Goal: Task Accomplishment & Management: Manage account settings

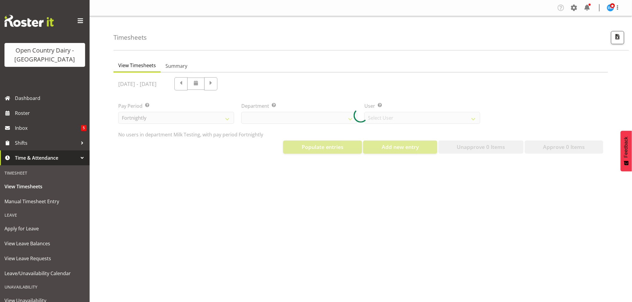
select select "733"
select select "7414"
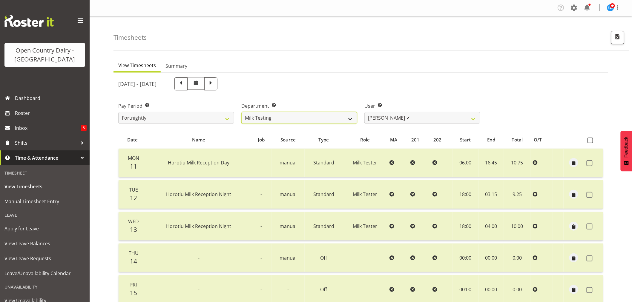
click at [344, 120] on select "701 702 703 704 705 706 707 708 709 710 711 712 713 714 715 716 717 718 719 720" at bounding box center [299, 118] width 116 height 12
select select "720"
click at [241, 112] on select "701 702 703 704 705 706 707 708 709 710 711 712 713 714 715 716 717 718 719 720" at bounding box center [299, 118] width 116 height 12
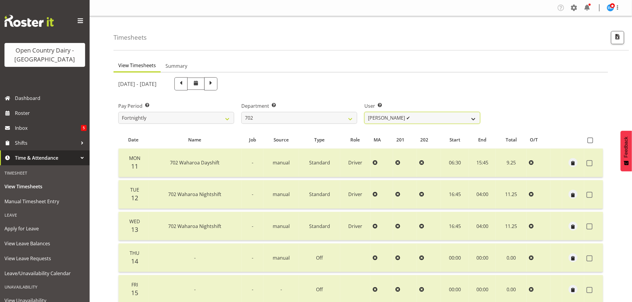
click at [433, 116] on select "Brian Riddle ✔ Denica Tapiki ✔ Nick Adlington ✔ Simon Phillpott ✔" at bounding box center [422, 118] width 116 height 12
click at [217, 84] on span at bounding box center [210, 83] width 13 height 13
select select
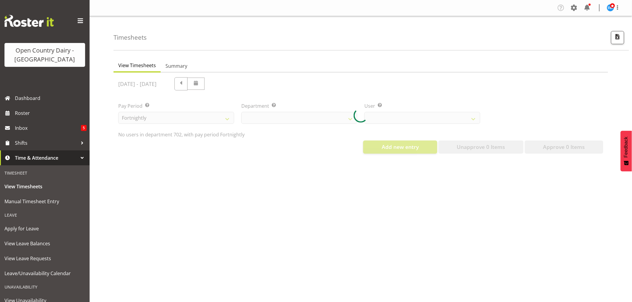
select select "720"
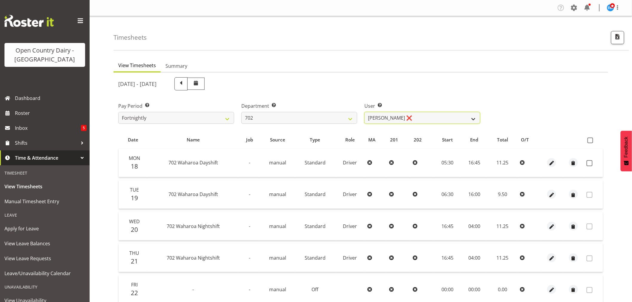
click at [409, 118] on select "Brian Riddle ❌ Denica Tapiki ❌ Nick Adlington ❌ Simon Phillpott ❌" at bounding box center [422, 118] width 116 height 12
select select "9996"
click at [364, 112] on select "Brian Riddle ❌ Denica Tapiki ❌ Nick Adlington ❌ Simon Phillpott ❌" at bounding box center [422, 118] width 116 height 12
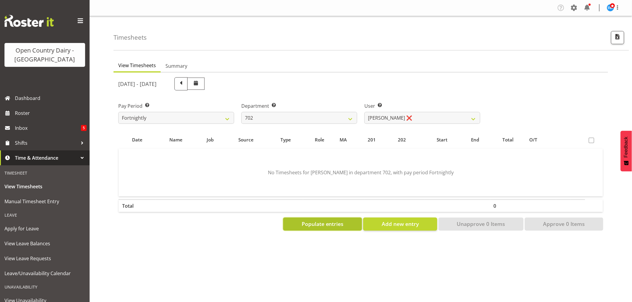
click at [336, 227] on span "Populate entries" at bounding box center [323, 224] width 42 height 8
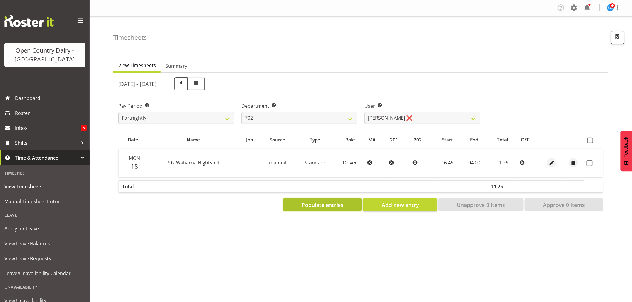
click at [339, 206] on span "Populate entries" at bounding box center [323, 205] width 42 height 8
click at [404, 202] on span "Add new entry" at bounding box center [400, 205] width 37 height 8
select select
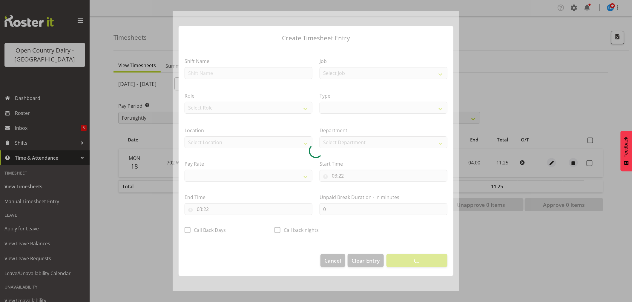
select select
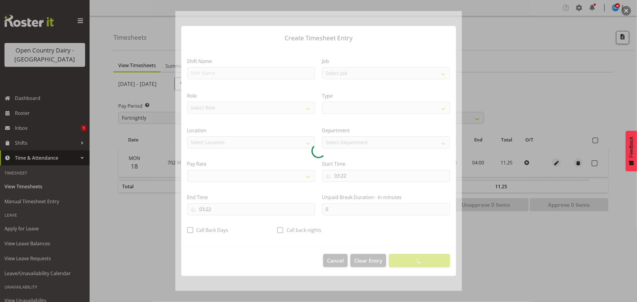
select select
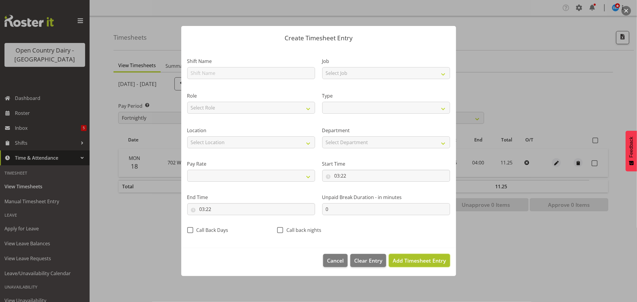
click at [428, 261] on span "Add Timesheet Entry" at bounding box center [419, 260] width 53 height 7
select select
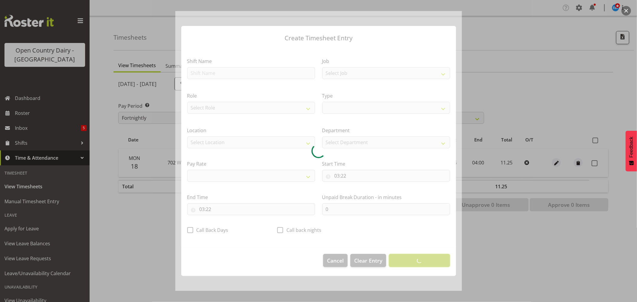
select select
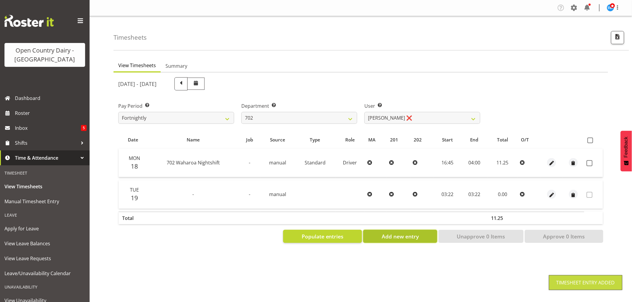
click at [405, 236] on span "Add new entry" at bounding box center [400, 237] width 37 height 8
select select
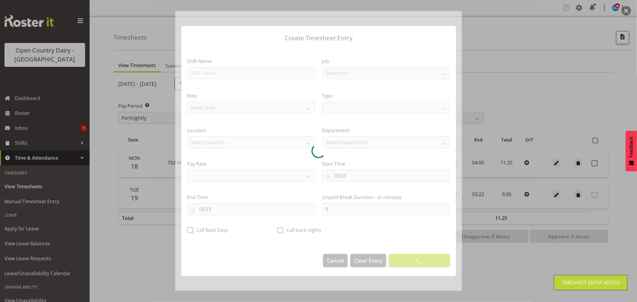
select select
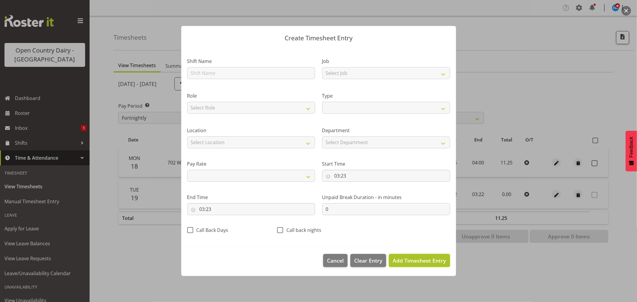
click at [413, 261] on span "Add Timesheet Entry" at bounding box center [419, 260] width 53 height 7
select select
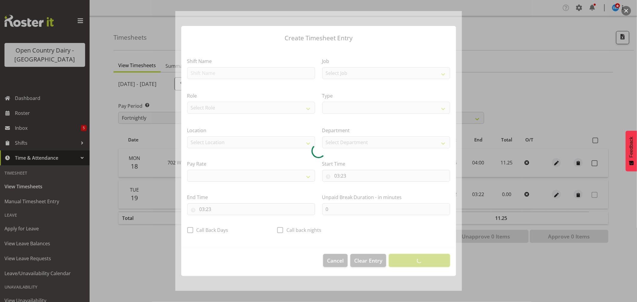
select select
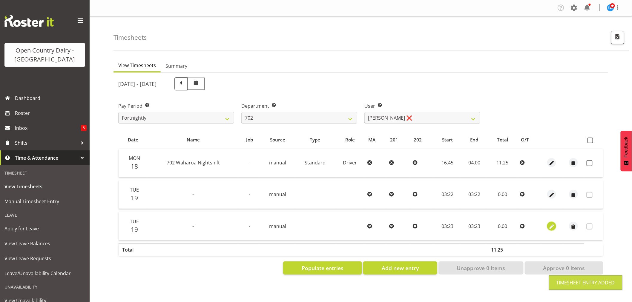
click at [553, 226] on span "button" at bounding box center [551, 226] width 7 height 7
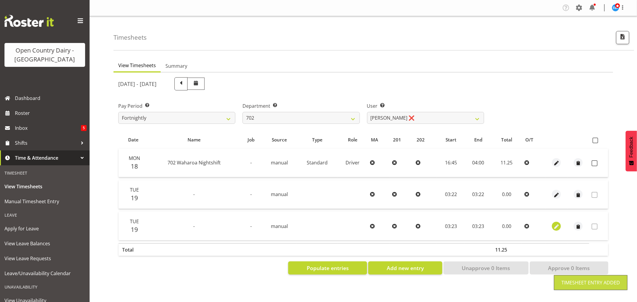
select select "7"
select select "2025"
select select "3"
select select "23"
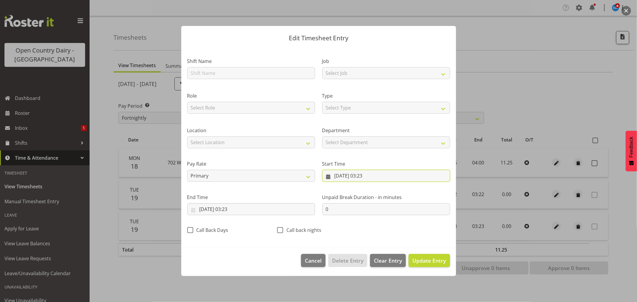
click at [338, 175] on input "19/08/2025, 03:23" at bounding box center [386, 176] width 128 height 12
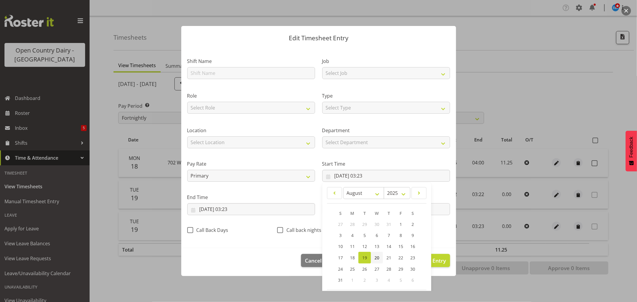
click at [376, 256] on span "20" at bounding box center [376, 258] width 5 height 6
type input "20/08/2025, 03:23"
click at [225, 206] on input "19/08/2025, 03:23" at bounding box center [251, 209] width 128 height 12
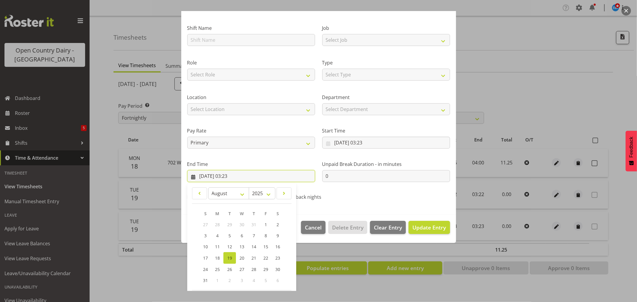
scroll to position [61, 0]
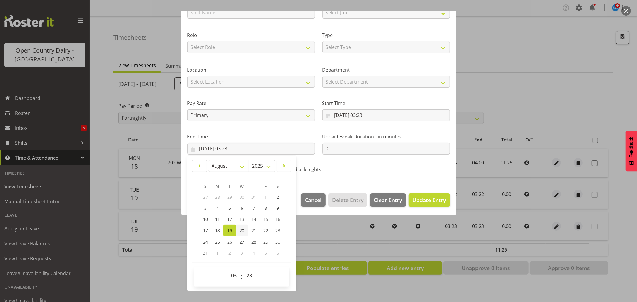
click at [240, 231] on span "20" at bounding box center [241, 231] width 5 height 6
type input "20/08/2025, 03:23"
click at [434, 199] on span "Update Entry" at bounding box center [428, 199] width 33 height 7
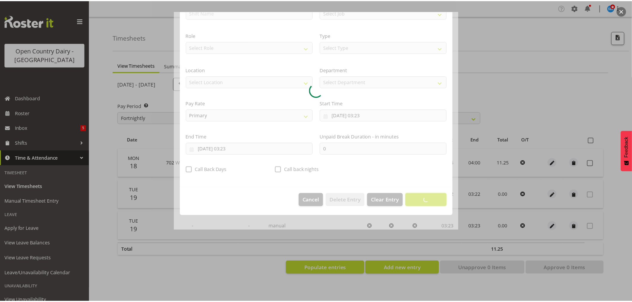
scroll to position [0, 0]
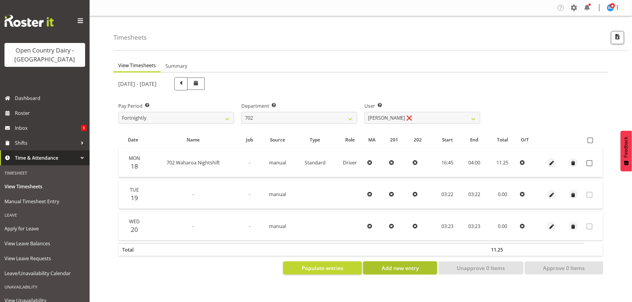
click at [401, 264] on span "Add new entry" at bounding box center [400, 268] width 37 height 8
select select
select select "3"
select select "23"
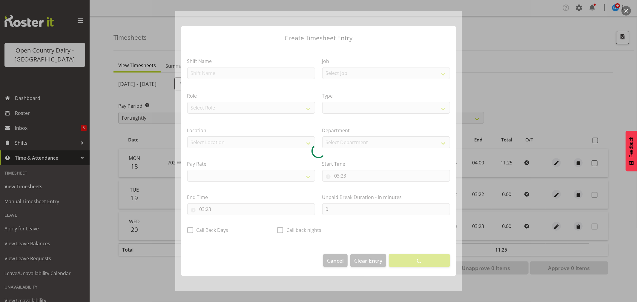
select select
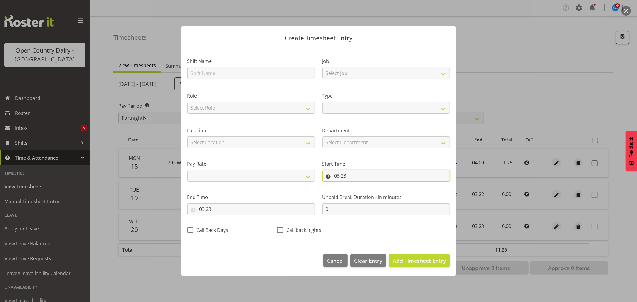
click at [344, 175] on input "03:23" at bounding box center [386, 176] width 128 height 12
click at [430, 262] on span "Add Timesheet Entry" at bounding box center [419, 260] width 53 height 7
select select
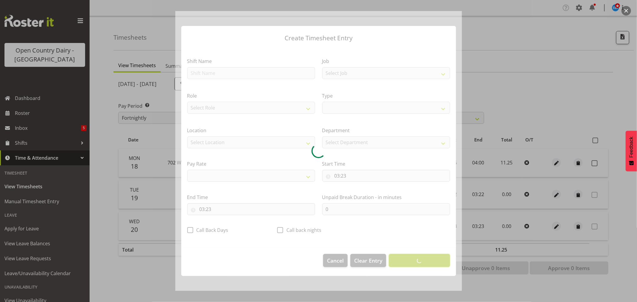
select select
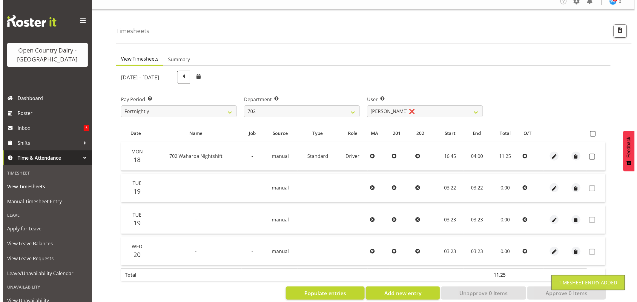
scroll to position [18, 0]
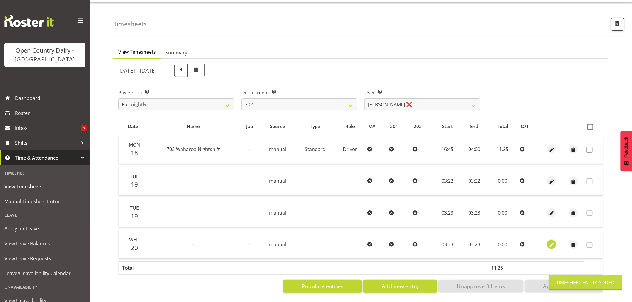
click at [551, 242] on span "button" at bounding box center [551, 245] width 7 height 7
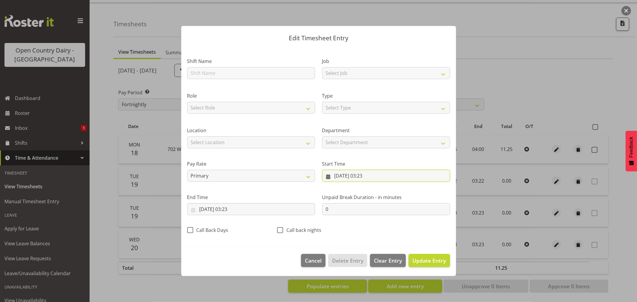
click at [351, 174] on input "20/08/2025, 03:23" at bounding box center [386, 176] width 128 height 12
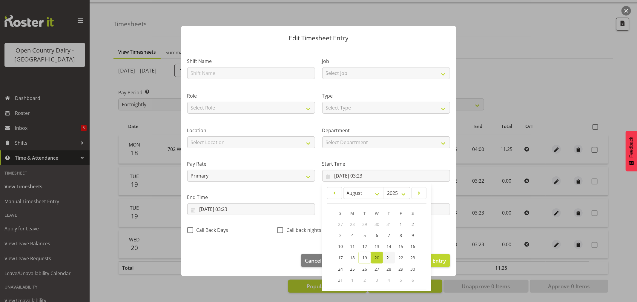
click at [386, 258] on span "21" at bounding box center [388, 258] width 5 height 6
type input "21/08/2025, 03:23"
click at [228, 208] on input "20/08/2025, 03:23" at bounding box center [251, 209] width 128 height 12
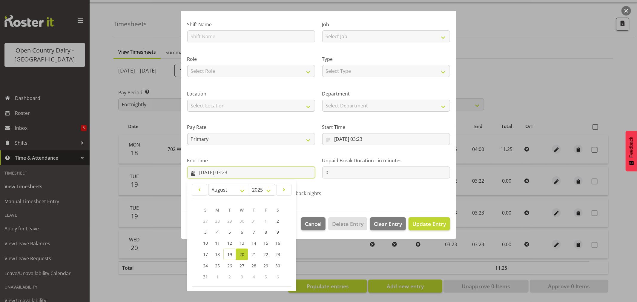
scroll to position [61, 0]
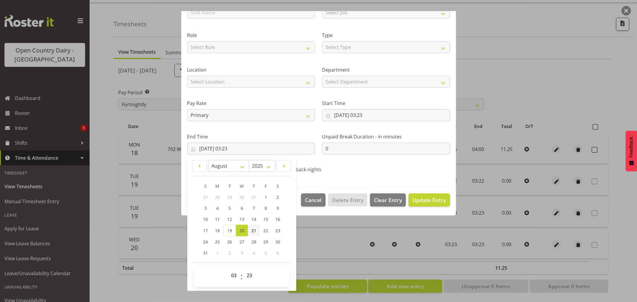
click at [252, 230] on span "21" at bounding box center [253, 231] width 5 height 6
type input "21/08/2025, 03:23"
click at [430, 202] on span "Update Entry" at bounding box center [428, 199] width 33 height 7
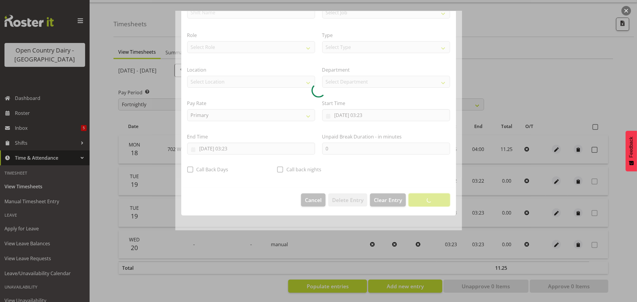
scroll to position [0, 0]
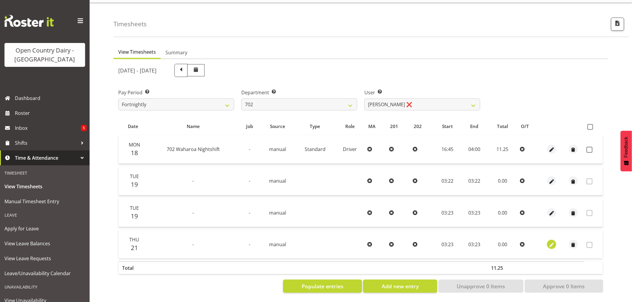
click at [550, 242] on span "button" at bounding box center [551, 245] width 7 height 7
select select "7"
select select "2025"
select select "3"
select select "23"
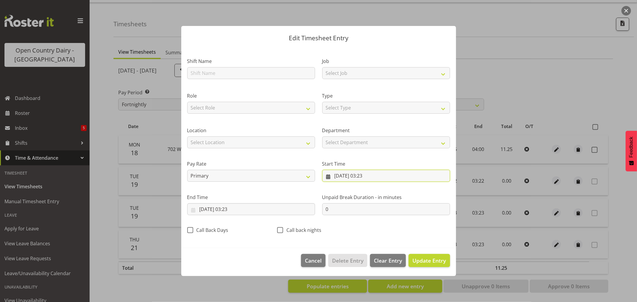
click at [340, 174] on input "21/08/2025, 03:23" at bounding box center [386, 176] width 128 height 12
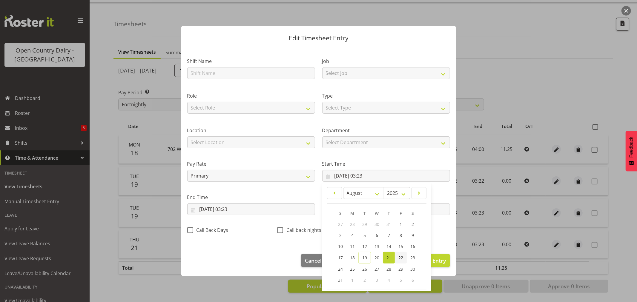
click at [398, 258] on span "22" at bounding box center [400, 258] width 5 height 6
type input "22/08/2025, 03:23"
click at [205, 207] on input "21/08/2025, 03:23" at bounding box center [251, 209] width 128 height 12
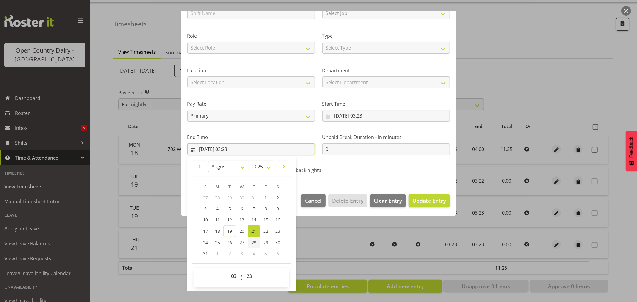
scroll to position [61, 0]
click at [267, 232] on span "22" at bounding box center [265, 231] width 5 height 6
type input "22/08/2025, 03:23"
click at [428, 200] on span "Update Entry" at bounding box center [428, 199] width 33 height 7
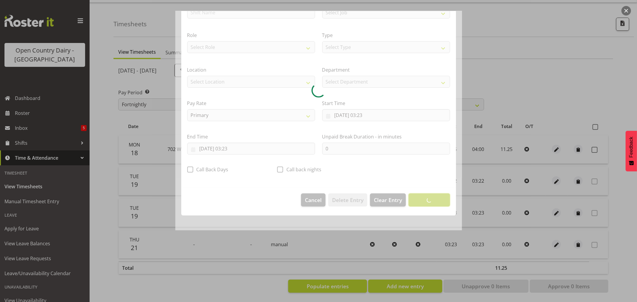
scroll to position [0, 0]
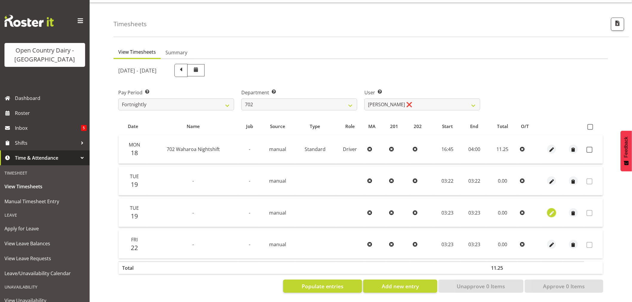
click at [552, 210] on span "button" at bounding box center [551, 213] width 7 height 7
select select "7"
select select "2025"
select select "3"
select select "23"
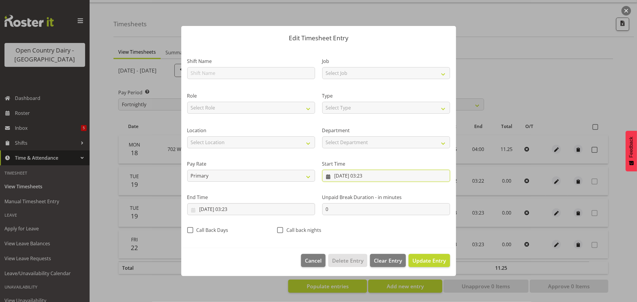
click at [344, 177] on input "19/08/2025, 03:23" at bounding box center [386, 176] width 128 height 12
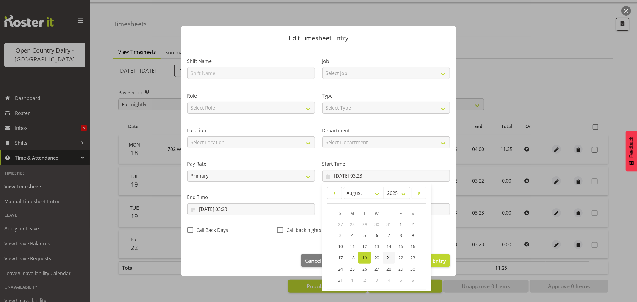
click at [388, 258] on span "21" at bounding box center [388, 258] width 5 height 6
type input "21/08/2025, 03:23"
click at [236, 213] on input "19/08/2025, 03:23" at bounding box center [251, 209] width 128 height 12
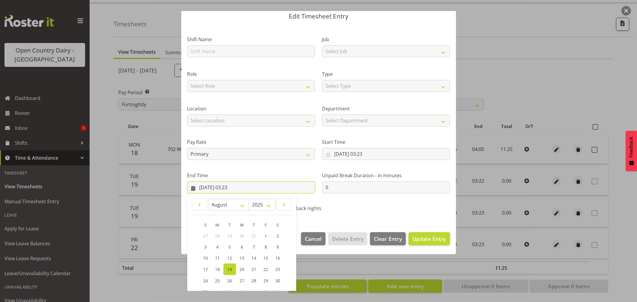
scroll to position [33, 0]
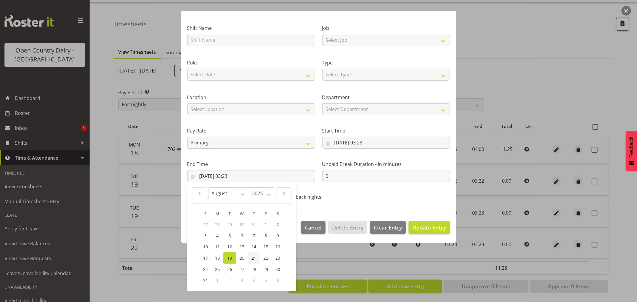
click at [256, 257] on span "21" at bounding box center [253, 258] width 5 height 6
type input "21/08/2025, 03:23"
click at [420, 232] on button "Update Entry" at bounding box center [428, 227] width 41 height 13
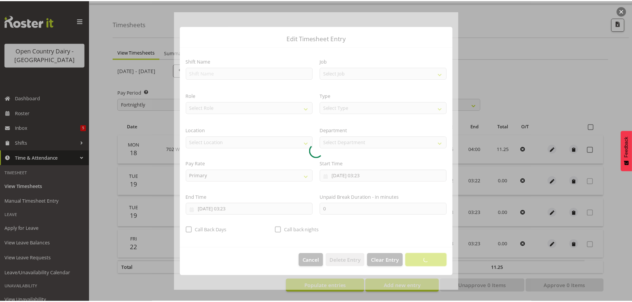
scroll to position [0, 0]
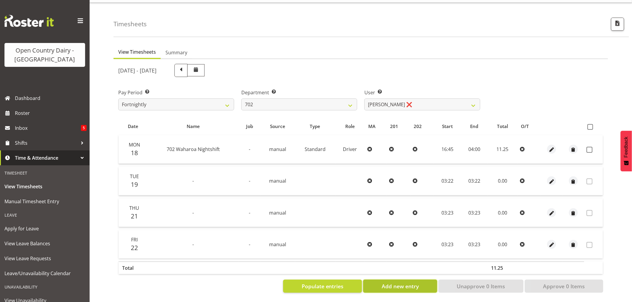
click at [403, 282] on span "Add new entry" at bounding box center [400, 286] width 37 height 8
select select
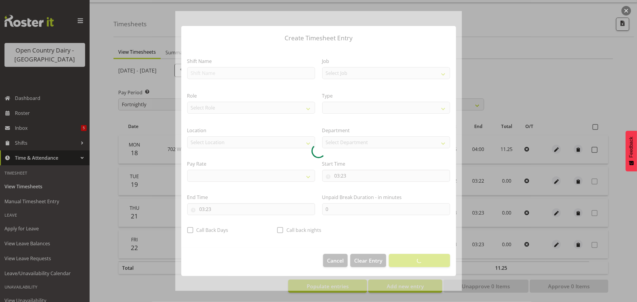
select select
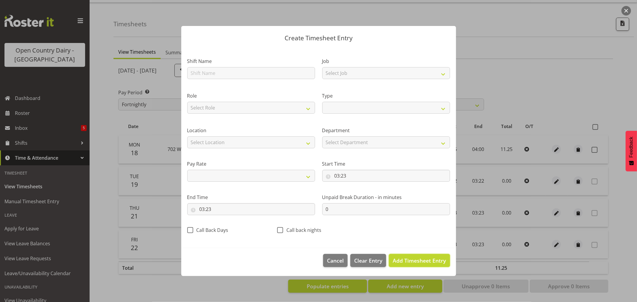
click at [400, 256] on button "Add Timesheet Entry" at bounding box center [419, 260] width 61 height 13
select select
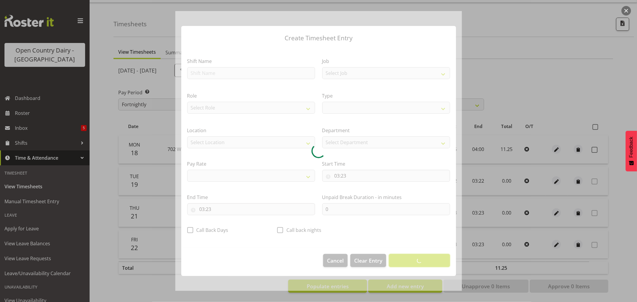
select select
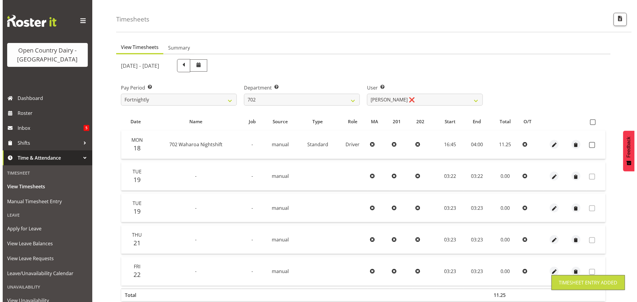
scroll to position [50, 0]
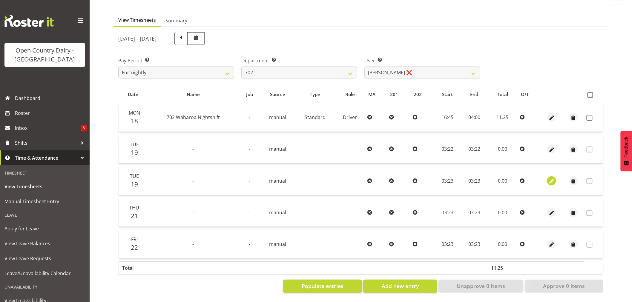
click at [550, 178] on span "button" at bounding box center [551, 181] width 7 height 7
select select "7"
select select "2025"
select select "3"
select select "23"
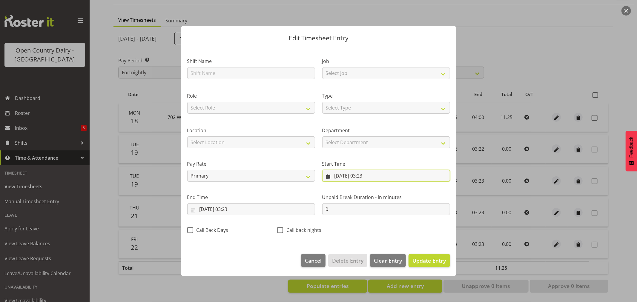
click at [345, 176] on input "19/08/2025, 03:23" at bounding box center [386, 176] width 128 height 12
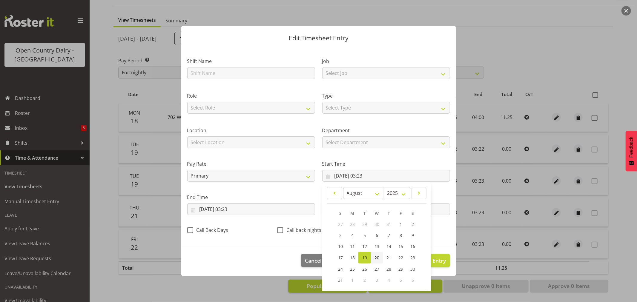
click at [374, 258] on span "20" at bounding box center [376, 258] width 5 height 6
type input "20/08/2025, 03:23"
click at [212, 208] on input "19/08/2025, 03:23" at bounding box center [251, 209] width 128 height 12
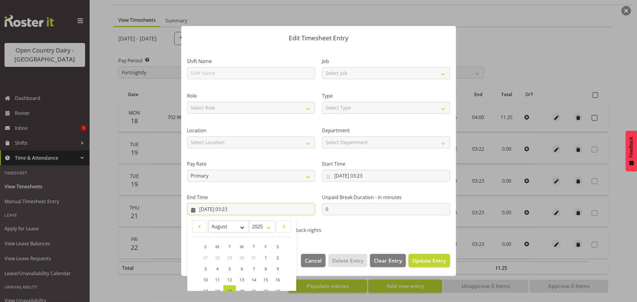
scroll to position [61, 0]
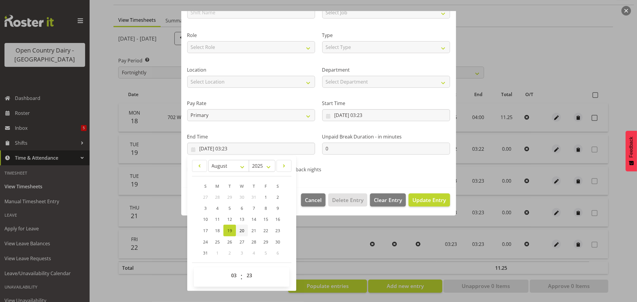
click at [243, 230] on span "20" at bounding box center [241, 231] width 5 height 6
type input "20/08/2025, 03:23"
click at [435, 200] on span "Update Entry" at bounding box center [428, 199] width 33 height 7
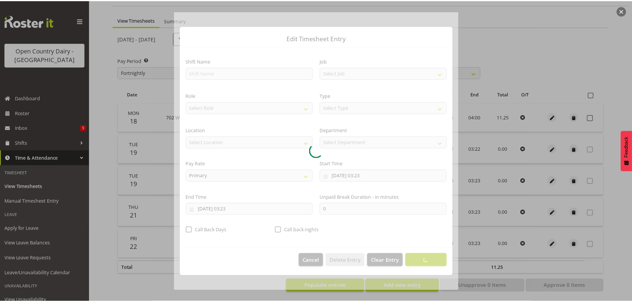
scroll to position [0, 0]
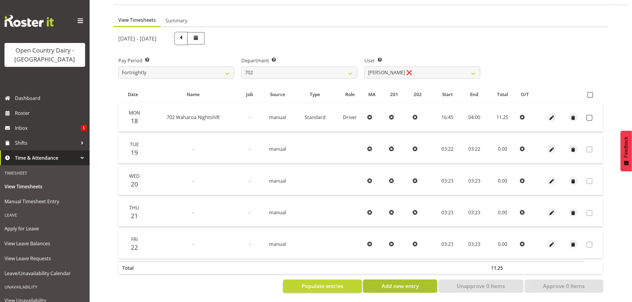
click at [408, 282] on span "Add new entry" at bounding box center [400, 286] width 37 height 8
select select
select select "3"
select select "24"
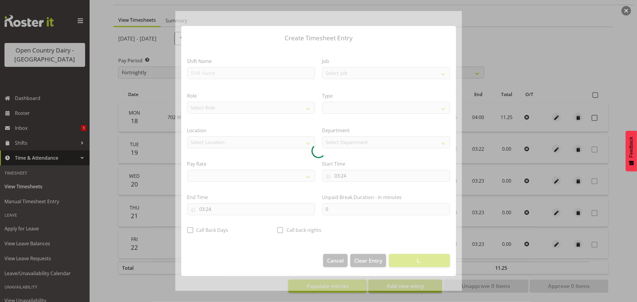
select select
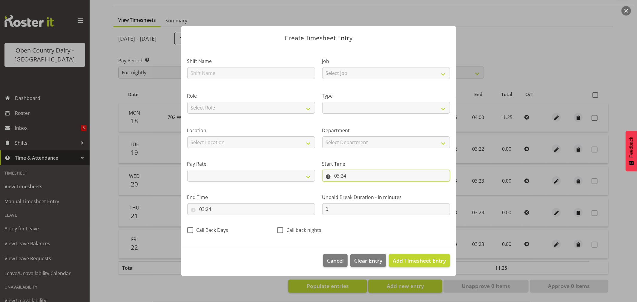
click at [347, 175] on input "03:24" at bounding box center [386, 176] width 128 height 12
click at [430, 261] on span "Add Timesheet Entry" at bounding box center [419, 260] width 53 height 7
select select
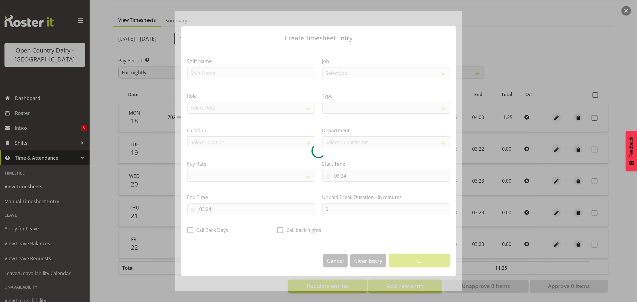
select select
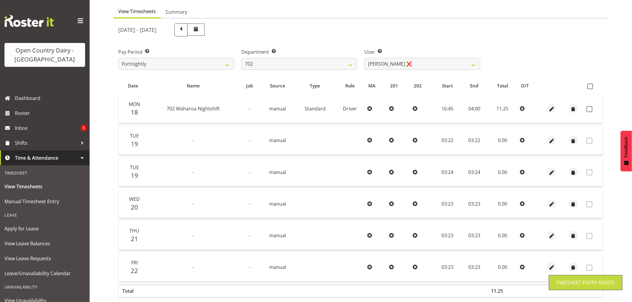
scroll to position [82, 0]
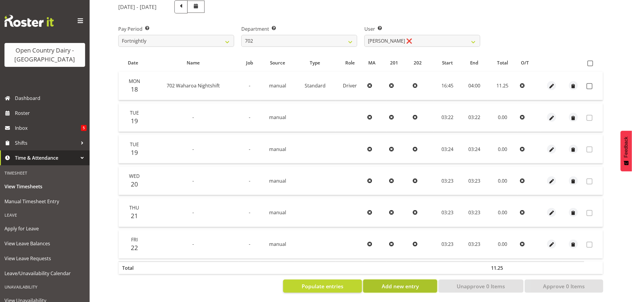
click at [407, 284] on span "Add new entry" at bounding box center [400, 286] width 37 height 8
select select
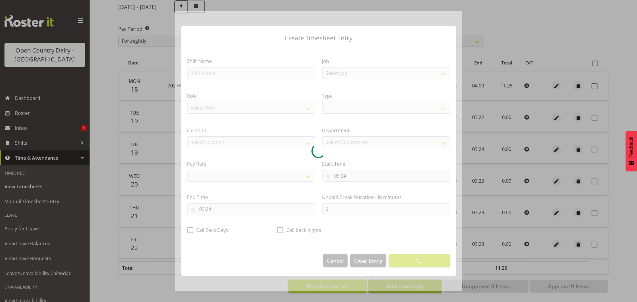
select select
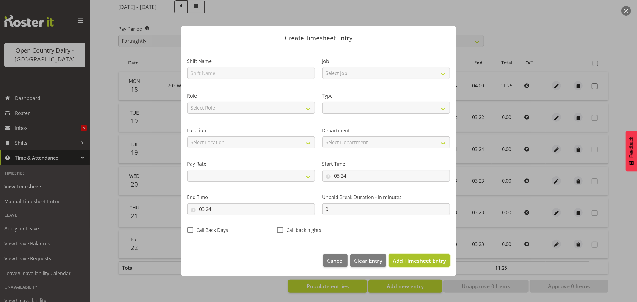
click at [407, 262] on span "Add Timesheet Entry" at bounding box center [419, 260] width 53 height 7
select select
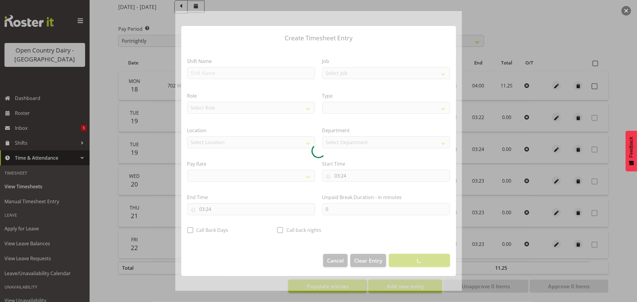
select select
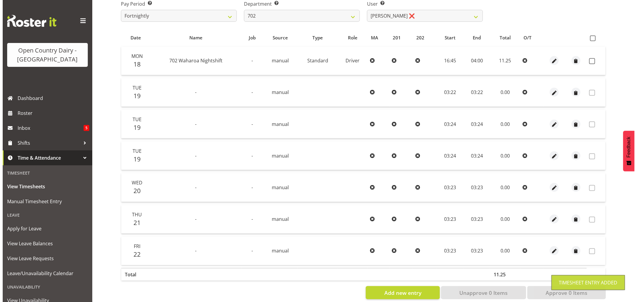
scroll to position [113, 0]
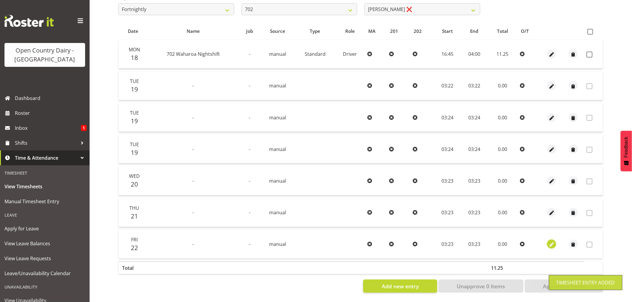
click at [551, 242] on span "button" at bounding box center [551, 245] width 7 height 7
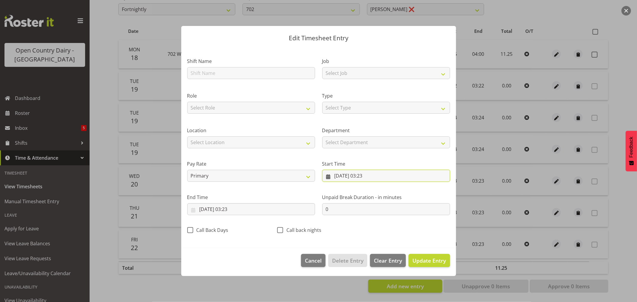
click at [347, 176] on input "22/08/2025, 03:23" at bounding box center [386, 176] width 128 height 12
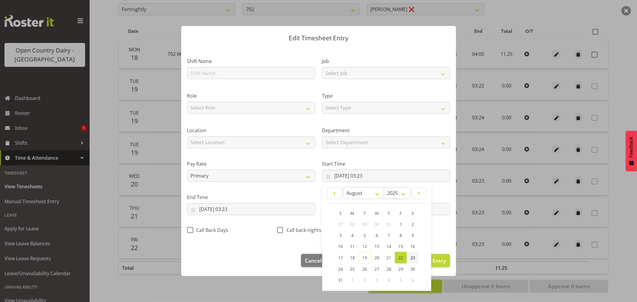
click at [410, 257] on span "23" at bounding box center [412, 258] width 5 height 6
type input "23/08/2025, 03:23"
click at [204, 207] on input "22/08/2025, 03:23" at bounding box center [251, 209] width 128 height 12
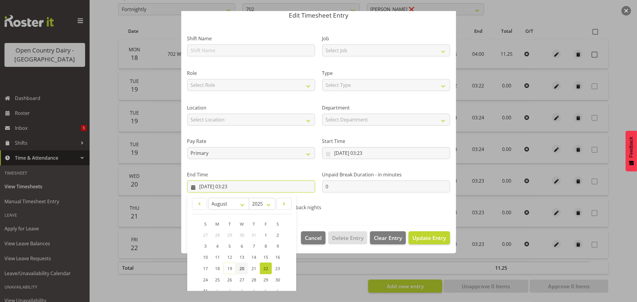
scroll to position [33, 0]
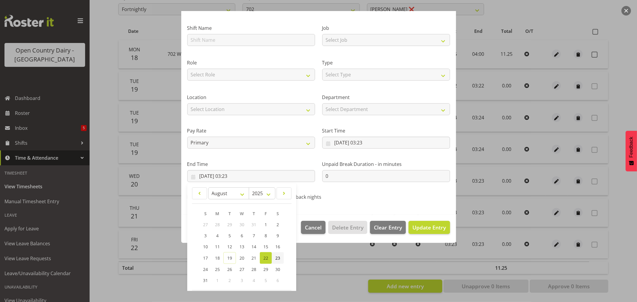
click at [276, 256] on span "23" at bounding box center [277, 258] width 5 height 6
type input "23/08/2025, 03:23"
click at [426, 227] on span "Update Entry" at bounding box center [428, 227] width 33 height 7
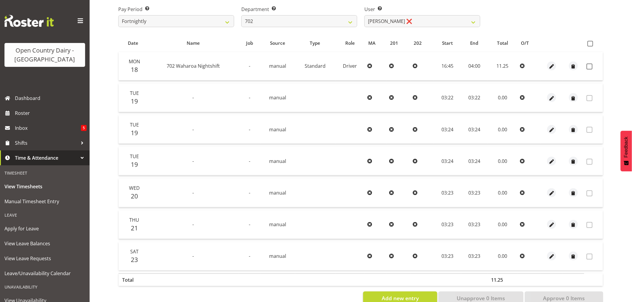
scroll to position [113, 0]
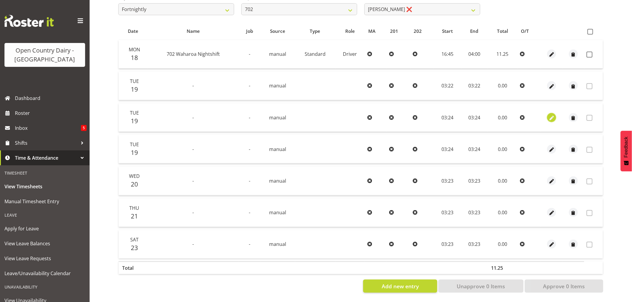
click at [551, 115] on span "button" at bounding box center [551, 118] width 7 height 7
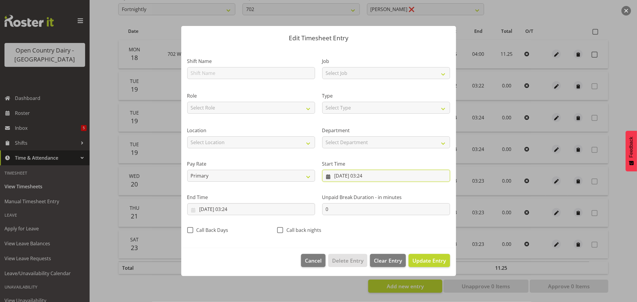
click at [345, 177] on input "19/08/2025, 03:24" at bounding box center [386, 176] width 128 height 12
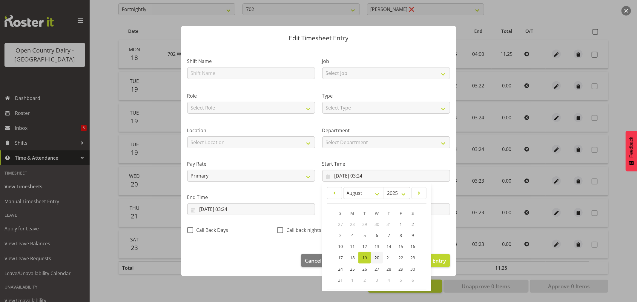
click at [375, 258] on span "20" at bounding box center [376, 258] width 5 height 6
type input "20/08/2025, 03:24"
click at [204, 208] on input "19/08/2025, 03:24" at bounding box center [251, 209] width 128 height 12
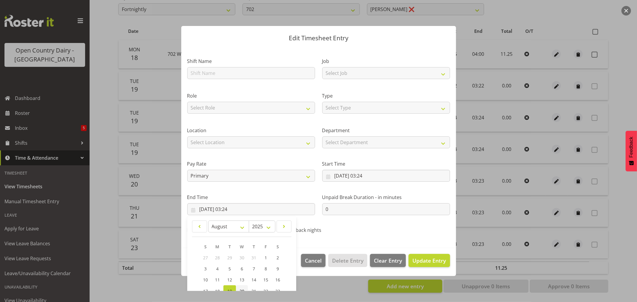
click at [242, 287] on link "20" at bounding box center [242, 291] width 12 height 12
type input "20/08/2025, 03:24"
click at [419, 261] on span "Update Entry" at bounding box center [428, 260] width 33 height 7
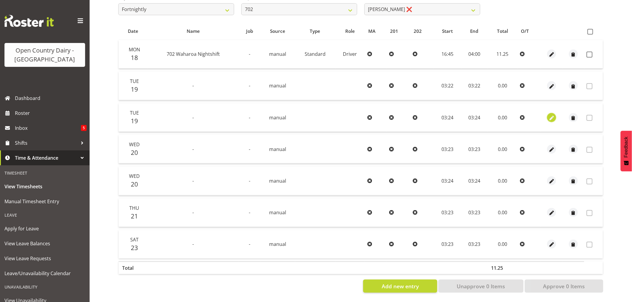
click at [553, 115] on span "button" at bounding box center [551, 118] width 7 height 7
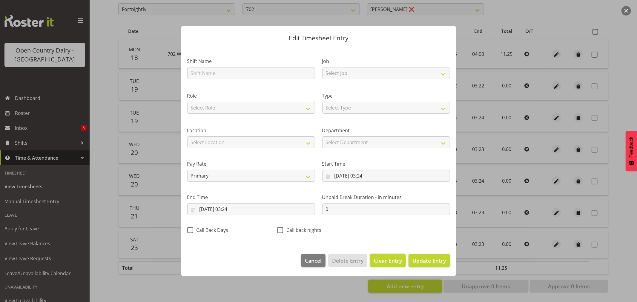
click at [391, 261] on span "Clear Entry" at bounding box center [388, 261] width 28 height 8
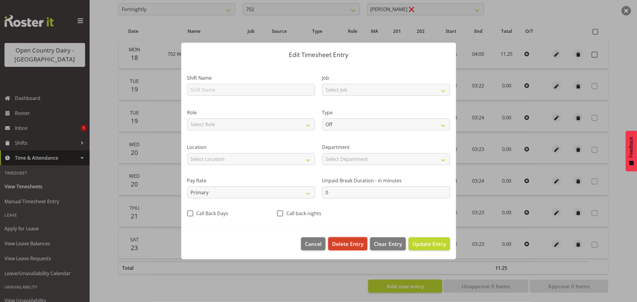
click at [356, 241] on span "Delete Entry" at bounding box center [347, 244] width 31 height 8
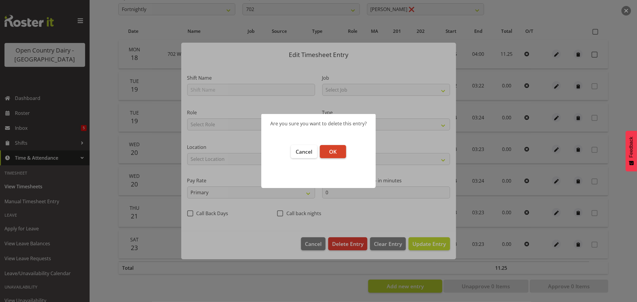
click at [336, 156] on button "OK" at bounding box center [333, 151] width 26 height 13
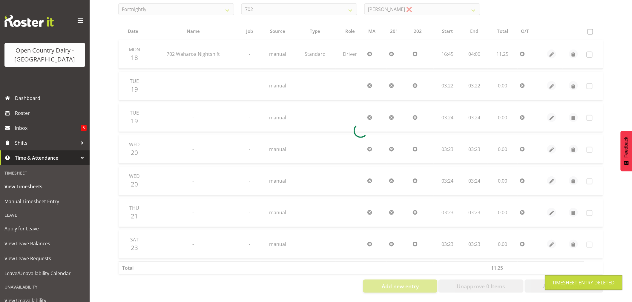
scroll to position [82, 0]
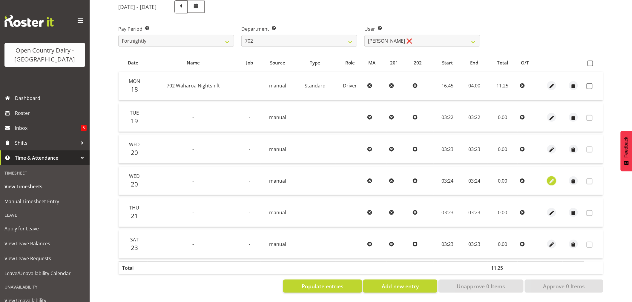
click at [553, 178] on span "button" at bounding box center [551, 181] width 7 height 7
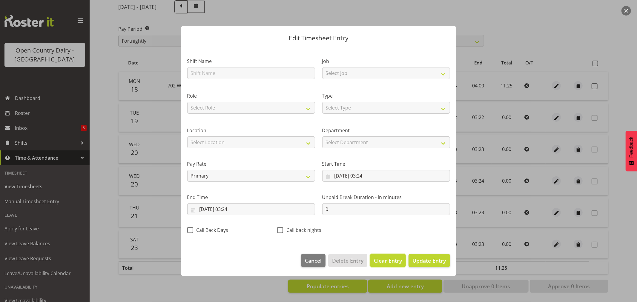
click at [386, 260] on span "Clear Entry" at bounding box center [388, 261] width 28 height 8
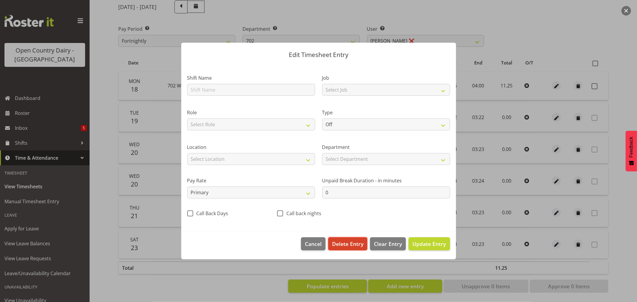
click at [354, 246] on span "Delete Entry" at bounding box center [347, 244] width 31 height 8
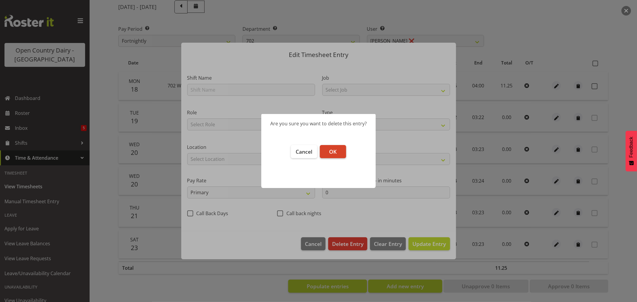
click at [340, 149] on button "OK" at bounding box center [333, 151] width 26 height 13
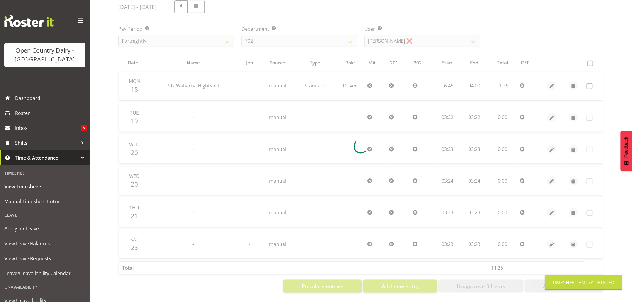
scroll to position [50, 0]
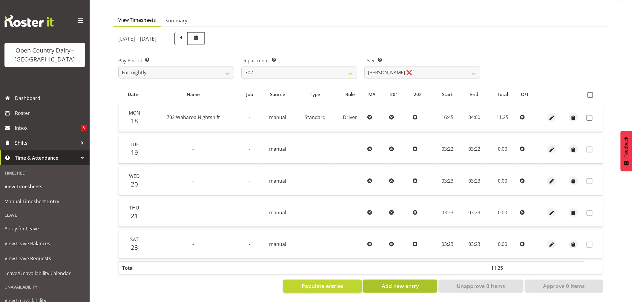
click at [398, 282] on span "Add new entry" at bounding box center [400, 286] width 37 height 8
select select
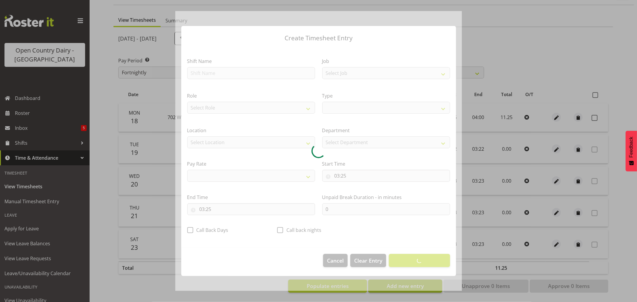
select select
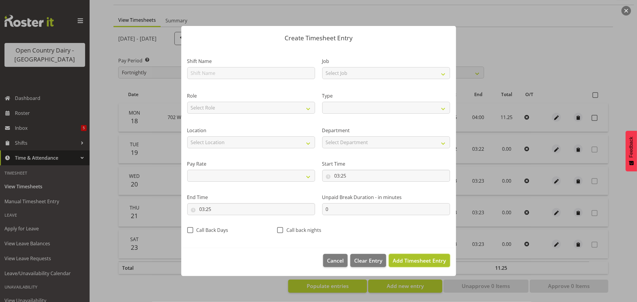
click at [422, 261] on span "Add Timesheet Entry" at bounding box center [419, 260] width 53 height 7
select select
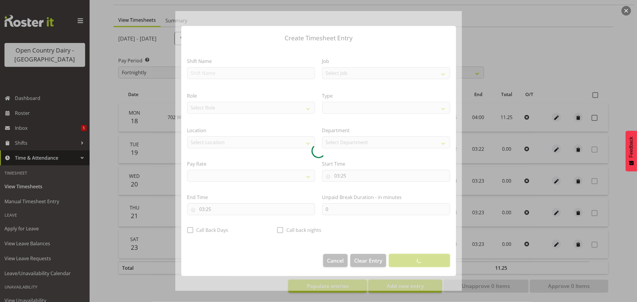
select select
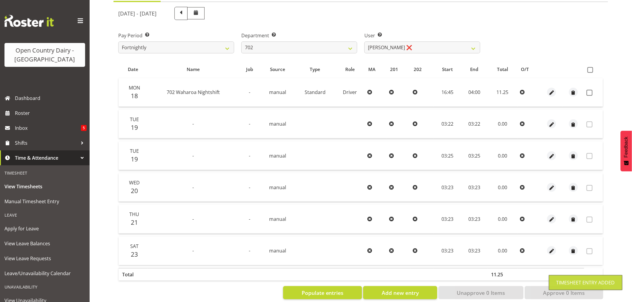
scroll to position [82, 0]
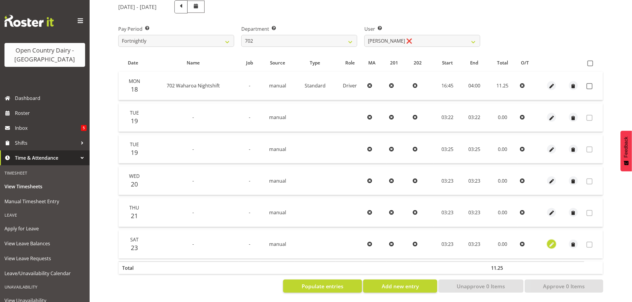
click at [554, 242] on span "button" at bounding box center [551, 245] width 7 height 7
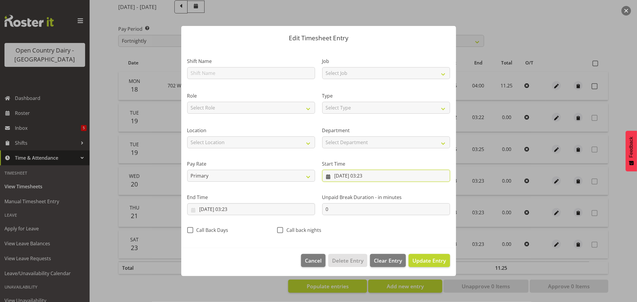
click at [350, 176] on input "23/08/2025, 03:23" at bounding box center [386, 176] width 128 height 12
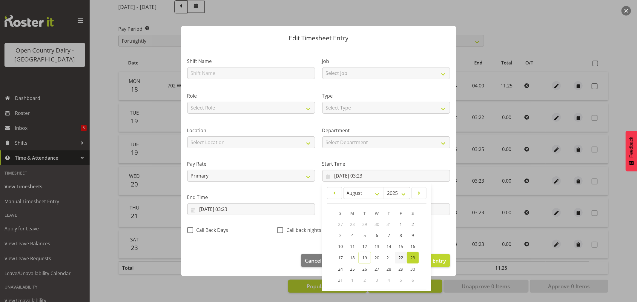
click at [398, 257] on span "22" at bounding box center [400, 258] width 5 height 6
type input "22/08/2025, 03:23"
click at [204, 208] on input "23/08/2025, 03:23" at bounding box center [251, 209] width 128 height 12
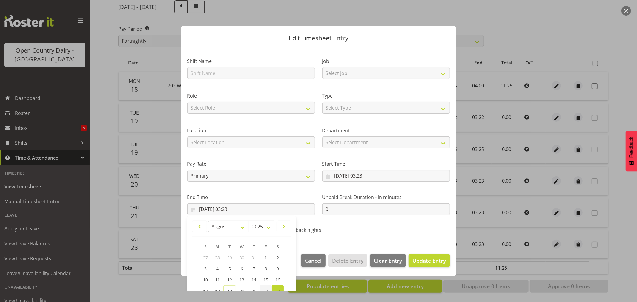
click at [266, 288] on span "22" at bounding box center [265, 291] width 5 height 6
type input "22/08/2025, 03:23"
click at [437, 260] on span "Update Entry" at bounding box center [428, 260] width 33 height 7
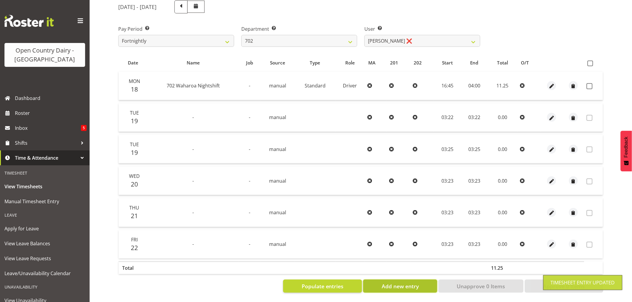
click at [380, 283] on button "Add new entry" at bounding box center [400, 286] width 74 height 13
select select
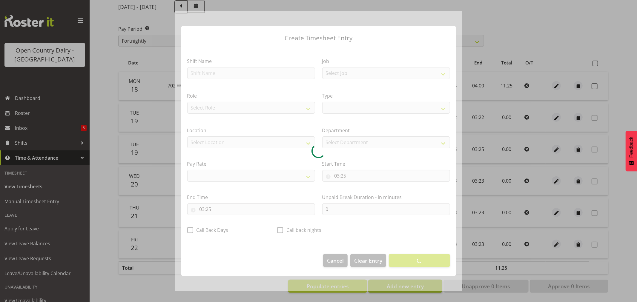
select select
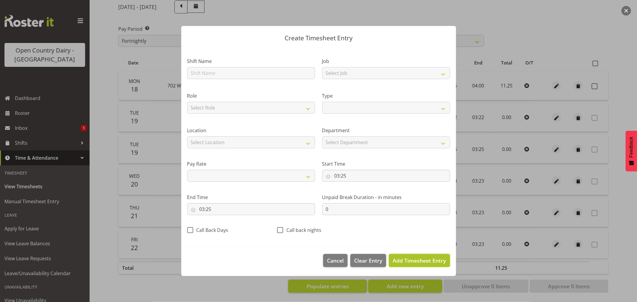
click at [402, 259] on span "Add Timesheet Entry" at bounding box center [419, 260] width 53 height 7
select select
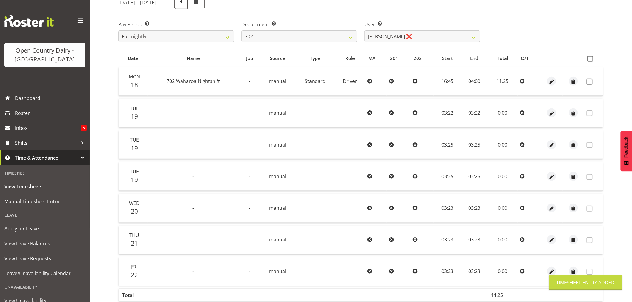
scroll to position [113, 0]
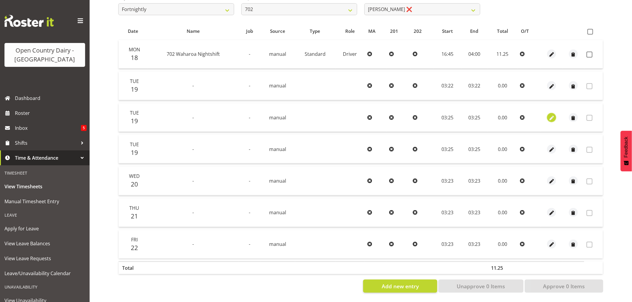
click at [552, 115] on span "button" at bounding box center [551, 118] width 7 height 7
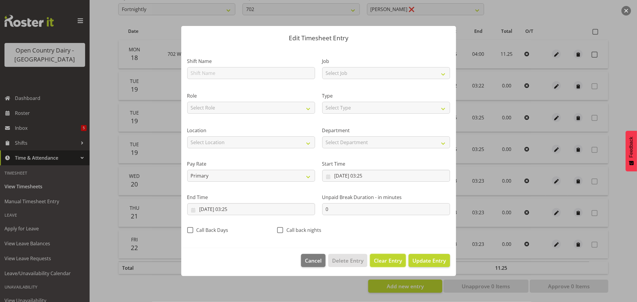
click at [386, 260] on span "Clear Entry" at bounding box center [388, 261] width 28 height 8
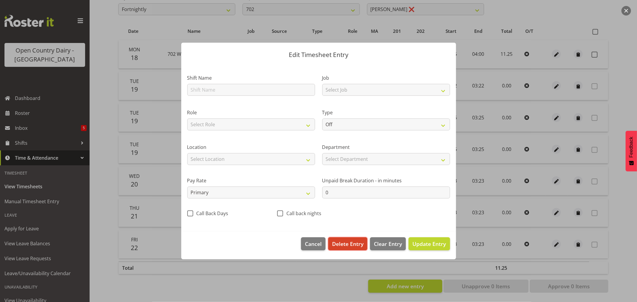
click at [353, 242] on span "Delete Entry" at bounding box center [347, 244] width 31 height 8
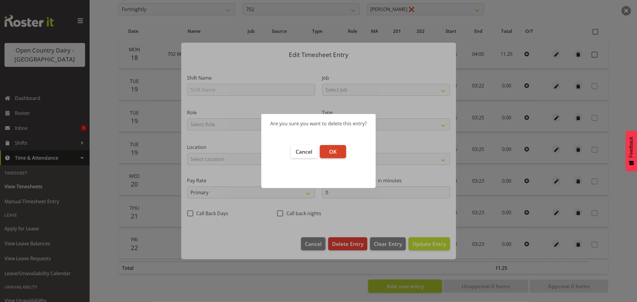
click at [336, 150] on button "OK" at bounding box center [333, 151] width 26 height 13
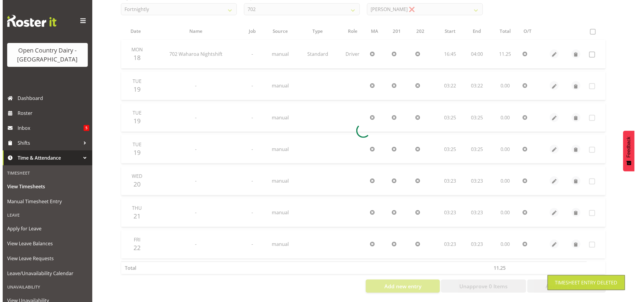
scroll to position [82, 0]
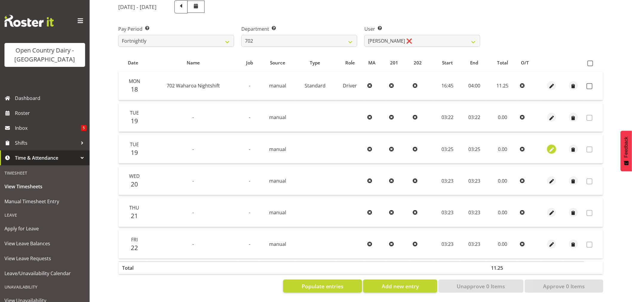
click at [551, 146] on span "button" at bounding box center [551, 149] width 7 height 7
select select "7"
select select "2025"
select select "3"
select select "25"
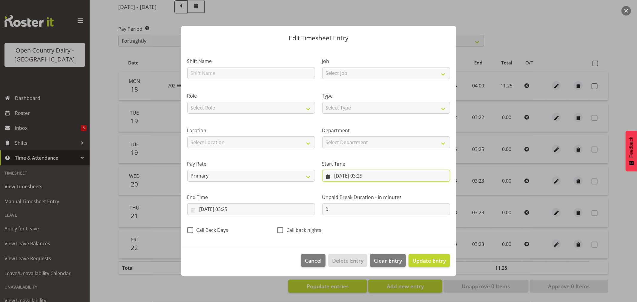
click at [344, 174] on input "19/08/2025, 03:25" at bounding box center [386, 176] width 128 height 12
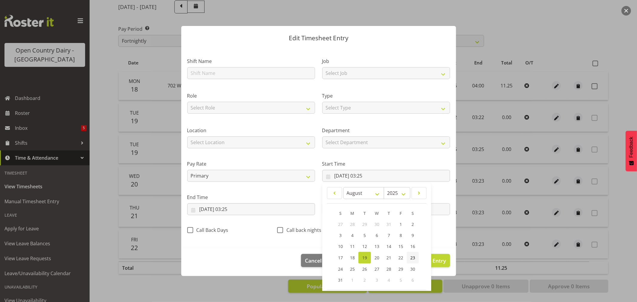
click at [410, 256] on span "23" at bounding box center [412, 258] width 5 height 6
type input "23/08/2025, 03:25"
click at [225, 209] on input "19/08/2025, 03:25" at bounding box center [251, 209] width 128 height 12
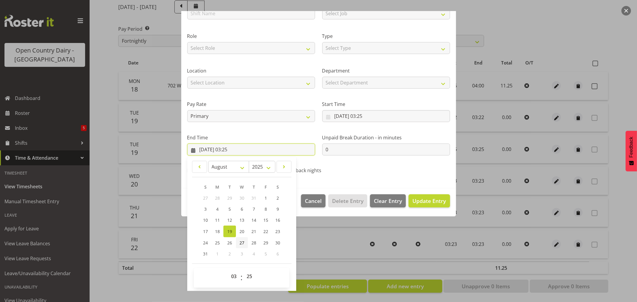
scroll to position [61, 0]
click at [277, 231] on span "23" at bounding box center [277, 231] width 5 height 6
type input "23/08/2025, 03:25"
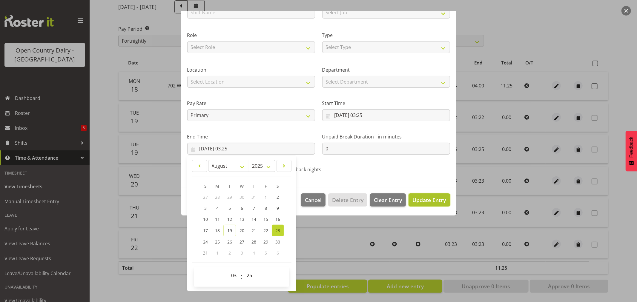
click at [422, 199] on span "Update Entry" at bounding box center [428, 199] width 33 height 7
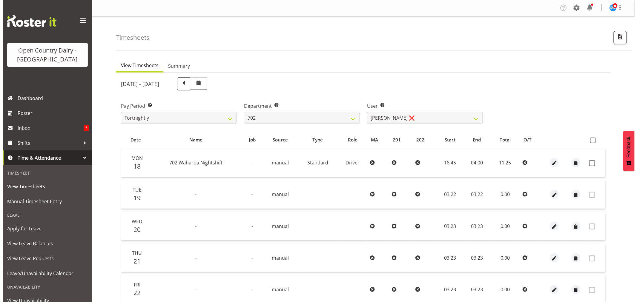
scroll to position [66, 0]
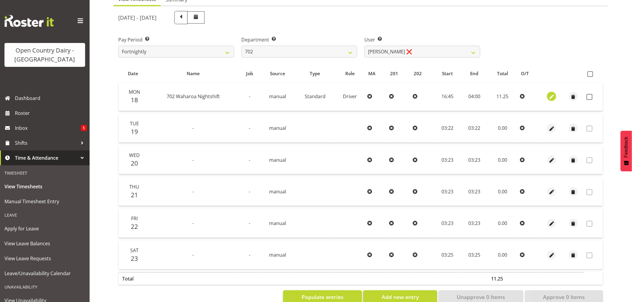
click at [553, 96] on span "button" at bounding box center [551, 97] width 7 height 7
select select "Standard"
select select "7"
select select "2025"
select select "4"
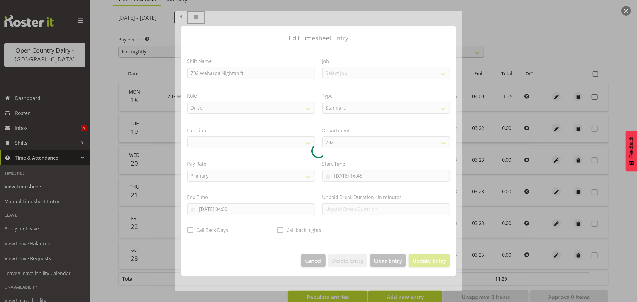
select select "1054"
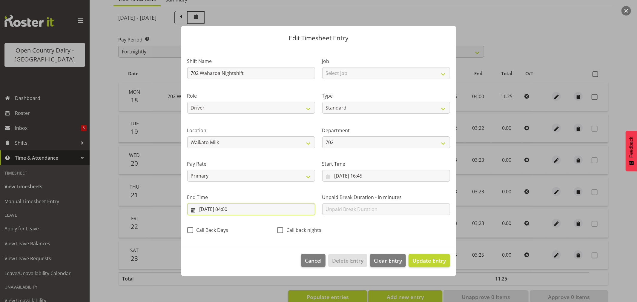
click at [230, 208] on input "19/08/2025, 04:00" at bounding box center [251, 209] width 128 height 12
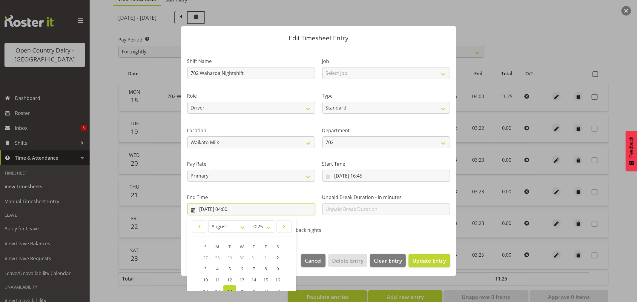
scroll to position [61, 0]
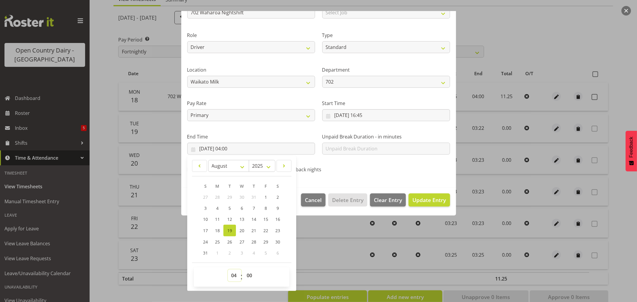
drag, startPoint x: 233, startPoint y: 277, endPoint x: 224, endPoint y: 192, distance: 85.0
click at [233, 277] on select "00 01 02 03 04 05 06 07 08 09 10 11 12 13 14 15 16 17 18 19 20 21 22 23" at bounding box center [234, 276] width 13 height 12
select select "1"
click at [228, 270] on select "00 01 02 03 04 05 06 07 08 09 10 11 12 13 14 15 16 17 18 19 20 21 22 23" at bounding box center [234, 276] width 13 height 12
type input "19/08/2025, 01:00"
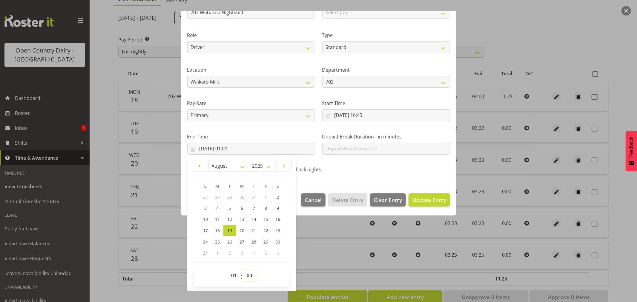
click at [248, 278] on select "00 01 02 03 04 05 06 07 08 09 10 11 12 13 14 15 16 17 18 19 20 21 22 23 24 25 2…" at bounding box center [249, 276] width 13 height 12
select select "30"
click at [243, 270] on select "00 01 02 03 04 05 06 07 08 09 10 11 12 13 14 15 16 17 18 19 20 21 22 23 24 25 2…" at bounding box center [249, 276] width 13 height 12
type input "19/08/2025, 01:30"
click at [423, 201] on span "Update Entry" at bounding box center [428, 199] width 33 height 7
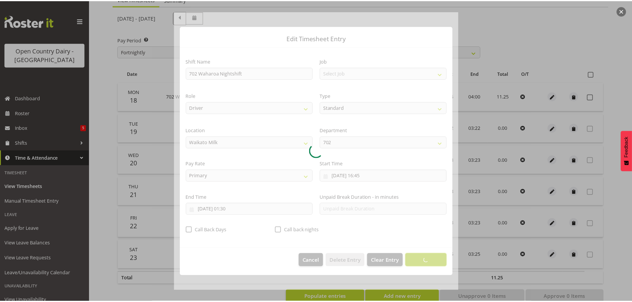
scroll to position [0, 0]
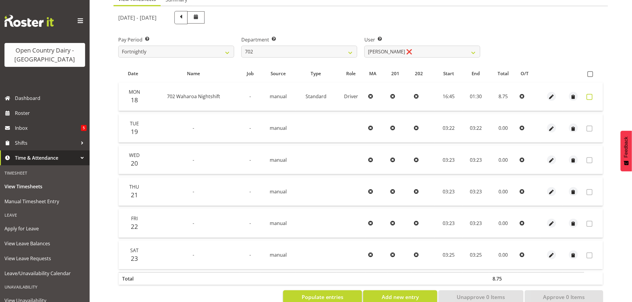
click at [589, 96] on span at bounding box center [589, 97] width 6 height 6
checkbox input "true"
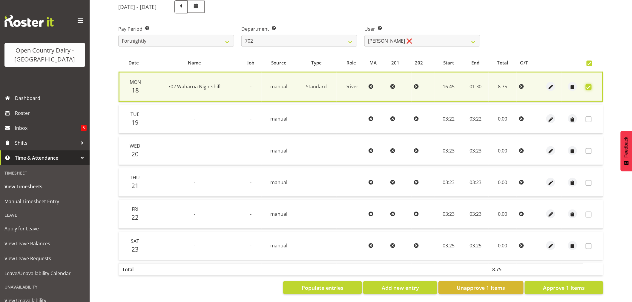
scroll to position [82, 0]
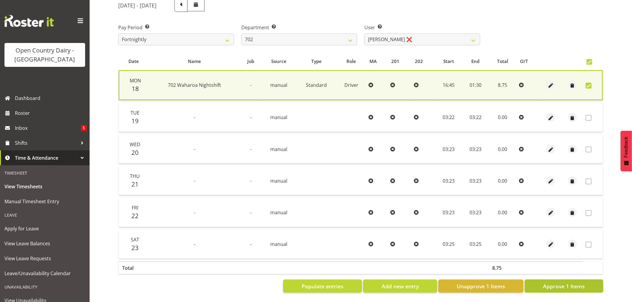
click at [548, 284] on span "Approve 1 Items" at bounding box center [564, 286] width 42 height 8
checkbox input "false"
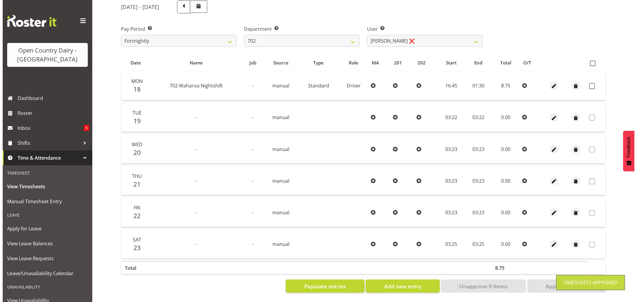
scroll to position [82, 0]
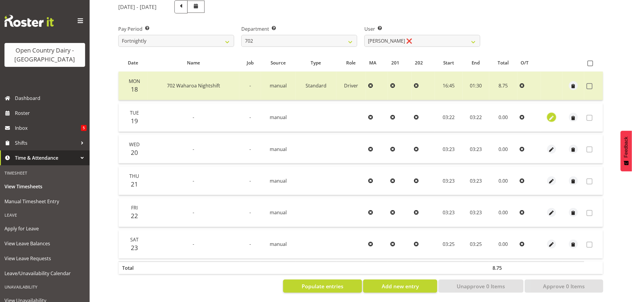
click at [550, 115] on span "button" at bounding box center [551, 118] width 7 height 7
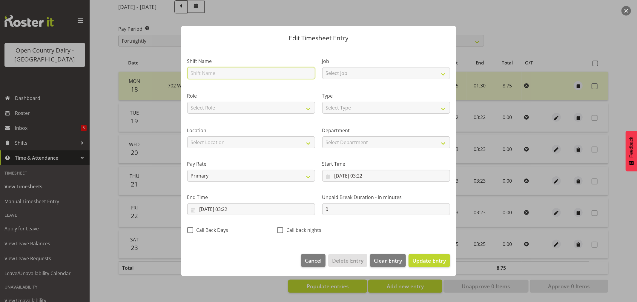
click at [205, 69] on input "text" at bounding box center [251, 73] width 128 height 12
type input "Nightshift"
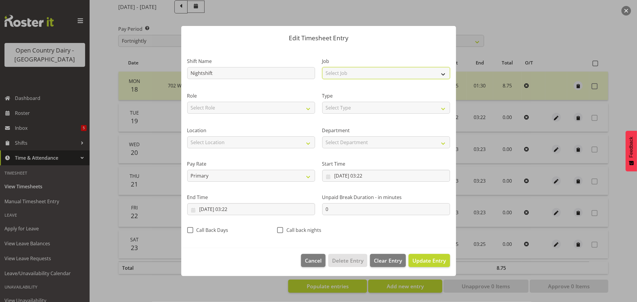
click at [344, 74] on select "Select Job Driver Driver supervisor Support" at bounding box center [386, 73] width 128 height 12
select select "9052"
click at [322, 67] on select "Select Job Driver Driver supervisor Support" at bounding box center [386, 73] width 128 height 12
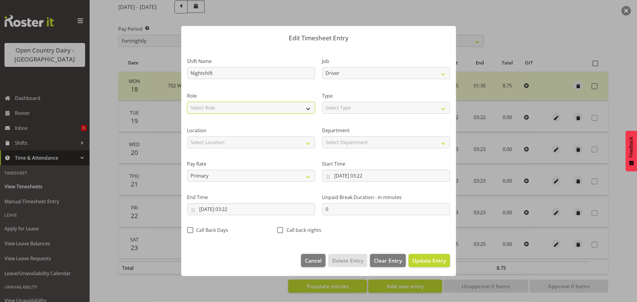
click at [280, 108] on select "Select Role Driver Crew Leader Shift Supervisor" at bounding box center [251, 108] width 128 height 12
select select "1166"
click at [187, 102] on select "Select Role Driver Crew Leader Shift Supervisor" at bounding box center [251, 108] width 128 height 12
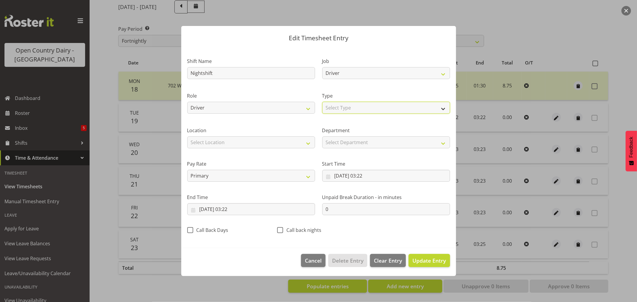
click at [358, 105] on select "Select Type Off Standard Public Holiday Public Holiday (Worked) Day In Lieu Ann…" at bounding box center [386, 108] width 128 height 12
select select "Standard"
click at [322, 102] on select "Select Type Off Standard Public Holiday Public Holiday (Worked) Day In Lieu Ann…" at bounding box center [386, 108] width 128 height 12
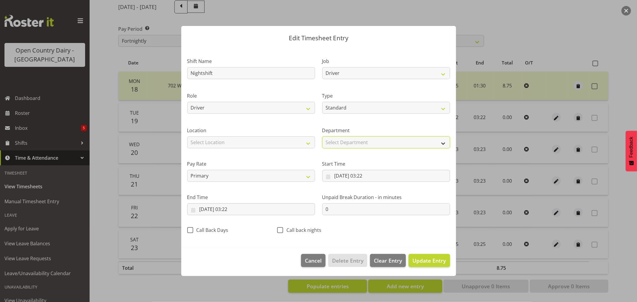
click at [366, 142] on select "Select Department 702 703 705 713 704 702 706 729 Shift Supervisors 709 716 722…" at bounding box center [386, 142] width 128 height 12
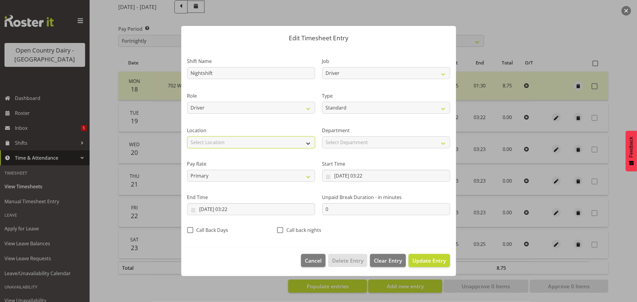
click at [249, 140] on select "Select Location Containers Horotiu Ingredients Waharoa Office Waikato Milk Whan…" at bounding box center [251, 142] width 128 height 12
select select "1054"
click at [187, 136] on select "Select Location Containers Horotiu Ingredients Waharoa Office Waikato Milk Whan…" at bounding box center [251, 142] width 128 height 12
click at [356, 174] on input "19/08/2025, 03:22" at bounding box center [386, 176] width 128 height 12
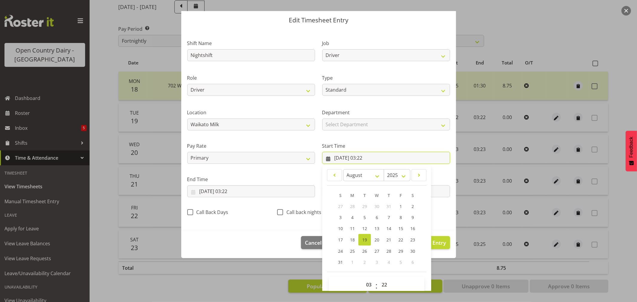
scroll to position [27, 0]
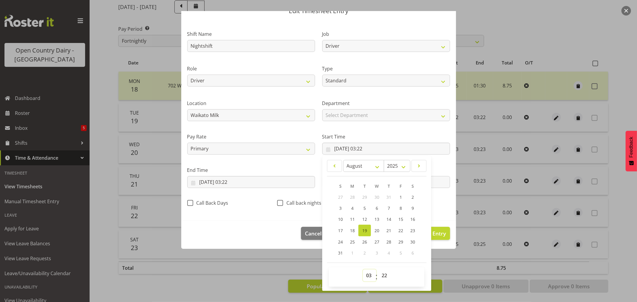
click at [366, 276] on select "00 01 02 03 04 05 06 07 08 09 10 11 12 13 14 15 16 17 18 19 20 21 22 23" at bounding box center [369, 276] width 13 height 12
select select "16"
click at [363, 270] on select "00 01 02 03 04 05 06 07 08 09 10 11 12 13 14 15 16 17 18 19 20 21 22 23" at bounding box center [369, 276] width 13 height 12
type input "19/08/2025, 16:22"
click at [383, 276] on select "00 01 02 03 04 05 06 07 08 09 10 11 12 13 14 15 16 17 18 19 20 21 22 23 24 25 2…" at bounding box center [384, 276] width 13 height 12
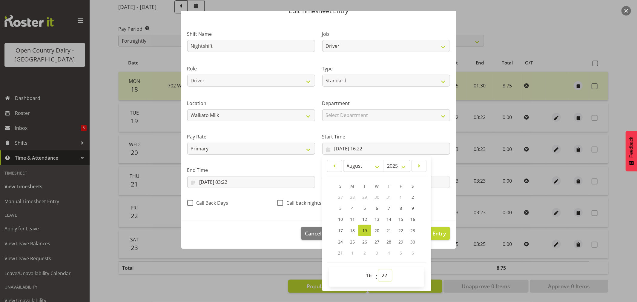
select select "45"
click at [378, 270] on select "00 01 02 03 04 05 06 07 08 09 10 11 12 13 14 15 16 17 18 19 20 21 22 23 24 25 2…" at bounding box center [384, 276] width 13 height 12
type input "19/08/2025, 16:45"
click at [231, 182] on input "19/08/2025, 03:22" at bounding box center [251, 182] width 128 height 12
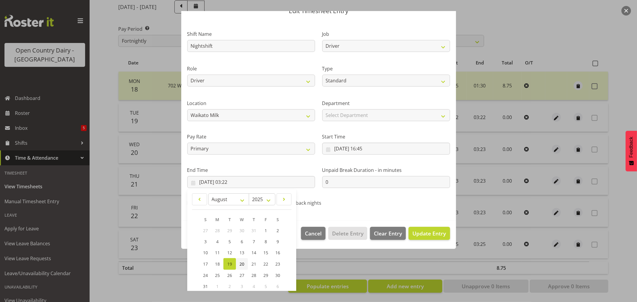
click at [242, 264] on span "20" at bounding box center [241, 264] width 5 height 6
type input "20/08/2025, 03:22"
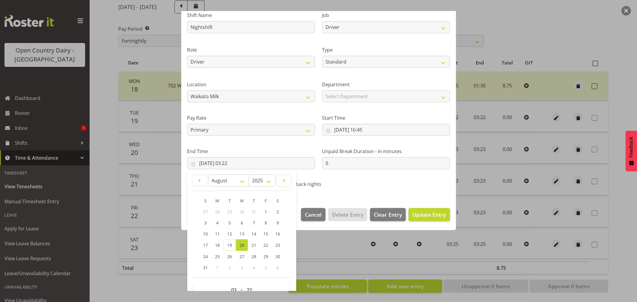
scroll to position [61, 0]
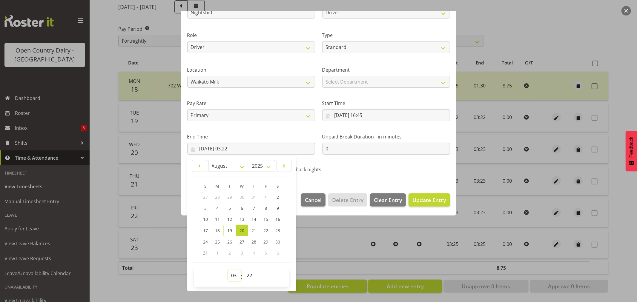
click at [233, 276] on select "00 01 02 03 04 05 06 07 08 09 10 11 12 13 14 15 16 17 18 19 20 21 22 23" at bounding box center [234, 276] width 13 height 12
select select "4"
click at [228, 270] on select "00 01 02 03 04 05 06 07 08 09 10 11 12 13 14 15 16 17 18 19 20 21 22 23" at bounding box center [234, 276] width 13 height 12
type input "20/08/2025, 04:22"
drag, startPoint x: 248, startPoint y: 276, endPoint x: 248, endPoint y: 271, distance: 4.8
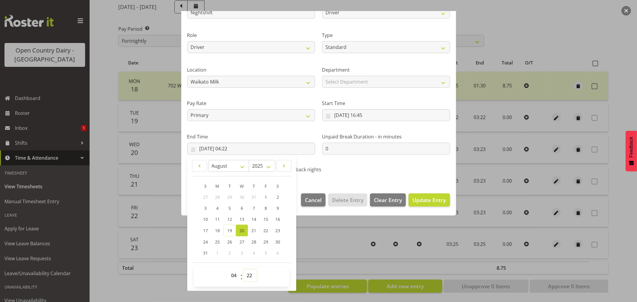
click at [248, 276] on select "00 01 02 03 04 05 06 07 08 09 10 11 12 13 14 15 16 17 18 19 20 21 22 23 24 25 2…" at bounding box center [249, 276] width 13 height 12
select select "0"
click at [243, 270] on select "00 01 02 03 04 05 06 07 08 09 10 11 12 13 14 15 16 17 18 19 20 21 22 23 24 25 2…" at bounding box center [249, 276] width 13 height 12
type input "20/08/2025, 04:00"
click at [413, 199] on span "Update Entry" at bounding box center [428, 199] width 33 height 7
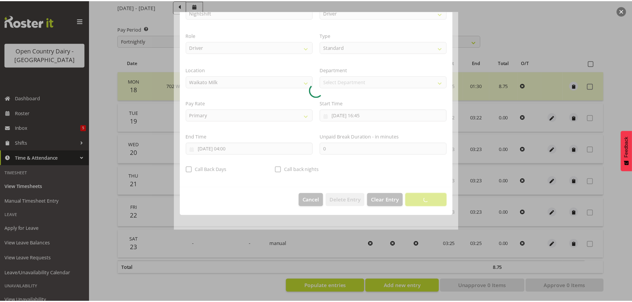
scroll to position [0, 0]
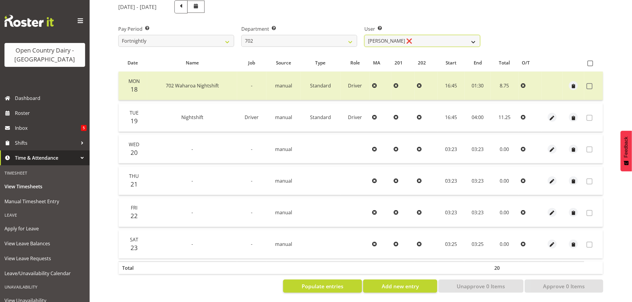
click at [429, 35] on select "Brian Riddle ❌ Denica Tapiki ❌ Nick Adlington ❌ Simon Phillpott ❌" at bounding box center [422, 41] width 116 height 12
click at [299, 35] on select "701 702 703 704 705 706 707 708 709 710 711 712 713 714 715 716 717 718 719 720" at bounding box center [299, 41] width 116 height 12
select select "710"
click at [241, 35] on select "701 702 703 704 705 706 707 708 709 710 711 712 713 714 715 716 717 718 719 720" at bounding box center [299, 41] width 116 height 12
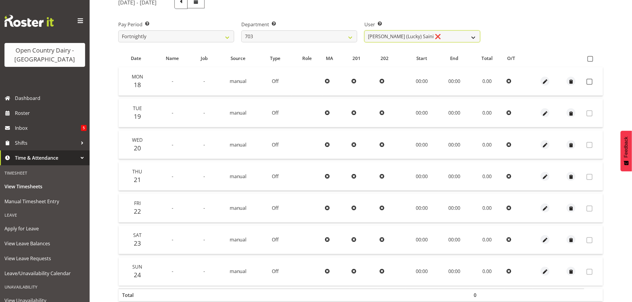
click at [438, 37] on select "Bhupinder (Lucky) Saini ❌ Mark Fowler ❌ Tama Baker ❌" at bounding box center [422, 36] width 116 height 12
select select "8209"
click at [364, 30] on select "Bhupinder (Lucky) Saini ❌ Mark Fowler ❌ Tama Baker ❌" at bounding box center [422, 36] width 116 height 12
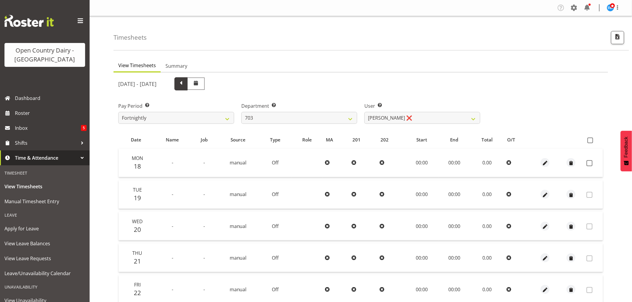
click at [185, 83] on span at bounding box center [181, 83] width 8 height 8
select select
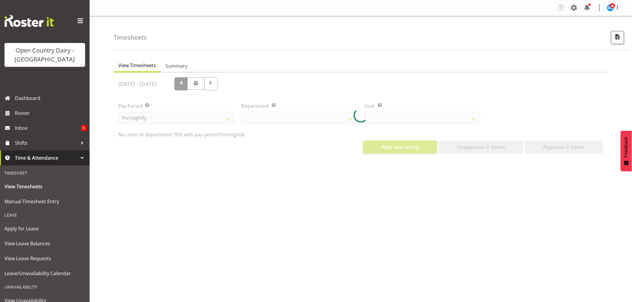
select select "710"
select select "8209"
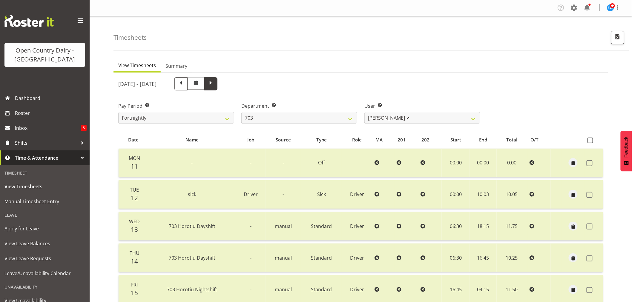
click at [215, 85] on span at bounding box center [211, 83] width 8 height 8
select select
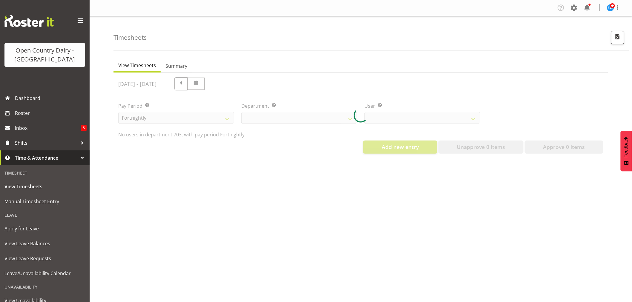
select select "710"
select select "8209"
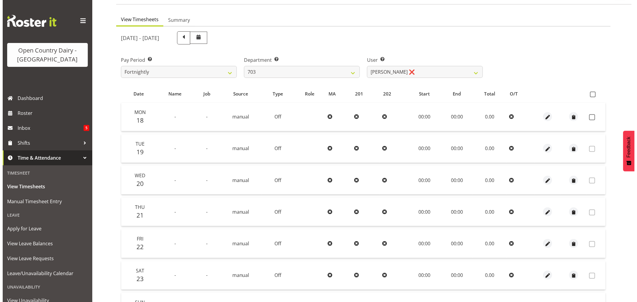
scroll to position [99, 0]
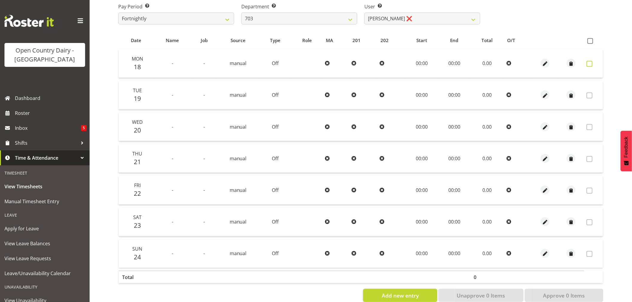
click at [591, 62] on span at bounding box center [589, 64] width 6 height 6
checkbox input "true"
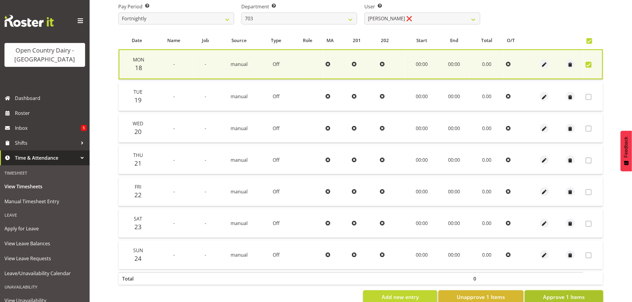
click at [562, 297] on span "Approve 1 Items" at bounding box center [564, 297] width 42 height 8
checkbox input "false"
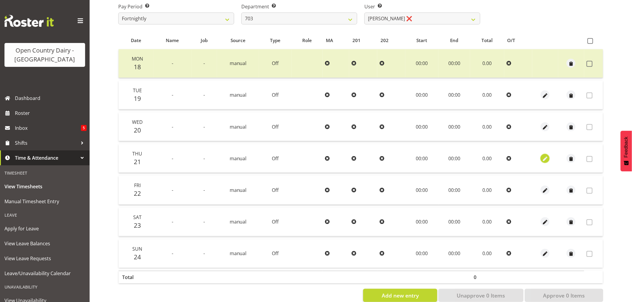
click at [545, 156] on span "button" at bounding box center [545, 159] width 7 height 7
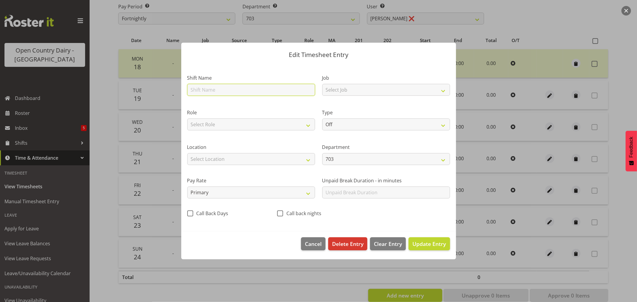
click at [210, 90] on input "text" at bounding box center [251, 90] width 128 height 12
type input "Day shift"
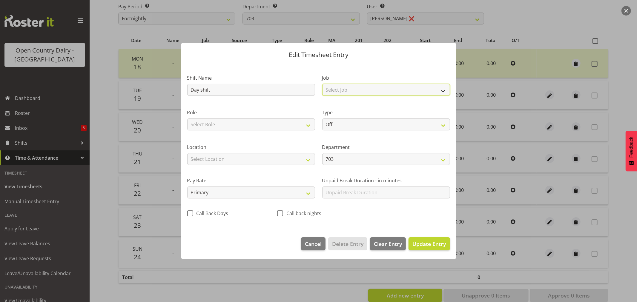
click at [368, 87] on select "Select Job Driver Driver supervisor Support" at bounding box center [386, 90] width 128 height 12
select select "9052"
click at [322, 84] on select "Select Job Driver Driver supervisor Support" at bounding box center [386, 90] width 128 height 12
click at [258, 120] on select "Select Role Driver Driver Buddy" at bounding box center [251, 125] width 128 height 12
select select "1166"
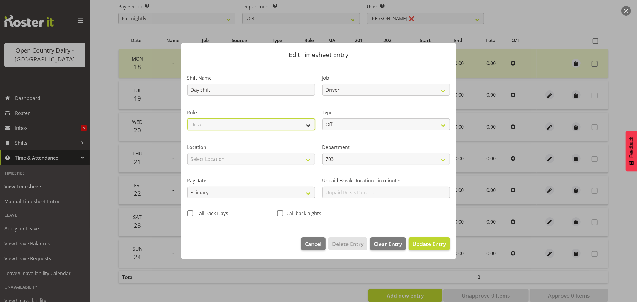
click at [187, 119] on select "Select Role Driver Driver Buddy" at bounding box center [251, 125] width 128 height 12
click at [344, 121] on select "Off Standard Public Holiday Public Holiday (Worked) Day In Lieu Annual Leave Si…" at bounding box center [386, 125] width 128 height 12
select select "Standard"
click at [322, 119] on select "Off Standard Public Holiday Public Holiday (Worked) Day In Lieu Annual Leave Si…" at bounding box center [386, 125] width 128 height 12
select select "7"
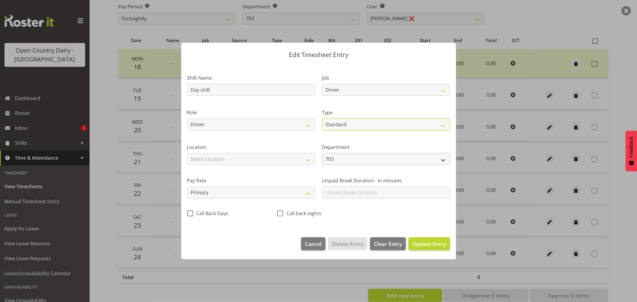
select select "2025"
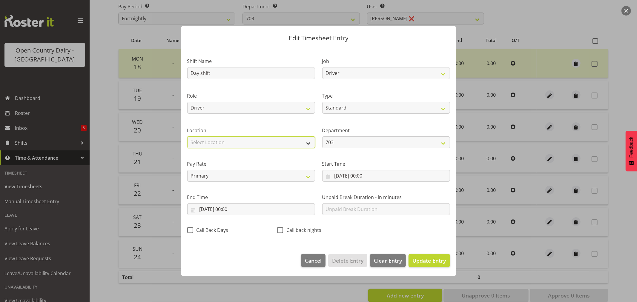
click at [252, 139] on select "Select Location Containers Horotiu Ingredients Waharoa Office Waikato Milk Whan…" at bounding box center [251, 142] width 128 height 12
select select "1054"
click at [187, 136] on select "Select Location Containers Horotiu Ingredients Waharoa Office Waikato Milk Whan…" at bounding box center [251, 142] width 128 height 12
click at [363, 176] on input "21/08/2025, 00:00" at bounding box center [386, 176] width 128 height 12
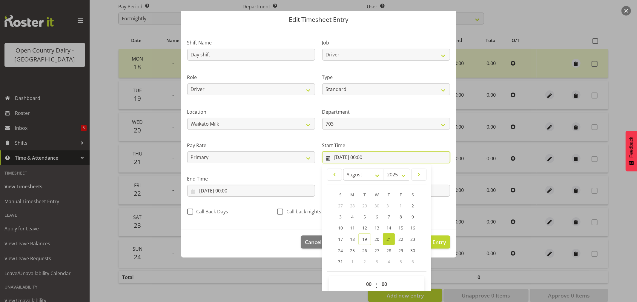
scroll to position [27, 0]
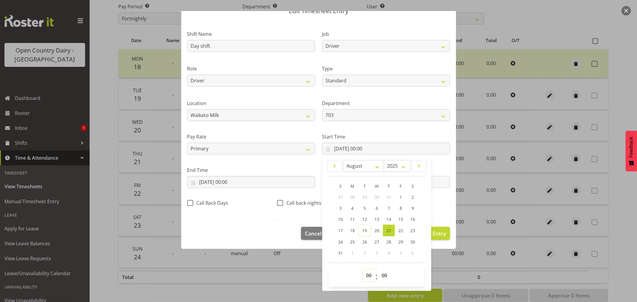
click at [365, 278] on select "00 01 02 03 04 05 06 07 08 09 10 11 12 13 14 15 16 17 18 19 20 21 22 23" at bounding box center [369, 276] width 13 height 12
select select "6"
click at [363, 270] on select "00 01 02 03 04 05 06 07 08 09 10 11 12 13 14 15 16 17 18 19 20 21 22 23" at bounding box center [369, 276] width 13 height 12
type input "21/08/2025, 06:00"
click at [382, 276] on select "00 01 02 03 04 05 06 07 08 09 10 11 12 13 14 15 16 17 18 19 20 21 22 23 24 25 2…" at bounding box center [384, 276] width 13 height 12
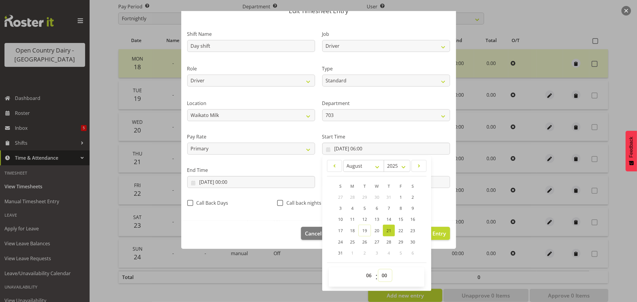
select select "30"
click at [378, 270] on select "00 01 02 03 04 05 06 07 08 09 10 11 12 13 14 15 16 17 18 19 20 21 22 23 24 25 2…" at bounding box center [384, 276] width 13 height 12
type input "21/08/2025, 06:30"
click at [229, 183] on input "21/08/2025, 00:00" at bounding box center [251, 182] width 128 height 12
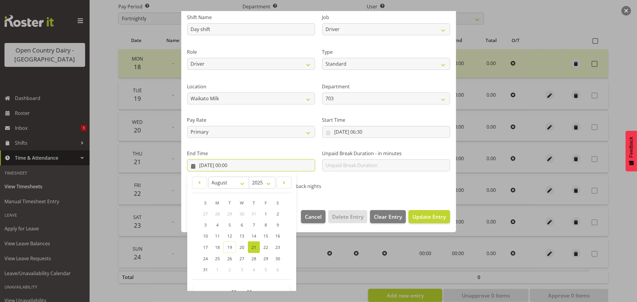
scroll to position [61, 0]
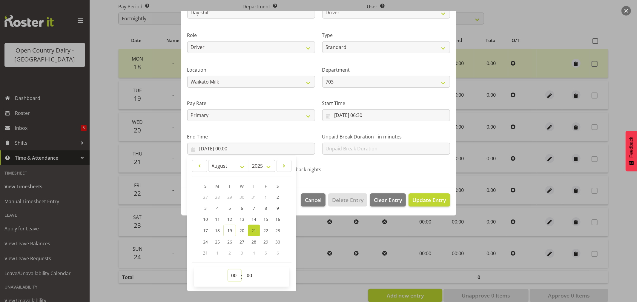
click at [233, 277] on select "00 01 02 03 04 05 06 07 08 09 10 11 12 13 14 15 16 17 18 19 20 21 22 23" at bounding box center [234, 276] width 13 height 12
select select "16"
click at [228, 270] on select "00 01 02 03 04 05 06 07 08 09 10 11 12 13 14 15 16 17 18 19 20 21 22 23" at bounding box center [234, 276] width 13 height 12
type input "21/08/2025, 16:00"
click at [401, 182] on section "Shift Name Day shift Job Driver Driver supervisor Support Role Driver Driver Bu…" at bounding box center [318, 86] width 275 height 201
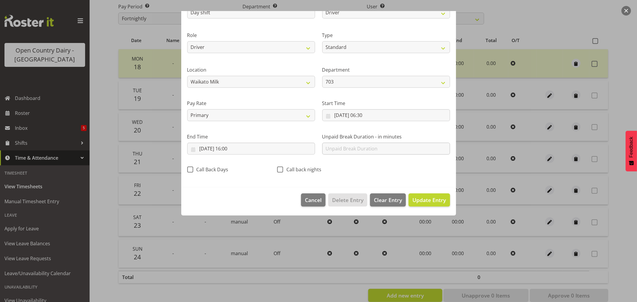
scroll to position [0, 0]
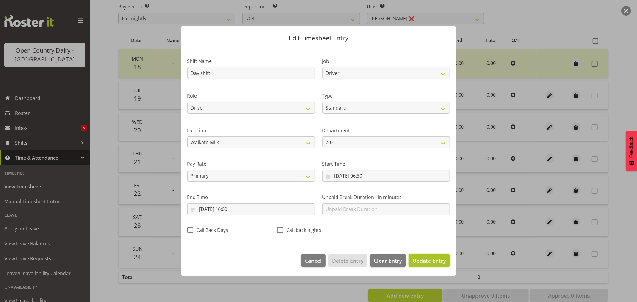
click at [431, 260] on span "Update Entry" at bounding box center [428, 260] width 33 height 7
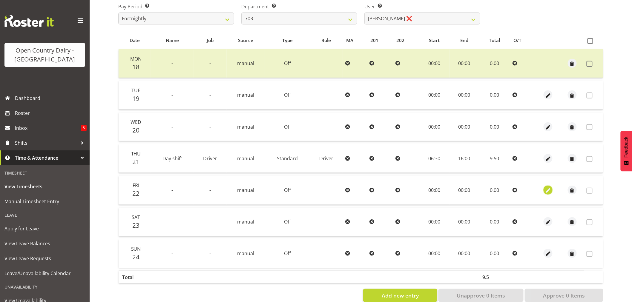
click at [548, 191] on span "button" at bounding box center [548, 190] width 7 height 7
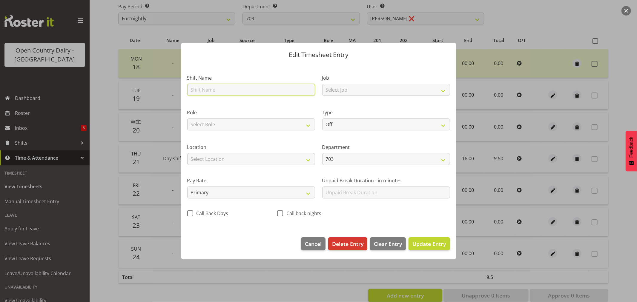
click at [224, 89] on input "text" at bounding box center [251, 90] width 128 height 12
type input "Day shift"
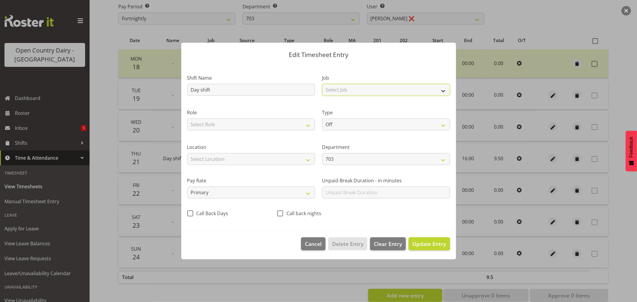
click at [333, 90] on select "Select Job Driver Driver supervisor Support" at bounding box center [386, 90] width 128 height 12
select select "9052"
click at [322, 84] on select "Select Job Driver Driver supervisor Support" at bounding box center [386, 90] width 128 height 12
click at [272, 126] on select "Select Role Driver Driver Buddy" at bounding box center [251, 125] width 128 height 12
select select "1166"
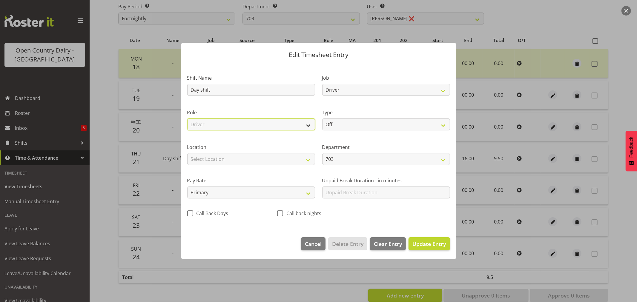
click at [187, 119] on select "Select Role Driver Driver Buddy" at bounding box center [251, 125] width 128 height 12
click at [367, 126] on select "Off Standard Public Holiday Public Holiday (Worked) Day In Lieu Annual Leave Si…" at bounding box center [386, 125] width 128 height 12
select select "Standard"
click at [322, 119] on select "Off Standard Public Holiday Public Holiday (Worked) Day In Lieu Annual Leave Si…" at bounding box center [386, 125] width 128 height 12
select select "7"
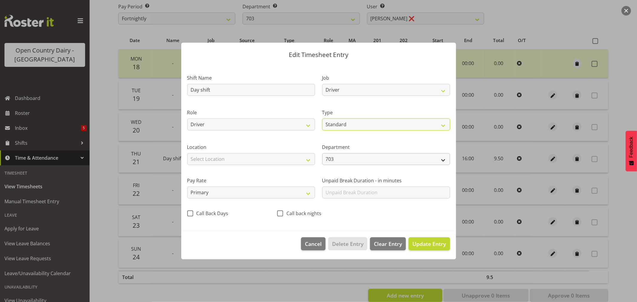
select select "2025"
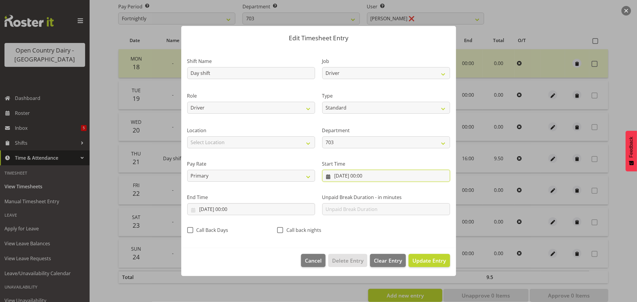
click at [357, 178] on input "22/08/2025, 00:00" at bounding box center [386, 176] width 128 height 12
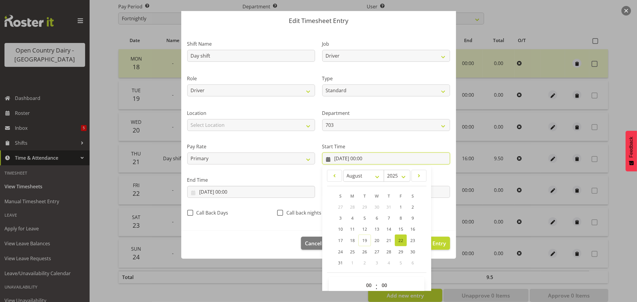
scroll to position [27, 0]
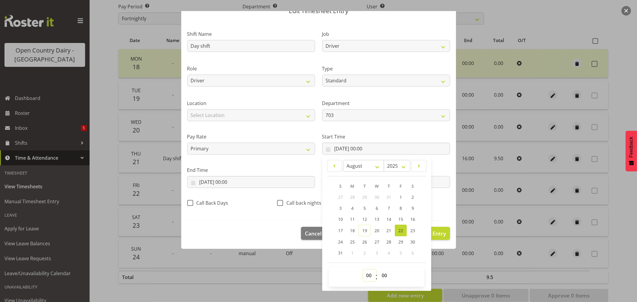
click at [367, 273] on select "00 01 02 03 04 05 06 07 08 09 10 11 12 13 14 15 16 17 18 19 20 21 22 23" at bounding box center [369, 276] width 13 height 12
select select "16"
click at [363, 270] on select "00 01 02 03 04 05 06 07 08 09 10 11 12 13 14 15 16 17 18 19 20 21 22 23" at bounding box center [369, 276] width 13 height 12
type input "22/08/2025, 16:00"
click at [366, 276] on select "00 01 02 03 04 05 06 07 08 09 10 11 12 13 14 15 16 17 18 19 20 21 22 23" at bounding box center [369, 276] width 13 height 12
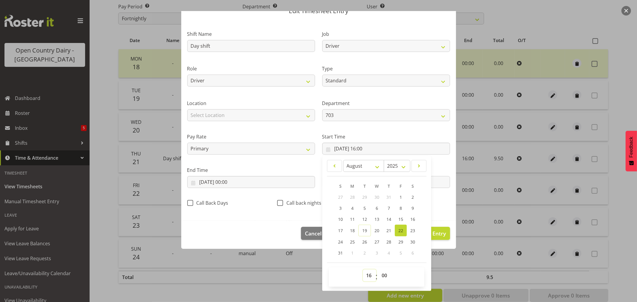
select select "6"
click at [363, 270] on select "00 01 02 03 04 05 06 07 08 09 10 11 12 13 14 15 16 17 18 19 20 21 22 23" at bounding box center [369, 276] width 13 height 12
type input "22/08/2025, 06:00"
click at [379, 276] on select "00 01 02 03 04 05 06 07 08 09 10 11 12 13 14 15 16 17 18 19 20 21 22 23 24 25 2…" at bounding box center [384, 276] width 13 height 12
select select "30"
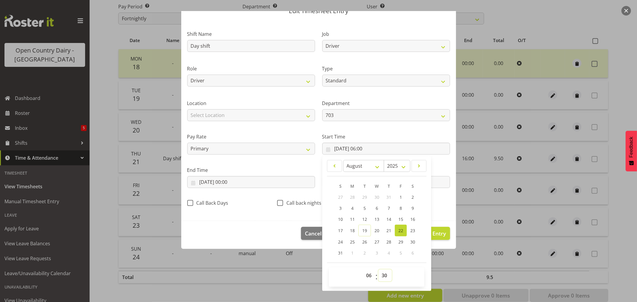
click at [378, 270] on select "00 01 02 03 04 05 06 07 08 09 10 11 12 13 14 15 16 17 18 19 20 21 22 23 24 25 2…" at bounding box center [384, 276] width 13 height 12
type input "22/08/2025, 06:30"
click at [245, 181] on input "22/08/2025, 00:00" at bounding box center [251, 182] width 128 height 12
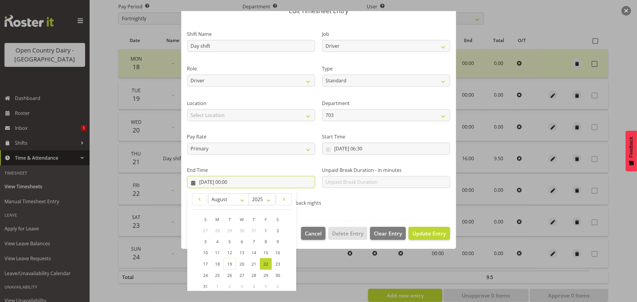
scroll to position [61, 0]
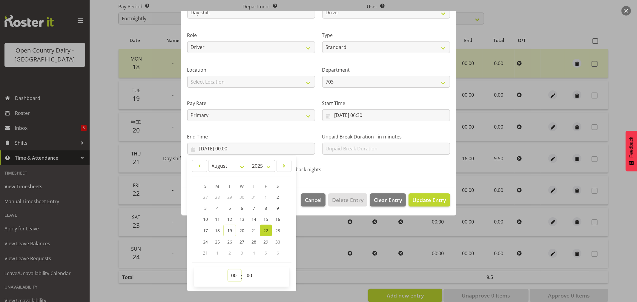
click at [234, 274] on select "00 01 02 03 04 05 06 07 08 09 10 11 12 13 14 15 16 17 18 19 20 21 22 23" at bounding box center [234, 276] width 13 height 12
select select "16"
click at [228, 270] on select "00 01 02 03 04 05 06 07 08 09 10 11 12 13 14 15 16 17 18 19 20 21 22 23" at bounding box center [234, 276] width 13 height 12
type input "22/08/2025, 16:00"
click at [427, 198] on span "Update Entry" at bounding box center [428, 199] width 33 height 7
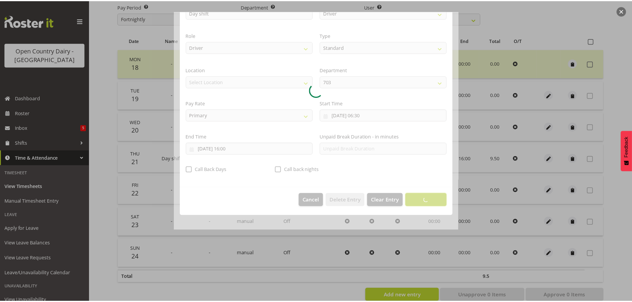
scroll to position [0, 0]
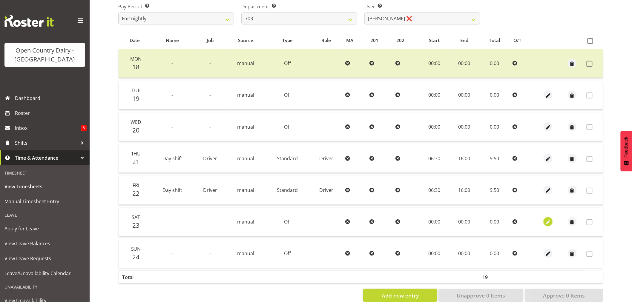
click at [548, 222] on span "button" at bounding box center [548, 222] width 7 height 7
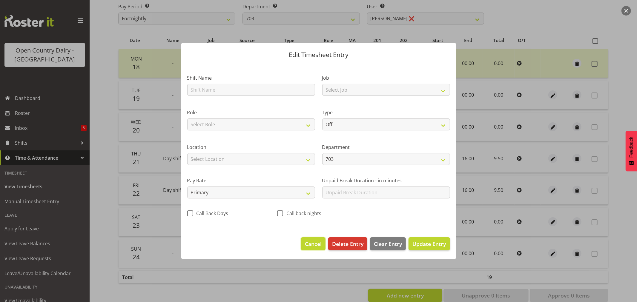
click at [312, 247] on span "Cancel" at bounding box center [313, 244] width 17 height 8
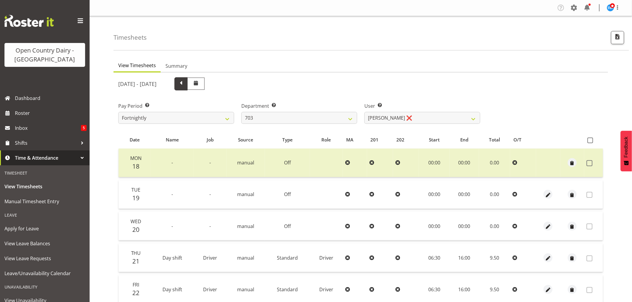
click at [185, 83] on span at bounding box center [181, 83] width 8 height 8
select select
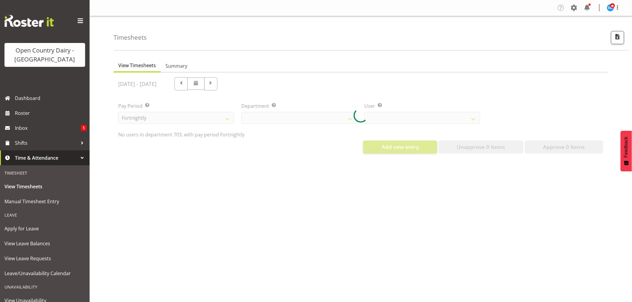
select select "710"
select select "8209"
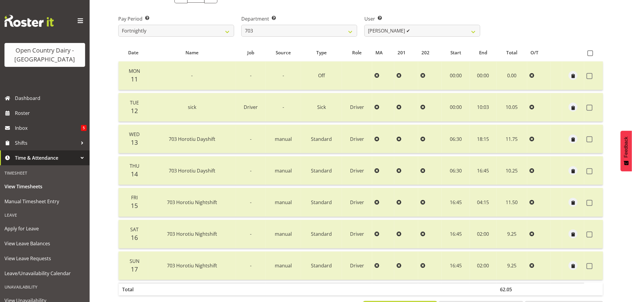
scroll to position [14, 0]
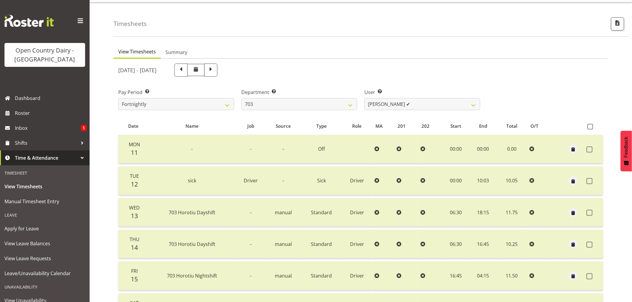
click at [215, 73] on span at bounding box center [211, 70] width 8 height 8
select select
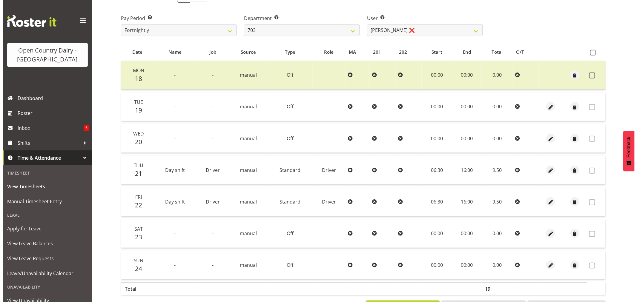
scroll to position [113, 0]
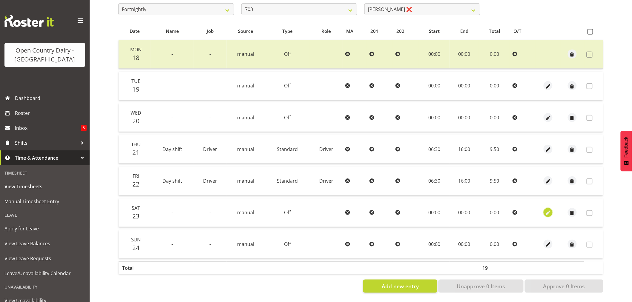
click at [548, 210] on span "button" at bounding box center [548, 213] width 7 height 7
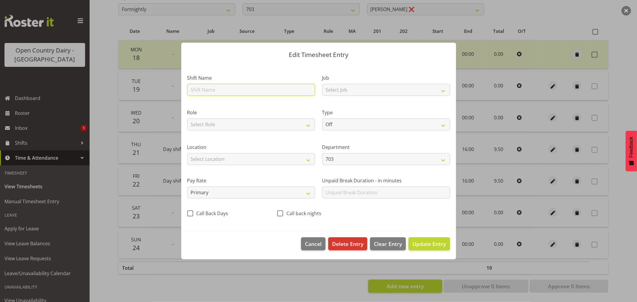
click at [217, 91] on input "text" at bounding box center [251, 90] width 128 height 12
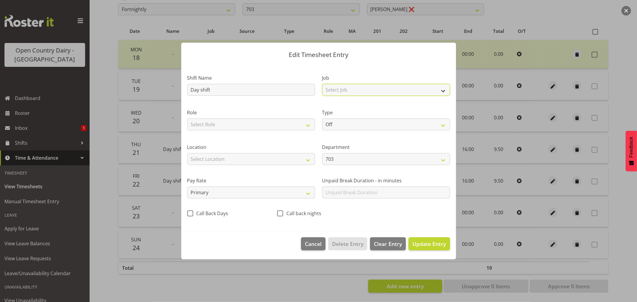
click at [341, 90] on select "Select Job Driver Driver supervisor Support" at bounding box center [386, 90] width 128 height 12
click at [322, 84] on select "Select Job Driver Driver supervisor Support" at bounding box center [386, 90] width 128 height 12
click at [257, 124] on select "Select Role Driver Driver Buddy" at bounding box center [251, 125] width 128 height 12
click at [187, 119] on select "Select Role Driver Driver Buddy" at bounding box center [251, 125] width 128 height 12
click at [355, 121] on select "Off Standard Public Holiday Public Holiday (Worked) Day In Lieu Annual Leave Si…" at bounding box center [386, 125] width 128 height 12
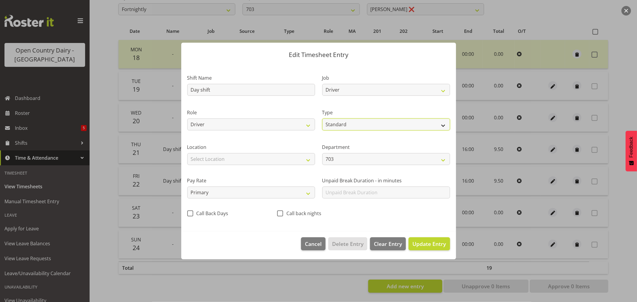
click at [322, 119] on select "Off Standard Public Holiday Public Holiday (Worked) Day In Lieu Annual Leave Si…" at bounding box center [386, 125] width 128 height 12
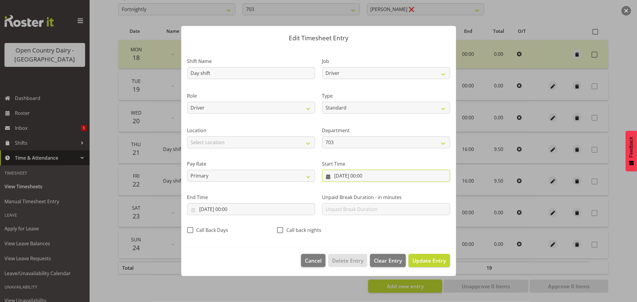
click at [353, 177] on input "23/08/2025, 00:00" at bounding box center [386, 176] width 128 height 12
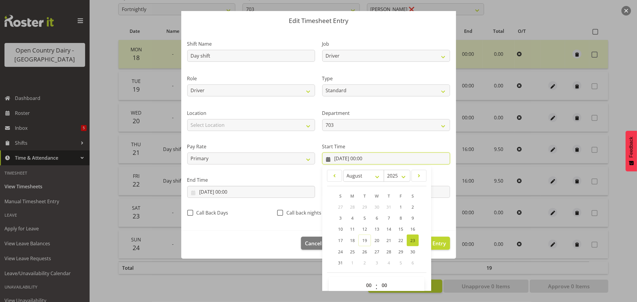
scroll to position [27, 0]
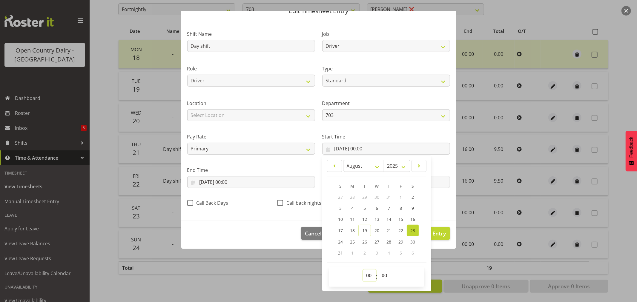
drag, startPoint x: 367, startPoint y: 275, endPoint x: 364, endPoint y: 208, distance: 67.3
click at [367, 275] on select "00 01 02 03 04 05 06 07 08 09 10 11 12 13 14 15 16 17 18 19 20 21 22 23" at bounding box center [369, 276] width 13 height 12
click at [363, 270] on select "00 01 02 03 04 05 06 07 08 09 10 11 12 13 14 15 16 17 18 19 20 21 22 23" at bounding box center [369, 276] width 13 height 12
click at [381, 278] on select "00 01 02 03 04 05 06 07 08 09 10 11 12 13 14 15 16 17 18 19 20 21 22 23 24 25 2…" at bounding box center [384, 276] width 13 height 12
click at [378, 270] on select "00 01 02 03 04 05 06 07 08 09 10 11 12 13 14 15 16 17 18 19 20 21 22 23 24 25 2…" at bounding box center [384, 276] width 13 height 12
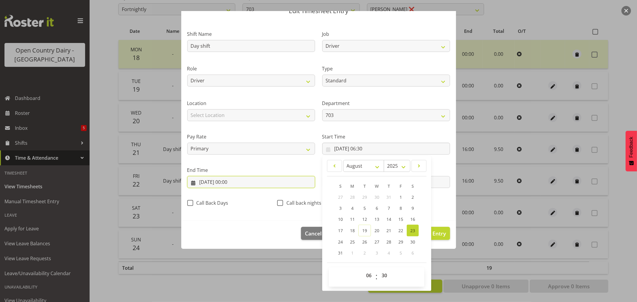
click at [235, 182] on input "23/08/2025, 00:00" at bounding box center [251, 182] width 128 height 12
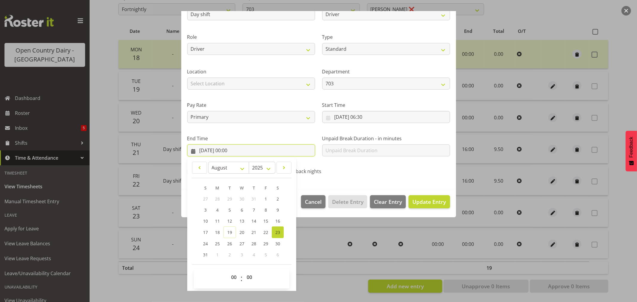
scroll to position [61, 0]
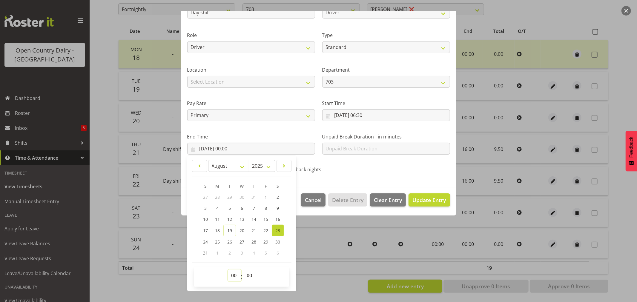
click at [235, 276] on select "00 01 02 03 04 05 06 07 08 09 10 11 12 13 14 15 16 17 18 19 20 21 22 23" at bounding box center [234, 276] width 13 height 12
click at [228, 270] on select "00 01 02 03 04 05 06 07 08 09 10 11 12 13 14 15 16 17 18 19 20 21 22 23" at bounding box center [234, 276] width 13 height 12
click at [333, 170] on div "Call back nights" at bounding box center [318, 171] width 83 height 8
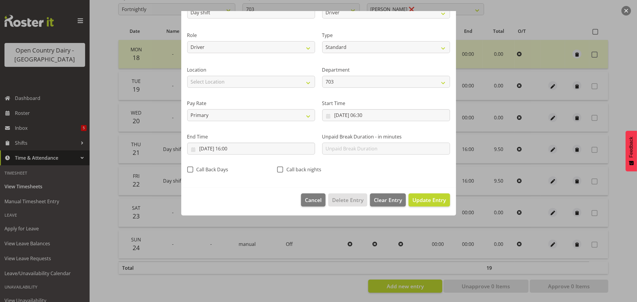
scroll to position [0, 0]
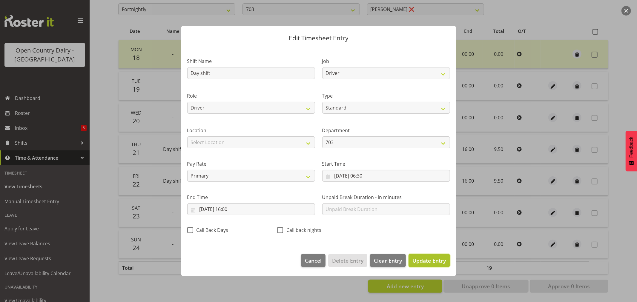
click at [433, 262] on span "Update Entry" at bounding box center [428, 260] width 33 height 7
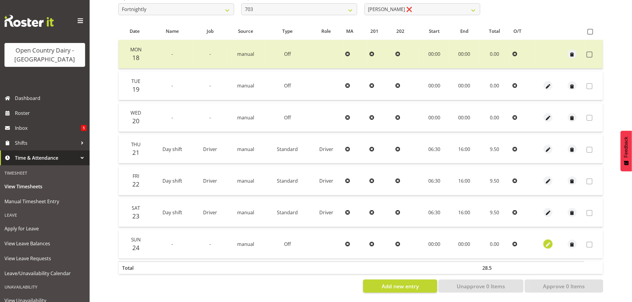
click at [548, 242] on span "button" at bounding box center [548, 245] width 7 height 7
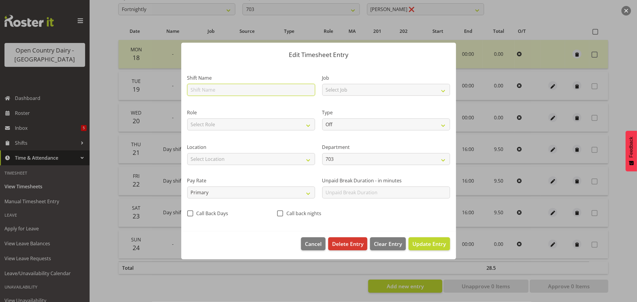
click at [218, 90] on input "text" at bounding box center [251, 90] width 128 height 12
click at [232, 88] on input "text" at bounding box center [251, 90] width 128 height 12
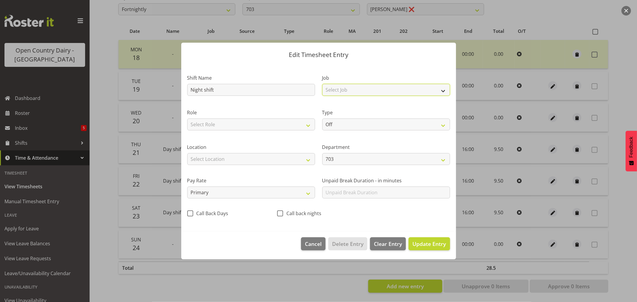
click at [359, 90] on select "Select Job Driver Driver supervisor Support" at bounding box center [386, 90] width 128 height 12
click at [322, 84] on select "Select Job Driver Driver supervisor Support" at bounding box center [386, 90] width 128 height 12
click at [234, 129] on select "Select Role Driver Driver Buddy" at bounding box center [251, 125] width 128 height 12
click at [187, 119] on select "Select Role Driver Driver Buddy" at bounding box center [251, 125] width 128 height 12
click at [335, 123] on select "Off Standard Public Holiday Public Holiday (Worked) Day In Lieu Annual Leave Si…" at bounding box center [386, 125] width 128 height 12
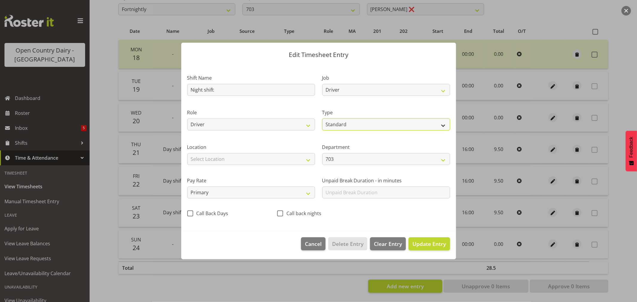
click at [322, 119] on select "Off Standard Public Holiday Public Holiday (Worked) Day In Lieu Annual Leave Si…" at bounding box center [386, 125] width 128 height 12
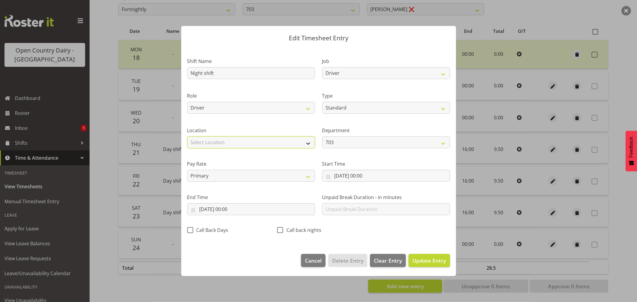
click at [236, 139] on select "Select Location Containers Horotiu Ingredients Waharoa Office Waikato Milk Whan…" at bounding box center [251, 142] width 128 height 12
click at [187, 136] on select "Select Location Containers Horotiu Ingredients Waharoa Office Waikato Milk Whan…" at bounding box center [251, 142] width 128 height 12
click at [364, 177] on input "24/08/2025, 00:00" at bounding box center [386, 176] width 128 height 12
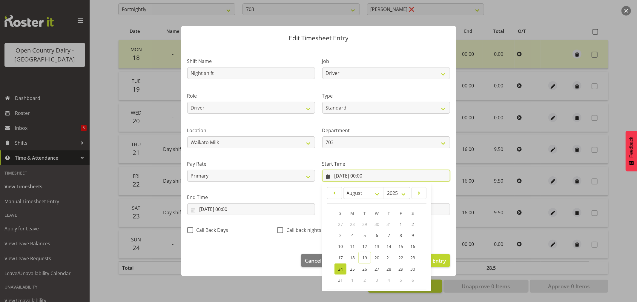
scroll to position [27, 0]
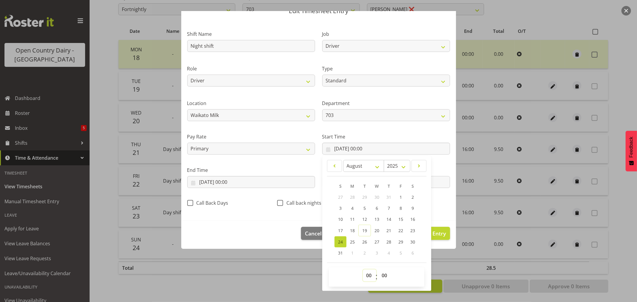
click at [368, 275] on select "00 01 02 03 04 05 06 07 08 09 10 11 12 13 14 15 16 17 18 19 20 21 22 23" at bounding box center [369, 276] width 13 height 12
click at [363, 270] on select "00 01 02 03 04 05 06 07 08 09 10 11 12 13 14 15 16 17 18 19 20 21 22 23" at bounding box center [369, 276] width 13 height 12
click at [382, 275] on select "00 01 02 03 04 05 06 07 08 09 10 11 12 13 14 15 16 17 18 19 20 21 22 23 24 25 2…" at bounding box center [384, 276] width 13 height 12
click at [378, 270] on select "00 01 02 03 04 05 06 07 08 09 10 11 12 13 14 15 16 17 18 19 20 21 22 23 24 25 2…" at bounding box center [384, 276] width 13 height 12
click at [225, 181] on input "24/08/2025, 00:00" at bounding box center [251, 182] width 128 height 12
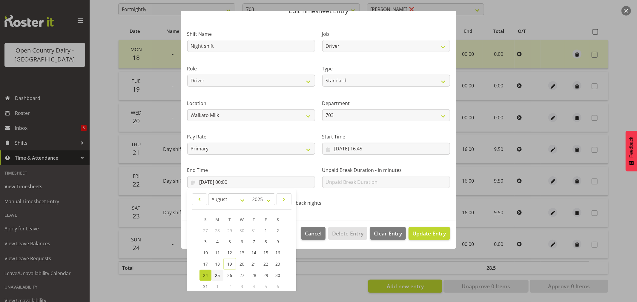
click at [217, 274] on span "25" at bounding box center [217, 276] width 5 height 6
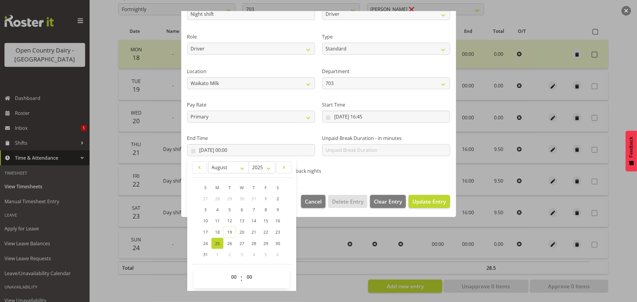
scroll to position [61, 0]
click at [233, 276] on select "00 01 02 03 04 05 06 07 08 09 10 11 12 13 14 15 16 17 18 19 20 21 22 23" at bounding box center [234, 276] width 13 height 12
click at [228, 270] on select "00 01 02 03 04 05 06 07 08 09 10 11 12 13 14 15 16 17 18 19 20 21 22 23" at bounding box center [234, 276] width 13 height 12
click at [362, 169] on div "Shift Name Night shift Job Driver Driver supervisor Support Role Driver Driver …" at bounding box center [319, 83] width 270 height 189
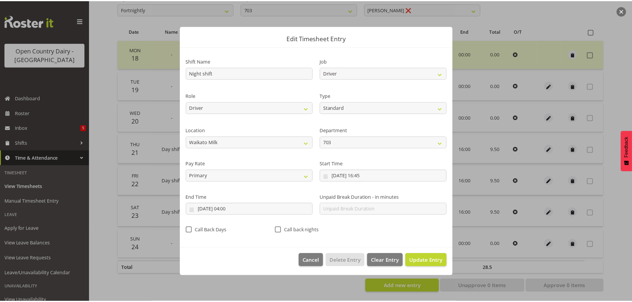
scroll to position [0, 0]
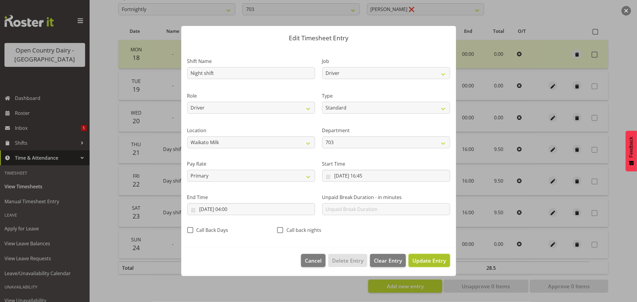
click at [424, 259] on span "Update Entry" at bounding box center [428, 260] width 33 height 7
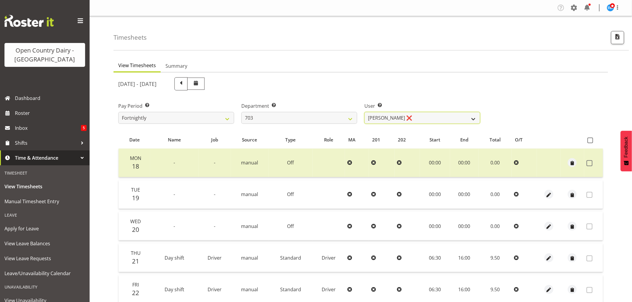
click at [410, 117] on select "Bhupinder (Lucky) Saini ❌ Mark Fowler ❌ Tama Baker ❌" at bounding box center [422, 118] width 116 height 12
click at [331, 115] on select "701 702 703 704 705 706 707 708 709 710 711 712 713 714 715 716 717 718 719 720" at bounding box center [299, 118] width 116 height 12
click at [241, 112] on select "701 702 703 704 705 706 707 708 709 710 711 712 713 714 715 716 717 718 719 720" at bounding box center [299, 118] width 116 height 12
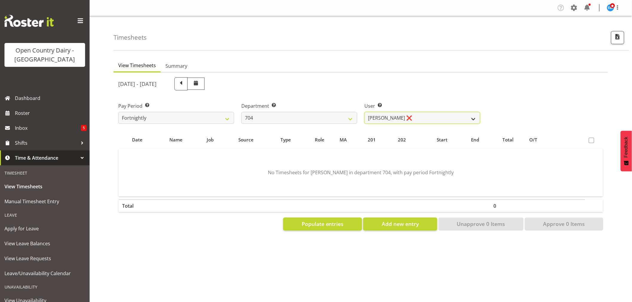
click at [424, 118] on select "Graham Houghton ❌ Jon Williams ❌ Stephen Rae ❌" at bounding box center [422, 118] width 116 height 12
click at [295, 116] on select "701 702 703 704 705 706 707 708 709 710 711 712 713 714 715 716 717 718 719 720" at bounding box center [299, 118] width 116 height 12
click at [241, 112] on select "701 702 703 704 705 706 707 708 709 710 711 712 713 714 715 716 717 718 719 720" at bounding box center [299, 118] width 116 height 12
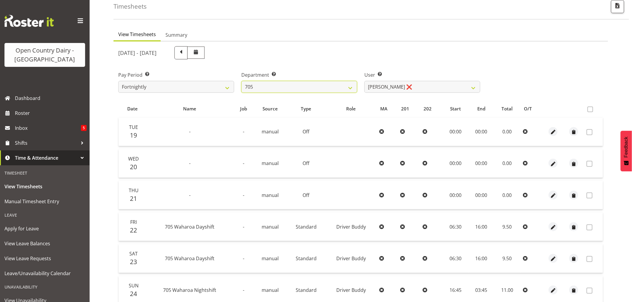
scroll to position [66, 0]
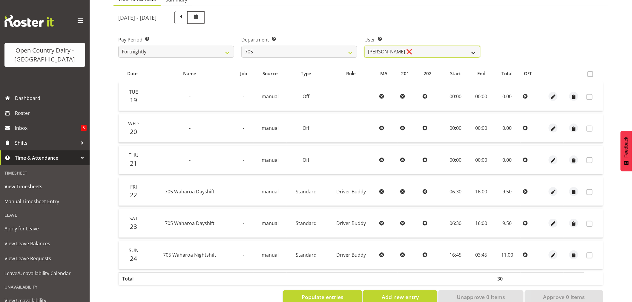
click at [414, 51] on select "Colin Kelly ❌ Craig Cottam ❌ John May ❌" at bounding box center [422, 52] width 116 height 12
click at [364, 46] on select "Colin Kelly ❌ Craig Cottam ❌ John May ❌" at bounding box center [422, 52] width 116 height 12
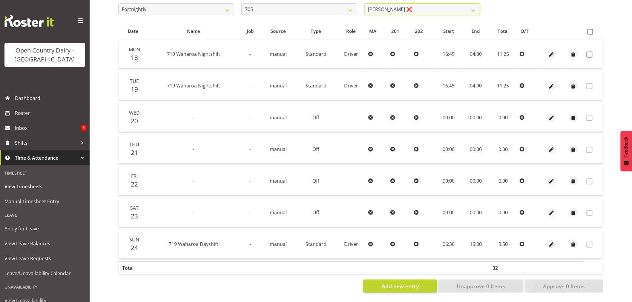
scroll to position [113, 0]
click at [590, 52] on span at bounding box center [589, 55] width 6 height 6
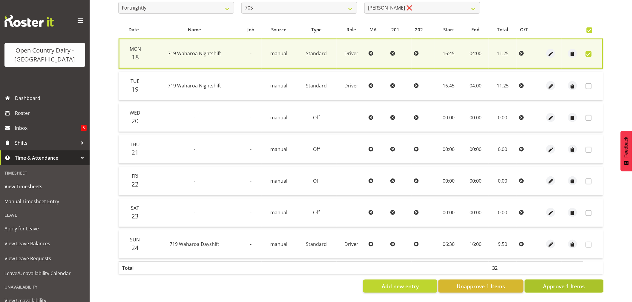
click at [554, 282] on span "Approve 1 Items" at bounding box center [564, 286] width 42 height 8
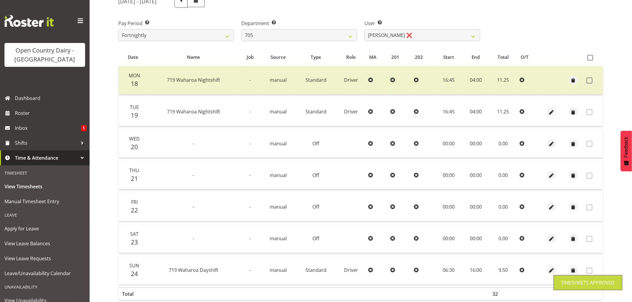
scroll to position [47, 0]
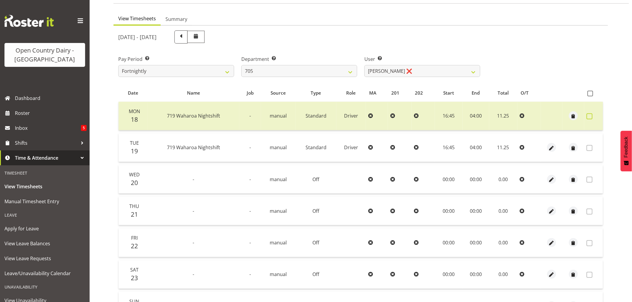
click at [591, 116] on span at bounding box center [589, 116] width 6 height 6
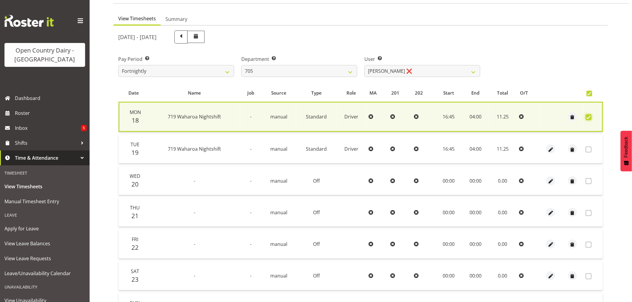
scroll to position [114, 0]
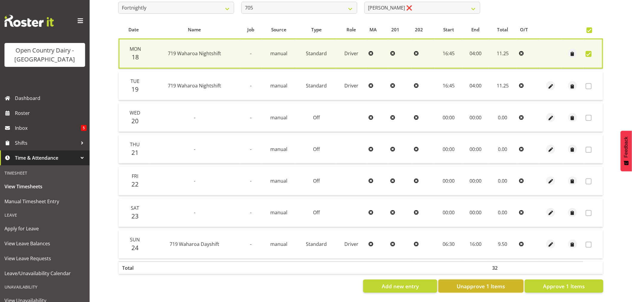
click at [487, 282] on span "Unapprove 1 Items" at bounding box center [480, 286] width 48 height 8
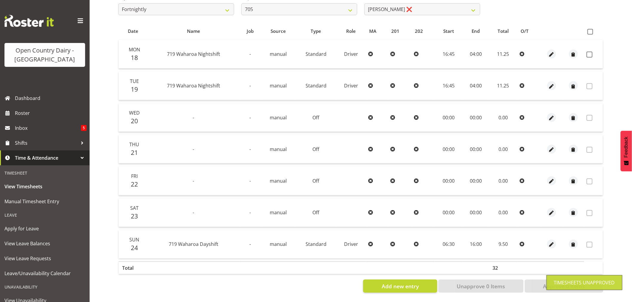
scroll to position [0, 0]
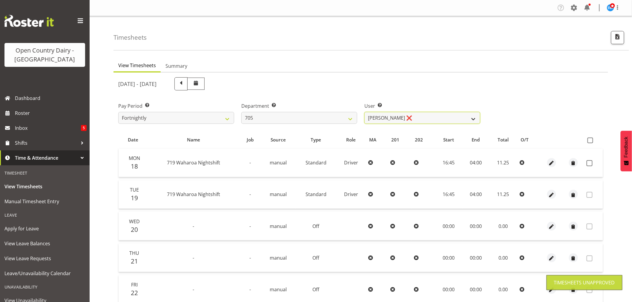
click at [400, 115] on select "Colin Kelly ❌ Craig Cottam ❌ John May ❌" at bounding box center [422, 118] width 116 height 12
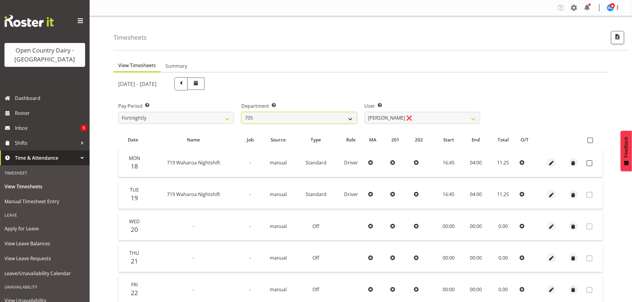
click at [288, 117] on select "701 702 703 704 705 706 707 708 709 710 711 712 713 714 715 716 717 718 719 720" at bounding box center [299, 118] width 116 height 12
click at [241, 112] on select "701 702 703 704 705 706 707 708 709 710 711 712 713 714 715 716 717 718 719 720" at bounding box center [299, 118] width 116 height 12
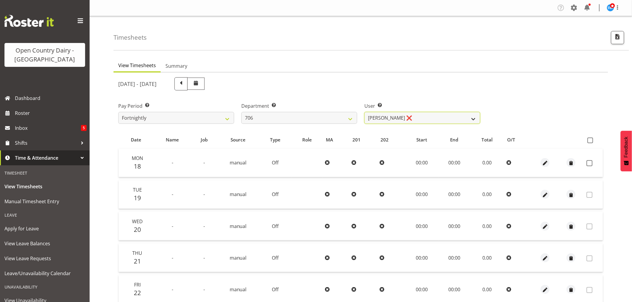
click at [414, 114] on select "Andrew Kearns ❌ Len Symons ❌ Mark Ansley ❌ Paul Griffin ❌" at bounding box center [422, 118] width 116 height 12
click at [364, 112] on select "Andrew Kearns ❌ Len Symons ❌ Mark Ansley ❌ Paul Griffin ❌" at bounding box center [422, 118] width 116 height 12
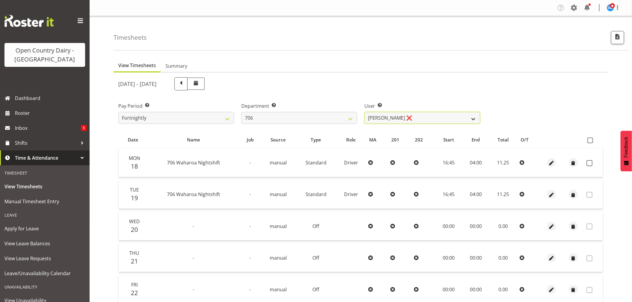
click at [408, 116] on select "Andrew Kearns ❌ Len Symons ❌ Mark Ansley ❌ Paul Griffin ❌" at bounding box center [422, 118] width 116 height 12
drag, startPoint x: 408, startPoint y: 116, endPoint x: 393, endPoint y: 118, distance: 14.3
click at [408, 116] on select "Andrew Kearns ❌ Len Symons ❌ Mark Ansley ❌ Paul Griffin ❌" at bounding box center [422, 118] width 116 height 12
click at [325, 117] on select "701 702 703 704 705 706 707 708 709 710 711 712 713 714 715 716 717 718 719 720" at bounding box center [299, 118] width 116 height 12
click at [241, 112] on select "701 702 703 704 705 706 707 708 709 710 711 712 713 714 715 716 717 718 719 720" at bounding box center [299, 118] width 116 height 12
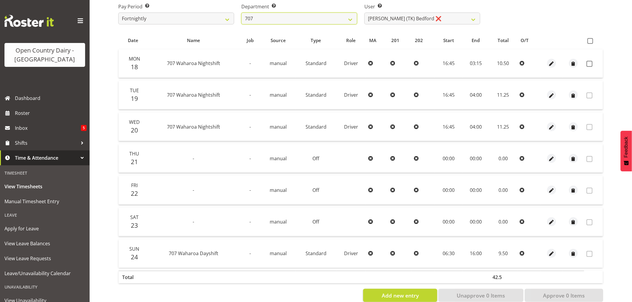
scroll to position [33, 0]
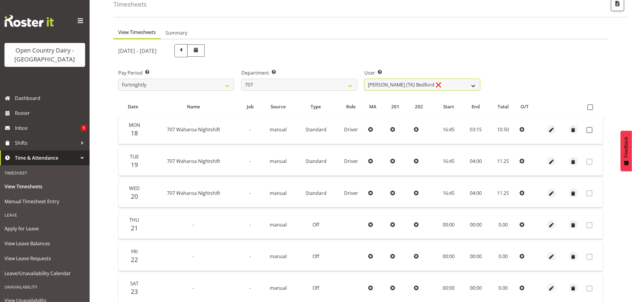
click at [428, 84] on select "Alan (TK) Bedford ❌ Mike Madden ❌" at bounding box center [422, 85] width 116 height 12
click at [364, 79] on select "Alan (TK) Bedford ❌ Mike Madden ❌" at bounding box center [422, 85] width 116 height 12
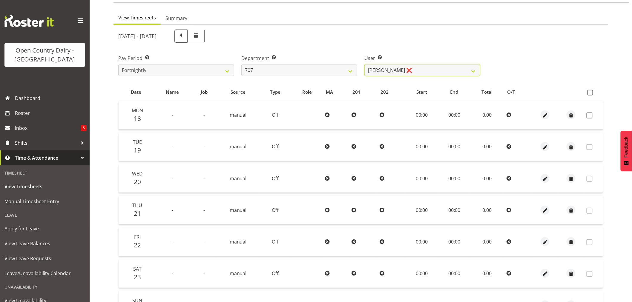
scroll to position [47, 0]
click at [185, 37] on span at bounding box center [181, 37] width 8 height 8
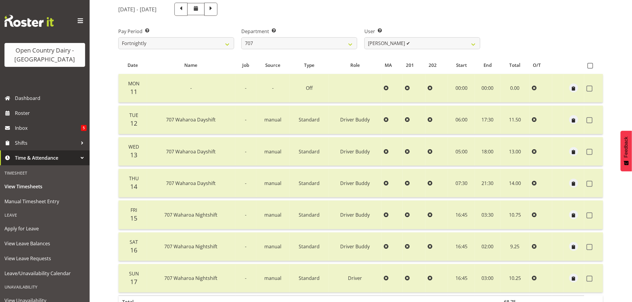
scroll to position [14, 0]
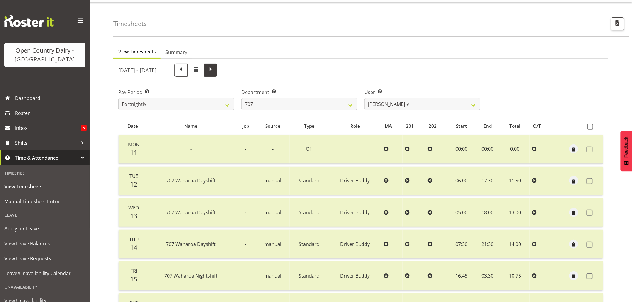
click at [215, 70] on span at bounding box center [211, 70] width 8 height 8
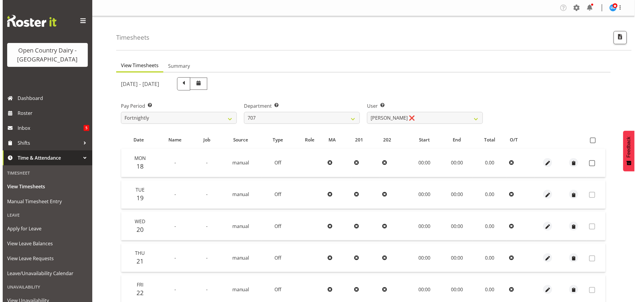
scroll to position [113, 0]
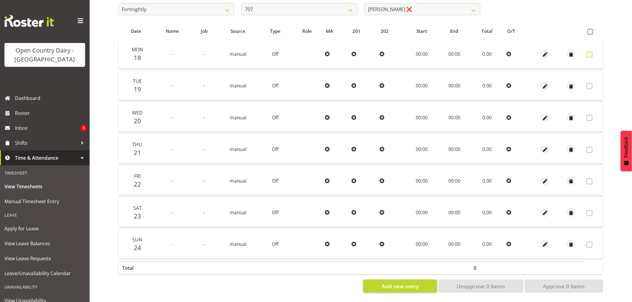
click at [589, 52] on span at bounding box center [589, 55] width 6 height 6
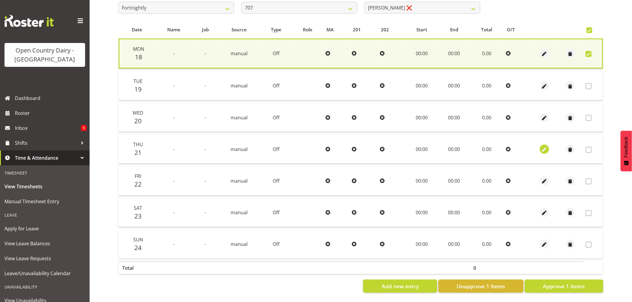
click at [543, 146] on span "button" at bounding box center [544, 149] width 7 height 7
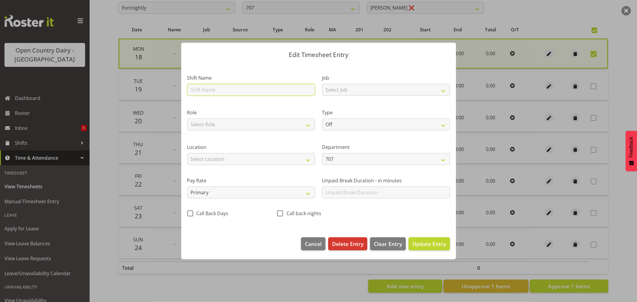
click at [212, 88] on input "text" at bounding box center [251, 90] width 128 height 12
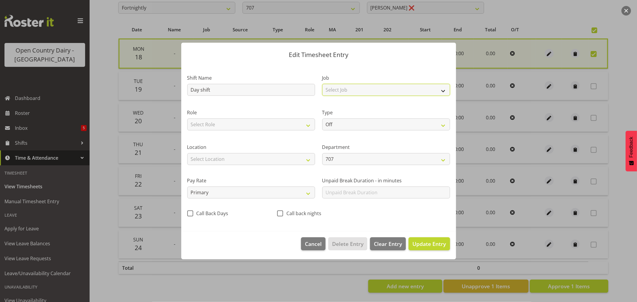
click at [352, 90] on select "Select Job Driver Driver supervisor Support" at bounding box center [386, 90] width 128 height 12
click at [322, 84] on select "Select Job Driver Driver supervisor Support" at bounding box center [386, 90] width 128 height 12
click at [238, 124] on select "Select Role Driver Driver Buddy" at bounding box center [251, 125] width 128 height 12
click at [187, 119] on select "Select Role Driver Driver Buddy" at bounding box center [251, 125] width 128 height 12
click at [372, 122] on select "Off Standard Public Holiday Public Holiday (Worked) Day In Lieu Annual Leave Si…" at bounding box center [386, 125] width 128 height 12
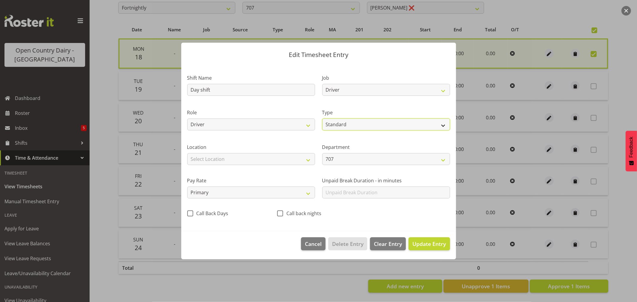
click at [322, 119] on select "Off Standard Public Holiday Public Holiday (Worked) Day In Lieu Annual Leave Si…" at bounding box center [386, 125] width 128 height 12
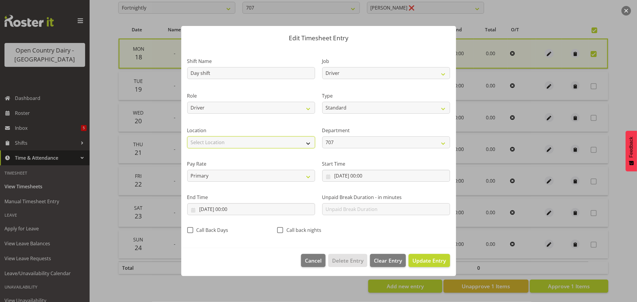
click at [219, 142] on select "Select Location Containers Horotiu Ingredients Waharoa Office Waikato Milk Whan…" at bounding box center [251, 142] width 128 height 12
click at [187, 136] on select "Select Location Containers Horotiu Ingredients Waharoa Office Waikato Milk Whan…" at bounding box center [251, 142] width 128 height 12
click at [364, 177] on input "21/08/2025, 00:00" at bounding box center [386, 176] width 128 height 12
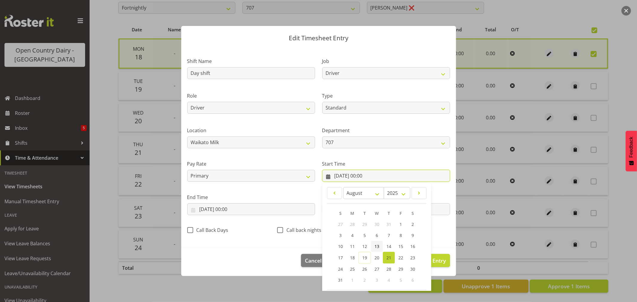
scroll to position [27, 0]
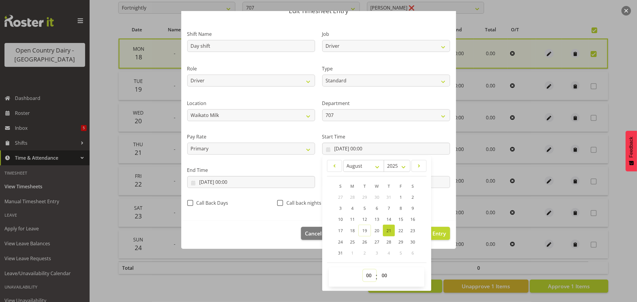
drag, startPoint x: 366, startPoint y: 278, endPoint x: 368, endPoint y: 270, distance: 7.8
click at [366, 278] on select "00 01 02 03 04 05 06 07 08 09 10 11 12 13 14 15 16 17 18 19 20 21 22 23" at bounding box center [369, 276] width 13 height 12
click at [363, 270] on select "00 01 02 03 04 05 06 07 08 09 10 11 12 13 14 15 16 17 18 19 20 21 22 23" at bounding box center [369, 276] width 13 height 12
drag, startPoint x: 380, startPoint y: 277, endPoint x: 383, endPoint y: 271, distance: 6.7
click at [380, 277] on select "00 01 02 03 04 05 06 07 08 09 10 11 12 13 14 15 16 17 18 19 20 21 22 23 24 25 2…" at bounding box center [384, 276] width 13 height 12
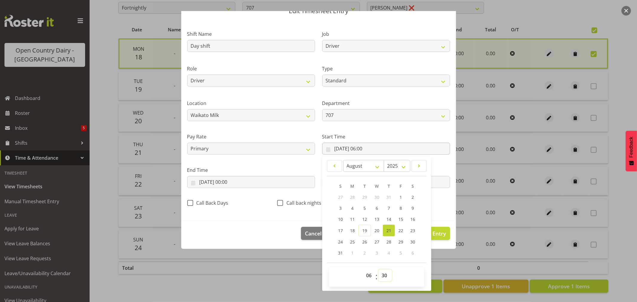
click at [378, 270] on select "00 01 02 03 04 05 06 07 08 09 10 11 12 13 14 15 16 17 18 19 20 21 22 23 24 25 2…" at bounding box center [384, 276] width 13 height 12
click at [222, 182] on input "21/08/2025, 00:00" at bounding box center [251, 182] width 128 height 12
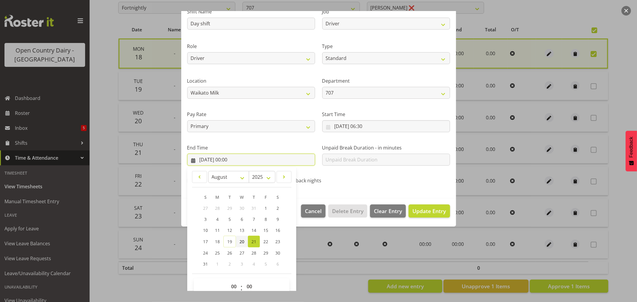
scroll to position [61, 0]
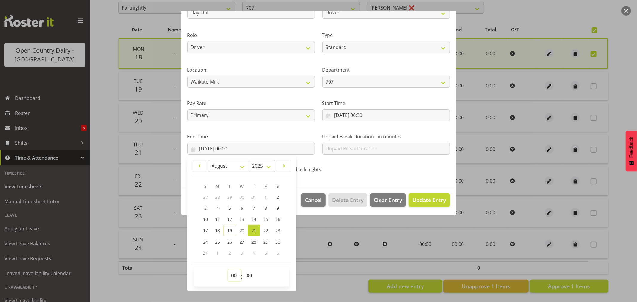
click at [231, 277] on select "00 01 02 03 04 05 06 07 08 09 10 11 12 13 14 15 16 17 18 19 20 21 22 23" at bounding box center [234, 276] width 13 height 12
click at [228, 270] on select "00 01 02 03 04 05 06 07 08 09 10 11 12 13 14 15 16 17 18 19 20 21 22 23" at bounding box center [234, 276] width 13 height 12
click at [384, 170] on div "Shift Name Day shift Job Driver Driver supervisor Support Role Driver Driver Bu…" at bounding box center [319, 83] width 270 height 189
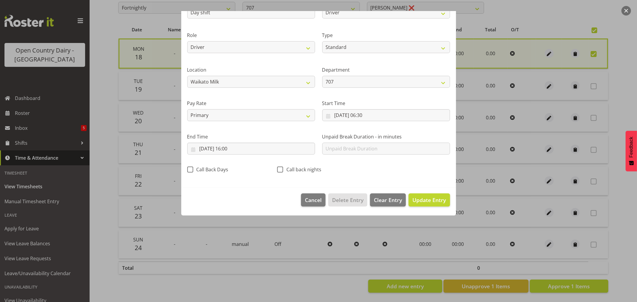
scroll to position [0, 0]
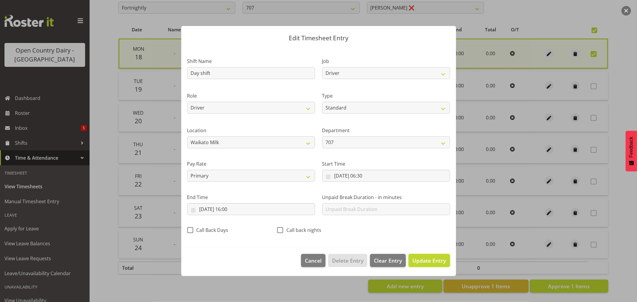
click at [433, 261] on span "Update Entry" at bounding box center [428, 260] width 33 height 7
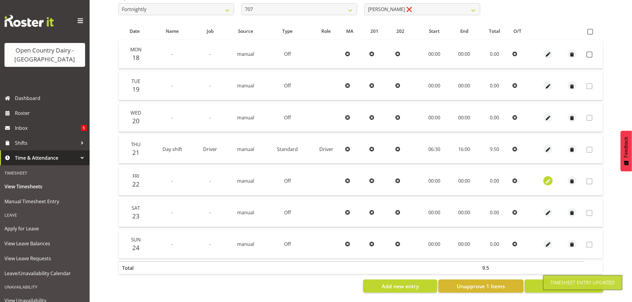
click at [549, 178] on span "button" at bounding box center [548, 181] width 7 height 7
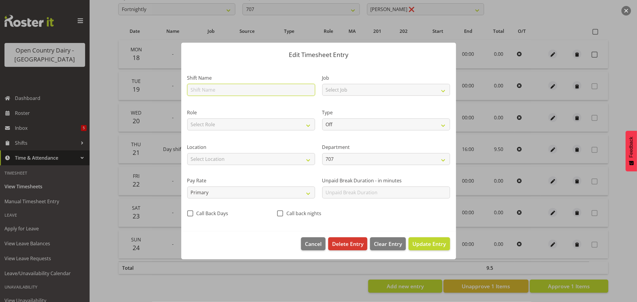
click at [202, 90] on input "text" at bounding box center [251, 90] width 128 height 12
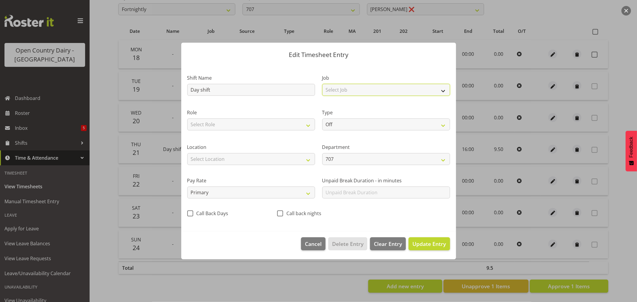
click at [373, 89] on select "Select Job Driver Driver supervisor Support" at bounding box center [386, 90] width 128 height 12
click at [322, 84] on select "Select Job Driver Driver supervisor Support" at bounding box center [386, 90] width 128 height 12
click at [285, 121] on select "Select Role Driver Driver Buddy" at bounding box center [251, 125] width 128 height 12
click at [187, 119] on select "Select Role Driver Driver Buddy" at bounding box center [251, 125] width 128 height 12
click at [374, 127] on select "Off Standard Public Holiday Public Holiday (Worked) Day In Lieu Annual Leave Si…" at bounding box center [386, 125] width 128 height 12
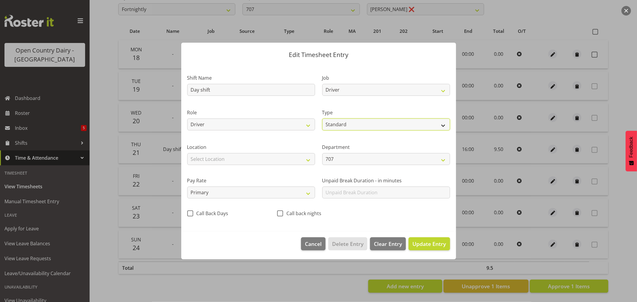
click at [322, 119] on select "Off Standard Public Holiday Public Holiday (Worked) Day In Lieu Annual Leave Si…" at bounding box center [386, 125] width 128 height 12
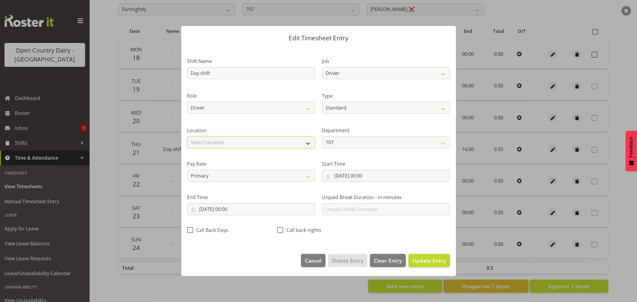
click at [277, 142] on select "Select Location Containers Horotiu Ingredients Waharoa Office Waikato Milk Whan…" at bounding box center [251, 142] width 128 height 12
click at [187, 136] on select "Select Location Containers Horotiu Ingredients Waharoa Office Waikato Milk Whan…" at bounding box center [251, 142] width 128 height 12
click at [365, 176] on input "22/08/2025, 00:00" at bounding box center [386, 176] width 128 height 12
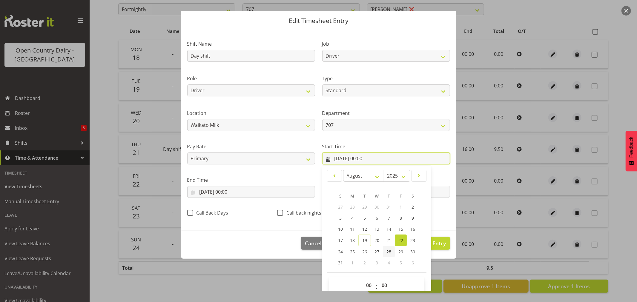
scroll to position [27, 0]
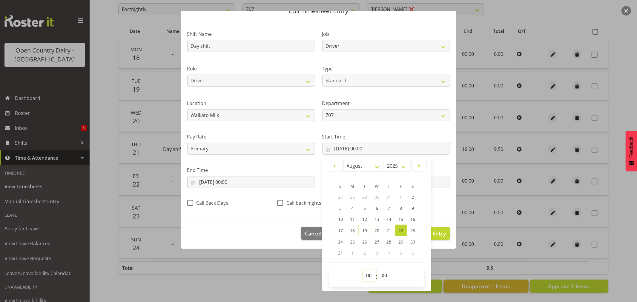
click at [366, 275] on select "00 01 02 03 04 05 06 07 08 09 10 11 12 13 14 15 16 17 18 19 20 21 22 23" at bounding box center [369, 276] width 13 height 12
click at [363, 270] on select "00 01 02 03 04 05 06 07 08 09 10 11 12 13 14 15 16 17 18 19 20 21 22 23" at bounding box center [369, 276] width 13 height 12
click at [383, 274] on select "00 01 02 03 04 05 06 07 08 09 10 11 12 13 14 15 16 17 18 19 20 21 22 23 24 25 2…" at bounding box center [384, 276] width 13 height 12
click at [378, 270] on select "00 01 02 03 04 05 06 07 08 09 10 11 12 13 14 15 16 17 18 19 20 21 22 23 24 25 2…" at bounding box center [384, 276] width 13 height 12
click at [227, 182] on input "22/08/2025, 00:00" at bounding box center [251, 182] width 128 height 12
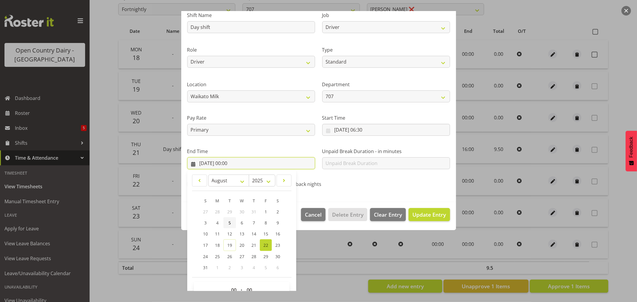
scroll to position [61, 0]
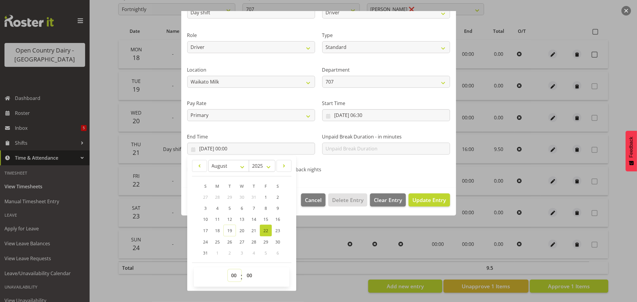
click at [234, 273] on select "00 01 02 03 04 05 06 07 08 09 10 11 12 13 14 15 16 17 18 19 20 21 22 23" at bounding box center [234, 276] width 13 height 12
click at [228, 270] on select "00 01 02 03 04 05 06 07 08 09 10 11 12 13 14 15 16 17 18 19 20 21 22 23" at bounding box center [234, 276] width 13 height 12
click at [409, 180] on section "Shift Name Day shift Job Driver Driver supervisor Support Role Driver Driver Bu…" at bounding box center [318, 86] width 275 height 201
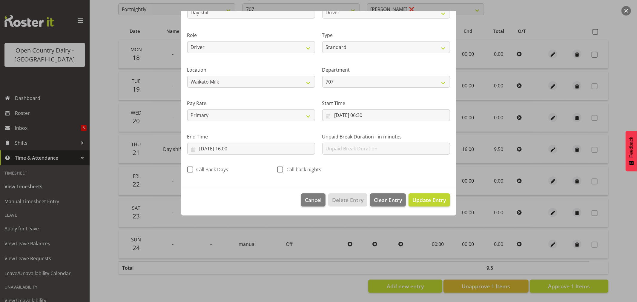
scroll to position [0, 0]
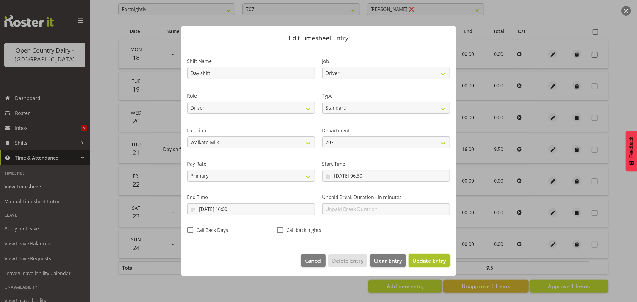
click at [427, 260] on span "Update Entry" at bounding box center [428, 260] width 33 height 7
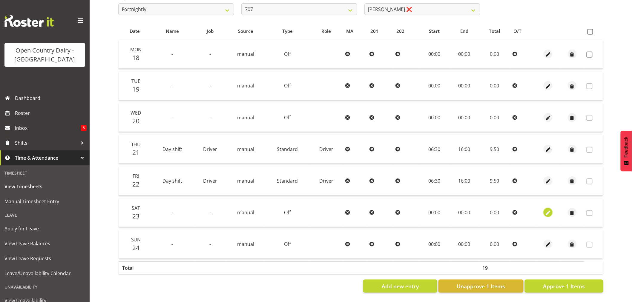
click at [547, 210] on span "button" at bounding box center [548, 213] width 7 height 7
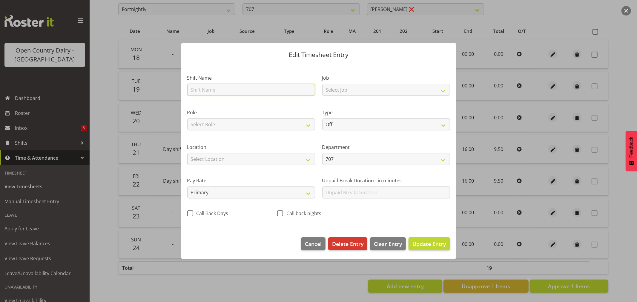
click at [203, 86] on input "text" at bounding box center [251, 90] width 128 height 12
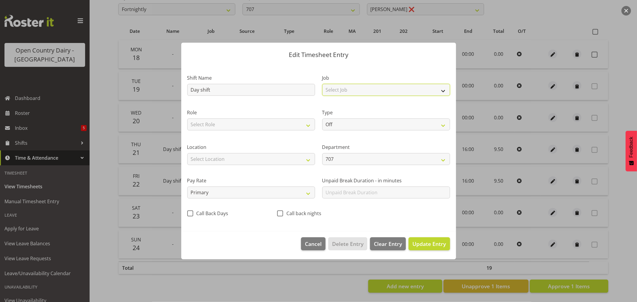
click at [357, 93] on select "Select Job Driver Driver supervisor Support" at bounding box center [386, 90] width 128 height 12
click at [322, 84] on select "Select Job Driver Driver supervisor Support" at bounding box center [386, 90] width 128 height 12
click at [270, 127] on select "Select Role Driver Driver Buddy" at bounding box center [251, 125] width 128 height 12
click at [187, 119] on select "Select Role Driver Driver Buddy" at bounding box center [251, 125] width 128 height 12
click at [371, 118] on div "Type Off Standard Public Holiday Public Holiday (Worked) Day In Lieu Annual Lea…" at bounding box center [386, 119] width 128 height 21
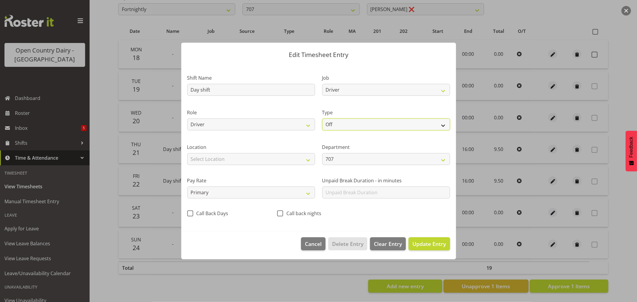
click at [371, 123] on select "Off Standard Public Holiday Public Holiday (Worked) Day In Lieu Annual Leave Si…" at bounding box center [386, 125] width 128 height 12
click at [322, 119] on select "Off Standard Public Holiday Public Holiday (Worked) Day In Lieu Annual Leave Si…" at bounding box center [386, 125] width 128 height 12
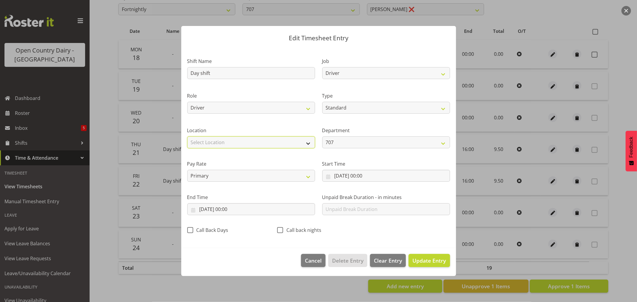
click at [213, 139] on select "Select Location Containers Horotiu Ingredients Waharoa Office Waikato Milk Whan…" at bounding box center [251, 142] width 128 height 12
click at [187, 136] on select "Select Location Containers Horotiu Ingredients Waharoa Office Waikato Milk Whan…" at bounding box center [251, 142] width 128 height 12
click at [363, 175] on input "23/08/2025, 00:00" at bounding box center [386, 176] width 128 height 12
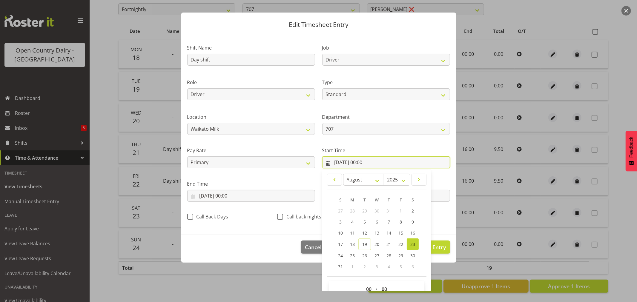
scroll to position [27, 0]
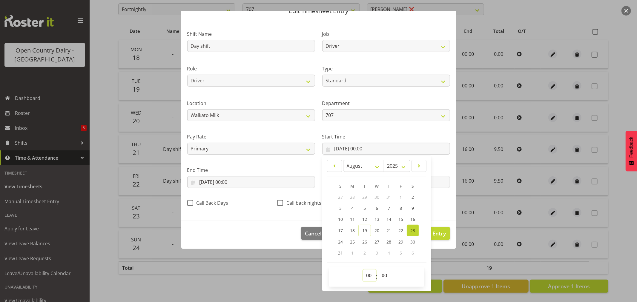
click at [366, 276] on select "00 01 02 03 04 05 06 07 08 09 10 11 12 13 14 15 16 17 18 19 20 21 22 23" at bounding box center [369, 276] width 13 height 12
click at [363, 270] on select "00 01 02 03 04 05 06 07 08 09 10 11 12 13 14 15 16 17 18 19 20 21 22 23" at bounding box center [369, 276] width 13 height 12
click at [382, 276] on select "00 01 02 03 04 05 06 07 08 09 10 11 12 13 14 15 16 17 18 19 20 21 22 23 24 25 2…" at bounding box center [384, 276] width 13 height 12
click at [378, 270] on select "00 01 02 03 04 05 06 07 08 09 10 11 12 13 14 15 16 17 18 19 20 21 22 23 24 25 2…" at bounding box center [384, 276] width 13 height 12
click at [226, 181] on input "23/08/2025, 00:00" at bounding box center [251, 182] width 128 height 12
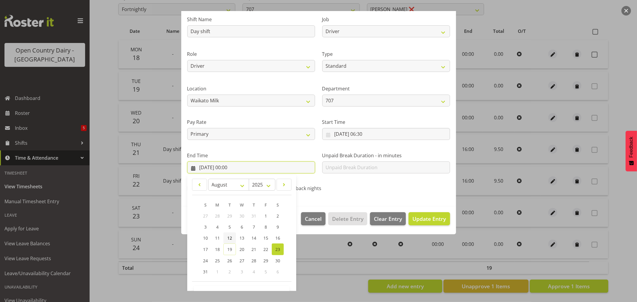
scroll to position [61, 0]
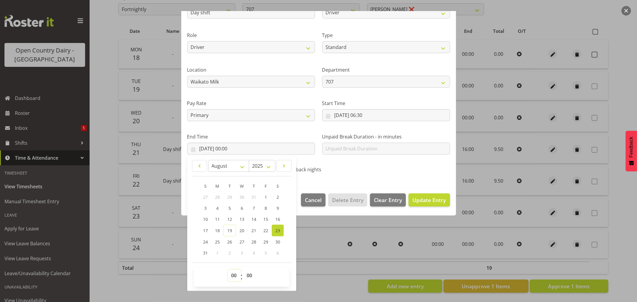
click at [232, 277] on select "00 01 02 03 04 05 06 07 08 09 10 11 12 13 14 15 16 17 18 19 20 21 22 23" at bounding box center [234, 276] width 13 height 12
click at [228, 270] on select "00 01 02 03 04 05 06 07 08 09 10 11 12 13 14 15 16 17 18 19 20 21 22 23" at bounding box center [234, 276] width 13 height 12
click at [343, 176] on div "Call back nights" at bounding box center [318, 168] width 90 height 20
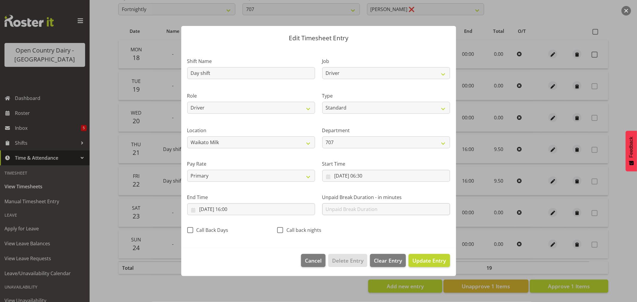
scroll to position [0, 0]
click at [425, 259] on span "Update Entry" at bounding box center [428, 260] width 33 height 7
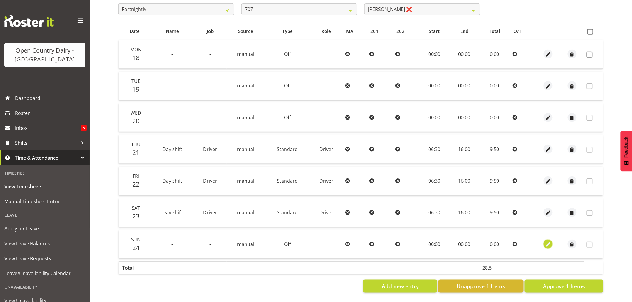
click at [547, 242] on span "button" at bounding box center [548, 245] width 7 height 7
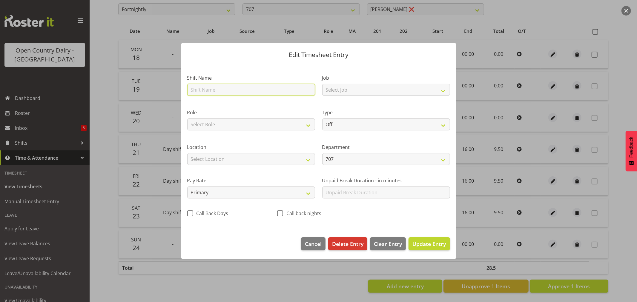
click at [219, 89] on input "text" at bounding box center [251, 90] width 128 height 12
drag, startPoint x: 200, startPoint y: 90, endPoint x: 177, endPoint y: 87, distance: 23.1
click at [178, 89] on div "Edit Timesheet Entry Shift Name Day shift Job Select Job Driver Driver supervis…" at bounding box center [318, 151] width 287 height 247
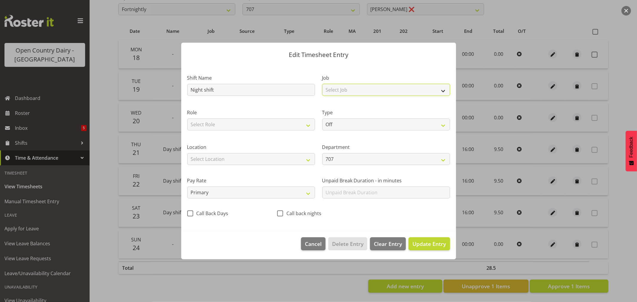
click at [400, 88] on select "Select Job Driver Driver supervisor Support" at bounding box center [386, 90] width 128 height 12
click at [322, 84] on select "Select Job Driver Driver supervisor Support" at bounding box center [386, 90] width 128 height 12
click at [264, 126] on select "Select Role Driver Driver Buddy" at bounding box center [251, 125] width 128 height 12
click at [187, 119] on select "Select Role Driver Driver Buddy" at bounding box center [251, 125] width 128 height 12
click at [353, 120] on select "Off Standard Public Holiday Public Holiday (Worked) Day In Lieu Annual Leave Si…" at bounding box center [386, 125] width 128 height 12
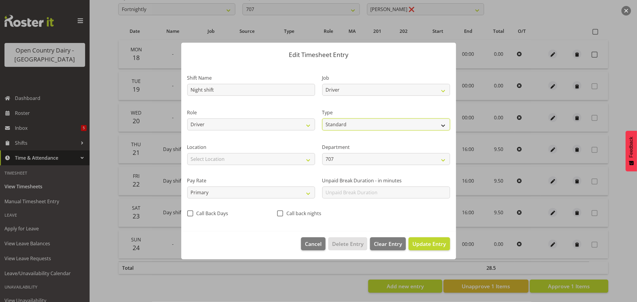
click at [322, 119] on select "Off Standard Public Holiday Public Holiday (Worked) Day In Lieu Annual Leave Si…" at bounding box center [386, 125] width 128 height 12
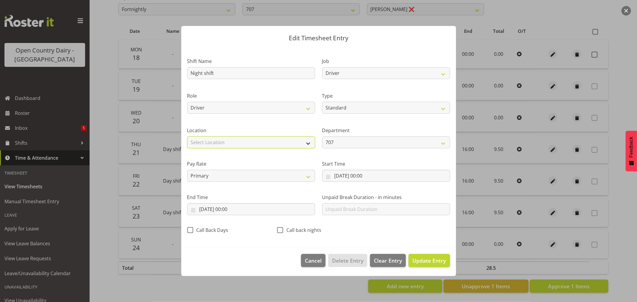
click at [243, 142] on select "Select Location Containers Horotiu Ingredients Waharoa Office Waikato Milk Whan…" at bounding box center [251, 142] width 128 height 12
click at [187, 136] on select "Select Location Containers Horotiu Ingredients Waharoa Office Waikato Milk Whan…" at bounding box center [251, 142] width 128 height 12
click at [356, 177] on input "24/08/2025, 00:00" at bounding box center [386, 176] width 128 height 12
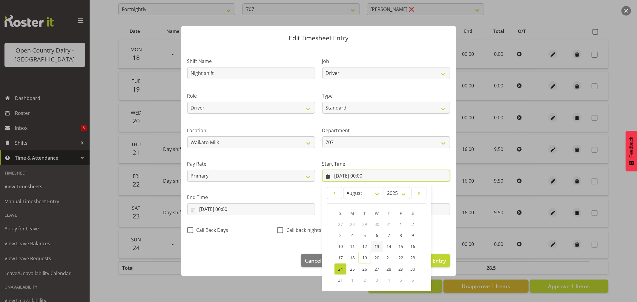
scroll to position [27, 0]
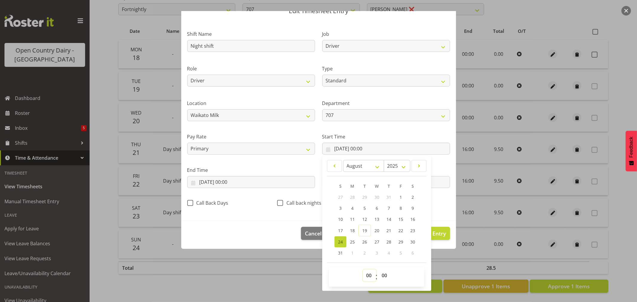
click at [368, 276] on select "00 01 02 03 04 05 06 07 08 09 10 11 12 13 14 15 16 17 18 19 20 21 22 23" at bounding box center [369, 276] width 13 height 12
click at [363, 270] on select "00 01 02 03 04 05 06 07 08 09 10 11 12 13 14 15 16 17 18 19 20 21 22 23" at bounding box center [369, 276] width 13 height 12
drag, startPoint x: 381, startPoint y: 277, endPoint x: 395, endPoint y: 243, distance: 36.8
click at [381, 277] on select "00 01 02 03 04 05 06 07 08 09 10 11 12 13 14 15 16 17 18 19 20 21 22 23 24 25 2…" at bounding box center [384, 276] width 13 height 12
click at [378, 270] on select "00 01 02 03 04 05 06 07 08 09 10 11 12 13 14 15 16 17 18 19 20 21 22 23 24 25 2…" at bounding box center [384, 276] width 13 height 12
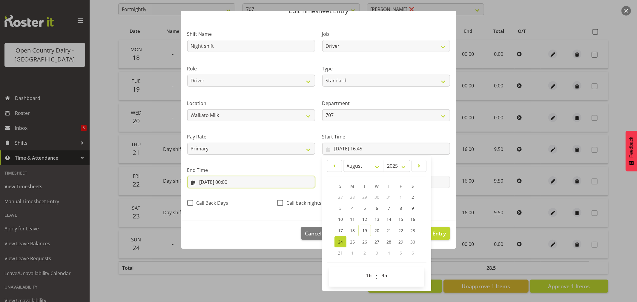
click at [219, 183] on input "24/08/2025, 00:00" at bounding box center [251, 182] width 128 height 12
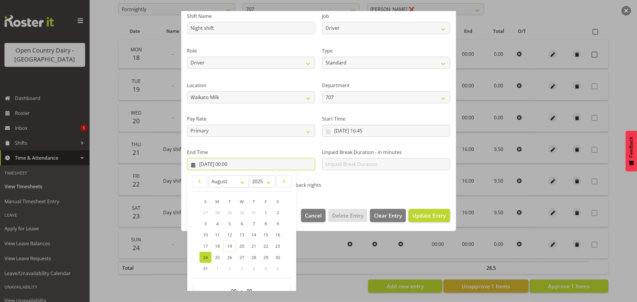
scroll to position [61, 0]
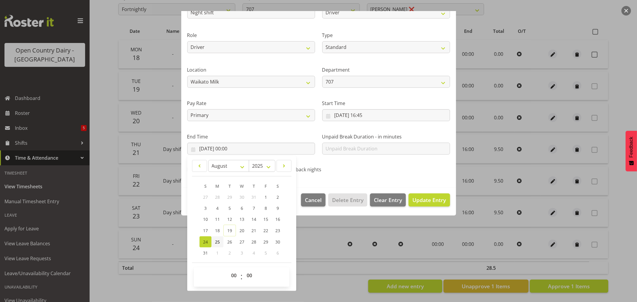
click at [219, 242] on span "25" at bounding box center [217, 242] width 5 height 6
click at [234, 276] on select "00 01 02 03 04 05 06 07 08 09 10 11 12 13 14 15 16 17 18 19 20 21 22 23" at bounding box center [234, 276] width 13 height 12
click at [228, 270] on select "00 01 02 03 04 05 06 07 08 09 10 11 12 13 14 15 16 17 18 19 20 21 22 23" at bounding box center [234, 276] width 13 height 12
click at [424, 202] on span "Update Entry" at bounding box center [428, 199] width 33 height 7
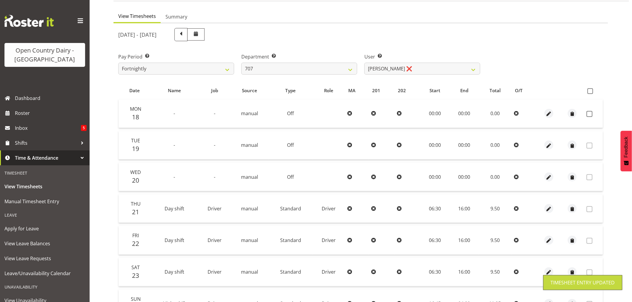
scroll to position [0, 0]
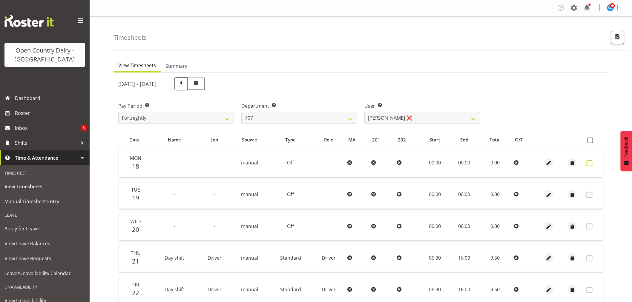
click at [591, 162] on span at bounding box center [589, 163] width 6 height 6
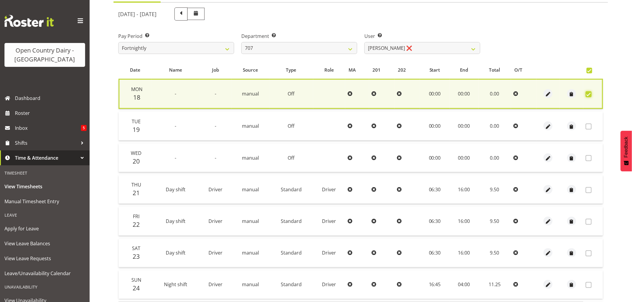
scroll to position [114, 0]
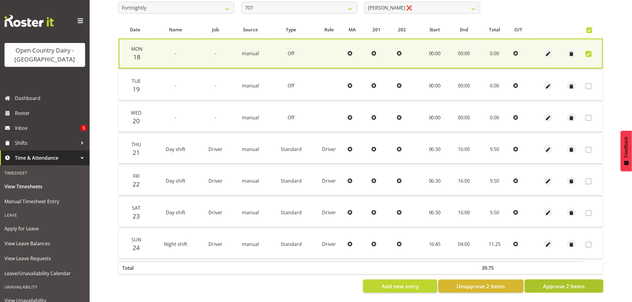
click at [554, 285] on span "Approve 2 Items" at bounding box center [564, 286] width 42 height 8
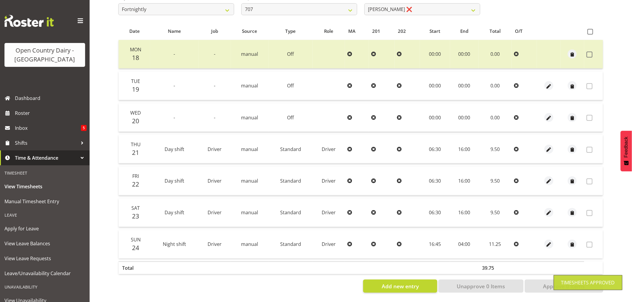
scroll to position [0, 0]
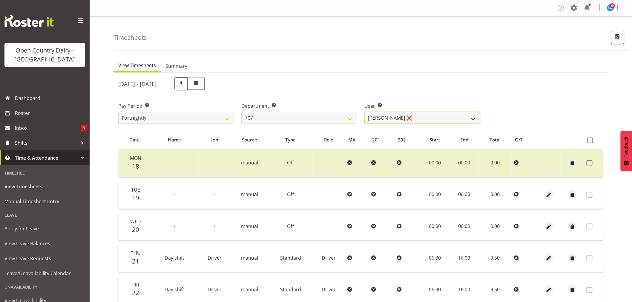
click at [442, 114] on select "Alan (TK) Bedford ❌ Mike Madden ❌" at bounding box center [422, 118] width 116 height 12
drag, startPoint x: 442, startPoint y: 114, endPoint x: 423, endPoint y: 114, distance: 19.1
click at [442, 114] on select "Alan (TK) Bedford ❌ Mike Madden ❌" at bounding box center [422, 118] width 116 height 12
click at [330, 115] on select "701 702 703 704 705 706 707 708 709 710 711 712 713 714 715 716 717 718 719 720" at bounding box center [299, 118] width 116 height 12
click at [241, 112] on select "701 702 703 704 705 706 707 708 709 710 711 712 713 714 715 716 717 718 719 720" at bounding box center [299, 118] width 116 height 12
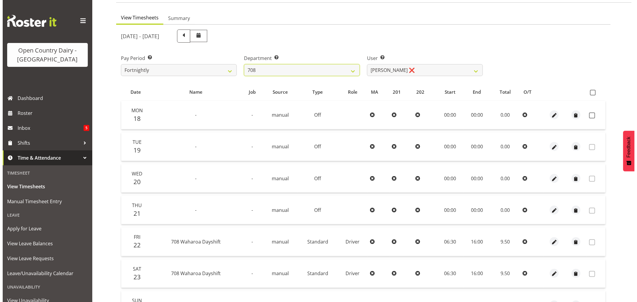
scroll to position [47, 0]
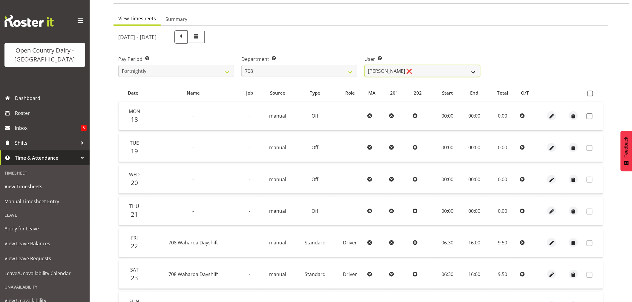
click at [419, 69] on select "David Foote ❌ Mark Himiona ❌" at bounding box center [422, 71] width 116 height 12
click at [364, 65] on select "David Foote ❌ Mark Himiona ❌" at bounding box center [422, 71] width 116 height 12
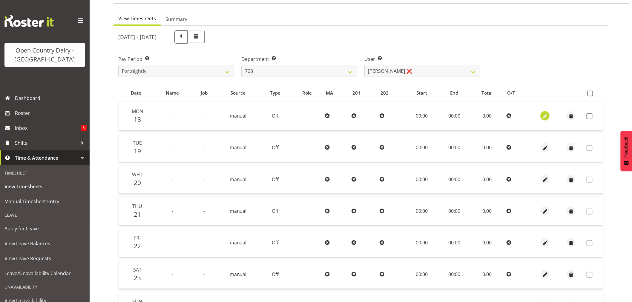
click at [545, 116] on span "button" at bounding box center [545, 116] width 7 height 7
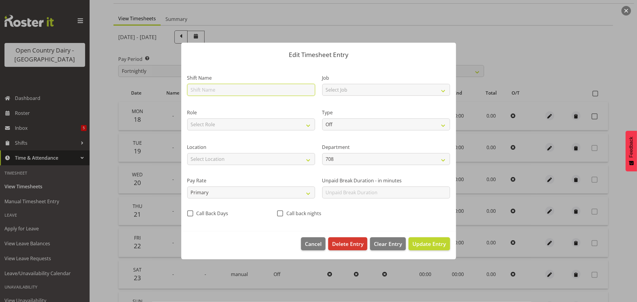
click at [210, 90] on input "text" at bounding box center [251, 90] width 128 height 12
drag, startPoint x: 200, startPoint y: 89, endPoint x: 191, endPoint y: 90, distance: 9.0
click at [191, 90] on input "Day shift" at bounding box center [251, 90] width 128 height 12
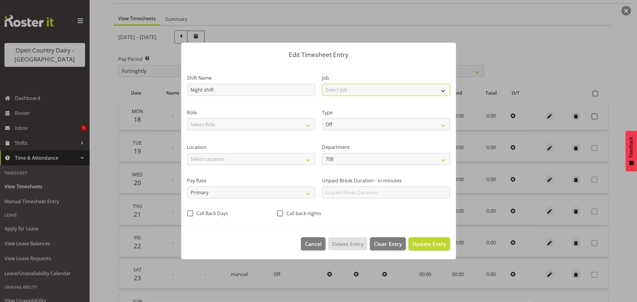
click at [365, 91] on select "Select Job Driver Driver supervisor Support" at bounding box center [386, 90] width 128 height 12
click at [322, 84] on select "Select Job Driver Driver supervisor Support" at bounding box center [386, 90] width 128 height 12
click at [268, 122] on select "Select Role Driver" at bounding box center [251, 125] width 128 height 12
click at [187, 119] on select "Select Role Driver" at bounding box center [251, 125] width 128 height 12
click at [370, 126] on select "Off Standard Public Holiday Public Holiday (Worked) Day In Lieu Annual Leave Si…" at bounding box center [386, 125] width 128 height 12
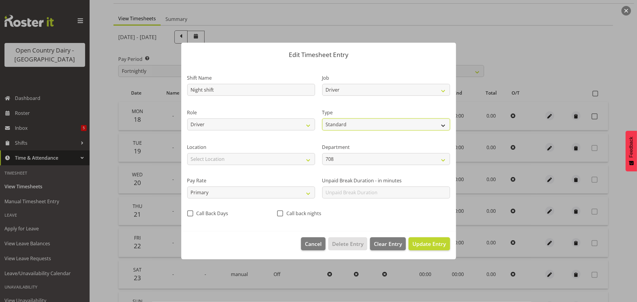
click at [322, 119] on select "Off Standard Public Holiday Public Holiday (Worked) Day In Lieu Annual Leave Si…" at bounding box center [386, 125] width 128 height 12
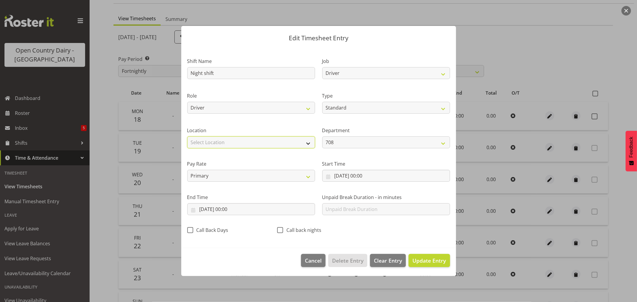
click at [269, 143] on select "Select Location Containers Horotiu Ingredients Waharoa Office Waikato Milk Whan…" at bounding box center [251, 142] width 128 height 12
click at [187, 136] on select "Select Location Containers Horotiu Ingredients Waharoa Office Waikato Milk Whan…" at bounding box center [251, 142] width 128 height 12
click at [362, 176] on input "18/08/2025, 00:00" at bounding box center [386, 176] width 128 height 12
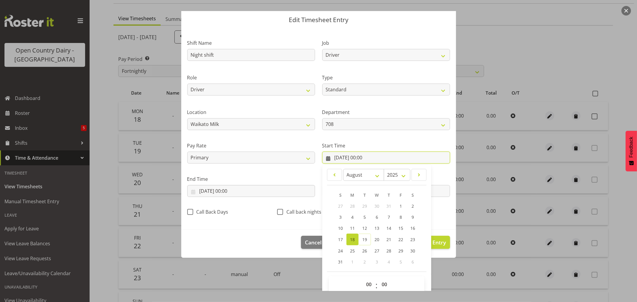
scroll to position [27, 0]
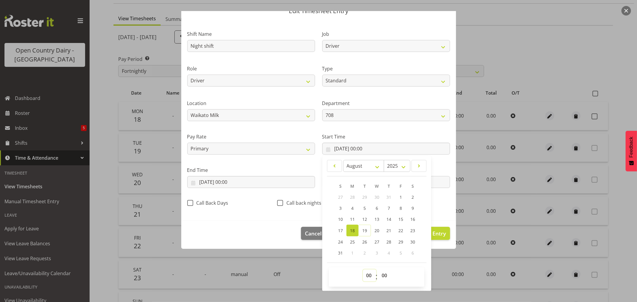
click at [365, 276] on select "00 01 02 03 04 05 06 07 08 09 10 11 12 13 14 15 16 17 18 19 20 21 22 23" at bounding box center [369, 276] width 13 height 12
click at [363, 270] on select "00 01 02 03 04 05 06 07 08 09 10 11 12 13 14 15 16 17 18 19 20 21 22 23" at bounding box center [369, 276] width 13 height 12
drag, startPoint x: 381, startPoint y: 276, endPoint x: 382, endPoint y: 271, distance: 4.8
click at [381, 276] on select "00 01 02 03 04 05 06 07 08 09 10 11 12 13 14 15 16 17 18 19 20 21 22 23 24 25 2…" at bounding box center [384, 276] width 13 height 12
click at [378, 270] on select "00 01 02 03 04 05 06 07 08 09 10 11 12 13 14 15 16 17 18 19 20 21 22 23 24 25 2…" at bounding box center [384, 276] width 13 height 12
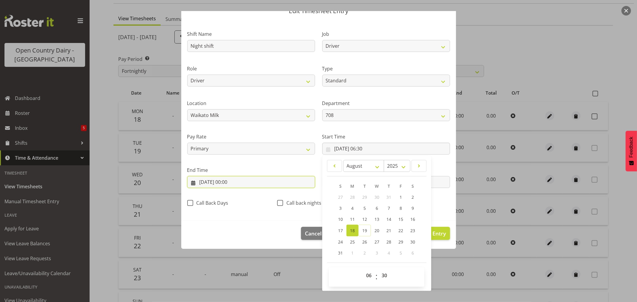
click at [222, 183] on input "18/08/2025, 00:00" at bounding box center [251, 182] width 128 height 12
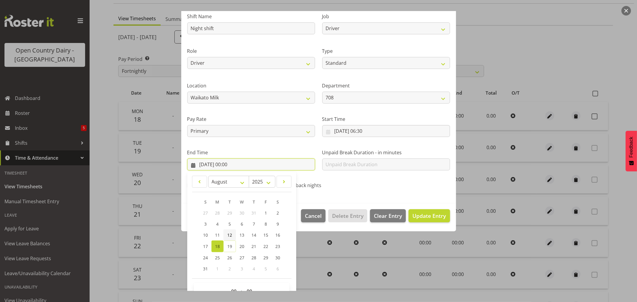
scroll to position [61, 0]
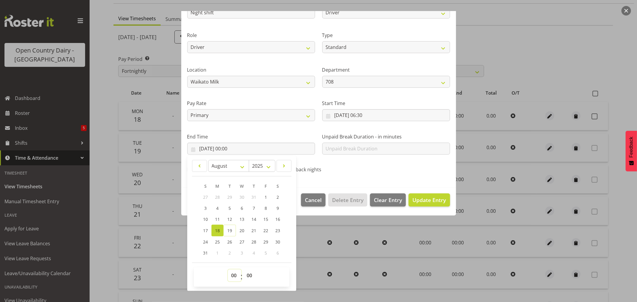
click at [233, 275] on select "00 01 02 03 04 05 06 07 08 09 10 11 12 13 14 15 16 17 18 19 20 21 22 23" at bounding box center [234, 276] width 13 height 12
click at [228, 270] on select "00 01 02 03 04 05 06 07 08 09 10 11 12 13 14 15 16 17 18 19 20 21 22 23" at bounding box center [234, 276] width 13 height 12
click at [415, 199] on span "Update Entry" at bounding box center [428, 199] width 33 height 7
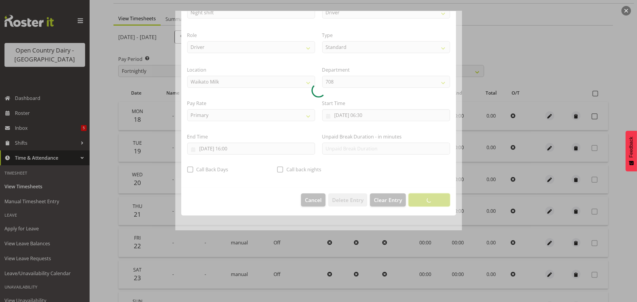
scroll to position [0, 0]
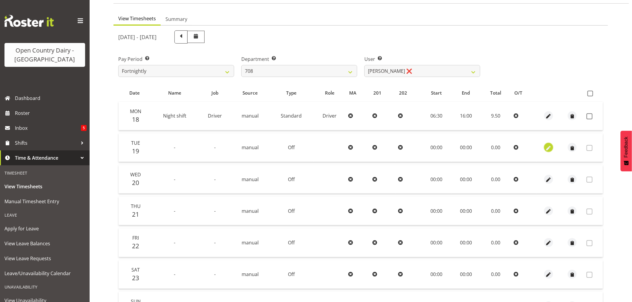
click at [547, 147] on span "button" at bounding box center [548, 148] width 7 height 7
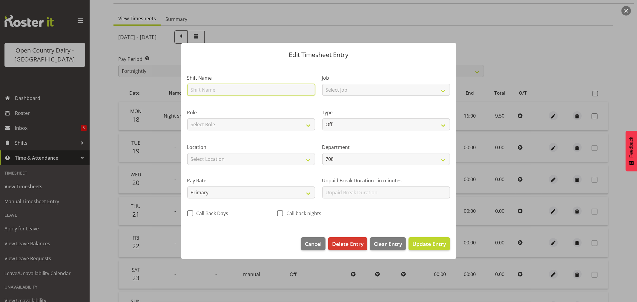
click at [204, 87] on input "text" at bounding box center [251, 90] width 128 height 12
drag, startPoint x: 213, startPoint y: 89, endPoint x: 187, endPoint y: 90, distance: 25.4
click at [187, 90] on input "Day shift" at bounding box center [251, 90] width 128 height 12
click at [421, 242] on span "Update Entry" at bounding box center [428, 243] width 33 height 7
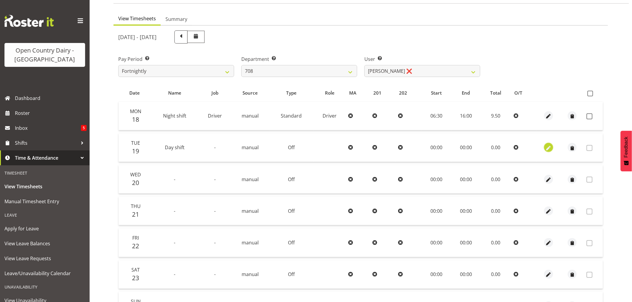
click at [548, 148] on span "button" at bounding box center [548, 148] width 7 height 7
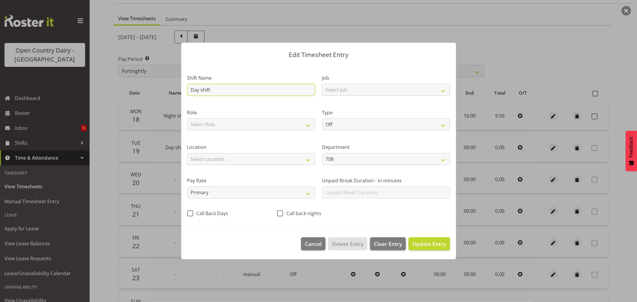
drag, startPoint x: 181, startPoint y: 88, endPoint x: 128, endPoint y: 88, distance: 53.1
click at [128, 88] on div "Edit Timesheet Entry Shift Name Day shift Job Select Job Driver Driver supervis…" at bounding box center [318, 151] width 637 height 302
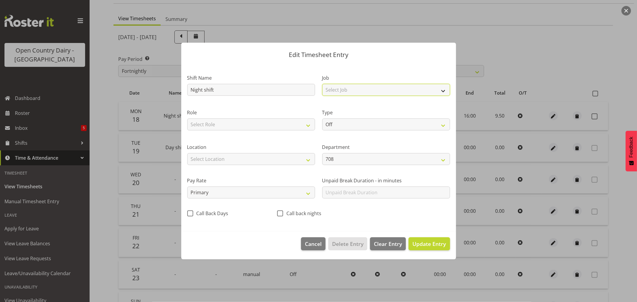
click at [367, 87] on select "Select Job Driver Driver supervisor Support" at bounding box center [386, 90] width 128 height 12
click at [322, 84] on select "Select Job Driver Driver supervisor Support" at bounding box center [386, 90] width 128 height 12
click at [246, 125] on select "Select Role Driver" at bounding box center [251, 125] width 128 height 12
click at [187, 119] on select "Select Role Driver" at bounding box center [251, 125] width 128 height 12
click at [355, 124] on select "Off Standard Public Holiday Public Holiday (Worked) Day In Lieu Annual Leave Si…" at bounding box center [386, 125] width 128 height 12
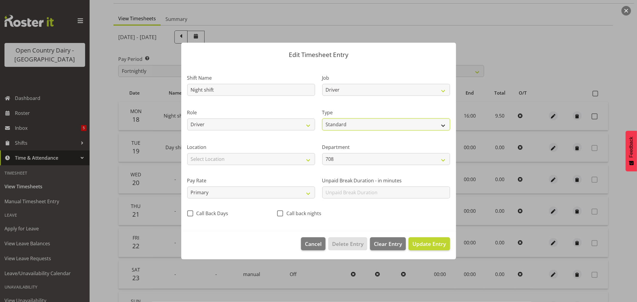
click at [322, 119] on select "Off Standard Public Holiday Public Holiday (Worked) Day In Lieu Annual Leave Si…" at bounding box center [386, 125] width 128 height 12
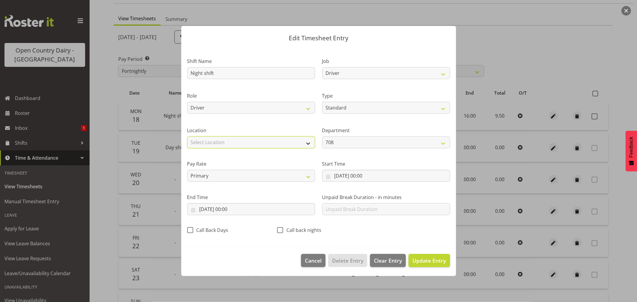
click at [240, 142] on select "Select Location Containers Horotiu Ingredients Waharoa Office Waikato Milk Whan…" at bounding box center [251, 142] width 128 height 12
click at [187, 136] on select "Select Location Containers Horotiu Ingredients Waharoa Office Waikato Milk Whan…" at bounding box center [251, 142] width 128 height 12
click at [365, 176] on input "19/08/2025, 00:00" at bounding box center [386, 176] width 128 height 12
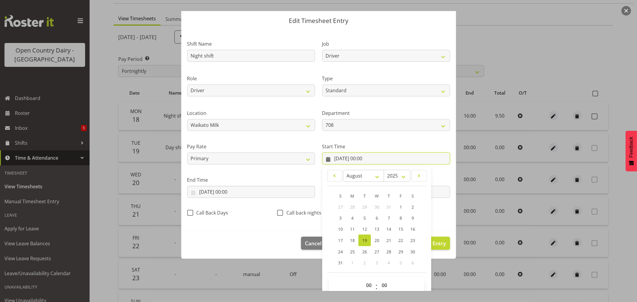
scroll to position [27, 0]
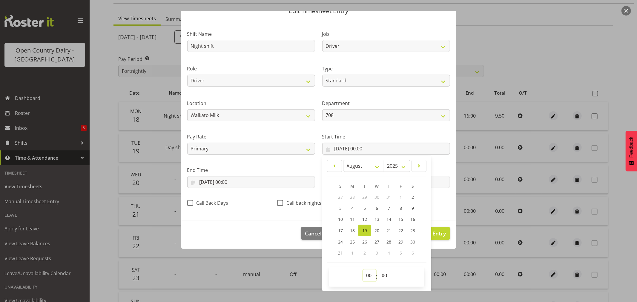
click at [366, 277] on select "00 01 02 03 04 05 06 07 08 09 10 11 12 13 14 15 16 17 18 19 20 21 22 23" at bounding box center [369, 276] width 13 height 12
click at [363, 270] on select "00 01 02 03 04 05 06 07 08 09 10 11 12 13 14 15 16 17 18 19 20 21 22 23" at bounding box center [369, 276] width 13 height 12
click at [380, 279] on select "00 01 02 03 04 05 06 07 08 09 10 11 12 13 14 15 16 17 18 19 20 21 22 23 24 25 2…" at bounding box center [384, 276] width 13 height 12
click at [378, 270] on select "00 01 02 03 04 05 06 07 08 09 10 11 12 13 14 15 16 17 18 19 20 21 22 23 24 25 2…" at bounding box center [384, 276] width 13 height 12
click at [213, 181] on input "19/08/2025, 00:00" at bounding box center [251, 182] width 128 height 12
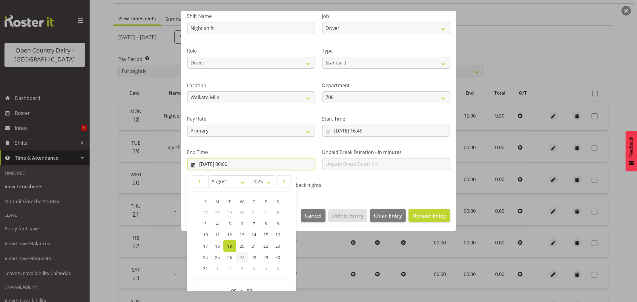
scroll to position [61, 0]
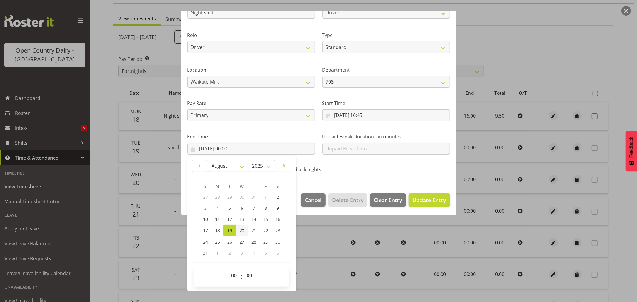
click at [243, 231] on span "20" at bounding box center [241, 231] width 5 height 6
click at [234, 278] on select "00 01 02 03 04 05 06 07 08 09 10 11 12 13 14 15 16 17 18 19 20 21 22 23" at bounding box center [234, 276] width 13 height 12
click at [228, 270] on select "00 01 02 03 04 05 06 07 08 09 10 11 12 13 14 15 16 17 18 19 20 21 22 23" at bounding box center [234, 276] width 13 height 12
drag, startPoint x: 362, startPoint y: 178, endPoint x: 369, endPoint y: 178, distance: 7.8
click at [362, 178] on section "Shift Name Night shift Job Driver Driver supervisor Support Role Driver Type Of…" at bounding box center [318, 86] width 275 height 201
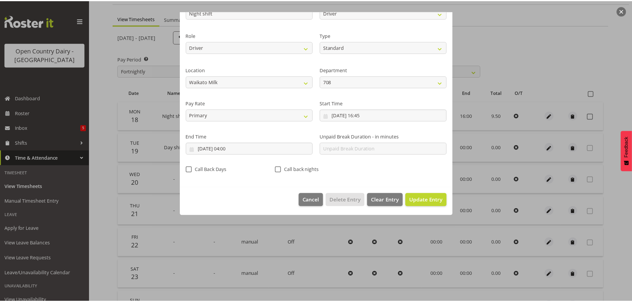
scroll to position [0, 0]
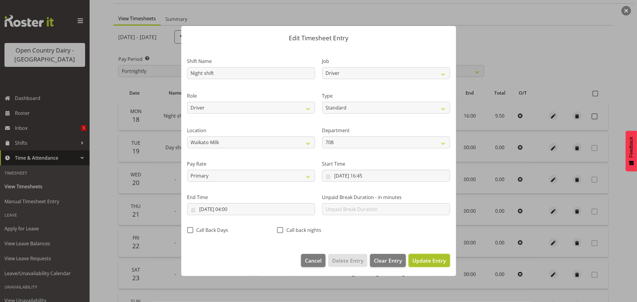
click at [435, 261] on span "Update Entry" at bounding box center [428, 260] width 33 height 7
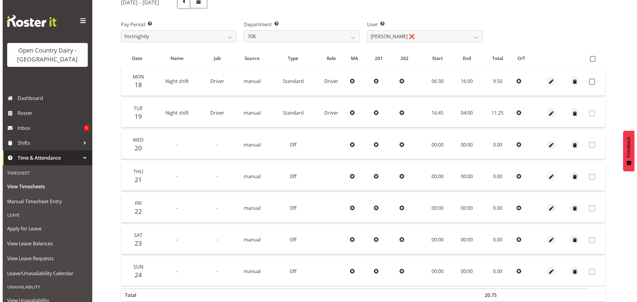
scroll to position [113, 0]
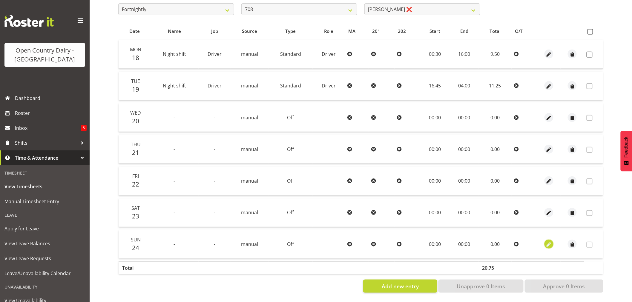
click at [547, 242] on span "button" at bounding box center [548, 245] width 7 height 7
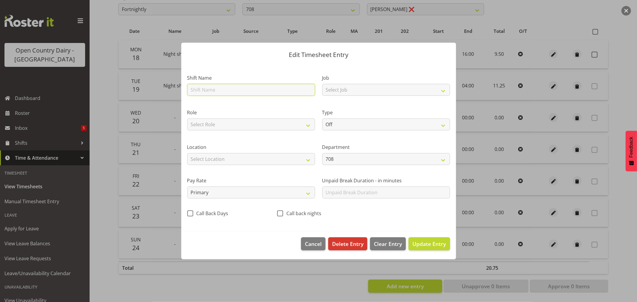
click at [209, 91] on input "text" at bounding box center [251, 90] width 128 height 12
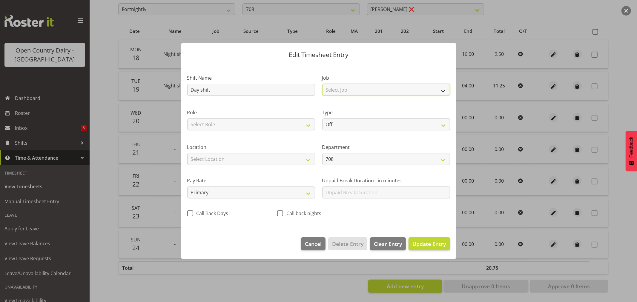
click at [365, 88] on select "Select Job Driver Driver supervisor Support" at bounding box center [386, 90] width 128 height 12
click at [322, 84] on select "Select Job Driver Driver supervisor Support" at bounding box center [386, 90] width 128 height 12
click at [225, 122] on select "Select Role Driver" at bounding box center [251, 125] width 128 height 12
click at [187, 119] on select "Select Role Driver" at bounding box center [251, 125] width 128 height 12
click at [351, 127] on select "Off Standard Public Holiday Public Holiday (Worked) Day In Lieu Annual Leave Si…" at bounding box center [386, 125] width 128 height 12
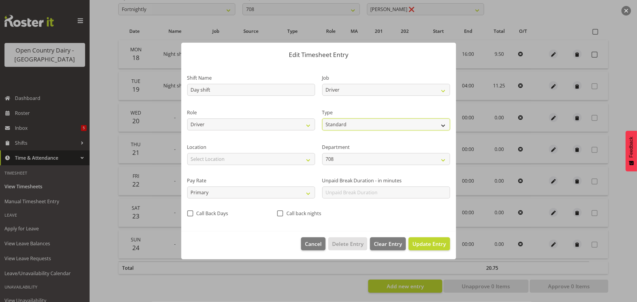
click at [322, 119] on select "Off Standard Public Holiday Public Holiday (Worked) Day In Lieu Annual Leave Si…" at bounding box center [386, 125] width 128 height 12
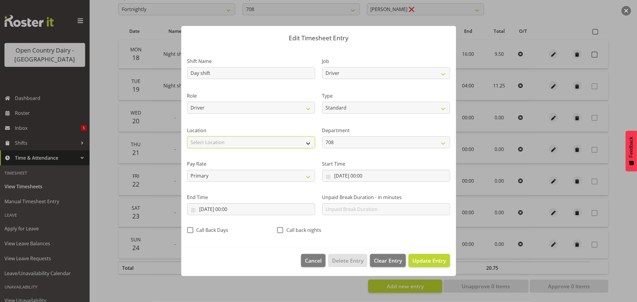
click at [205, 142] on select "Select Location Containers Horotiu Ingredients Waharoa Office Waikato Milk Whan…" at bounding box center [251, 142] width 128 height 12
click at [187, 136] on select "Select Location Containers Horotiu Ingredients Waharoa Office Waikato Milk Whan…" at bounding box center [251, 142] width 128 height 12
click at [364, 179] on input "24/08/2025, 00:00" at bounding box center [386, 176] width 128 height 12
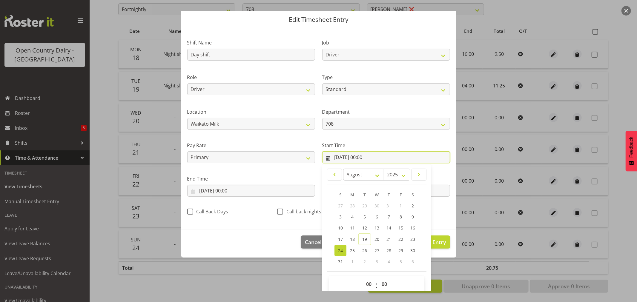
scroll to position [27, 0]
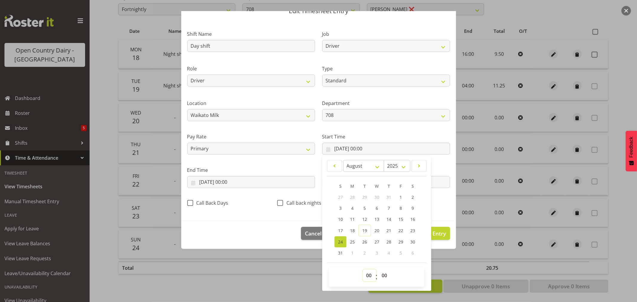
click at [368, 276] on select "00 01 02 03 04 05 06 07 08 09 10 11 12 13 14 15 16 17 18 19 20 21 22 23" at bounding box center [369, 276] width 13 height 12
click at [363, 270] on select "00 01 02 03 04 05 06 07 08 09 10 11 12 13 14 15 16 17 18 19 20 21 22 23" at bounding box center [369, 276] width 13 height 12
click at [384, 277] on select "00 01 02 03 04 05 06 07 08 09 10 11 12 13 14 15 16 17 18 19 20 21 22 23 24 25 2…" at bounding box center [384, 276] width 13 height 12
click at [378, 270] on select "00 01 02 03 04 05 06 07 08 09 10 11 12 13 14 15 16 17 18 19 20 21 22 23 24 25 2…" at bounding box center [384, 276] width 13 height 12
click at [227, 182] on input "24/08/2025, 00:00" at bounding box center [251, 182] width 128 height 12
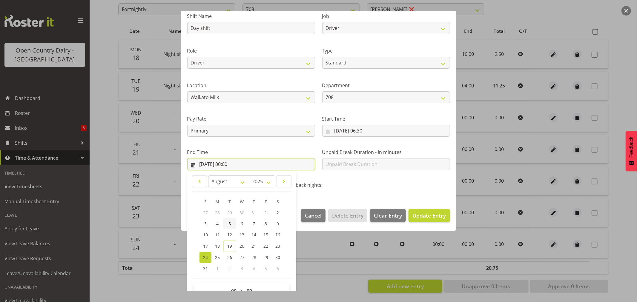
scroll to position [61, 0]
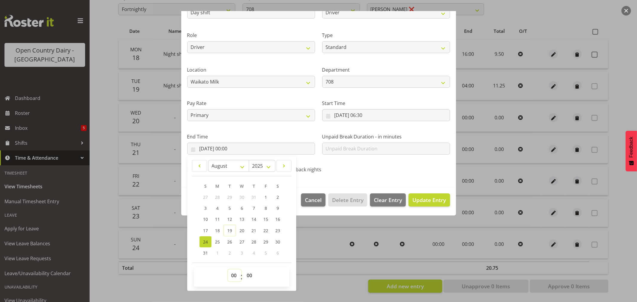
click at [233, 278] on select "00 01 02 03 04 05 06 07 08 09 10 11 12 13 14 15 16 17 18 19 20 21 22 23" at bounding box center [234, 276] width 13 height 12
click at [228, 270] on select "00 01 02 03 04 05 06 07 08 09 10 11 12 13 14 15 16 17 18 19 20 21 22 23" at bounding box center [234, 276] width 13 height 12
click at [423, 197] on span "Update Entry" at bounding box center [428, 199] width 33 height 7
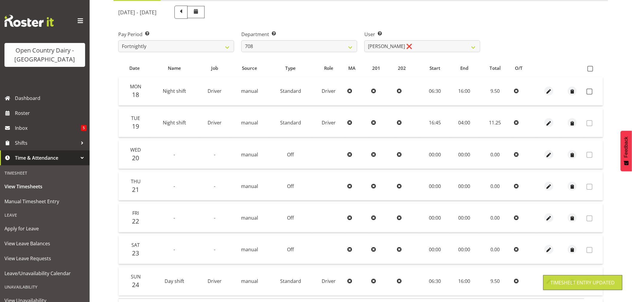
scroll to position [0, 0]
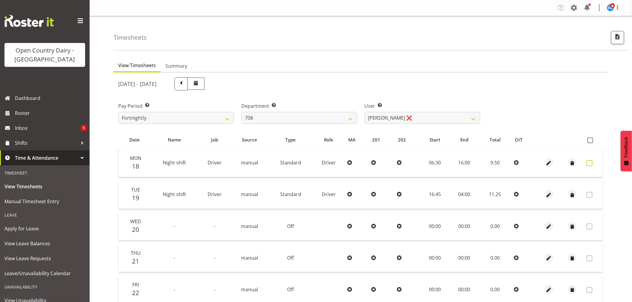
click at [591, 162] on span at bounding box center [589, 163] width 6 height 6
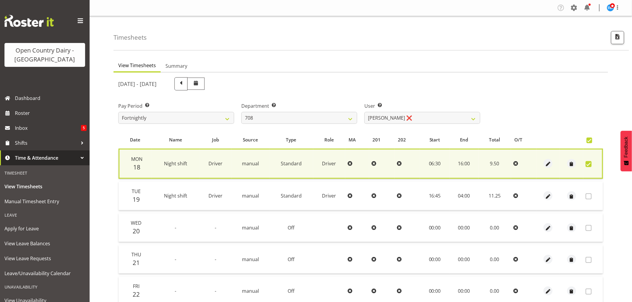
click at [589, 164] on span at bounding box center [588, 164] width 6 height 6
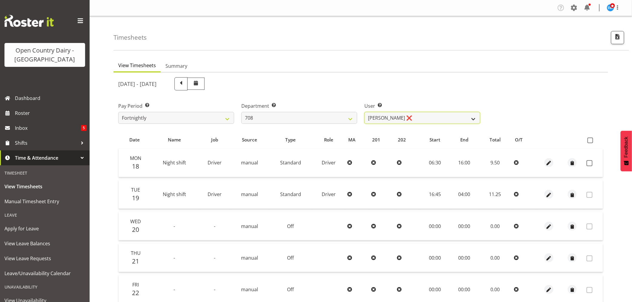
click at [416, 115] on select "David Foote ❌ Mark Himiona ❌" at bounding box center [422, 118] width 116 height 12
click at [318, 118] on select "701 702 703 704 705 706 707 708 709 710 711 712 713 714 715 716 717 718 719 720" at bounding box center [299, 118] width 116 height 12
click at [241, 112] on select "701 702 703 704 705 706 707 708 709 710 711 712 713 714 715 716 717 718 719 720" at bounding box center [299, 118] width 116 height 12
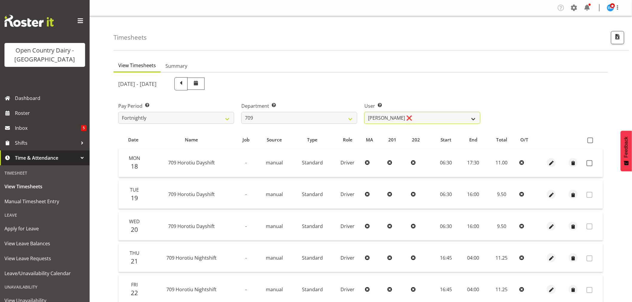
click at [431, 116] on select "Alex Barclay ❌ Craig Knudsen ❌ Jaswant Singh ❌ Ross Cook ❌" at bounding box center [422, 118] width 116 height 12
click at [296, 117] on select "701 702 703 704 705 706 707 708 709 710 711 712 713 714 715 716 717 718 719 720" at bounding box center [299, 118] width 116 height 12
click at [241, 112] on select "701 702 703 704 705 706 707 708 709 710 711 712 713 714 715 716 717 718 719 720" at bounding box center [299, 118] width 116 height 12
click at [426, 118] on select "Dean Chapman ❌ George Megchelse ❌ Kris Gambhir ❌ Richie Epere ❌" at bounding box center [422, 118] width 116 height 12
click at [364, 112] on select "Dean Chapman ❌ George Megchelse ❌ Kris Gambhir ❌ Richie Epere ❌" at bounding box center [422, 118] width 116 height 12
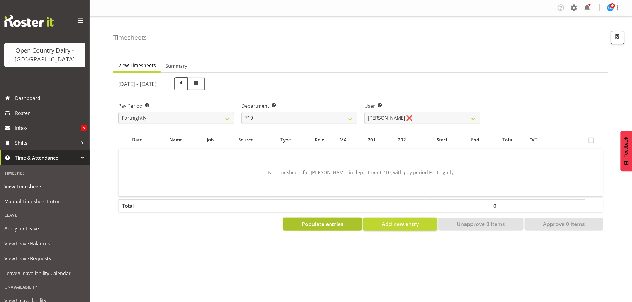
click at [316, 226] on span "Populate entries" at bounding box center [323, 224] width 42 height 8
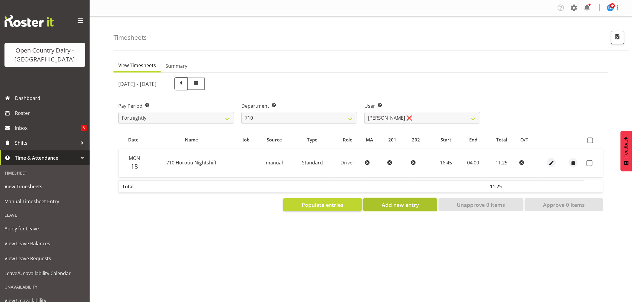
click at [388, 208] on button "Add new entry" at bounding box center [400, 204] width 74 height 13
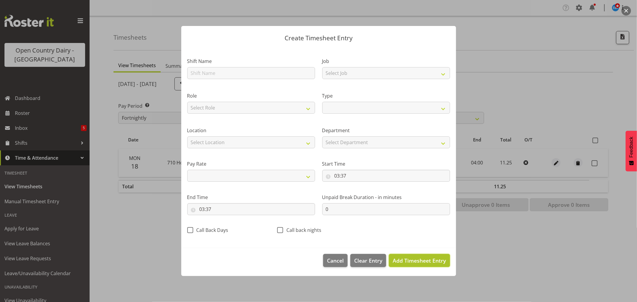
click at [407, 261] on span "Add Timesheet Entry" at bounding box center [419, 260] width 53 height 7
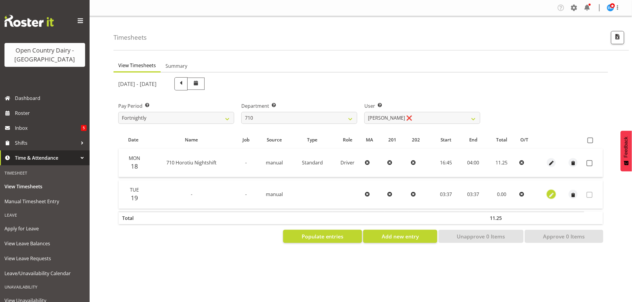
click at [555, 195] on button "button" at bounding box center [551, 194] width 9 height 9
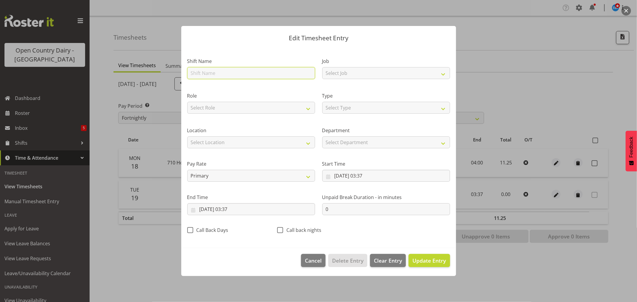
click at [240, 71] on input "text" at bounding box center [251, 73] width 128 height 12
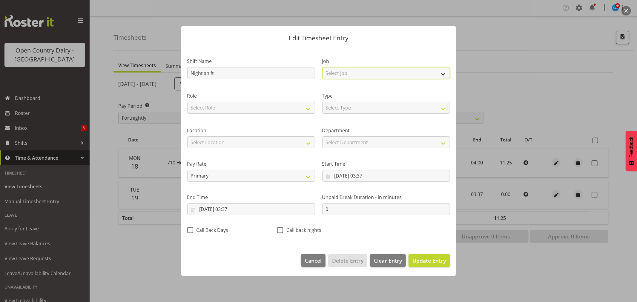
click at [341, 70] on select "Select Job Driver Driver supervisor Support" at bounding box center [386, 73] width 128 height 12
click at [322, 67] on select "Select Job Driver Driver supervisor Support" at bounding box center [386, 73] width 128 height 12
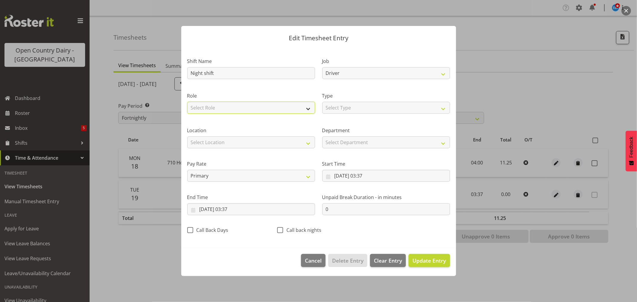
click at [226, 103] on select "Select Role Driver" at bounding box center [251, 108] width 128 height 12
click at [187, 102] on select "Select Role Driver" at bounding box center [251, 108] width 128 height 12
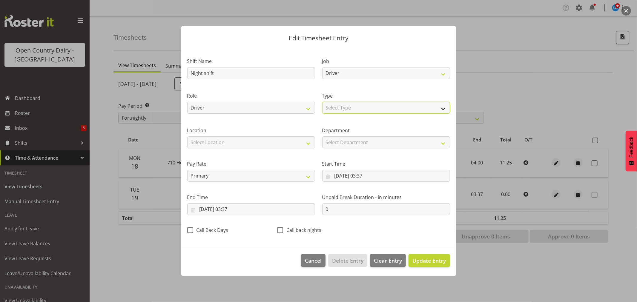
click at [330, 106] on select "Select Type Off Standard Public Holiday Public Holiday (Worked) Day In Lieu Ann…" at bounding box center [386, 108] width 128 height 12
click at [322, 102] on select "Select Type Off Standard Public Holiday Public Holiday (Worked) Day In Lieu Ann…" at bounding box center [386, 108] width 128 height 12
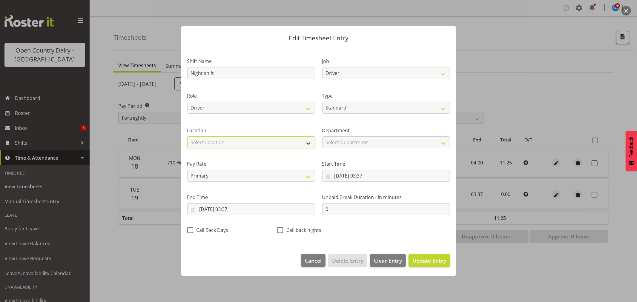
click at [217, 144] on select "Select Location Containers Horotiu Ingredients Waharoa Office Waikato Milk Whan…" at bounding box center [251, 142] width 128 height 12
click at [187, 136] on select "Select Location Containers Horotiu Ingredients Waharoa Office Waikato Milk Whan…" at bounding box center [251, 142] width 128 height 12
click at [371, 176] on input "19/08/2025, 03:37" at bounding box center [386, 176] width 128 height 12
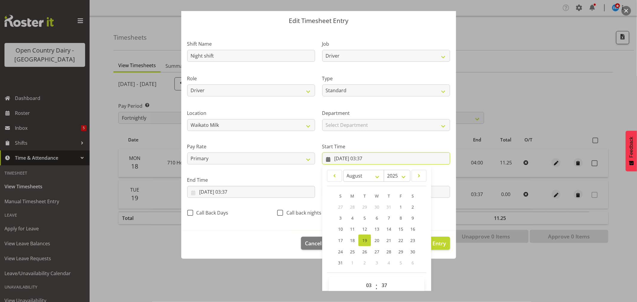
scroll to position [27, 0]
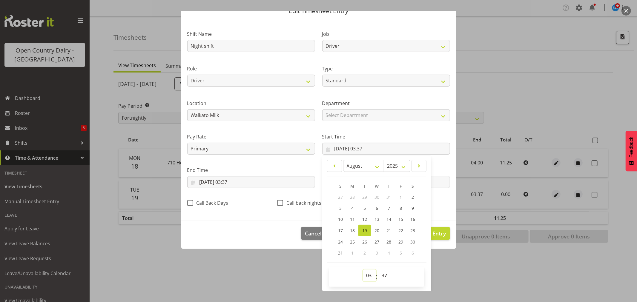
click at [366, 276] on select "00 01 02 03 04 05 06 07 08 09 10 11 12 13 14 15 16 17 18 19 20 21 22 23" at bounding box center [369, 276] width 13 height 12
click at [363, 270] on select "00 01 02 03 04 05 06 07 08 09 10 11 12 13 14 15 16 17 18 19 20 21 22 23" at bounding box center [369, 276] width 13 height 12
drag, startPoint x: 380, startPoint y: 275, endPoint x: 379, endPoint y: 272, distance: 3.3
click at [380, 275] on select "00 01 02 03 04 05 06 07 08 09 10 11 12 13 14 15 16 17 18 19 20 21 22 23 24 25 2…" at bounding box center [384, 276] width 13 height 12
click at [378, 270] on select "00 01 02 03 04 05 06 07 08 09 10 11 12 13 14 15 16 17 18 19 20 21 22 23 24 25 2…" at bounding box center [384, 276] width 13 height 12
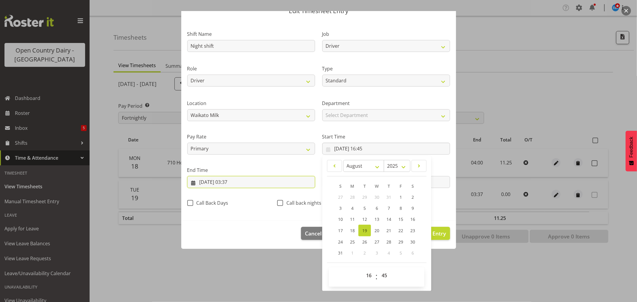
click at [208, 182] on input "19/08/2025, 03:37" at bounding box center [251, 182] width 128 height 12
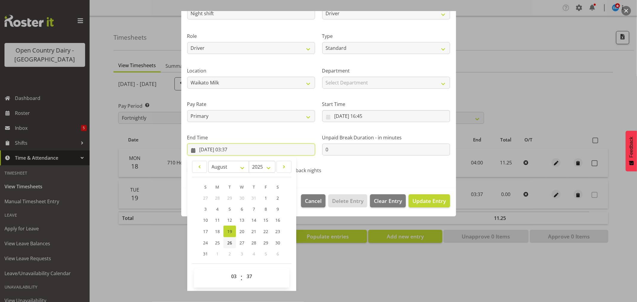
scroll to position [61, 0]
click at [242, 230] on span "20" at bounding box center [241, 231] width 5 height 6
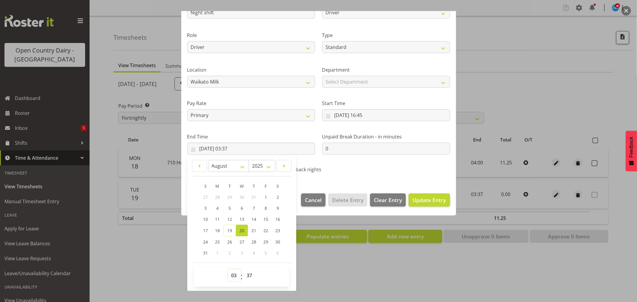
click at [233, 274] on select "00 01 02 03 04 05 06 07 08 09 10 11 12 13 14 15 16 17 18 19 20 21 22 23" at bounding box center [234, 276] width 13 height 12
click at [228, 270] on select "00 01 02 03 04 05 06 07 08 09 10 11 12 13 14 15 16 17 18 19 20 21 22 23" at bounding box center [234, 276] width 13 height 12
click at [247, 275] on select "00 01 02 03 04 05 06 07 08 09 10 11 12 13 14 15 16 17 18 19 20 21 22 23 24 25 2…" at bounding box center [249, 276] width 13 height 12
click at [243, 270] on select "00 01 02 03 04 05 06 07 08 09 10 11 12 13 14 15 16 17 18 19 20 21 22 23 24 25 2…" at bounding box center [249, 276] width 13 height 12
click at [404, 165] on div "Shift Name Night shift Job Driver Driver supervisor Support Role Driver Type Of…" at bounding box center [319, 83] width 270 height 189
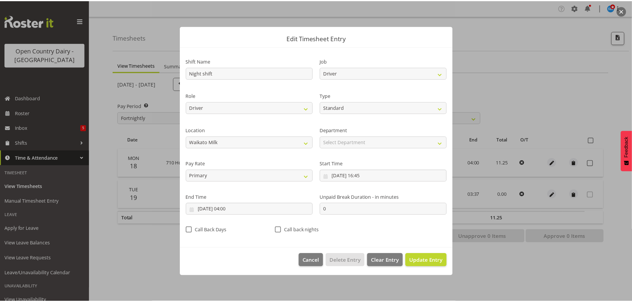
scroll to position [0, 0]
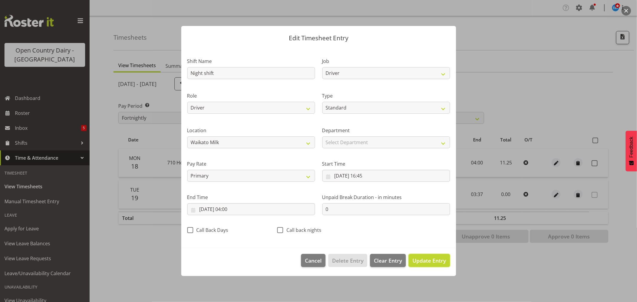
click at [425, 260] on span "Update Entry" at bounding box center [428, 260] width 33 height 7
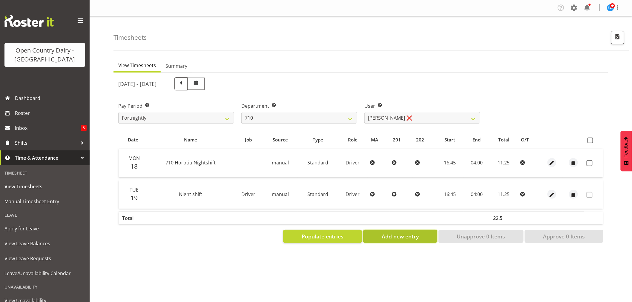
click at [393, 235] on span "Add new entry" at bounding box center [400, 237] width 37 height 8
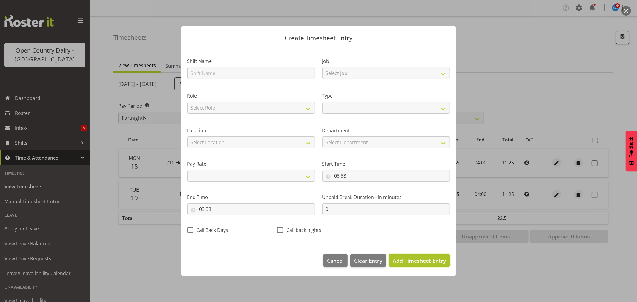
click at [412, 257] on span "Add Timesheet Entry" at bounding box center [419, 260] width 53 height 7
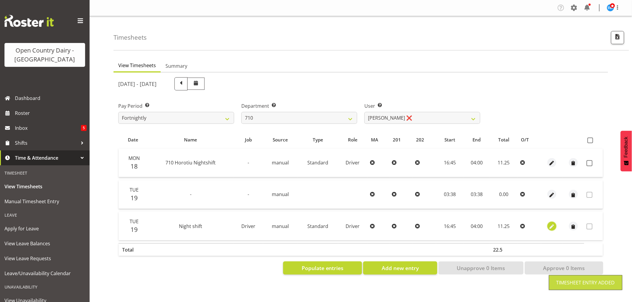
click at [552, 225] on span "button" at bounding box center [551, 226] width 7 height 7
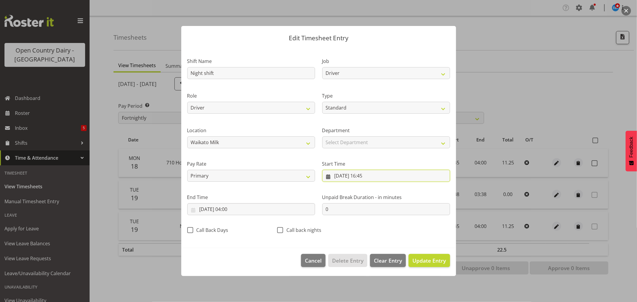
click at [343, 174] on input "19/08/2025, 16:45" at bounding box center [386, 176] width 128 height 12
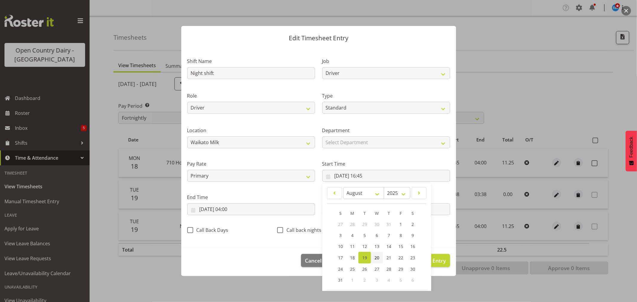
click at [375, 257] on span "20" at bounding box center [376, 258] width 5 height 6
click at [204, 210] on input "20/08/2025, 04:00" at bounding box center [251, 209] width 128 height 12
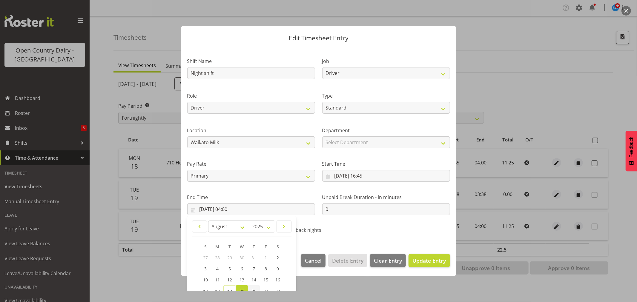
click at [254, 288] on span "21" at bounding box center [253, 291] width 5 height 6
click at [419, 264] on span "Update Entry" at bounding box center [428, 260] width 33 height 7
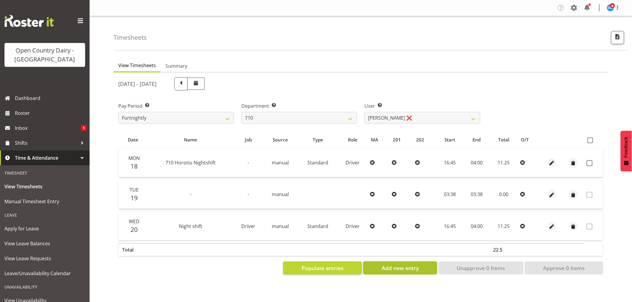
click at [418, 272] on span "Add new entry" at bounding box center [400, 268] width 37 height 8
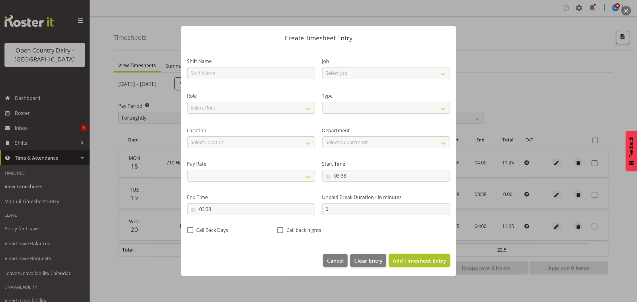
click at [413, 263] on span "Add Timesheet Entry" at bounding box center [419, 260] width 53 height 7
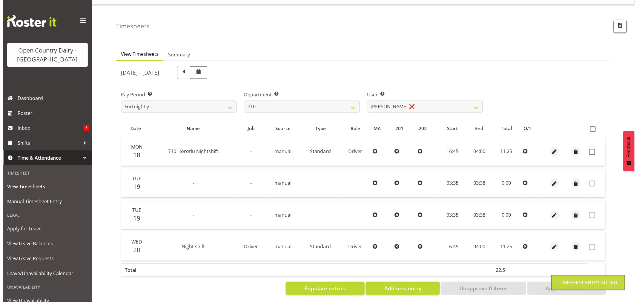
scroll to position [18, 0]
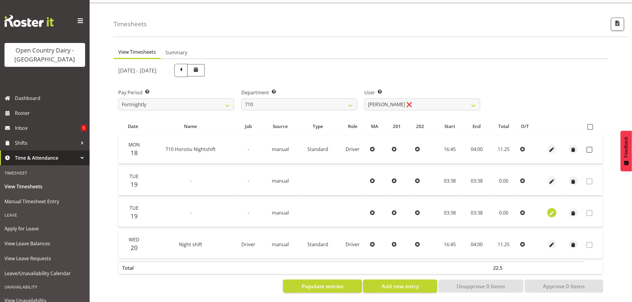
click at [552, 210] on span "button" at bounding box center [551, 213] width 7 height 7
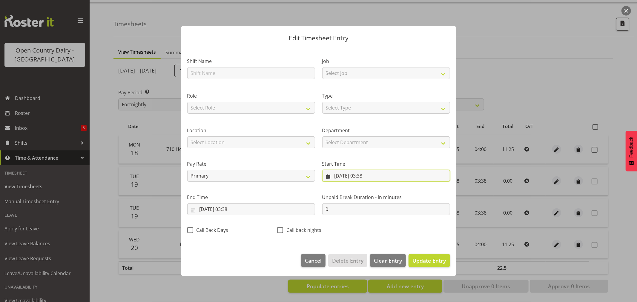
click at [339, 173] on input "19/08/2025, 03:38" at bounding box center [386, 176] width 128 height 12
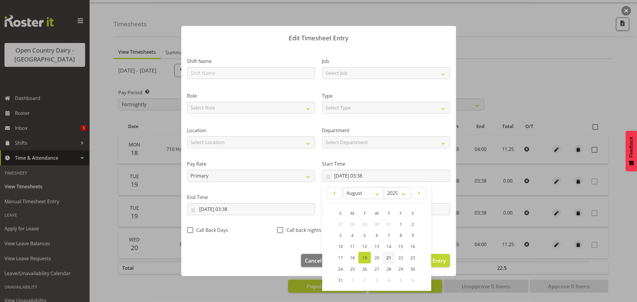
click at [386, 255] on span "21" at bounding box center [388, 258] width 5 height 6
click at [216, 208] on input "19/08/2025, 03:38" at bounding box center [251, 209] width 128 height 12
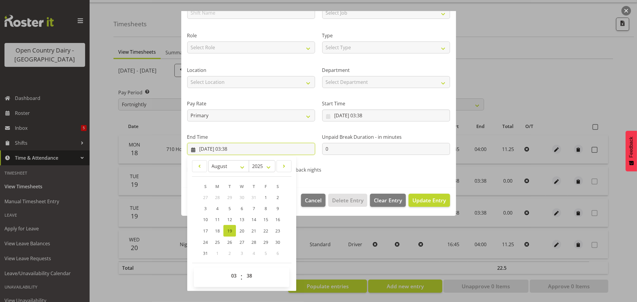
scroll to position [61, 0]
click at [255, 231] on span "21" at bounding box center [253, 231] width 5 height 6
click at [370, 157] on div "Unpaid Break Duration - in minutes 0" at bounding box center [386, 141] width 135 height 33
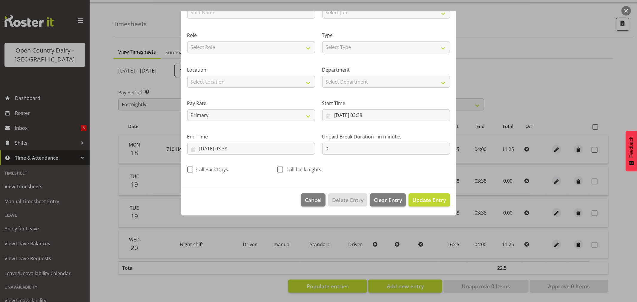
scroll to position [0, 0]
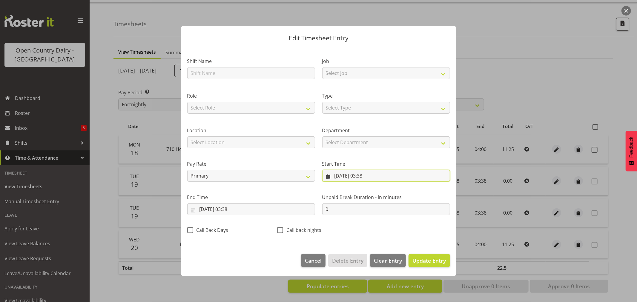
click at [370, 174] on input "21/08/2025, 03:38" at bounding box center [386, 176] width 128 height 12
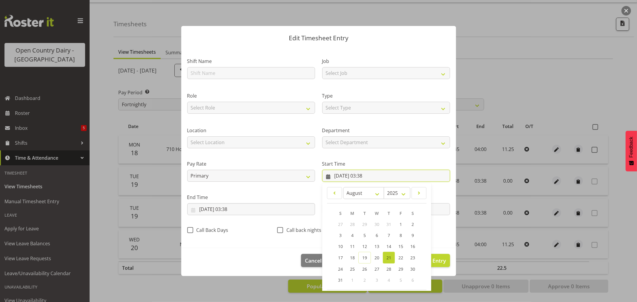
scroll to position [27, 0]
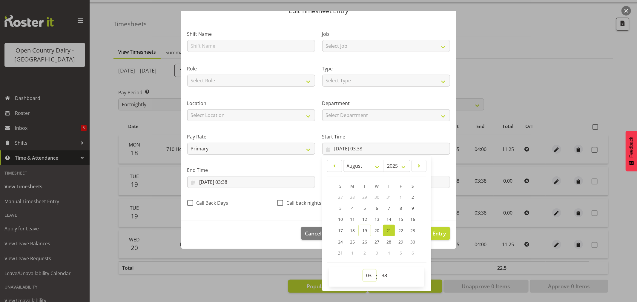
click at [368, 274] on select "00 01 02 03 04 05 06 07 08 09 10 11 12 13 14 15 16 17 18 19 20 21 22 23" at bounding box center [369, 276] width 13 height 12
click at [363, 270] on select "00 01 02 03 04 05 06 07 08 09 10 11 12 13 14 15 16 17 18 19 20 21 22 23" at bounding box center [369, 276] width 13 height 12
click at [382, 274] on select "00 01 02 03 04 05 06 07 08 09 10 11 12 13 14 15 16 17 18 19 20 21 22 23 24 25 2…" at bounding box center [384, 276] width 13 height 12
click at [378, 270] on select "00 01 02 03 04 05 06 07 08 09 10 11 12 13 14 15 16 17 18 19 20 21 22 23 24 25 2…" at bounding box center [384, 276] width 13 height 12
click at [242, 222] on footer "Cancel Delete Entry Clear Entry Update Entry" at bounding box center [318, 235] width 275 height 28
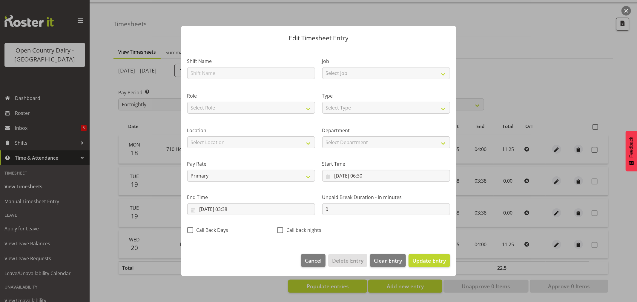
scroll to position [0, 0]
click at [232, 210] on input "21/08/2025, 03:38" at bounding box center [251, 209] width 128 height 12
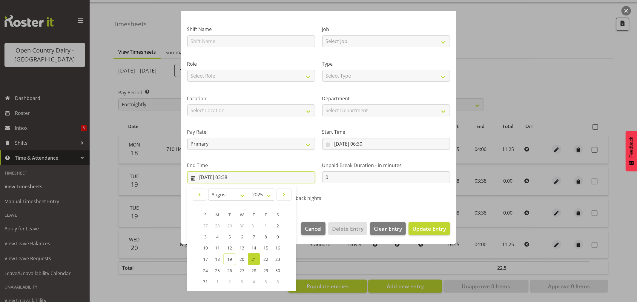
scroll to position [61, 0]
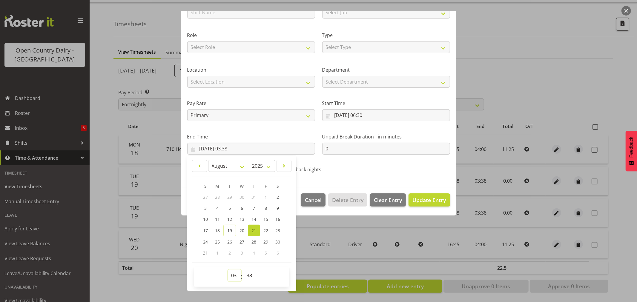
click at [233, 274] on select "00 01 02 03 04 05 06 07 08 09 10 11 12 13 14 15 16 17 18 19 20 21 22 23" at bounding box center [234, 276] width 13 height 12
click at [228, 270] on select "00 01 02 03 04 05 06 07 08 09 10 11 12 13 14 15 16 17 18 19 20 21 22 23" at bounding box center [234, 276] width 13 height 12
click at [248, 276] on select "00 01 02 03 04 05 06 07 08 09 10 11 12 13 14 15 16 17 18 19 20 21 22 23 24 25 2…" at bounding box center [249, 276] width 13 height 12
click at [243, 270] on select "00 01 02 03 04 05 06 07 08 09 10 11 12 13 14 15 16 17 18 19 20 21 22 23 24 25 2…" at bounding box center [249, 276] width 13 height 12
click at [423, 202] on span "Update Entry" at bounding box center [428, 199] width 33 height 7
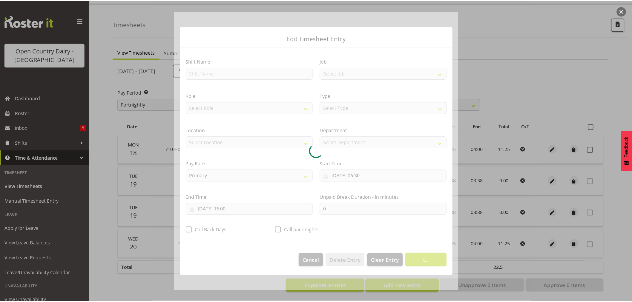
scroll to position [0, 0]
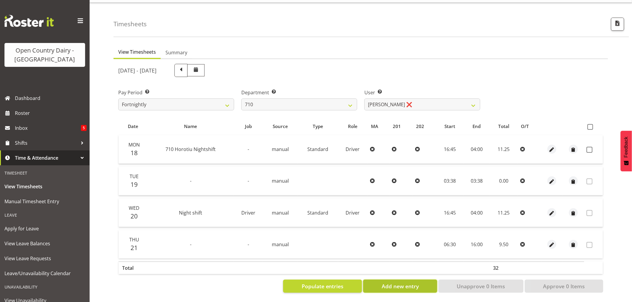
click at [385, 283] on span "Add new entry" at bounding box center [400, 286] width 37 height 8
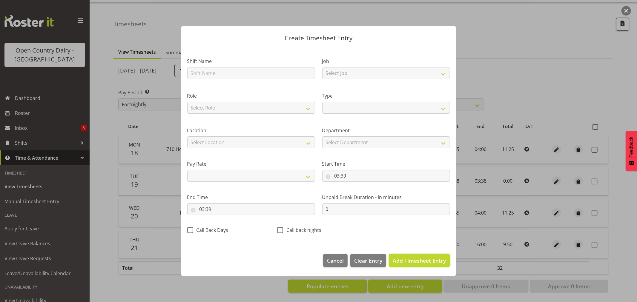
click at [426, 263] on span "Add Timesheet Entry" at bounding box center [419, 260] width 53 height 7
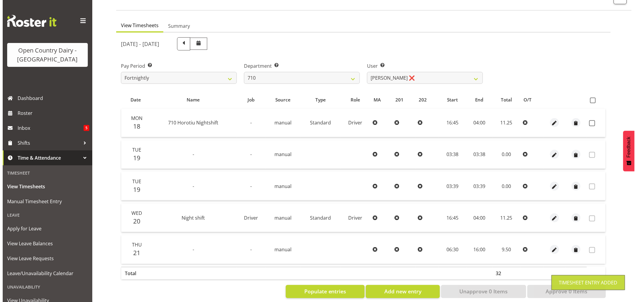
scroll to position [50, 0]
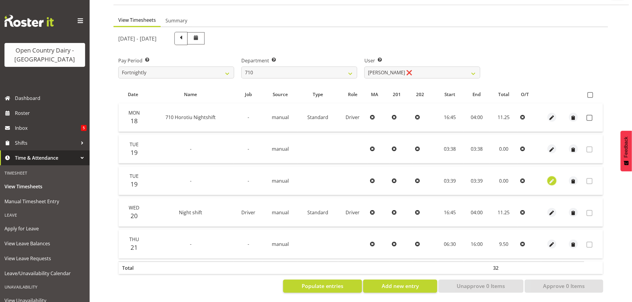
click at [553, 180] on span "button" at bounding box center [551, 181] width 7 height 7
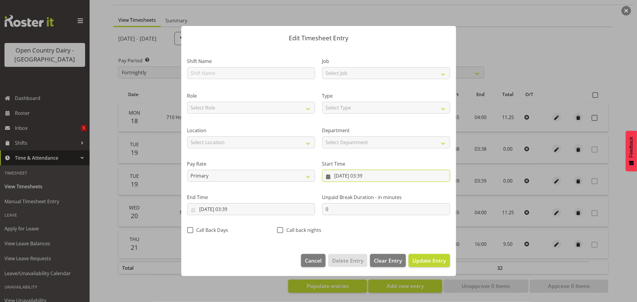
click at [340, 176] on input "19/08/2025, 03:39" at bounding box center [386, 176] width 128 height 12
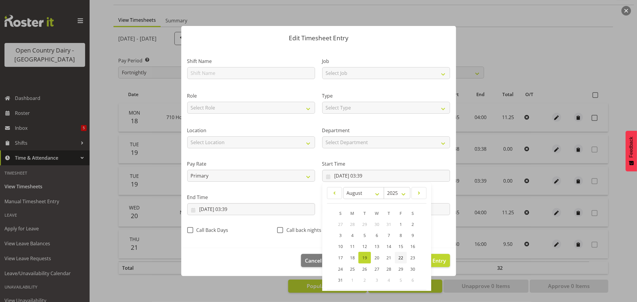
click at [399, 257] on span "22" at bounding box center [400, 258] width 5 height 6
click at [234, 210] on input "19/08/2025, 03:39" at bounding box center [251, 209] width 128 height 12
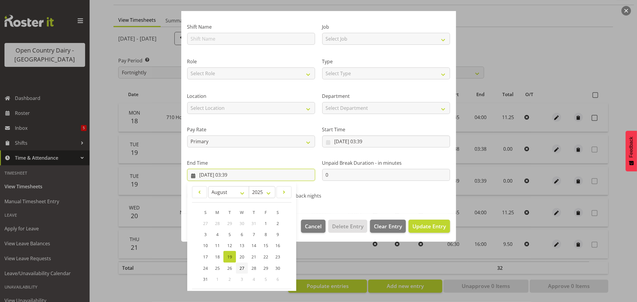
scroll to position [61, 0]
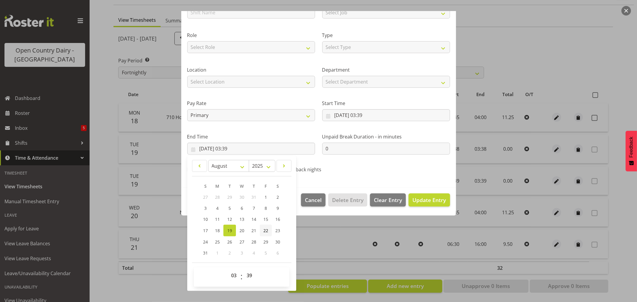
click at [264, 231] on span "22" at bounding box center [265, 231] width 5 height 6
click at [432, 200] on span "Update Entry" at bounding box center [428, 199] width 33 height 7
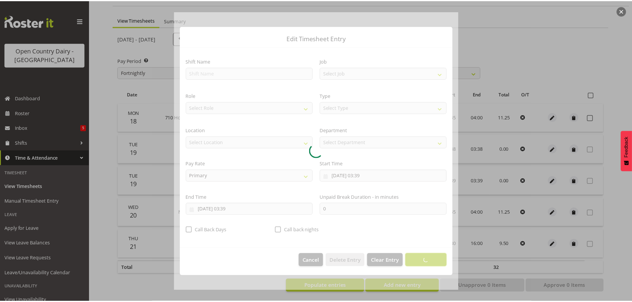
scroll to position [0, 0]
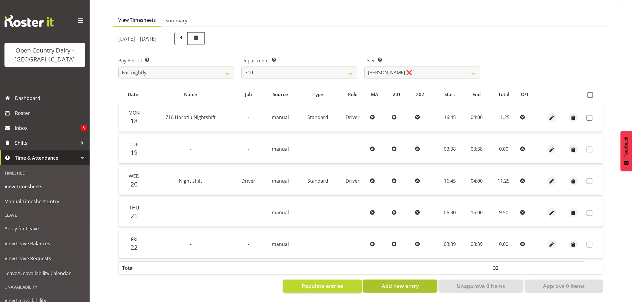
click at [388, 282] on span "Add new entry" at bounding box center [400, 286] width 37 height 8
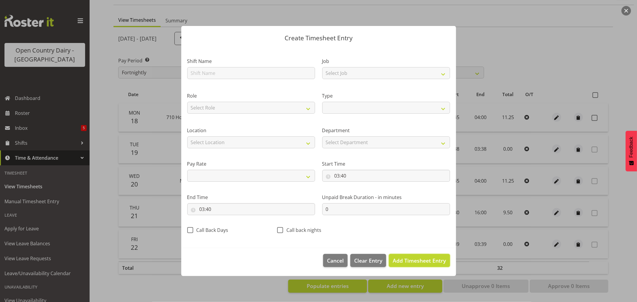
click at [414, 263] on span "Add Timesheet Entry" at bounding box center [419, 260] width 53 height 7
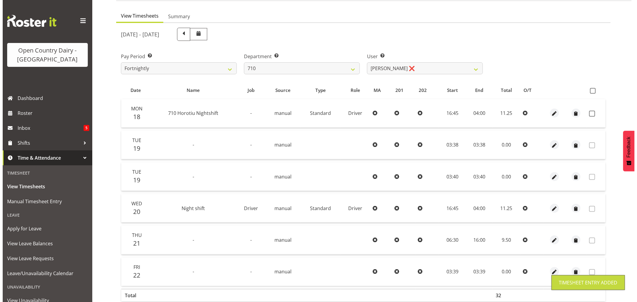
scroll to position [82, 0]
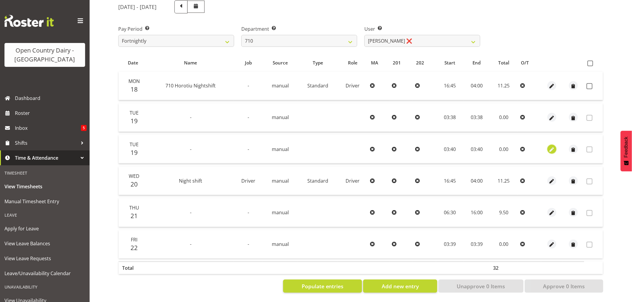
click at [549, 146] on span "button" at bounding box center [551, 149] width 7 height 7
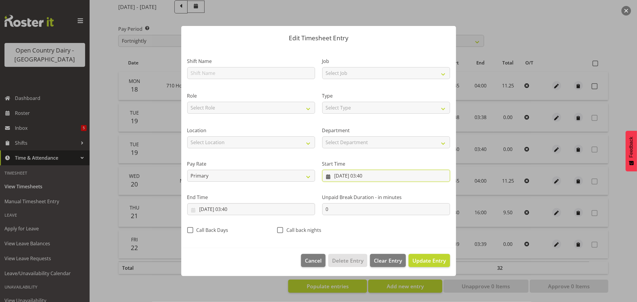
click at [350, 175] on input "19/08/2025, 03:40" at bounding box center [386, 176] width 128 height 12
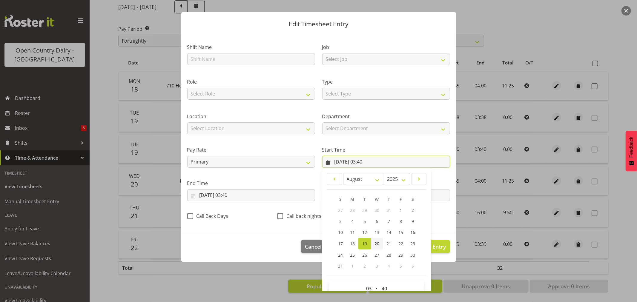
scroll to position [27, 0]
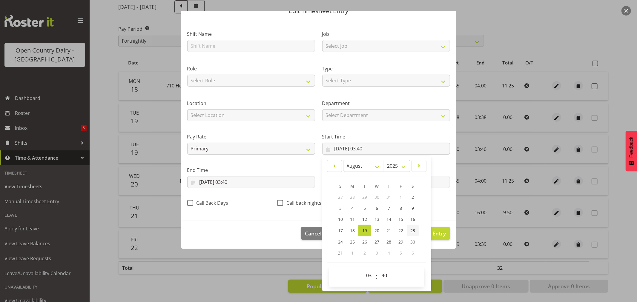
drag, startPoint x: 409, startPoint y: 231, endPoint x: 357, endPoint y: 202, distance: 60.1
click at [410, 231] on span "23" at bounding box center [412, 231] width 5 height 6
click at [210, 181] on input "19/08/2025, 03:40" at bounding box center [251, 182] width 128 height 12
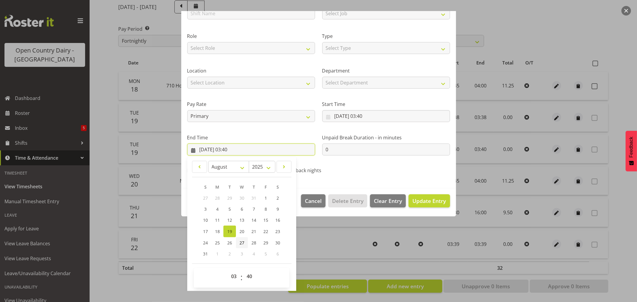
scroll to position [61, 0]
click at [276, 231] on span "23" at bounding box center [277, 231] width 5 height 6
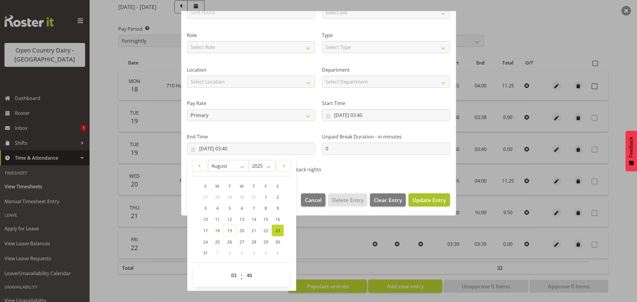
click at [423, 200] on span "Update Entry" at bounding box center [428, 199] width 33 height 7
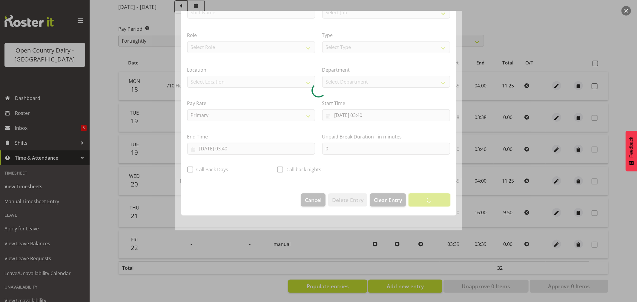
scroll to position [0, 0]
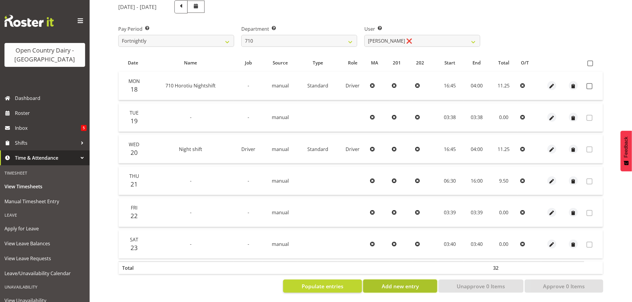
click at [419, 285] on span "Add new entry" at bounding box center [400, 286] width 37 height 8
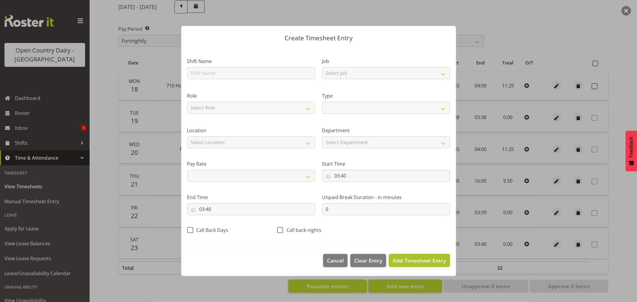
click at [414, 262] on span "Add Timesheet Entry" at bounding box center [419, 260] width 53 height 7
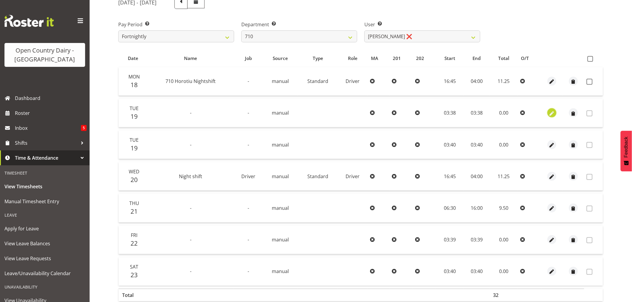
click at [551, 116] on span "button" at bounding box center [551, 113] width 7 height 7
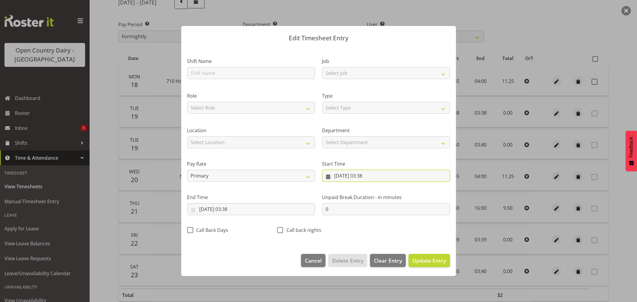
click at [350, 175] on input "19/08/2025, 03:38" at bounding box center [386, 176] width 128 height 12
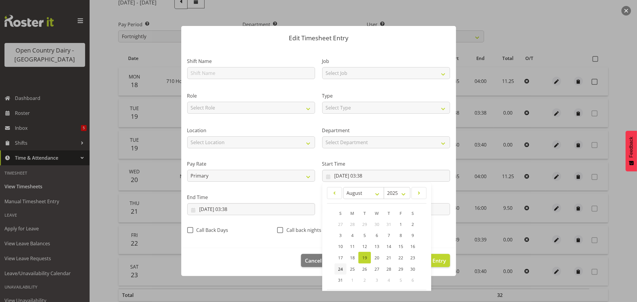
drag, startPoint x: 339, startPoint y: 267, endPoint x: 320, endPoint y: 265, distance: 19.3
click at [339, 267] on span "24" at bounding box center [340, 269] width 5 height 6
click at [230, 210] on input "19/08/2025, 03:38" at bounding box center [251, 209] width 128 height 12
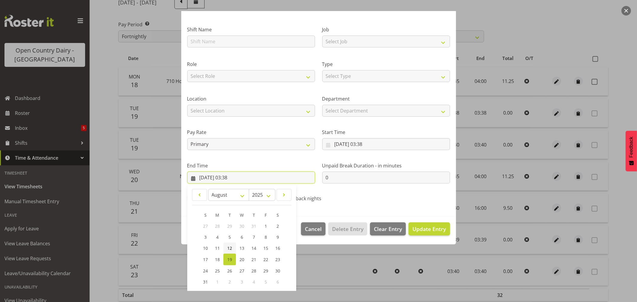
scroll to position [61, 0]
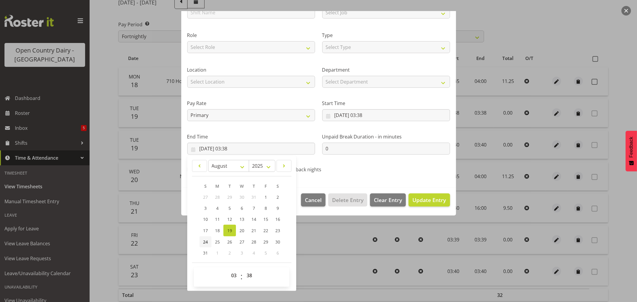
click at [207, 241] on span "24" at bounding box center [205, 242] width 5 height 6
click at [422, 199] on span "Update Entry" at bounding box center [428, 199] width 33 height 7
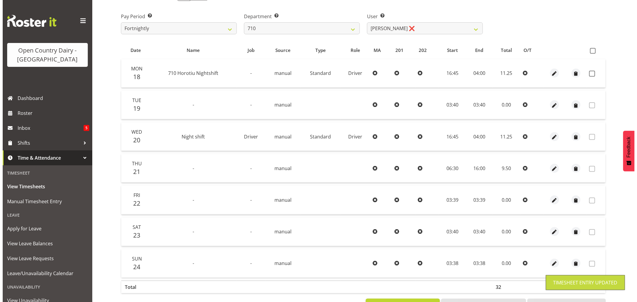
scroll to position [113, 0]
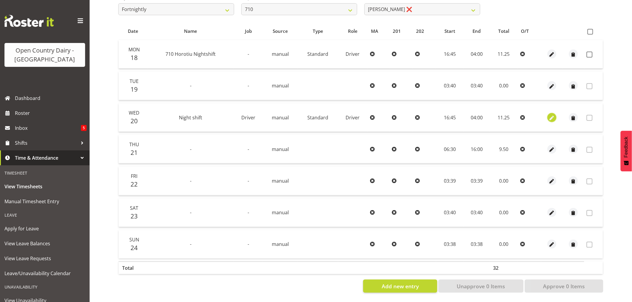
click at [551, 115] on span "button" at bounding box center [551, 118] width 7 height 7
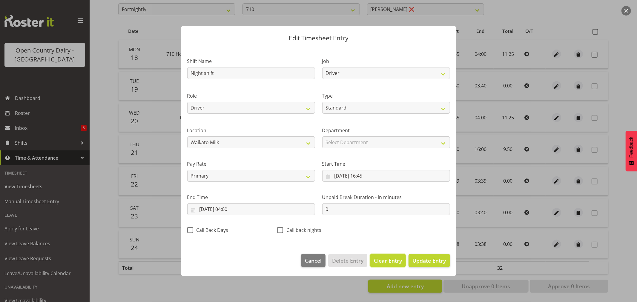
click at [393, 257] on span "Clear Entry" at bounding box center [388, 261] width 28 height 8
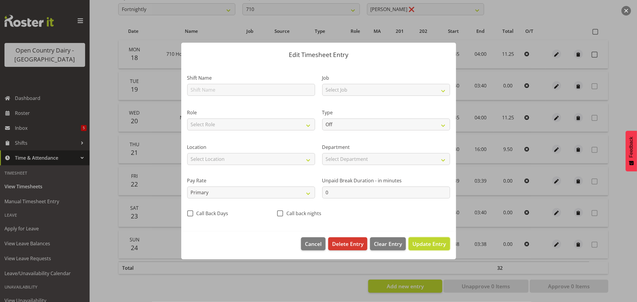
drag, startPoint x: 440, startPoint y: 242, endPoint x: 493, endPoint y: 219, distance: 58.3
click at [439, 243] on span "Update Entry" at bounding box center [428, 243] width 33 height 7
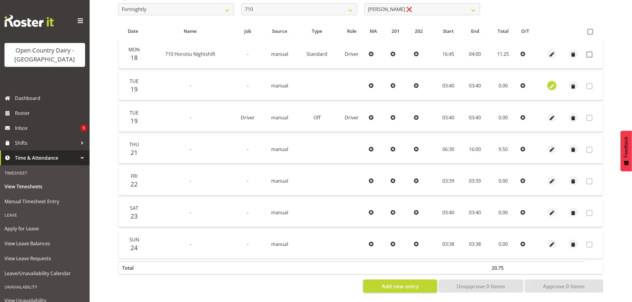
click at [552, 83] on span "button" at bounding box center [551, 86] width 7 height 7
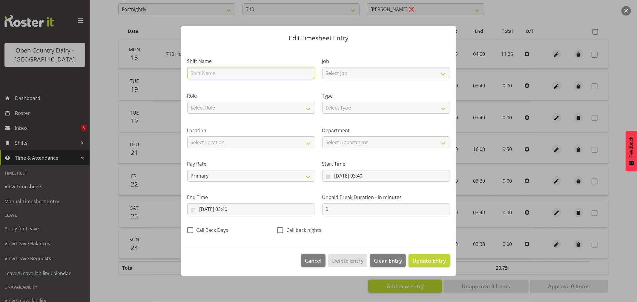
click at [221, 73] on input "text" at bounding box center [251, 73] width 128 height 12
drag, startPoint x: 201, startPoint y: 72, endPoint x: 94, endPoint y: 54, distance: 108.4
click at [94, 54] on div "Edit Timesheet Entry Shift Name Day shift Job Select Job Driver Driver supervis…" at bounding box center [318, 151] width 637 height 302
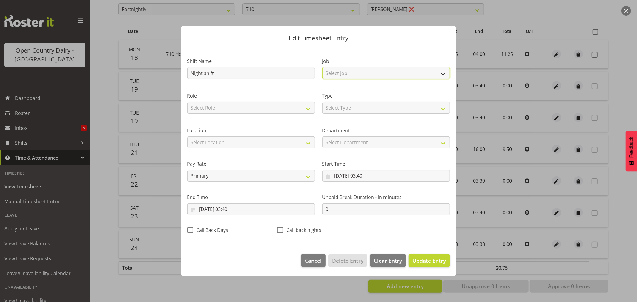
click at [362, 72] on select "Select Job Driver Driver supervisor Support" at bounding box center [386, 73] width 128 height 12
click at [322, 67] on select "Select Job Driver Driver supervisor Support" at bounding box center [386, 73] width 128 height 12
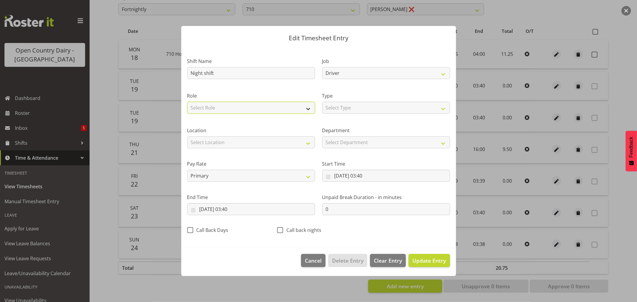
click at [262, 106] on select "Select Role Driver" at bounding box center [251, 108] width 128 height 12
click at [187, 102] on select "Select Role Driver" at bounding box center [251, 108] width 128 height 12
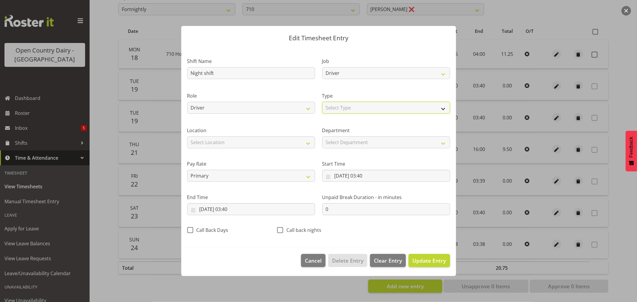
click at [359, 106] on select "Select Type Off Standard Public Holiday Public Holiday (Worked) Day In Lieu Ann…" at bounding box center [386, 108] width 128 height 12
click at [322, 102] on select "Select Type Off Standard Public Holiday Public Holiday (Worked) Day In Lieu Ann…" at bounding box center [386, 108] width 128 height 12
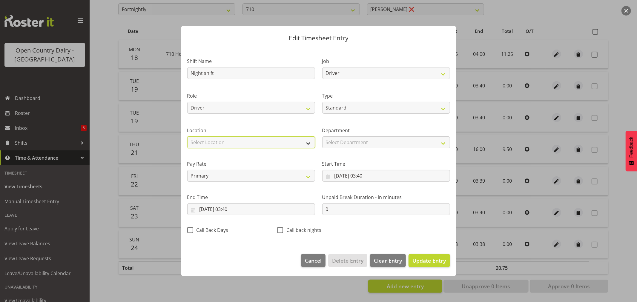
click at [276, 143] on select "Select Location Containers Horotiu Ingredients Waharoa Office Waikato Milk Whan…" at bounding box center [251, 142] width 128 height 12
click at [187, 136] on select "Select Location Containers Horotiu Ingredients Waharoa Office Waikato Milk Whan…" at bounding box center [251, 142] width 128 height 12
click at [364, 176] on input "19/08/2025, 03:40" at bounding box center [386, 176] width 128 height 12
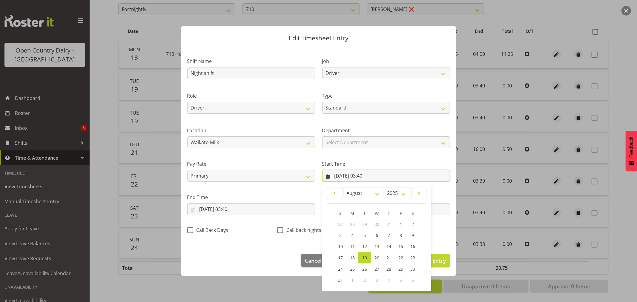
scroll to position [27, 0]
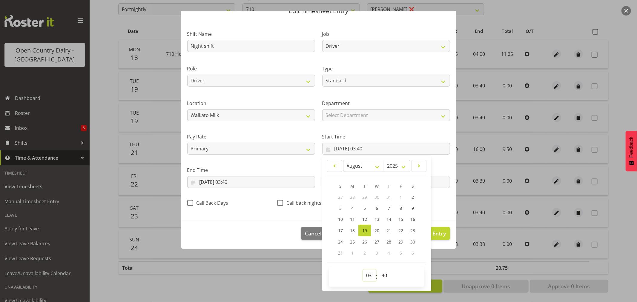
click at [367, 276] on select "00 01 02 03 04 05 06 07 08 09 10 11 12 13 14 15 16 17 18 19 20 21 22 23" at bounding box center [369, 276] width 13 height 12
click at [363, 270] on select "00 01 02 03 04 05 06 07 08 09 10 11 12 13 14 15 16 17 18 19 20 21 22 23" at bounding box center [369, 276] width 13 height 12
drag, startPoint x: 380, startPoint y: 275, endPoint x: 381, endPoint y: 270, distance: 5.1
click at [381, 275] on select "00 01 02 03 04 05 06 07 08 09 10 11 12 13 14 15 16 17 18 19 20 21 22 23 24 25 2…" at bounding box center [384, 276] width 13 height 12
click at [378, 270] on select "00 01 02 03 04 05 06 07 08 09 10 11 12 13 14 15 16 17 18 19 20 21 22 23 24 25 2…" at bounding box center [384, 276] width 13 height 12
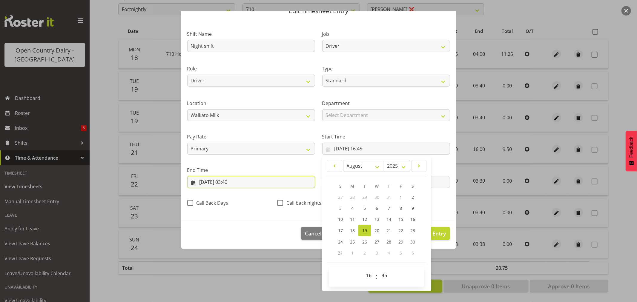
click at [232, 181] on input "19/08/2025, 03:40" at bounding box center [251, 182] width 128 height 12
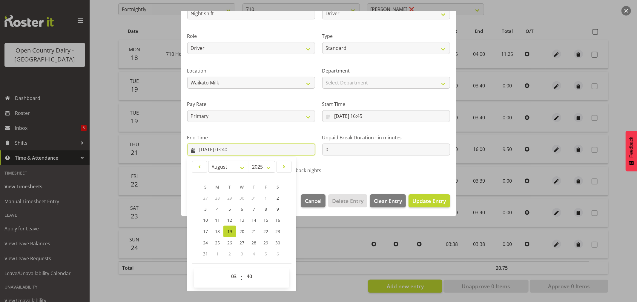
scroll to position [61, 0]
click at [234, 278] on select "00 01 02 03 04 05 06 07 08 09 10 11 12 13 14 15 16 17 18 19 20 21 22 23" at bounding box center [234, 276] width 13 height 12
click at [228, 270] on select "00 01 02 03 04 05 06 07 08 09 10 11 12 13 14 15 16 17 18 19 20 21 22 23" at bounding box center [234, 276] width 13 height 12
click at [250, 277] on select "00 01 02 03 04 05 06 07 08 09 10 11 12 13 14 15 16 17 18 19 20 21 22 23 24 25 2…" at bounding box center [249, 276] width 13 height 12
click at [243, 270] on select "00 01 02 03 04 05 06 07 08 09 10 11 12 13 14 15 16 17 18 19 20 21 22 23 24 25 2…" at bounding box center [249, 276] width 13 height 12
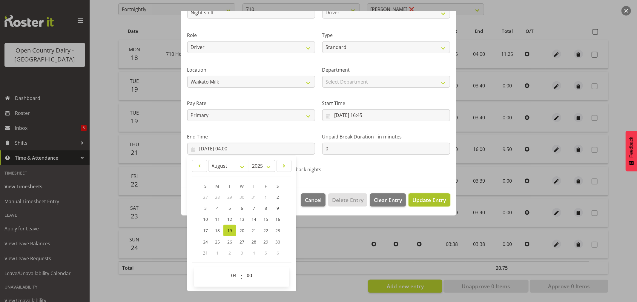
click at [416, 201] on span "Update Entry" at bounding box center [428, 199] width 33 height 7
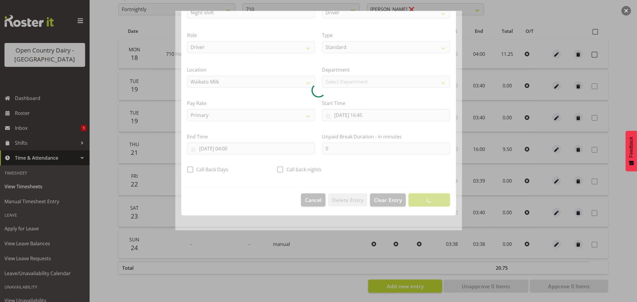
scroll to position [0, 0]
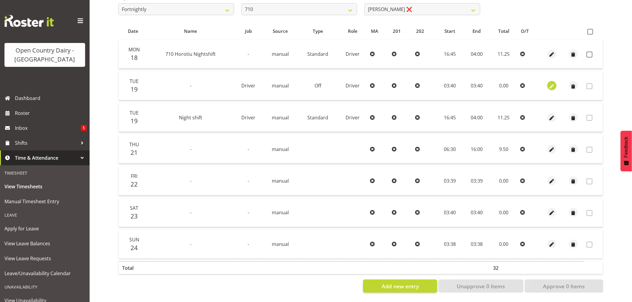
click at [553, 83] on span "button" at bounding box center [551, 86] width 7 height 7
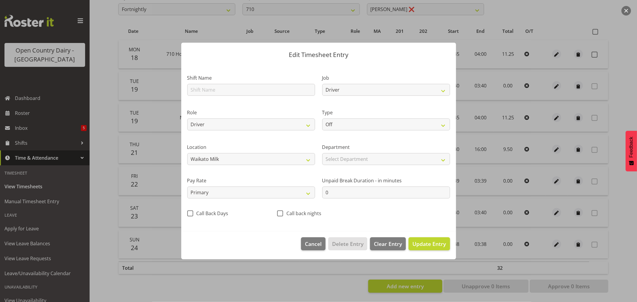
click at [473, 71] on div at bounding box center [318, 151] width 637 height 302
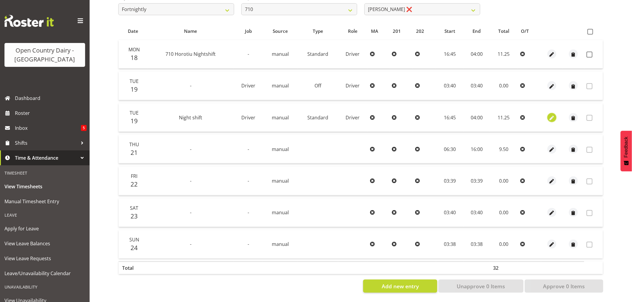
click at [553, 115] on span "button" at bounding box center [551, 118] width 7 height 7
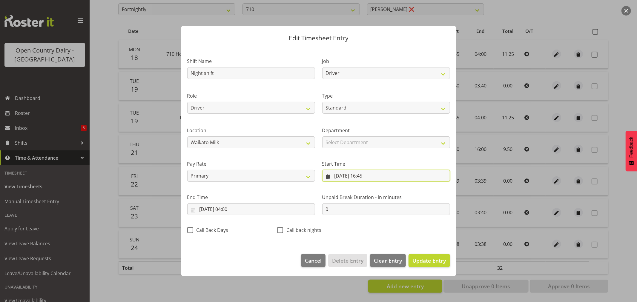
click at [343, 175] on input "19/08/2025, 16:45" at bounding box center [386, 176] width 128 height 12
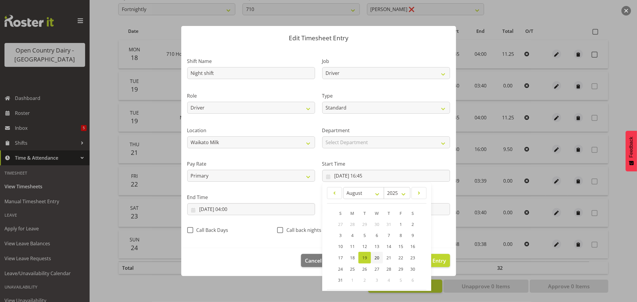
click at [374, 258] on span "20" at bounding box center [376, 258] width 5 height 6
click at [437, 259] on span "Update Entry" at bounding box center [428, 260] width 33 height 7
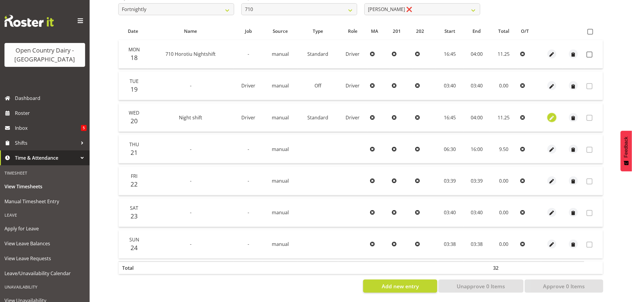
click at [551, 115] on span "button" at bounding box center [551, 118] width 7 height 7
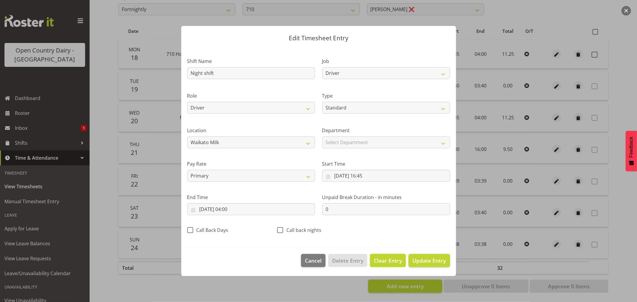
click at [392, 258] on span "Clear Entry" at bounding box center [388, 261] width 28 height 8
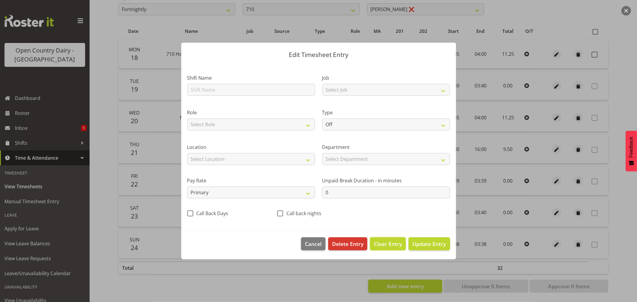
click at [398, 244] on span "Clear Entry" at bounding box center [388, 244] width 28 height 8
click at [393, 245] on span "Clear Entry" at bounding box center [388, 244] width 28 height 8
click at [432, 246] on span "Update Entry" at bounding box center [428, 243] width 33 height 7
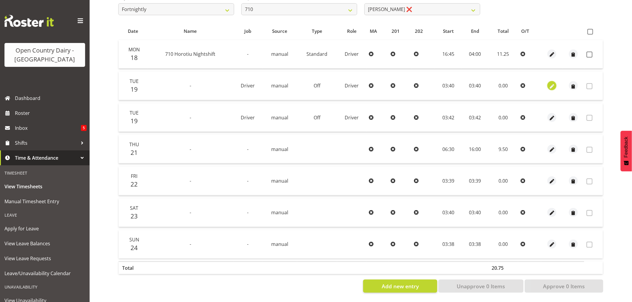
click at [552, 83] on span "button" at bounding box center [551, 86] width 7 height 7
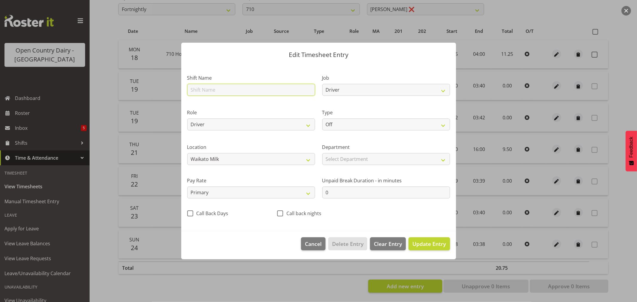
click at [209, 90] on input "text" at bounding box center [251, 90] width 128 height 12
drag, startPoint x: 199, startPoint y: 89, endPoint x: 169, endPoint y: 91, distance: 30.5
click at [169, 91] on div "Edit Timesheet Entry Shift Name Day shift Job Driver Driver supervisor Support …" at bounding box center [318, 151] width 637 height 302
click at [345, 124] on select "Off Standard Public Holiday Public Holiday (Worked) Day In Lieu Annual Leave Si…" at bounding box center [386, 125] width 128 height 12
click at [322, 119] on select "Off Standard Public Holiday Public Holiday (Worked) Day In Lieu Annual Leave Si…" at bounding box center [386, 125] width 128 height 12
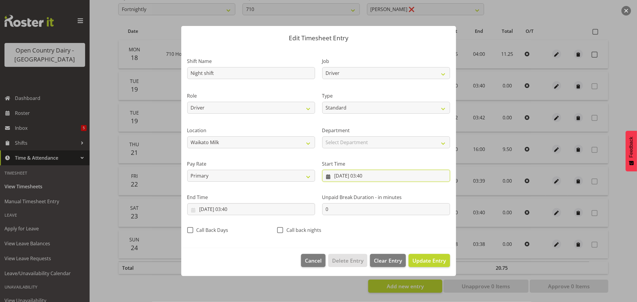
click at [353, 178] on input "19/08/2025, 03:40" at bounding box center [386, 176] width 128 height 12
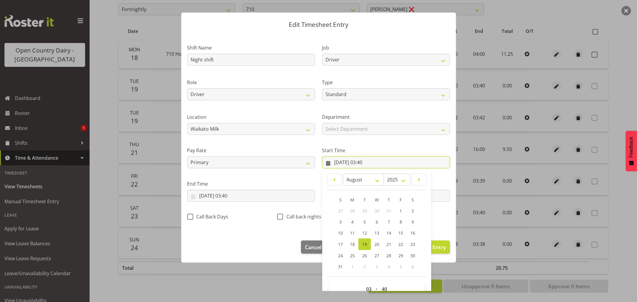
scroll to position [27, 0]
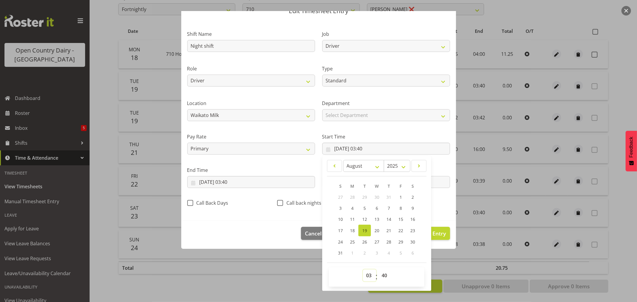
click at [365, 276] on select "00 01 02 03 04 05 06 07 08 09 10 11 12 13 14 15 16 17 18 19 20 21 22 23" at bounding box center [369, 276] width 13 height 12
click at [363, 270] on select "00 01 02 03 04 05 06 07 08 09 10 11 12 13 14 15 16 17 18 19 20 21 22 23" at bounding box center [369, 276] width 13 height 12
drag, startPoint x: 384, startPoint y: 276, endPoint x: 385, endPoint y: 270, distance: 5.7
click at [384, 276] on select "00 01 02 03 04 05 06 07 08 09 10 11 12 13 14 15 16 17 18 19 20 21 22 23 24 25 2…" at bounding box center [384, 276] width 13 height 12
click at [378, 270] on select "00 01 02 03 04 05 06 07 08 09 10 11 12 13 14 15 16 17 18 19 20 21 22 23 24 25 2…" at bounding box center [384, 276] width 13 height 12
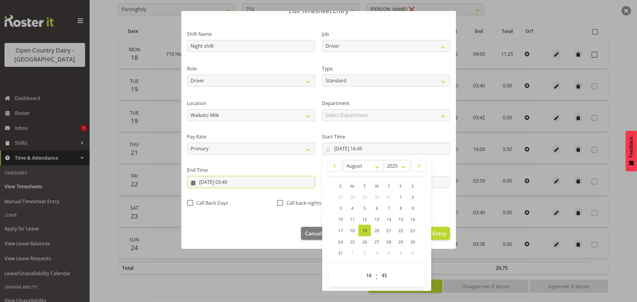
click at [218, 183] on input "19/08/2025, 03:40" at bounding box center [251, 182] width 128 height 12
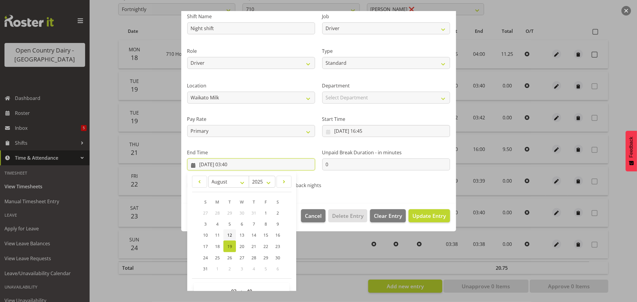
scroll to position [61, 0]
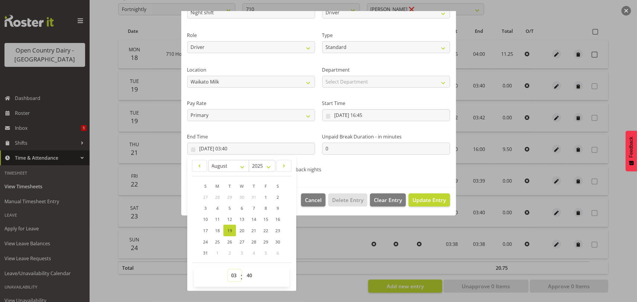
click at [233, 276] on select "00 01 02 03 04 05 06 07 08 09 10 11 12 13 14 15 16 17 18 19 20 21 22 23" at bounding box center [234, 276] width 13 height 12
click at [228, 270] on select "00 01 02 03 04 05 06 07 08 09 10 11 12 13 14 15 16 17 18 19 20 21 22 23" at bounding box center [234, 276] width 13 height 12
click at [250, 276] on select "00 01 02 03 04 05 06 07 08 09 10 11 12 13 14 15 16 17 18 19 20 21 22 23 24 25 2…" at bounding box center [249, 276] width 13 height 12
click at [243, 270] on select "00 01 02 03 04 05 06 07 08 09 10 11 12 13 14 15 16 17 18 19 20 21 22 23 24 25 2…" at bounding box center [249, 276] width 13 height 12
click at [430, 199] on span "Update Entry" at bounding box center [428, 199] width 33 height 7
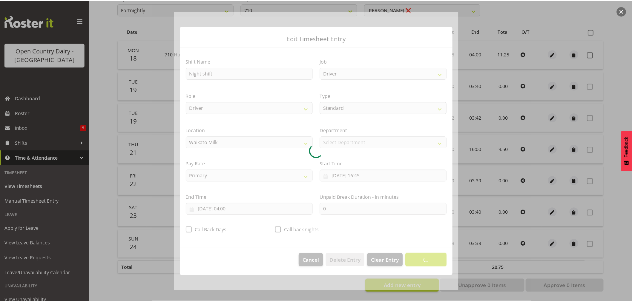
scroll to position [0, 0]
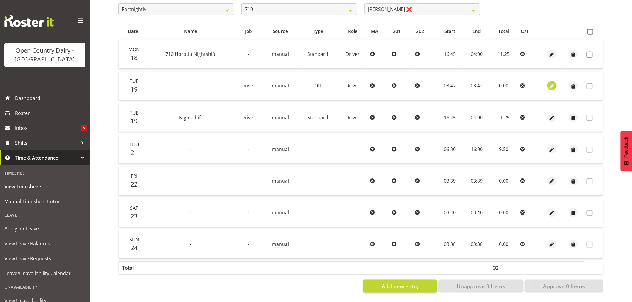
click at [553, 83] on span "button" at bounding box center [551, 86] width 7 height 7
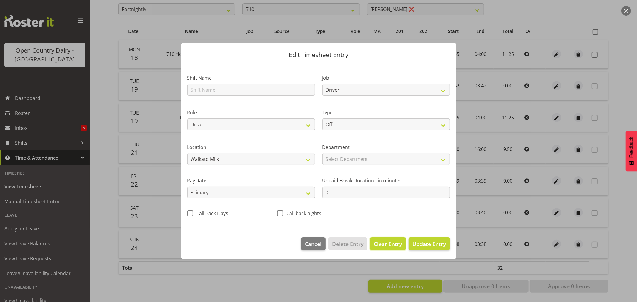
click at [394, 245] on span "Clear Entry" at bounding box center [388, 244] width 28 height 8
click at [353, 245] on span "Delete Entry" at bounding box center [347, 244] width 31 height 8
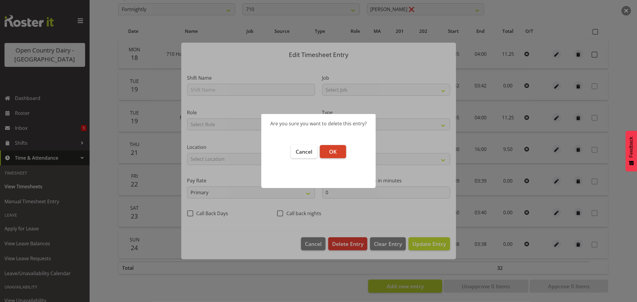
click at [338, 154] on button "OK" at bounding box center [333, 151] width 26 height 13
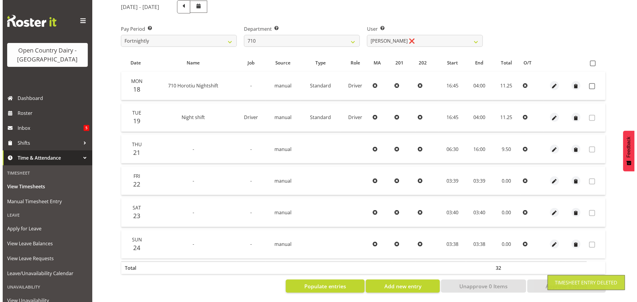
scroll to position [82, 0]
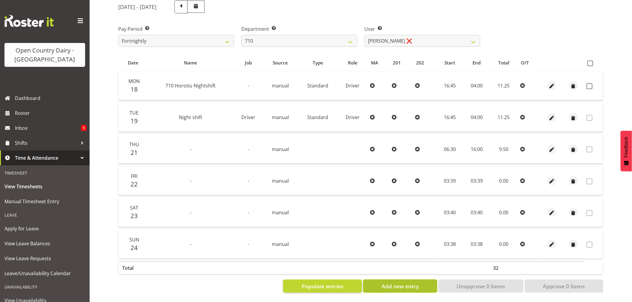
click at [388, 282] on span "Add new entry" at bounding box center [400, 286] width 37 height 8
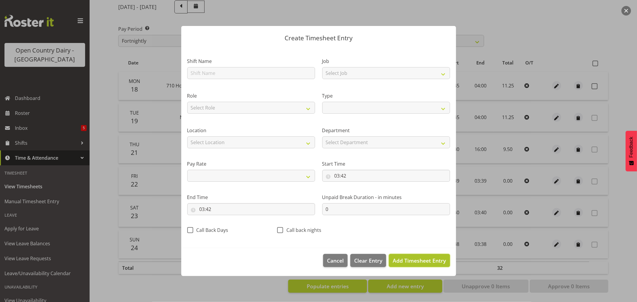
click at [412, 257] on span "Add Timesheet Entry" at bounding box center [419, 260] width 53 height 7
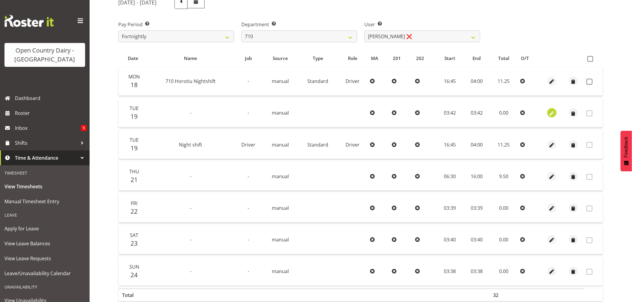
click at [551, 113] on span "button" at bounding box center [551, 113] width 7 height 7
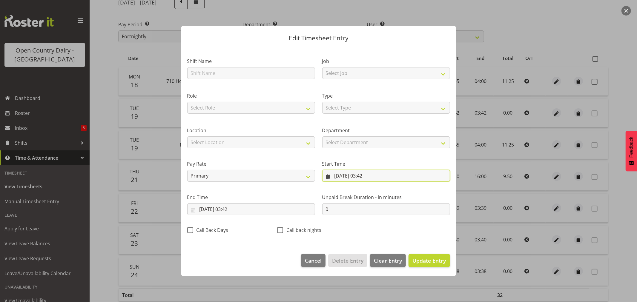
click at [345, 175] on input "19/08/2025, 03:42" at bounding box center [386, 176] width 128 height 12
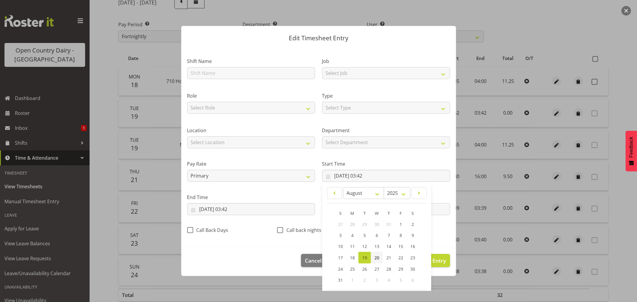
click at [375, 260] on span "20" at bounding box center [376, 258] width 5 height 6
click at [223, 208] on input "19/08/2025, 03:42" at bounding box center [251, 209] width 128 height 12
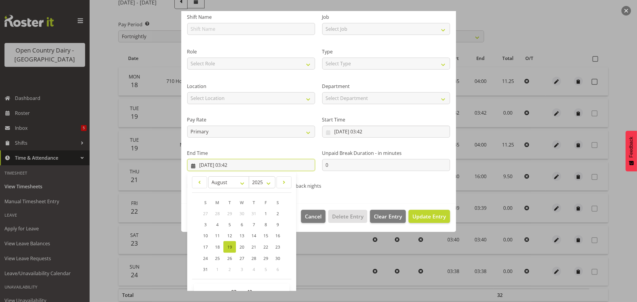
scroll to position [61, 0]
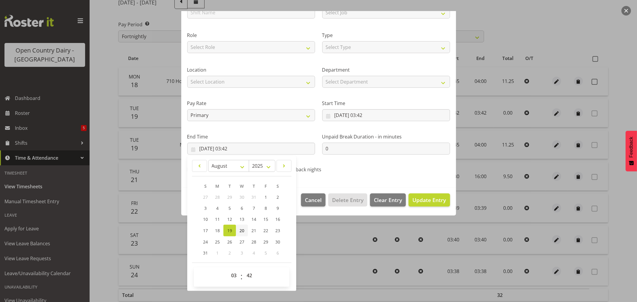
click at [240, 230] on span "20" at bounding box center [241, 231] width 5 height 6
click at [419, 201] on span "Update Entry" at bounding box center [428, 199] width 33 height 7
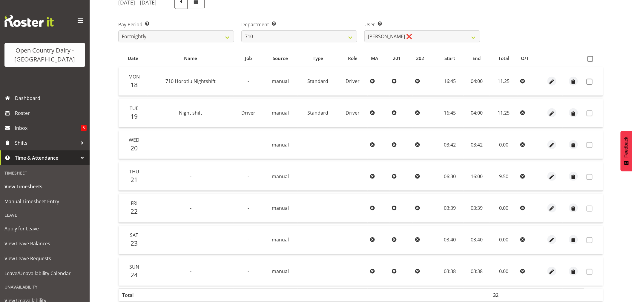
scroll to position [113, 0]
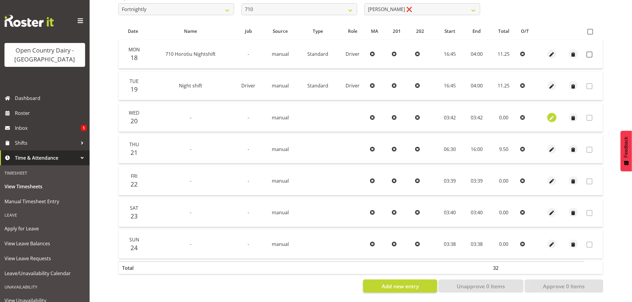
click at [551, 115] on span "button" at bounding box center [551, 118] width 7 height 7
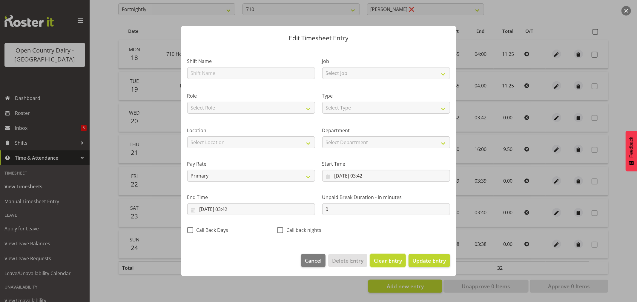
click at [386, 260] on span "Clear Entry" at bounding box center [388, 261] width 28 height 8
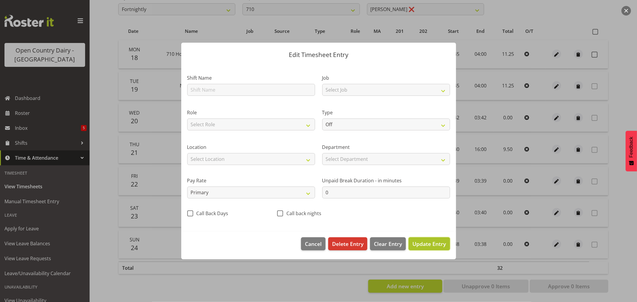
click at [420, 243] on span "Update Entry" at bounding box center [428, 243] width 33 height 7
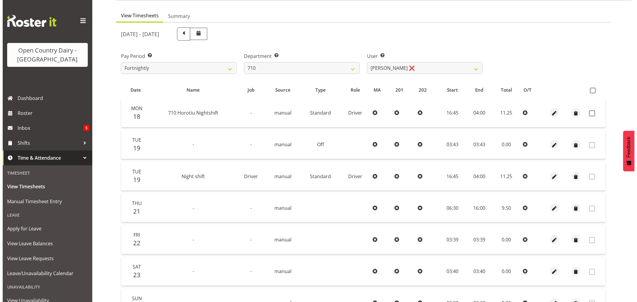
scroll to position [47, 0]
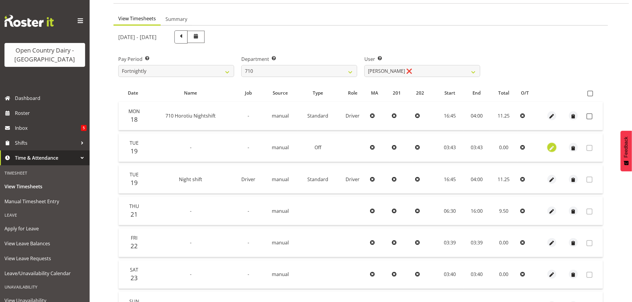
click at [551, 146] on span "button" at bounding box center [551, 148] width 7 height 7
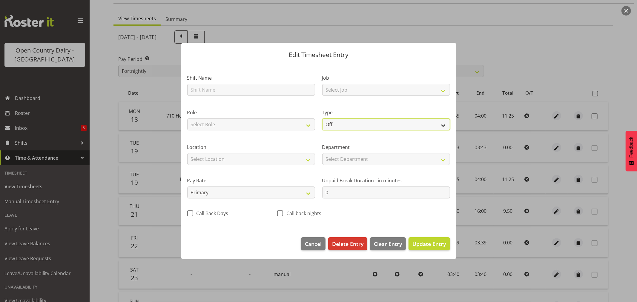
click at [344, 125] on select "Off Standard Public Holiday Public Holiday (Worked) Day In Lieu Annual Leave Si…" at bounding box center [386, 125] width 128 height 12
click at [322, 119] on select "Off Standard Public Holiday Public Holiday (Worked) Day In Lieu Annual Leave Si…" at bounding box center [386, 125] width 128 height 12
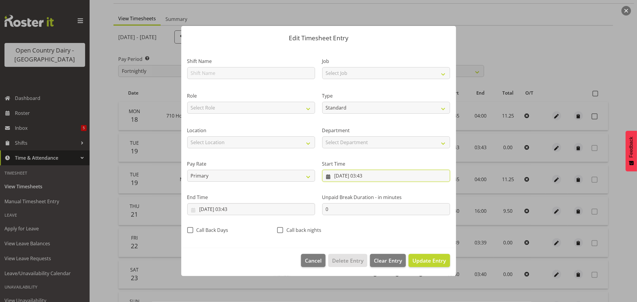
click at [342, 176] on input "19/08/2025, 03:43" at bounding box center [386, 176] width 128 height 12
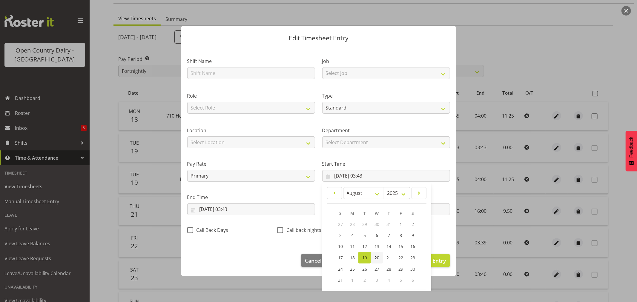
drag, startPoint x: 374, startPoint y: 258, endPoint x: 367, endPoint y: 255, distance: 7.0
click at [374, 257] on span "20" at bounding box center [376, 258] width 5 height 6
click at [216, 208] on input "19/08/2025, 03:43" at bounding box center [251, 209] width 128 height 12
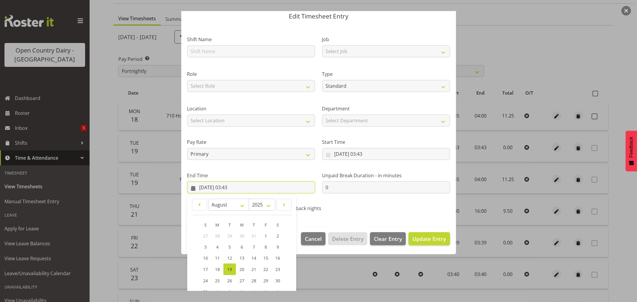
scroll to position [61, 0]
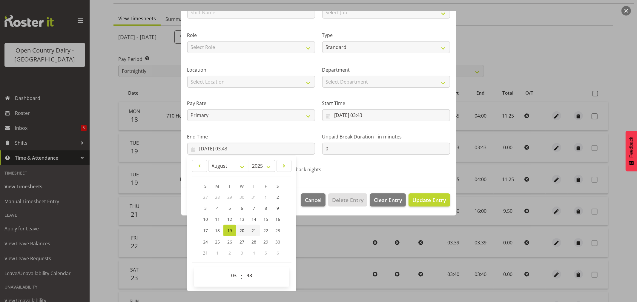
drag, startPoint x: 243, startPoint y: 230, endPoint x: 250, endPoint y: 230, distance: 6.9
click at [243, 230] on span "20" at bounding box center [241, 231] width 5 height 6
click at [413, 202] on span "Update Entry" at bounding box center [428, 199] width 33 height 7
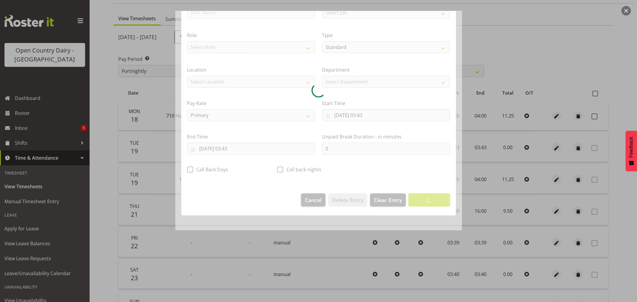
scroll to position [0, 0]
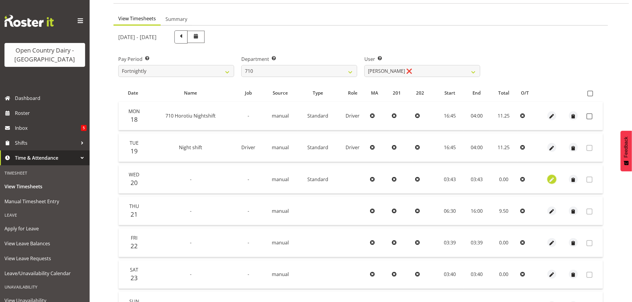
click at [550, 179] on span "button" at bounding box center [551, 179] width 7 height 7
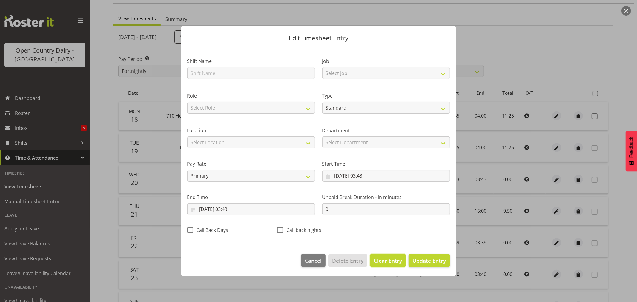
click at [391, 260] on span "Clear Entry" at bounding box center [388, 261] width 28 height 8
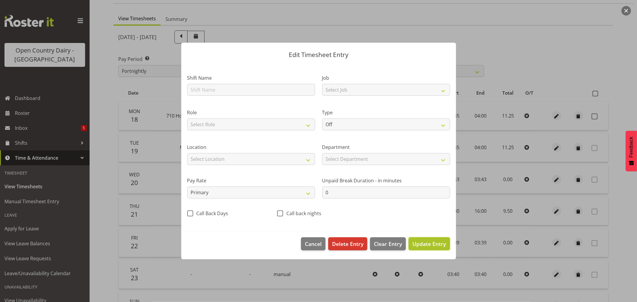
click at [426, 246] on span "Update Entry" at bounding box center [428, 243] width 33 height 7
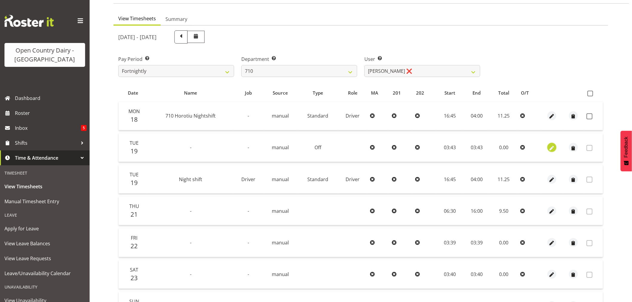
click at [554, 147] on span "button" at bounding box center [551, 148] width 7 height 7
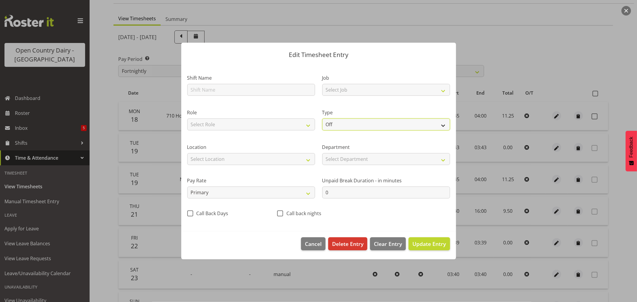
click at [374, 122] on select "Off Standard Public Holiday Public Holiday (Worked) Day In Lieu Annual Leave Si…" at bounding box center [386, 125] width 128 height 12
click at [322, 119] on select "Off Standard Public Holiday Public Holiday (Worked) Day In Lieu Annual Leave Si…" at bounding box center [386, 125] width 128 height 12
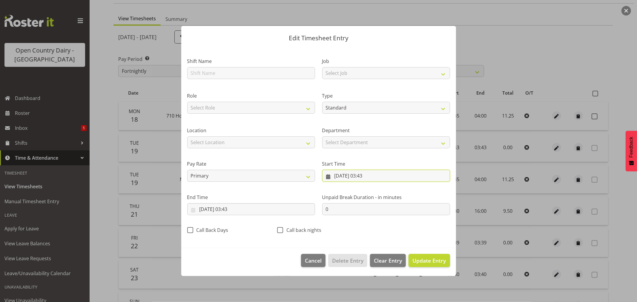
click at [353, 174] on input "19/08/2025, 03:43" at bounding box center [386, 176] width 128 height 12
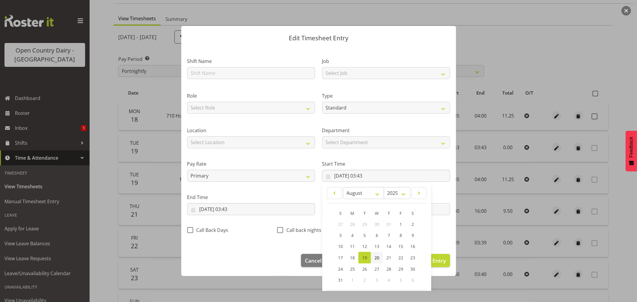
click at [374, 257] on span "20" at bounding box center [376, 258] width 5 height 6
click at [212, 208] on input "19/08/2025, 03:43" at bounding box center [251, 209] width 128 height 12
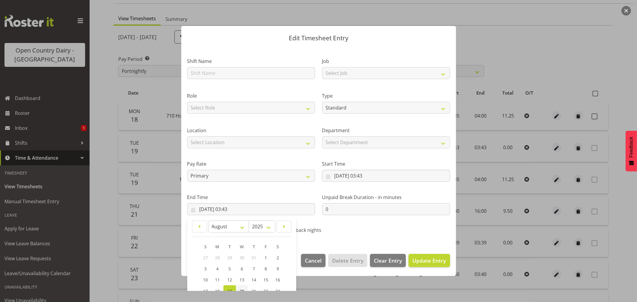
click at [242, 288] on span "20" at bounding box center [241, 291] width 5 height 6
click at [368, 176] on input "20/08/2025, 03:43" at bounding box center [386, 176] width 128 height 12
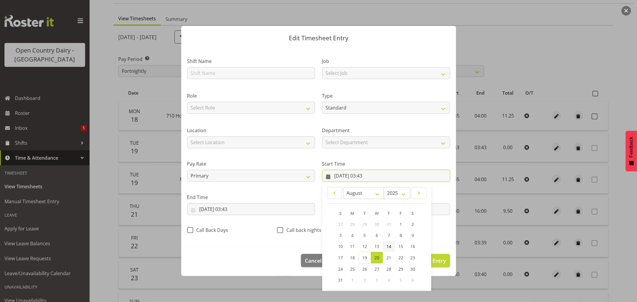
scroll to position [27, 0]
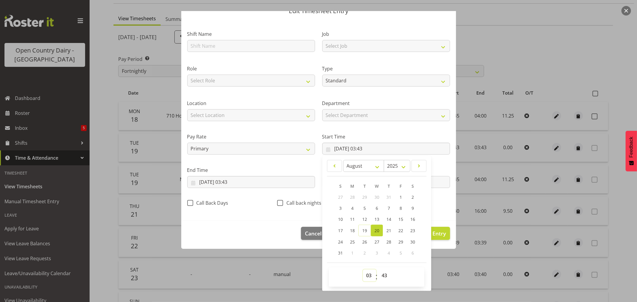
click at [368, 277] on select "00 01 02 03 04 05 06 07 08 09 10 11 12 13 14 15 16 17 18 19 20 21 22 23" at bounding box center [369, 276] width 13 height 12
click at [363, 270] on select "00 01 02 03 04 05 06 07 08 09 10 11 12 13 14 15 16 17 18 19 20 21 22 23" at bounding box center [369, 276] width 13 height 12
drag, startPoint x: 381, startPoint y: 277, endPoint x: 379, endPoint y: 270, distance: 7.1
click at [381, 277] on select "00 01 02 03 04 05 06 07 08 09 10 11 12 13 14 15 16 17 18 19 20 21 22 23 24 25 2…" at bounding box center [384, 276] width 13 height 12
click at [378, 270] on select "00 01 02 03 04 05 06 07 08 09 10 11 12 13 14 15 16 17 18 19 20 21 22 23 24 25 2…" at bounding box center [384, 276] width 13 height 12
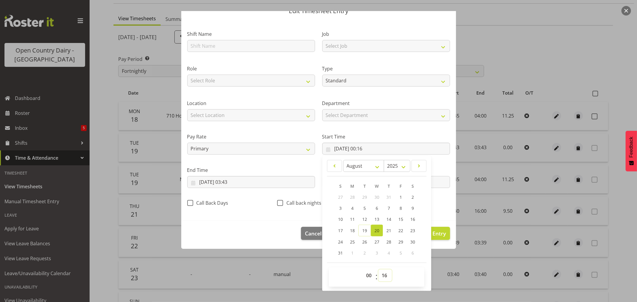
click at [381, 276] on select "00 01 02 03 04 05 06 07 08 09 10 11 12 13 14 15 16 17 18 19 20 21 22 23 24 25 2…" at bounding box center [384, 276] width 13 height 12
click at [378, 270] on select "00 01 02 03 04 05 06 07 08 09 10 11 12 13 14 15 16 17 18 19 20 21 22 23 24 25 2…" at bounding box center [384, 276] width 13 height 12
click at [228, 179] on input "20/08/2025, 03:43" at bounding box center [251, 182] width 128 height 12
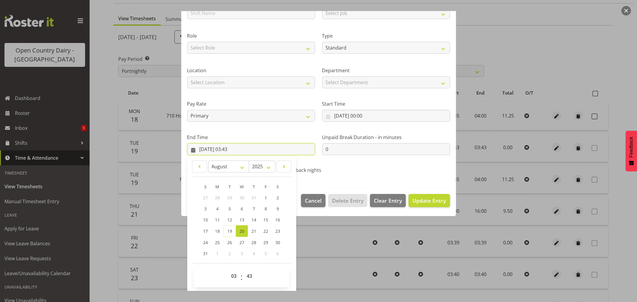
scroll to position [61, 0]
drag, startPoint x: 233, startPoint y: 275, endPoint x: 234, endPoint y: 270, distance: 4.6
click at [233, 274] on select "00 01 02 03 04 05 06 07 08 09 10 11 12 13 14 15 16 17 18 19 20 21 22 23" at bounding box center [234, 276] width 13 height 12
click at [228, 270] on select "00 01 02 03 04 05 06 07 08 09 10 11 12 13 14 15 16 17 18 19 20 21 22 23" at bounding box center [234, 276] width 13 height 12
click at [249, 276] on select "00 01 02 03 04 05 06 07 08 09 10 11 12 13 14 15 16 17 18 19 20 21 22 23 24 25 2…" at bounding box center [249, 276] width 13 height 12
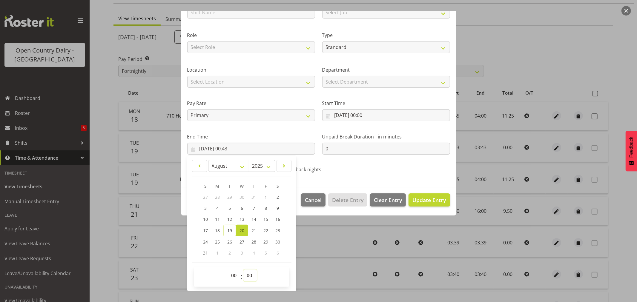
click at [243, 270] on select "00 01 02 03 04 05 06 07 08 09 10 11 12 13 14 15 16 17 18 19 20 21 22 23 24 25 2…" at bounding box center [249, 276] width 13 height 12
click at [424, 199] on span "Update Entry" at bounding box center [428, 199] width 33 height 7
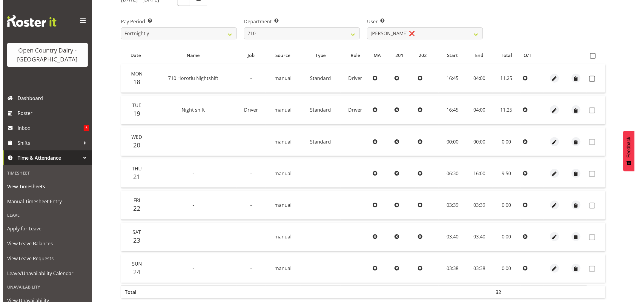
scroll to position [113, 0]
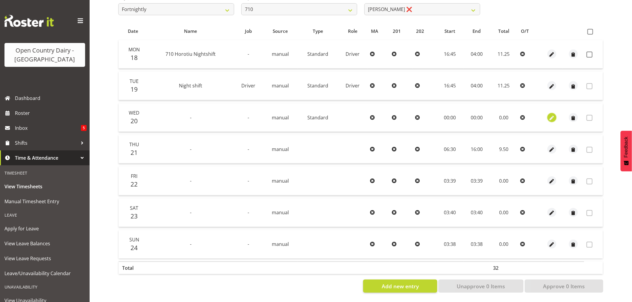
click at [551, 115] on span "button" at bounding box center [551, 118] width 7 height 7
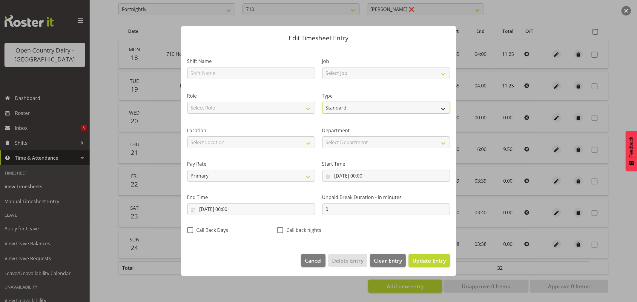
click at [337, 108] on select "Off Standard Public Holiday Public Holiday (Worked) Day In Lieu Annual Leave Si…" at bounding box center [386, 108] width 128 height 12
click at [322, 114] on select "Off Standard Public Holiday Public Holiday (Worked) Day In Lieu Annual Leave Si…" at bounding box center [386, 108] width 128 height 12
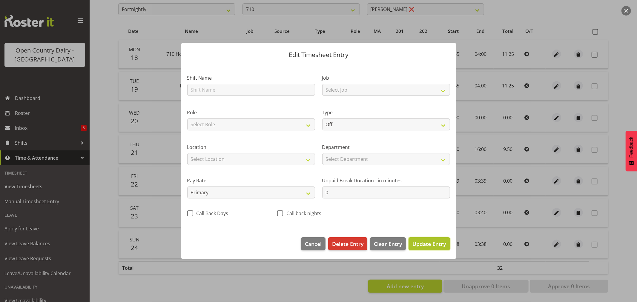
click at [420, 244] on span "Update Entry" at bounding box center [428, 243] width 33 height 7
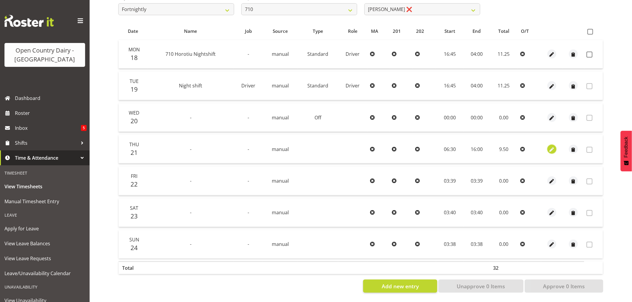
click at [551, 146] on span "button" at bounding box center [551, 149] width 7 height 7
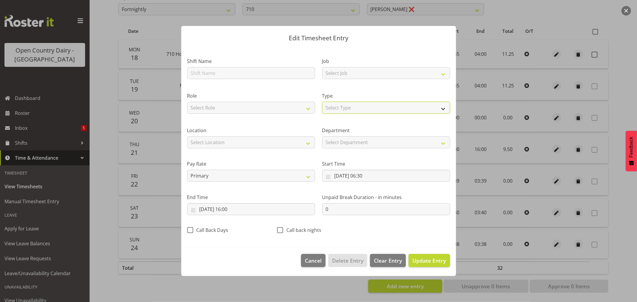
click at [350, 109] on select "Select Type Off Standard Public Holiday Public Holiday (Worked) Day In Lieu Ann…" at bounding box center [386, 108] width 128 height 12
click at [322, 114] on select "Select Type Off Standard Public Holiday Public Holiday (Worked) Day In Lieu Ann…" at bounding box center [386, 108] width 128 height 12
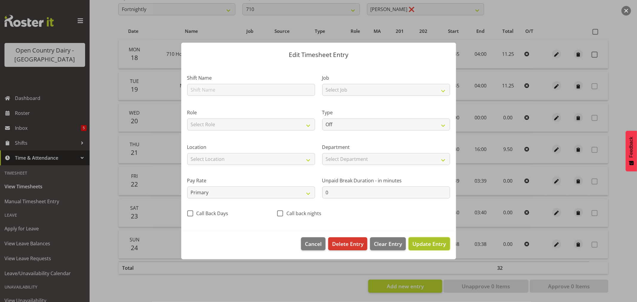
click at [437, 244] on span "Update Entry" at bounding box center [428, 243] width 33 height 7
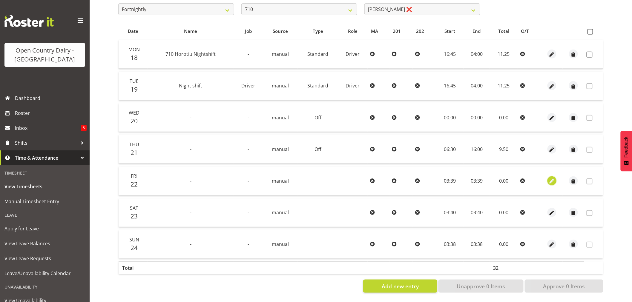
click at [551, 178] on span "button" at bounding box center [551, 181] width 7 height 7
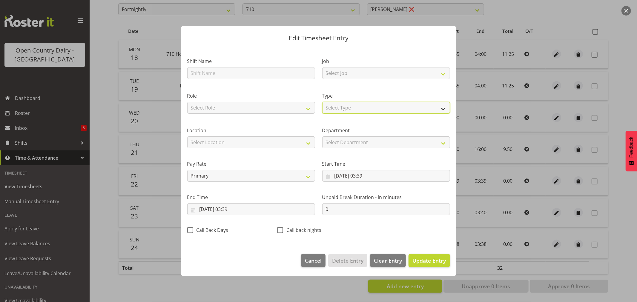
click at [343, 106] on select "Select Type Off Standard Public Holiday Public Holiday (Worked) Day In Lieu Ann…" at bounding box center [386, 108] width 128 height 12
click at [322, 114] on select "Select Type Off Standard Public Holiday Public Holiday (Worked) Day In Lieu Ann…" at bounding box center [386, 108] width 128 height 12
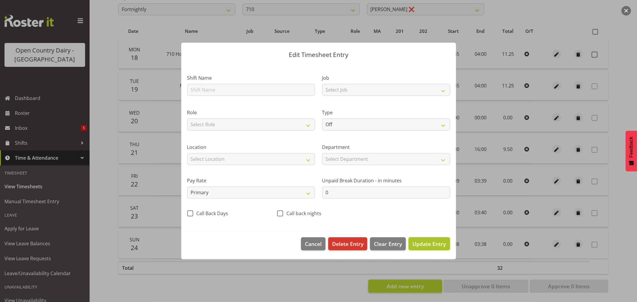
click at [434, 245] on span "Update Entry" at bounding box center [428, 243] width 33 height 7
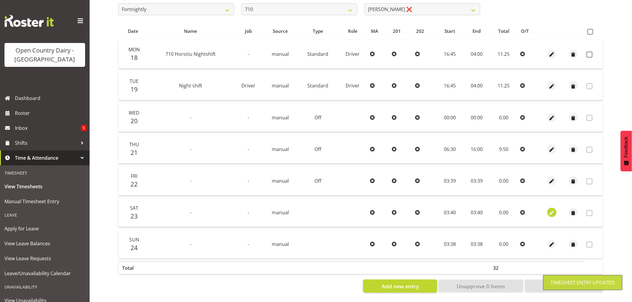
click at [554, 210] on span "button" at bounding box center [551, 213] width 7 height 7
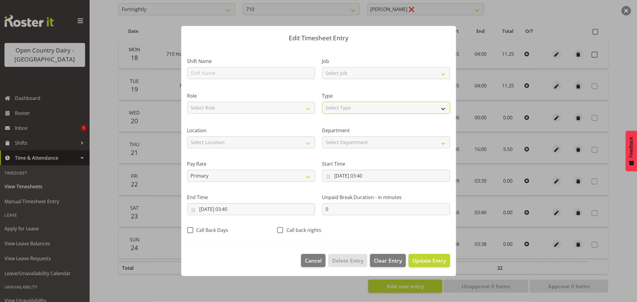
click at [361, 107] on select "Select Type Off Standard Public Holiday Public Holiday (Worked) Day In Lieu Ann…" at bounding box center [386, 108] width 128 height 12
click at [322, 114] on select "Select Type Off Standard Public Holiday Public Holiday (Worked) Day In Lieu Ann…" at bounding box center [386, 108] width 128 height 12
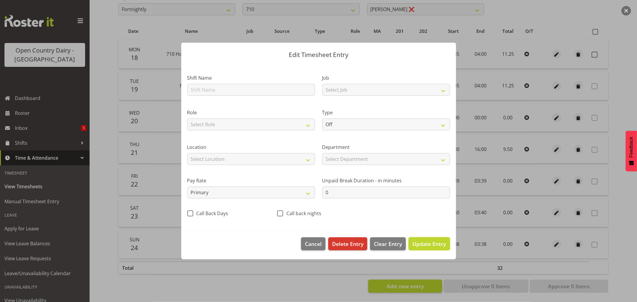
click at [438, 244] on span "Update Entry" at bounding box center [428, 243] width 33 height 7
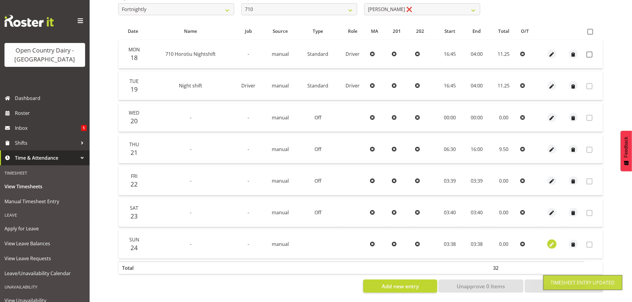
click at [552, 242] on span "button" at bounding box center [551, 245] width 7 height 7
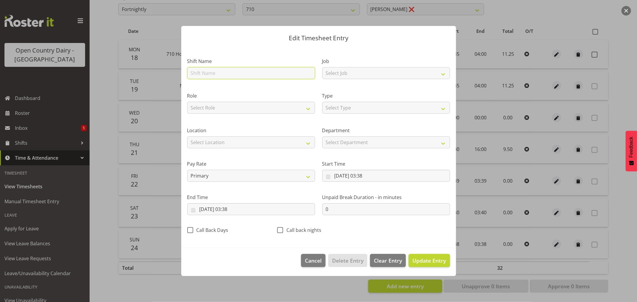
click at [218, 70] on input "text" at bounding box center [251, 73] width 128 height 12
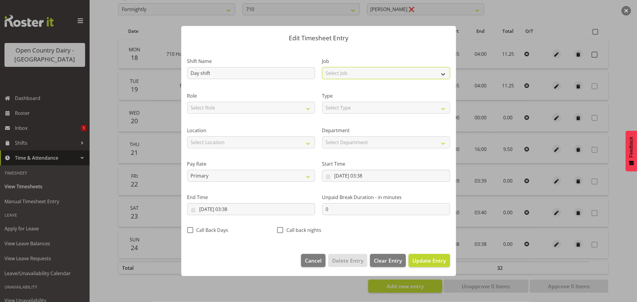
click at [341, 70] on select "Select Job Driver Driver supervisor Support" at bounding box center [386, 73] width 128 height 12
click at [322, 67] on select "Select Job Driver Driver supervisor Support" at bounding box center [386, 73] width 128 height 12
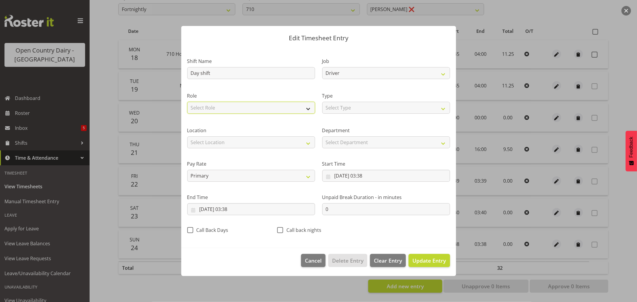
click at [257, 110] on select "Select Role Driver" at bounding box center [251, 108] width 128 height 12
click at [187, 102] on select "Select Role Driver" at bounding box center [251, 108] width 128 height 12
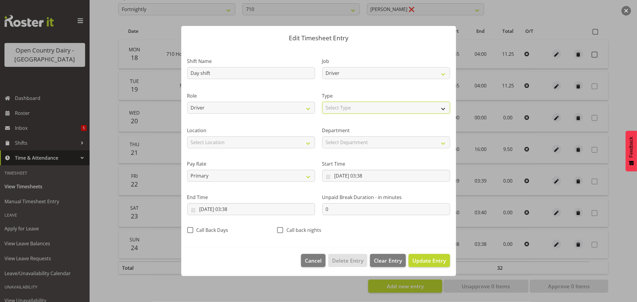
click at [365, 110] on select "Select Type Off Standard Public Holiday Public Holiday (Worked) Day In Lieu Ann…" at bounding box center [386, 108] width 128 height 12
click at [322, 102] on select "Select Type Off Standard Public Holiday Public Holiday (Worked) Day In Lieu Ann…" at bounding box center [386, 108] width 128 height 12
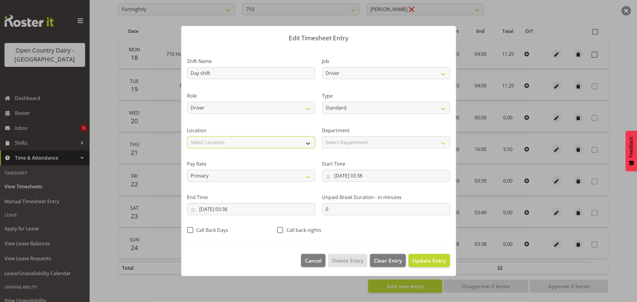
click at [225, 139] on select "Select Location Containers Horotiu Ingredients Waharoa Office Waikato Milk Whan…" at bounding box center [251, 142] width 128 height 12
click at [187, 136] on select "Select Location Containers Horotiu Ingredients Waharoa Office Waikato Milk Whan…" at bounding box center [251, 142] width 128 height 12
click at [424, 262] on span "Update Entry" at bounding box center [428, 260] width 33 height 7
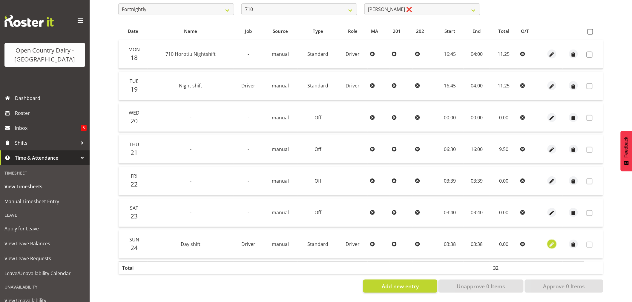
click at [551, 242] on span "button" at bounding box center [551, 245] width 7 height 7
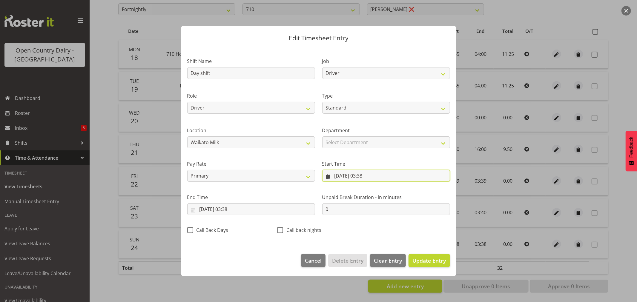
click at [347, 175] on input "24/08/2025, 03:38" at bounding box center [386, 176] width 128 height 12
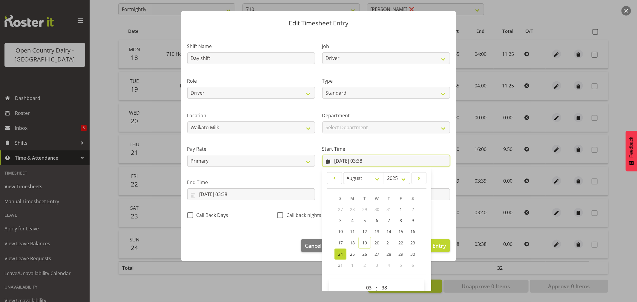
scroll to position [27, 0]
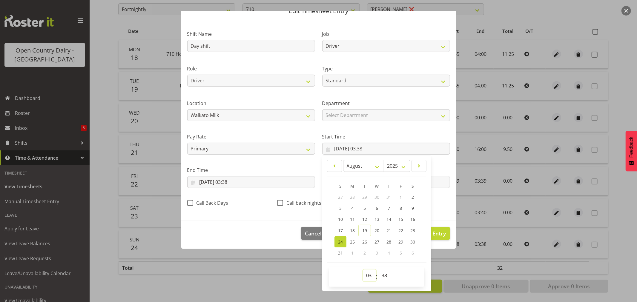
click at [367, 276] on select "00 01 02 03 04 05 06 07 08 09 10 11 12 13 14 15 16 17 18 19 20 21 22 23" at bounding box center [369, 276] width 13 height 12
click at [363, 270] on select "00 01 02 03 04 05 06 07 08 09 10 11 12 13 14 15 16 17 18 19 20 21 22 23" at bounding box center [369, 276] width 13 height 12
click at [381, 278] on select "00 01 02 03 04 05 06 07 08 09 10 11 12 13 14 15 16 17 18 19 20 21 22 23 24 25 2…" at bounding box center [384, 276] width 13 height 12
click at [378, 270] on select "00 01 02 03 04 05 06 07 08 09 10 11 12 13 14 15 16 17 18 19 20 21 22 23 24 25 2…" at bounding box center [384, 276] width 13 height 12
click at [227, 181] on input "24/08/2025, 03:38" at bounding box center [251, 182] width 128 height 12
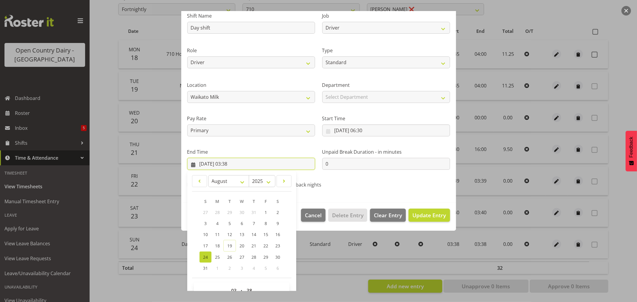
scroll to position [61, 0]
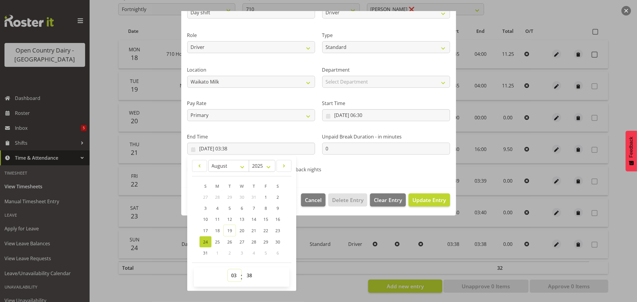
click at [232, 276] on select "00 01 02 03 04 05 06 07 08 09 10 11 12 13 14 15 16 17 18 19 20 21 22 23" at bounding box center [234, 276] width 13 height 12
click at [228, 270] on select "00 01 02 03 04 05 06 07 08 09 10 11 12 13 14 15 16 17 18 19 20 21 22 23" at bounding box center [234, 276] width 13 height 12
click at [251, 277] on select "00 01 02 03 04 05 06 07 08 09 10 11 12 13 14 15 16 17 18 19 20 21 22 23 24 25 2…" at bounding box center [249, 276] width 13 height 12
click at [243, 270] on select "00 01 02 03 04 05 06 07 08 09 10 11 12 13 14 15 16 17 18 19 20 21 22 23 24 25 2…" at bounding box center [249, 276] width 13 height 12
click at [431, 196] on button "Update Entry" at bounding box center [428, 199] width 41 height 13
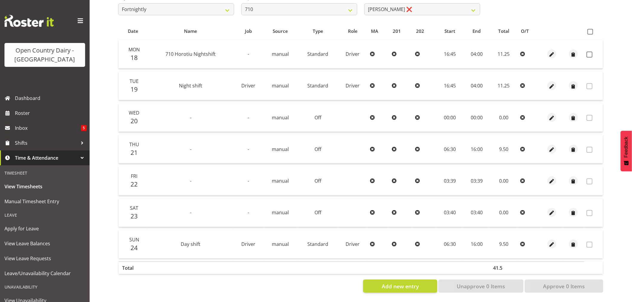
scroll to position [14, 0]
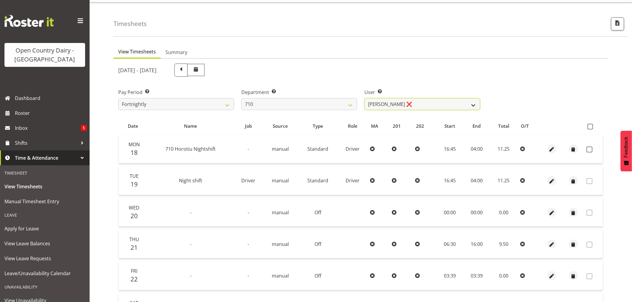
click at [409, 103] on select "Dean Chapman ❌ George Megchelse ❌ Kris Gambhir ❌ Richie Epere ❌" at bounding box center [422, 104] width 116 height 12
click at [410, 102] on select "Dean Chapman ❌ George Megchelse ❌ Kris Gambhir ❌ Richie Epere ❌" at bounding box center [422, 104] width 116 height 12
click at [326, 103] on select "701 702 703 704 705 706 707 708 709 710 711 712 713 714 715 716 717 718 719 720" at bounding box center [299, 104] width 116 height 12
click at [241, 98] on select "701 702 703 704 705 706 707 708 709 710 711 712 713 714 715 716 717 718 719 720" at bounding box center [299, 104] width 116 height 12
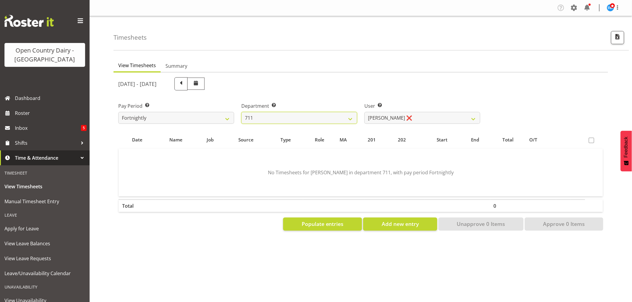
scroll to position [0, 0]
click at [315, 225] on span "Populate entries" at bounding box center [323, 224] width 42 height 8
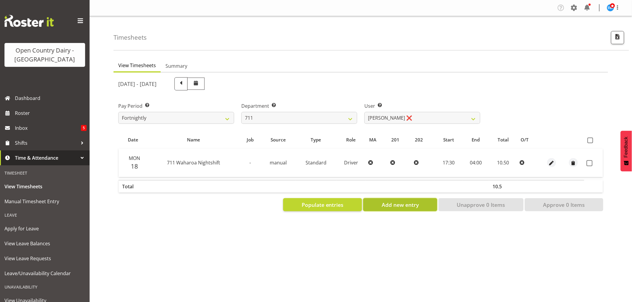
click at [390, 208] on button "Add new entry" at bounding box center [400, 204] width 74 height 13
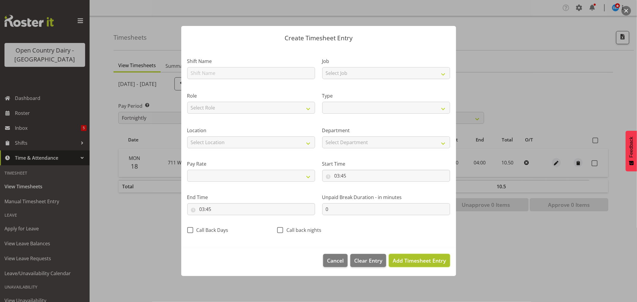
click at [413, 262] on span "Add Timesheet Entry" at bounding box center [419, 260] width 53 height 7
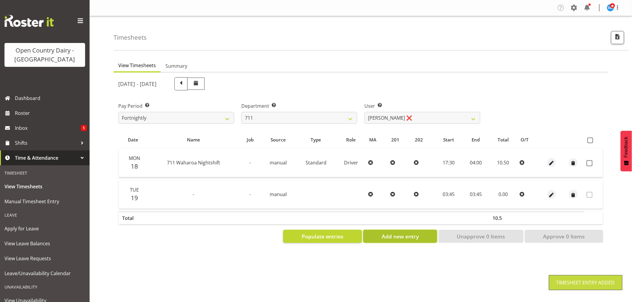
click at [408, 236] on span "Add new entry" at bounding box center [400, 237] width 37 height 8
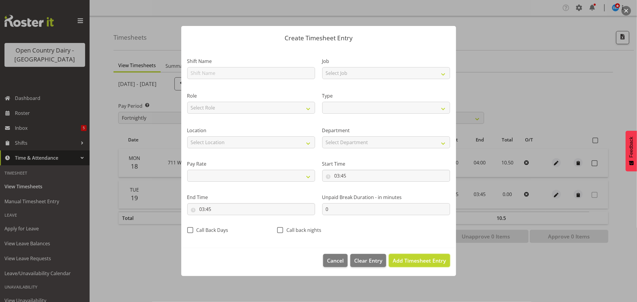
click at [407, 263] on span "Add Timesheet Entry" at bounding box center [419, 260] width 53 height 7
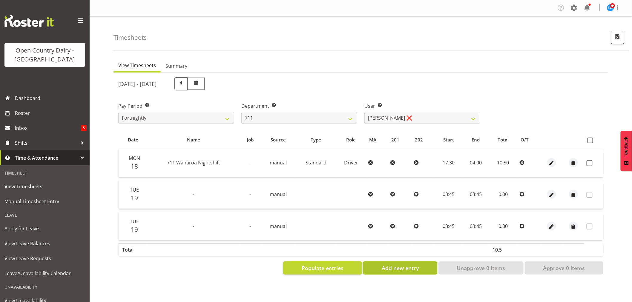
click at [399, 267] on span "Add new entry" at bounding box center [400, 268] width 37 height 8
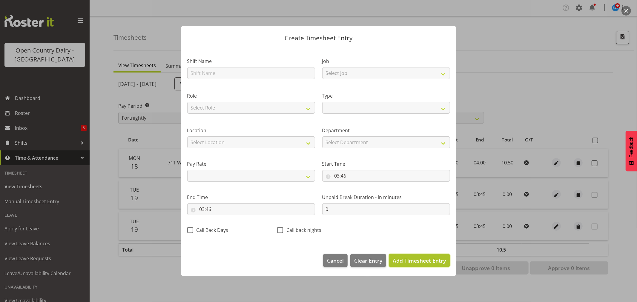
click at [402, 260] on span "Add Timesheet Entry" at bounding box center [419, 260] width 53 height 7
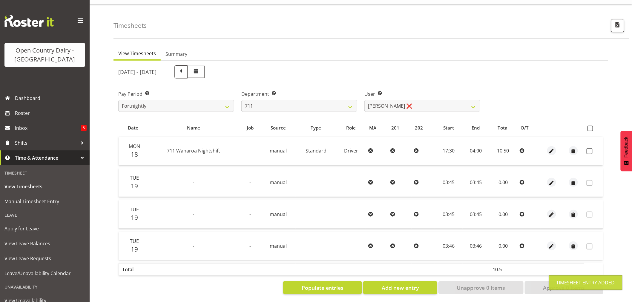
scroll to position [18, 0]
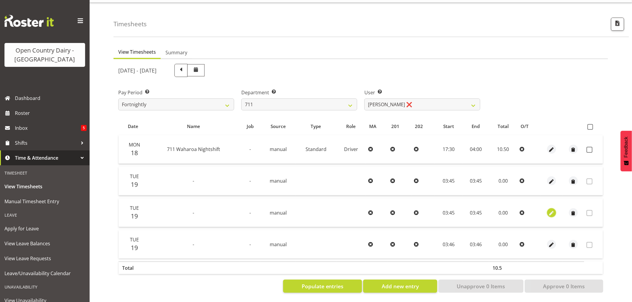
click at [552, 210] on span "button" at bounding box center [551, 213] width 7 height 7
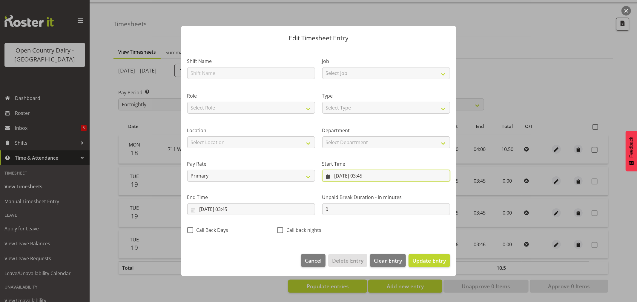
click at [349, 176] on input "19/08/2025, 03:45" at bounding box center [386, 176] width 128 height 12
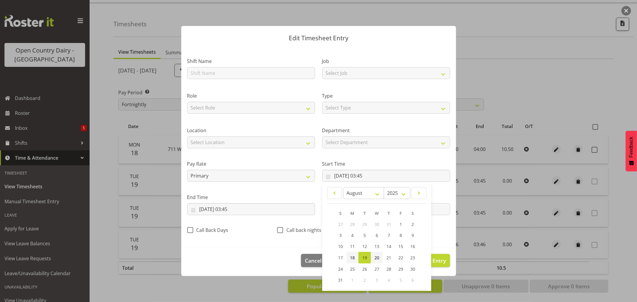
drag, startPoint x: 372, startPoint y: 257, endPoint x: 348, endPoint y: 252, distance: 25.1
click at [374, 257] on span "20" at bounding box center [376, 258] width 5 height 6
click at [236, 208] on input "19/08/2025, 03:45" at bounding box center [251, 209] width 128 height 12
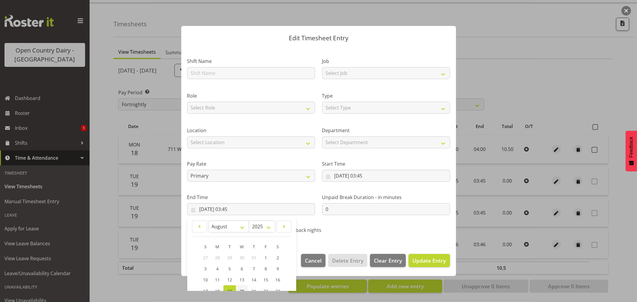
click at [242, 289] on span "20" at bounding box center [241, 291] width 5 height 6
click at [413, 264] on span "Update Entry" at bounding box center [428, 260] width 33 height 7
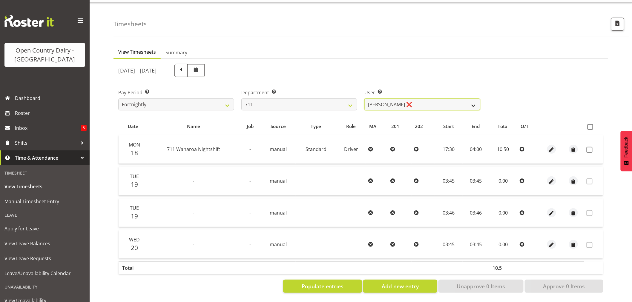
click at [410, 99] on select "Baz Morgan ❌ Gerard Cavanagh ❌ Tyrone Lawry ❌" at bounding box center [422, 105] width 116 height 12
click at [364, 99] on select "Baz Morgan ❌ Gerard Cavanagh ❌ Tyrone Lawry ❌" at bounding box center [422, 105] width 116 height 12
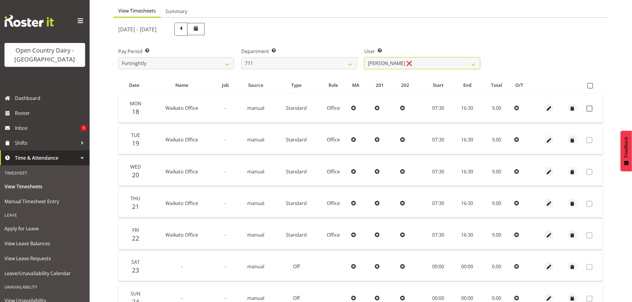
scroll to position [47, 0]
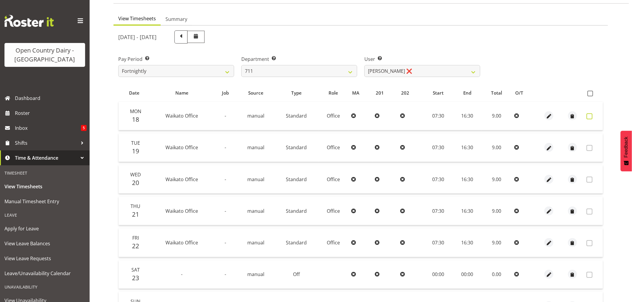
click at [590, 115] on span at bounding box center [589, 116] width 6 height 6
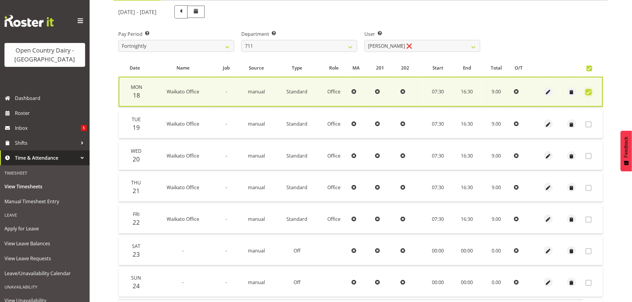
scroll to position [114, 0]
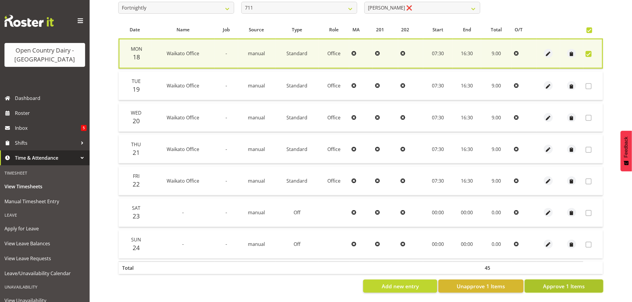
click at [569, 282] on span "Approve 1 Items" at bounding box center [564, 286] width 42 height 8
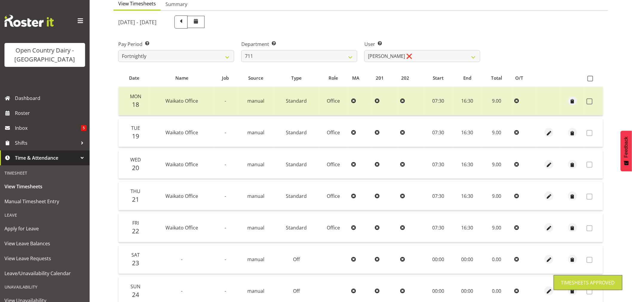
scroll to position [0, 0]
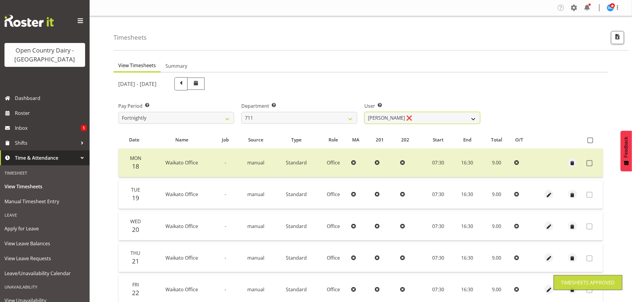
click at [414, 117] on select "Baz Morgan ❌ Gerard Cavanagh ❌ Tyrone Lawry ❌" at bounding box center [422, 118] width 116 height 12
click at [297, 118] on select "701 702 703 704 705 706 707 708 709 710 711 712 713 714 715 716 717 718 719 720" at bounding box center [299, 118] width 116 height 12
click at [241, 112] on select "701 702 703 704 705 706 707 708 709 710 711 712 713 714 715 716 717 718 719 720" at bounding box center [299, 118] width 116 height 12
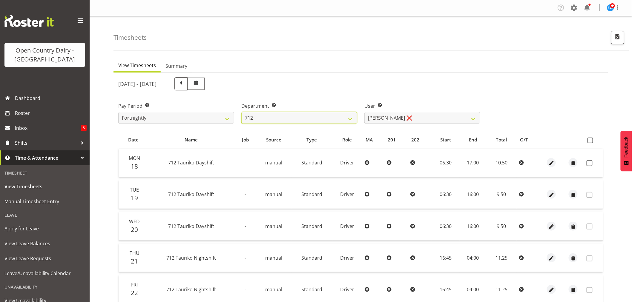
scroll to position [33, 0]
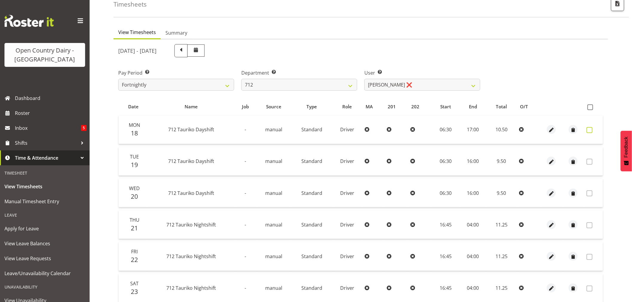
click at [589, 129] on span at bounding box center [589, 130] width 6 height 6
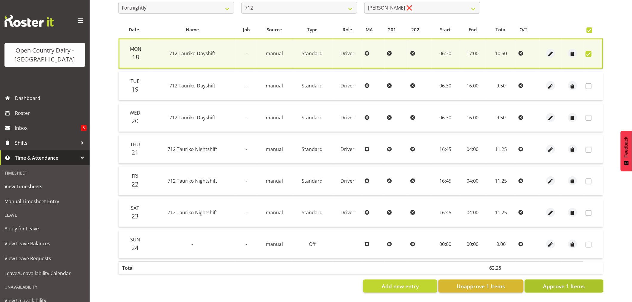
click at [564, 282] on span "Approve 1 Items" at bounding box center [564, 286] width 42 height 8
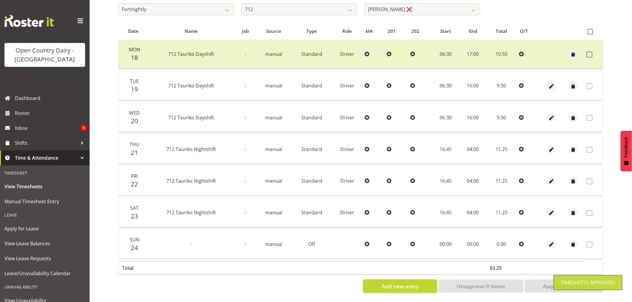
scroll to position [14, 0]
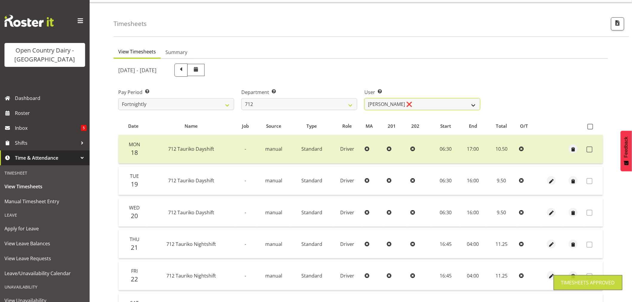
click at [419, 104] on select "Amrik Singh ❌ Jasdeep Singh ❌ Lucky Kau Kau ❌" at bounding box center [422, 104] width 116 height 12
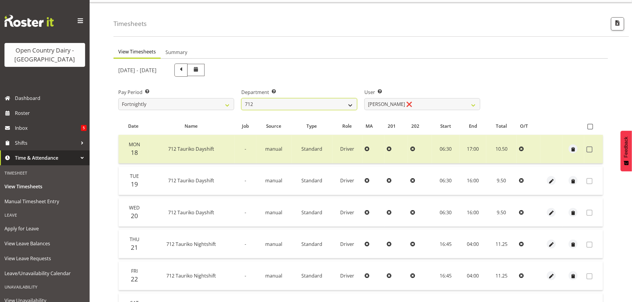
click at [277, 102] on select "701 702 703 704 705 706 707 708 709 710 711 712 713 714 715 716 717 718 719 720" at bounding box center [299, 104] width 116 height 12
click at [241, 98] on select "701 702 703 704 705 706 707 708 709 710 711 712 713 714 715 716 717 718 719 720" at bounding box center [299, 104] width 116 height 12
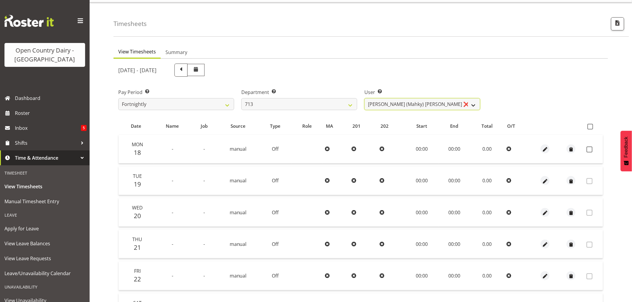
click at [454, 103] on select "Harmanpreet (Mahky) Dhillon ❌ Marcus Waretini ❌ Norman Sellen ❌" at bounding box center [422, 104] width 116 height 12
click at [364, 98] on select "Harmanpreet (Mahky) Dhillon ❌ Marcus Waretini ❌ Norman Sellen ❌" at bounding box center [422, 104] width 116 height 12
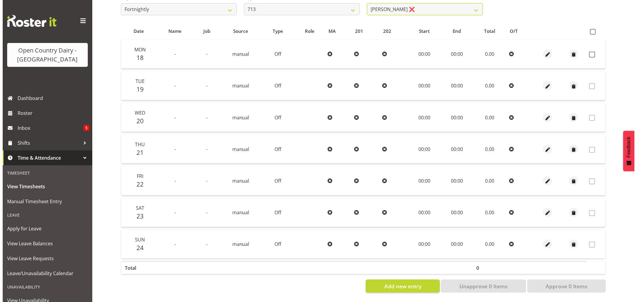
scroll to position [0, 0]
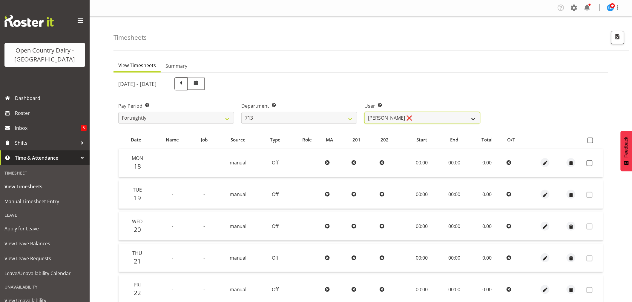
click at [430, 118] on select "Harmanpreet (Mahky) Dhillon ❌ Marcus Waretini ❌ Norman Sellen ❌" at bounding box center [422, 118] width 116 height 12
click at [309, 116] on select "701 702 703 704 705 706 707 708 709 710 711 712 713 714 715 716 717 718 719 720" at bounding box center [299, 118] width 116 height 12
click at [241, 112] on select "701 702 703 704 705 706 707 708 709 710 711 712 713 714 715 716 717 718 719 720" at bounding box center [299, 118] width 116 height 12
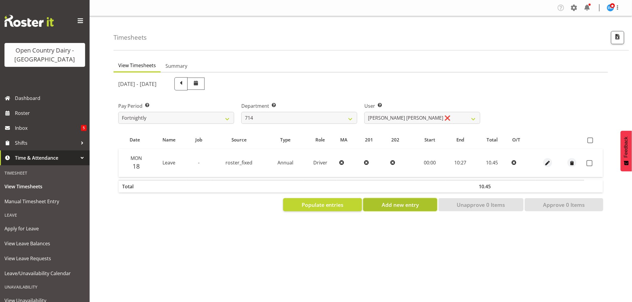
click at [395, 205] on span "Add new entry" at bounding box center [400, 205] width 37 height 8
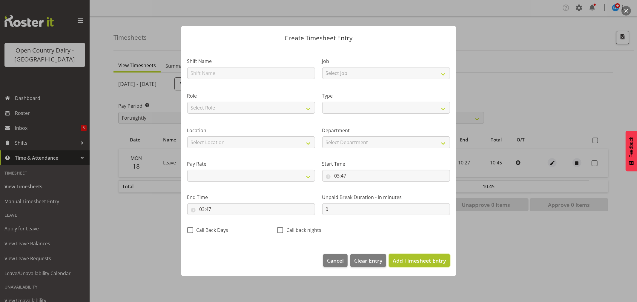
click at [424, 262] on span "Add Timesheet Entry" at bounding box center [419, 260] width 53 height 7
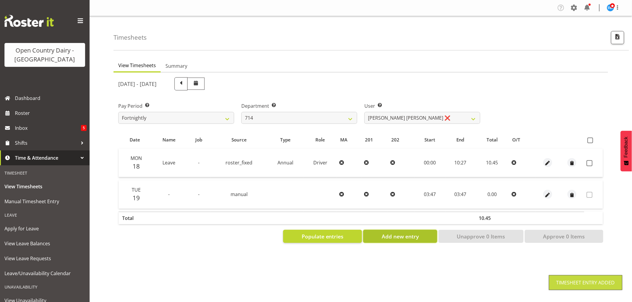
click at [398, 234] on span "Add new entry" at bounding box center [400, 237] width 37 height 8
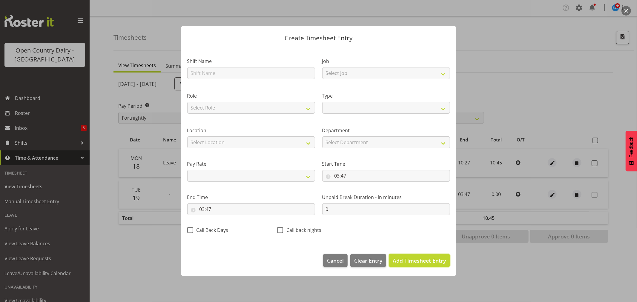
click at [408, 261] on span "Add Timesheet Entry" at bounding box center [419, 260] width 53 height 7
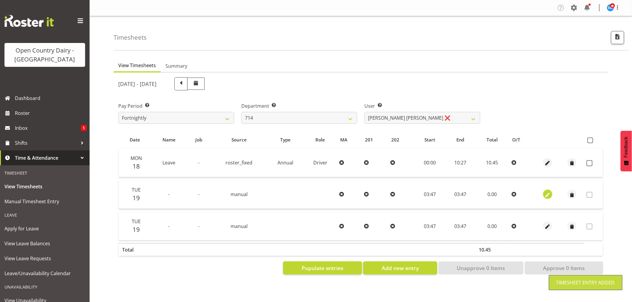
click at [549, 195] on span "button" at bounding box center [547, 195] width 7 height 7
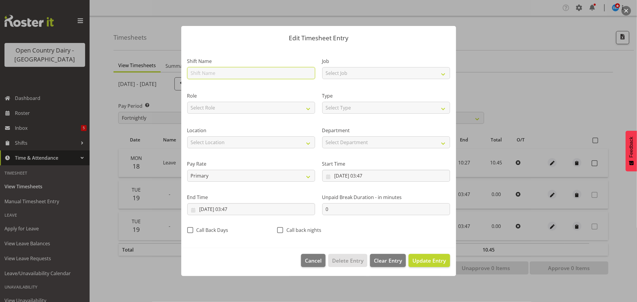
click at [211, 70] on input "text" at bounding box center [251, 73] width 128 height 12
drag, startPoint x: 199, startPoint y: 71, endPoint x: 165, endPoint y: 69, distance: 34.1
click at [165, 69] on div "Edit Timesheet Entry Shift Name Day shift Job Select Job Driver Driver supervis…" at bounding box center [318, 151] width 637 height 302
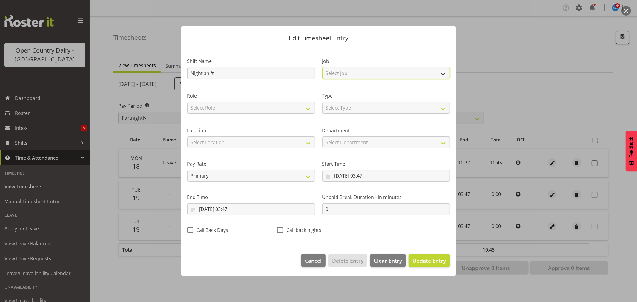
click at [338, 75] on select "Select Job Driver Driver supervisor Support" at bounding box center [386, 73] width 128 height 12
click at [322, 67] on select "Select Job Driver Driver supervisor Support" at bounding box center [386, 73] width 128 height 12
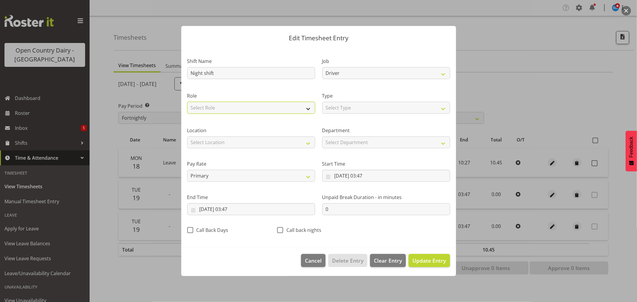
click at [272, 104] on select "Select Role Driver" at bounding box center [251, 108] width 128 height 12
click at [187, 102] on select "Select Role Driver" at bounding box center [251, 108] width 128 height 12
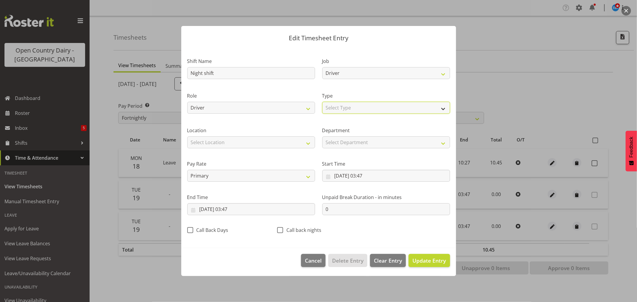
click at [358, 105] on select "Select Type Off Standard Public Holiday Public Holiday (Worked) Day In Lieu Ann…" at bounding box center [386, 108] width 128 height 12
click at [322, 102] on select "Select Type Off Standard Public Holiday Public Holiday (Worked) Day In Lieu Ann…" at bounding box center [386, 108] width 128 height 12
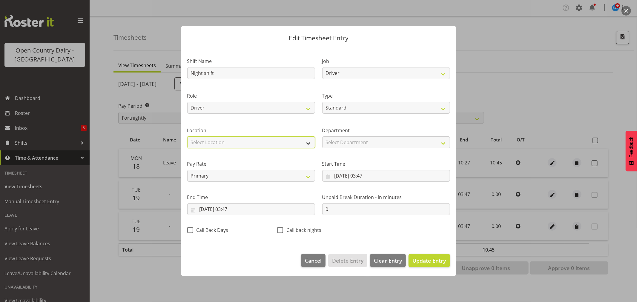
click at [239, 139] on select "Select Location Containers Horotiu Ingredients Waharoa Office Waikato Milk Whan…" at bounding box center [251, 142] width 128 height 12
click at [187, 136] on select "Select Location Containers Horotiu Ingredients Waharoa Office Waikato Milk Whan…" at bounding box center [251, 142] width 128 height 12
click at [368, 177] on input "19/08/2025, 03:47" at bounding box center [386, 176] width 128 height 12
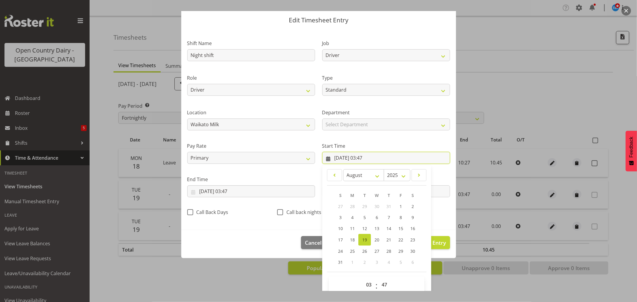
scroll to position [27, 0]
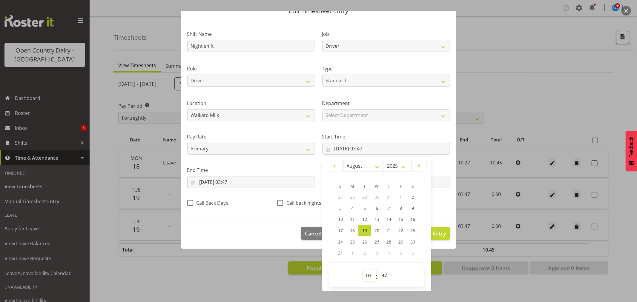
click at [366, 276] on select "00 01 02 03 04 05 06 07 08 09 10 11 12 13 14 15 16 17 18 19 20 21 22 23" at bounding box center [369, 276] width 13 height 12
click at [363, 270] on select "00 01 02 03 04 05 06 07 08 09 10 11 12 13 14 15 16 17 18 19 20 21 22 23" at bounding box center [369, 276] width 13 height 12
click at [384, 276] on select "00 01 02 03 04 05 06 07 08 09 10 11 12 13 14 15 16 17 18 19 20 21 22 23 24 25 2…" at bounding box center [384, 276] width 13 height 12
click at [378, 270] on select "00 01 02 03 04 05 06 07 08 09 10 11 12 13 14 15 16 17 18 19 20 21 22 23 24 25 2…" at bounding box center [384, 276] width 13 height 12
click at [236, 181] on input "19/08/2025, 03:47" at bounding box center [251, 182] width 128 height 12
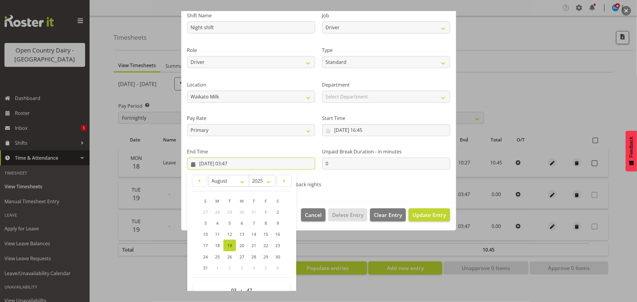
scroll to position [61, 0]
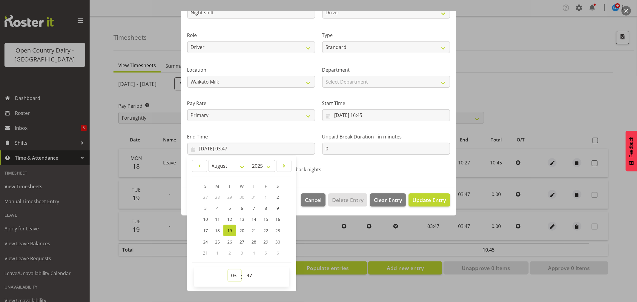
drag, startPoint x: 233, startPoint y: 276, endPoint x: 233, endPoint y: 273, distance: 3.9
click at [233, 276] on select "00 01 02 03 04 05 06 07 08 09 10 11 12 13 14 15 16 17 18 19 20 21 22 23" at bounding box center [234, 276] width 13 height 12
click at [228, 270] on select "00 01 02 03 04 05 06 07 08 09 10 11 12 13 14 15 16 17 18 19 20 21 22 23" at bounding box center [234, 276] width 13 height 12
click at [252, 277] on select "00 01 02 03 04 05 06 07 08 09 10 11 12 13 14 15 16 17 18 19 20 21 22 23 24 25 2…" at bounding box center [249, 276] width 13 height 12
click at [243, 270] on select "00 01 02 03 04 05 06 07 08 09 10 11 12 13 14 15 16 17 18 19 20 21 22 23 24 25 2…" at bounding box center [249, 276] width 13 height 12
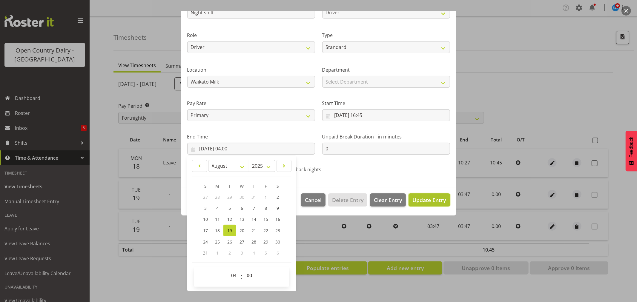
click at [421, 205] on button "Update Entry" at bounding box center [428, 199] width 41 height 13
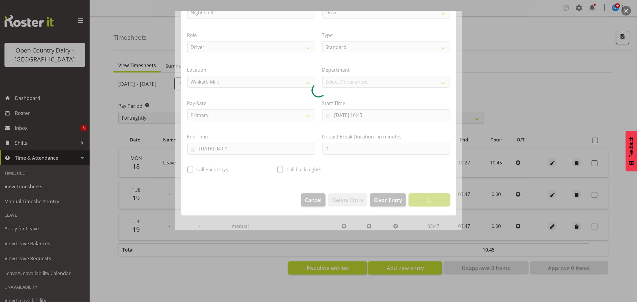
scroll to position [0, 0]
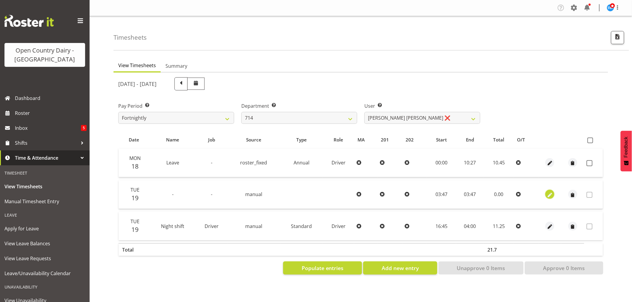
click at [549, 193] on span "button" at bounding box center [549, 195] width 7 height 7
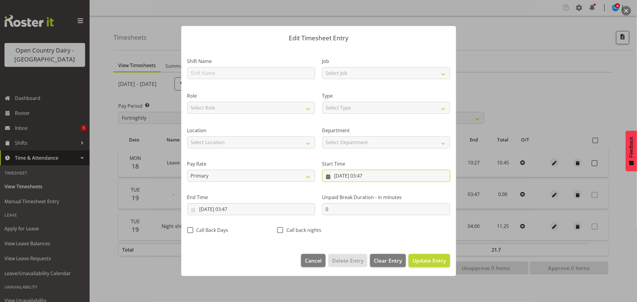
click at [352, 172] on input "19/08/2025, 03:47" at bounding box center [386, 176] width 128 height 12
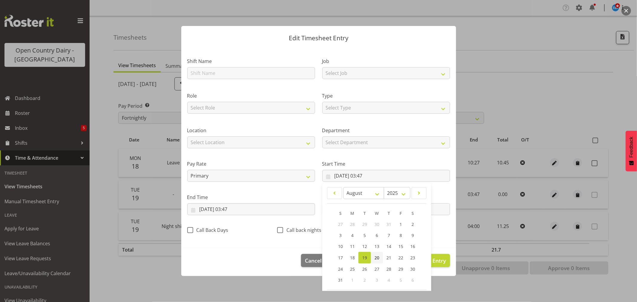
click at [376, 256] on span "20" at bounding box center [376, 258] width 5 height 6
click at [238, 210] on input "19/08/2025, 03:47" at bounding box center [251, 209] width 128 height 12
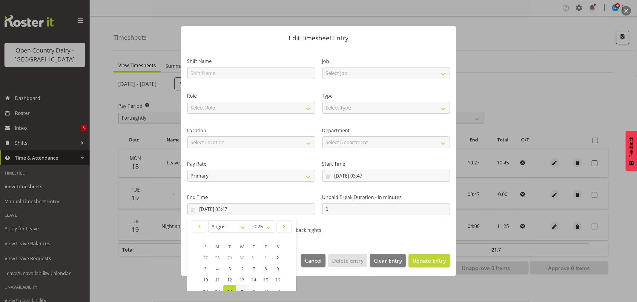
click at [240, 287] on link "20" at bounding box center [242, 291] width 12 height 12
click at [413, 262] on span "Update Entry" at bounding box center [428, 260] width 33 height 7
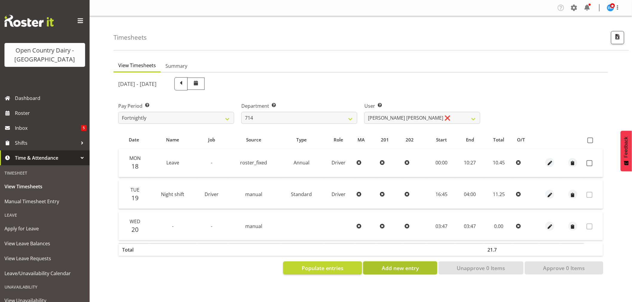
click at [415, 270] on span "Add new entry" at bounding box center [400, 268] width 37 height 8
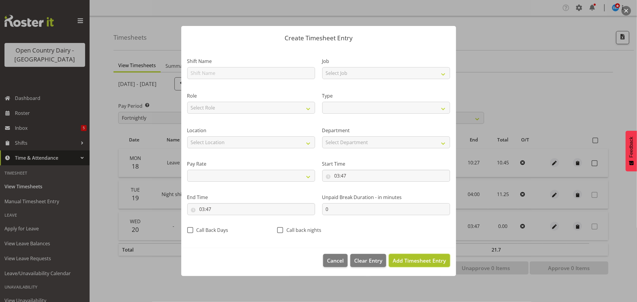
click at [416, 263] on span "Add Timesheet Entry" at bounding box center [419, 260] width 53 height 7
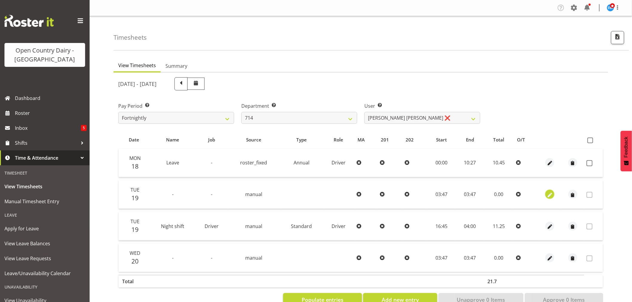
click at [548, 193] on span "button" at bounding box center [549, 195] width 7 height 7
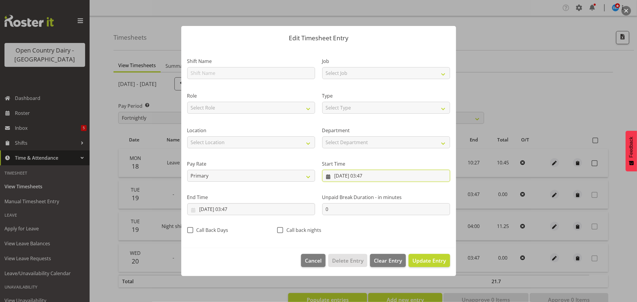
click at [345, 175] on input "19/08/2025, 03:47" at bounding box center [386, 176] width 128 height 12
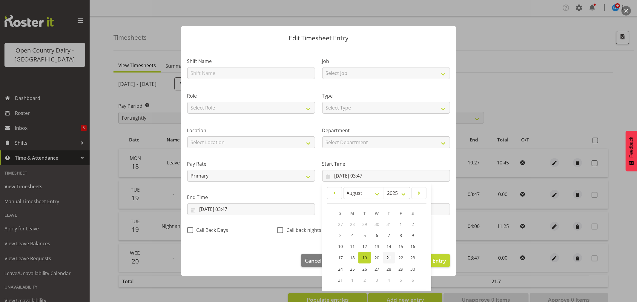
click at [386, 259] on span "21" at bounding box center [388, 258] width 5 height 6
drag, startPoint x: 215, startPoint y: 207, endPoint x: 219, endPoint y: 207, distance: 4.5
click at [215, 207] on input "19/08/2025, 03:47" at bounding box center [251, 209] width 128 height 12
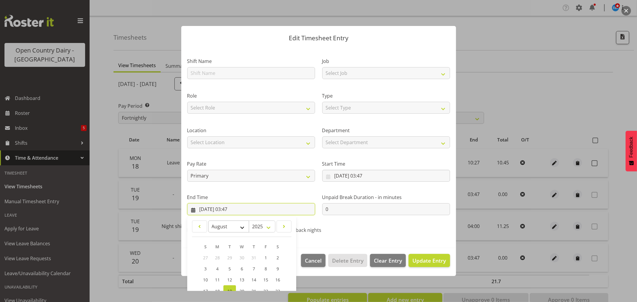
scroll to position [61, 0]
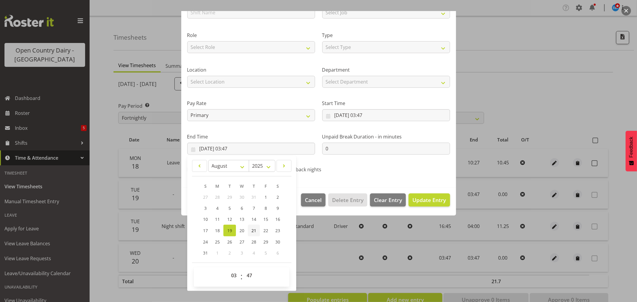
click at [254, 231] on span "21" at bounding box center [253, 231] width 5 height 6
click at [431, 201] on span "Update Entry" at bounding box center [428, 199] width 33 height 7
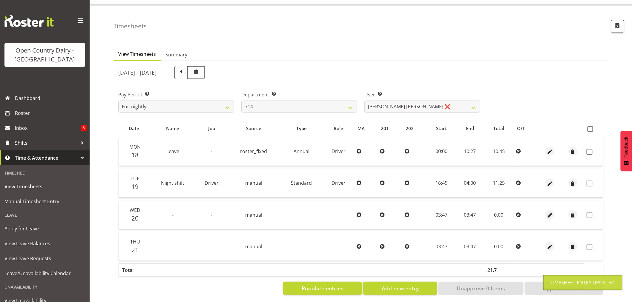
scroll to position [18, 0]
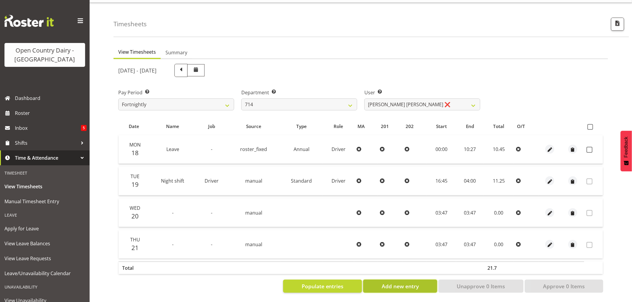
click at [417, 286] on button "Add new entry" at bounding box center [400, 286] width 74 height 13
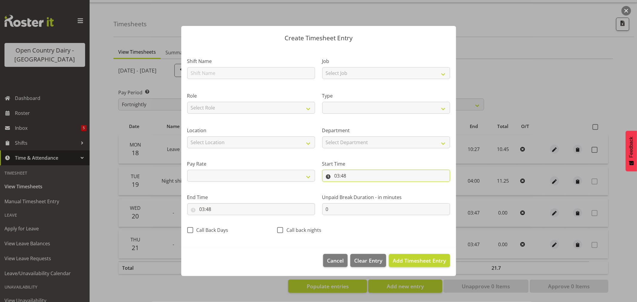
click at [345, 174] on input "03:48" at bounding box center [386, 176] width 128 height 12
click at [413, 261] on span "Add Timesheet Entry" at bounding box center [419, 260] width 53 height 7
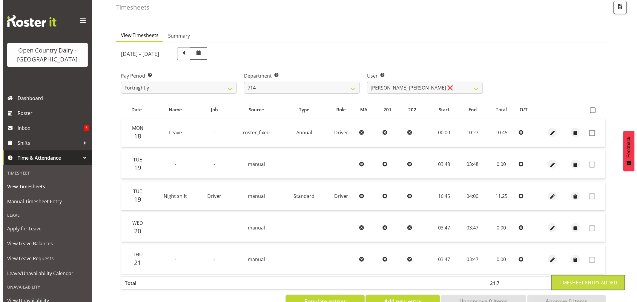
scroll to position [50, 0]
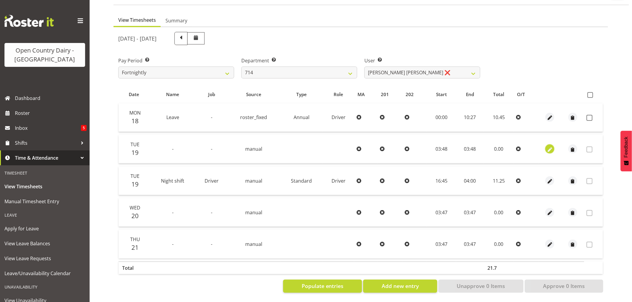
click at [551, 146] on span "button" at bounding box center [549, 149] width 7 height 7
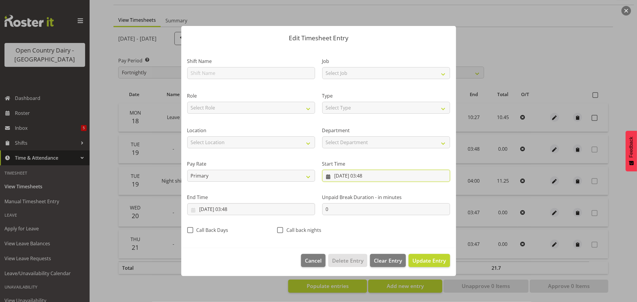
click at [338, 173] on input "19/08/2025, 03:48" at bounding box center [386, 176] width 128 height 12
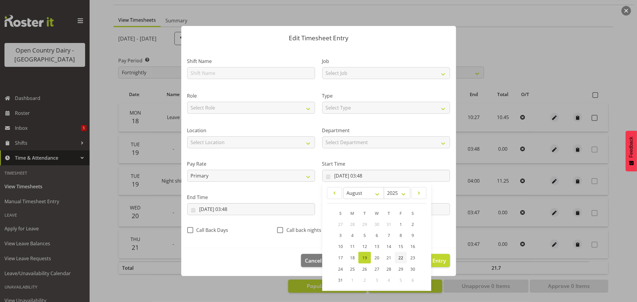
click at [399, 257] on span "22" at bounding box center [400, 258] width 5 height 6
click at [217, 206] on input "19/08/2025, 03:48" at bounding box center [251, 209] width 128 height 12
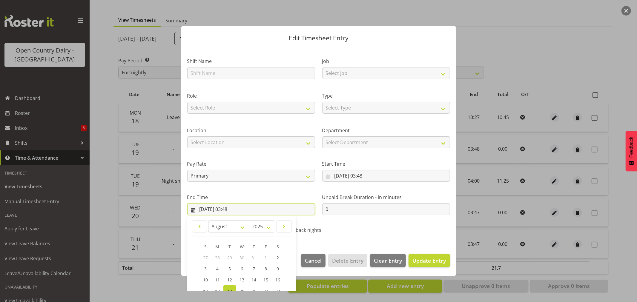
scroll to position [61, 0]
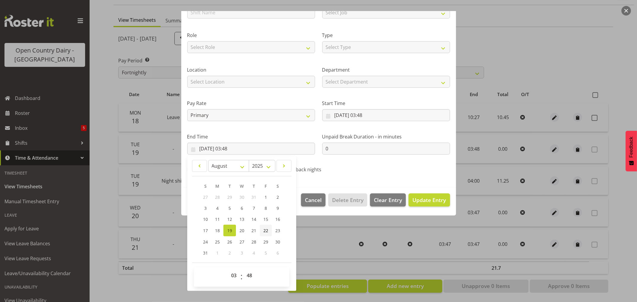
click at [266, 230] on span "22" at bounding box center [265, 231] width 5 height 6
click at [418, 201] on span "Update Entry" at bounding box center [428, 199] width 33 height 7
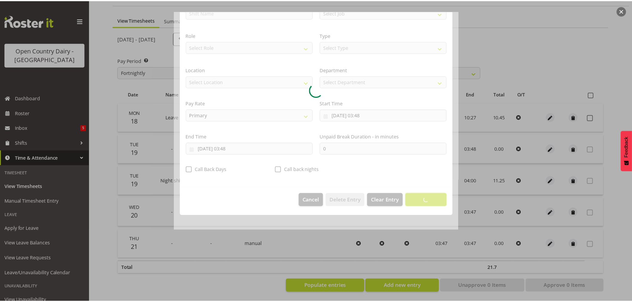
scroll to position [0, 0]
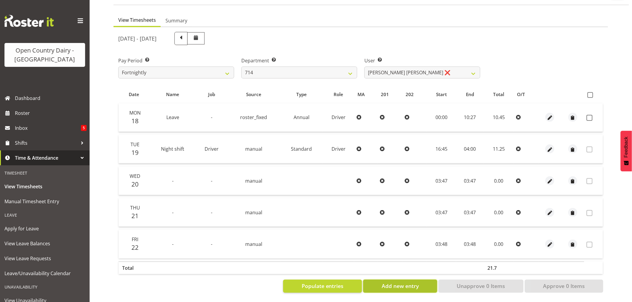
click at [395, 282] on span "Add new entry" at bounding box center [400, 286] width 37 height 8
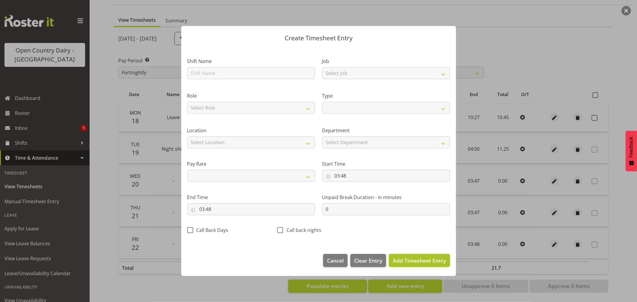
click at [400, 264] on span "Add Timesheet Entry" at bounding box center [419, 260] width 53 height 7
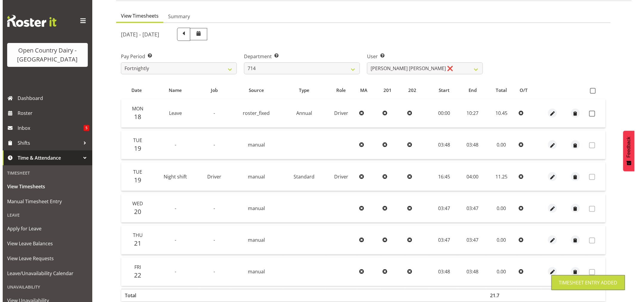
scroll to position [82, 0]
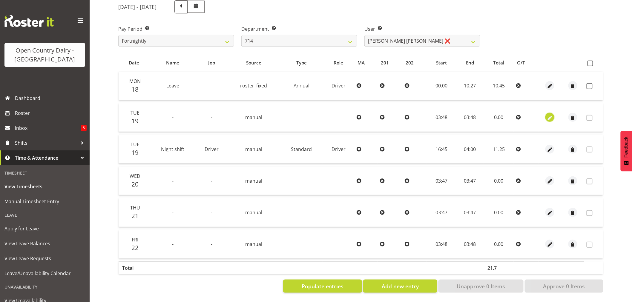
click at [551, 115] on span "button" at bounding box center [549, 118] width 7 height 7
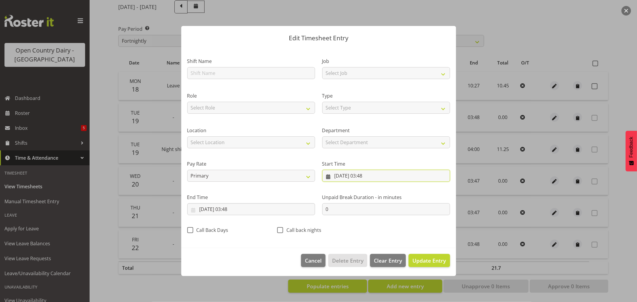
click at [355, 175] on input "19/08/2025, 03:48" at bounding box center [386, 176] width 128 height 12
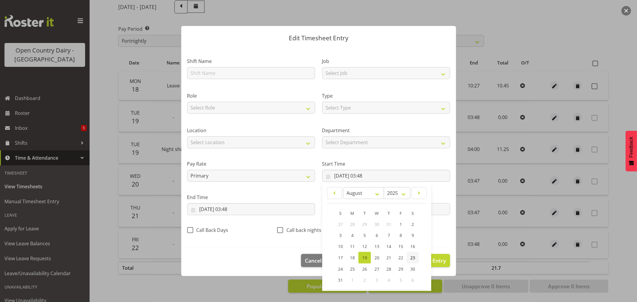
click at [411, 257] on span "23" at bounding box center [412, 258] width 5 height 6
click at [245, 208] on input "19/08/2025, 03:48" at bounding box center [251, 209] width 128 height 12
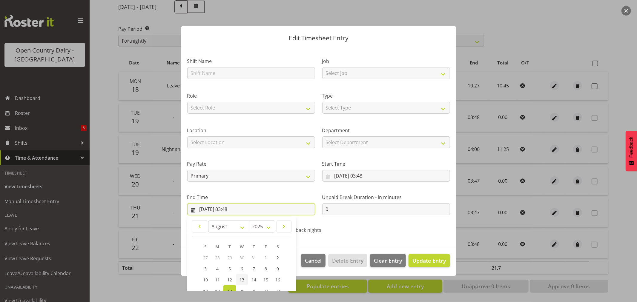
scroll to position [61, 0]
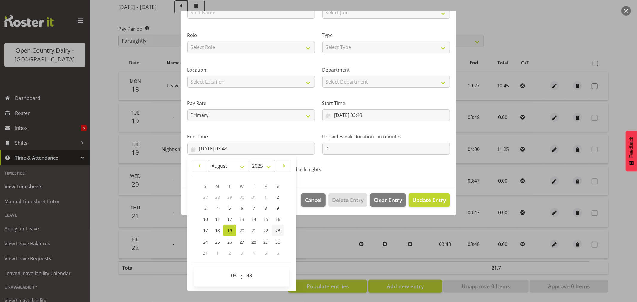
click at [277, 230] on span "23" at bounding box center [277, 231] width 5 height 6
click at [428, 200] on span "Update Entry" at bounding box center [428, 199] width 33 height 7
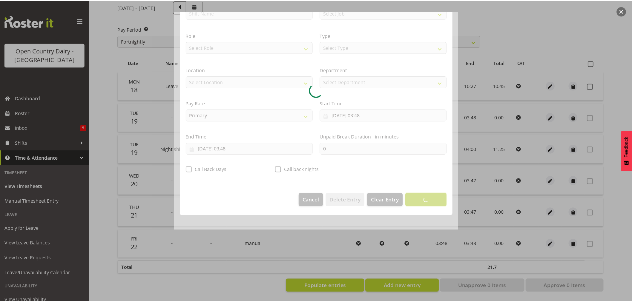
scroll to position [0, 0]
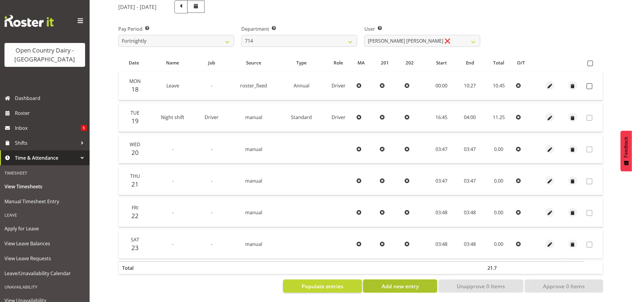
click at [410, 284] on span "Add new entry" at bounding box center [400, 286] width 37 height 8
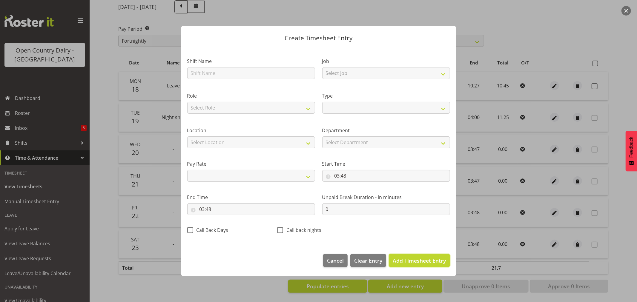
click at [408, 263] on span "Add Timesheet Entry" at bounding box center [419, 260] width 53 height 7
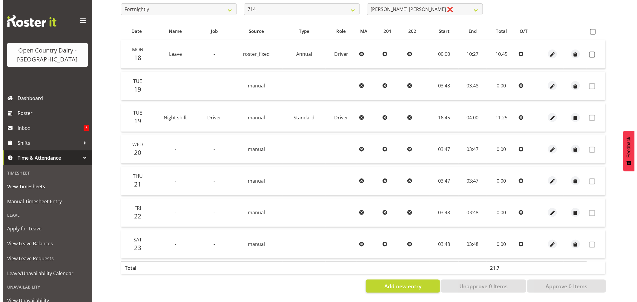
scroll to position [113, 0]
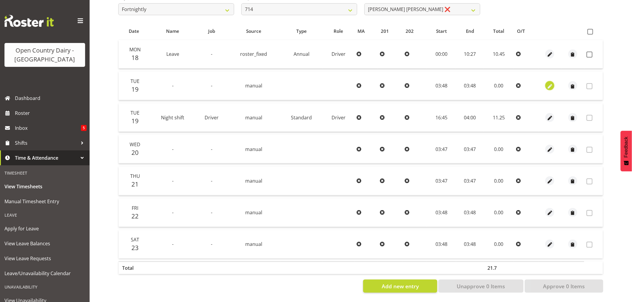
click at [549, 83] on span "button" at bounding box center [549, 86] width 7 height 7
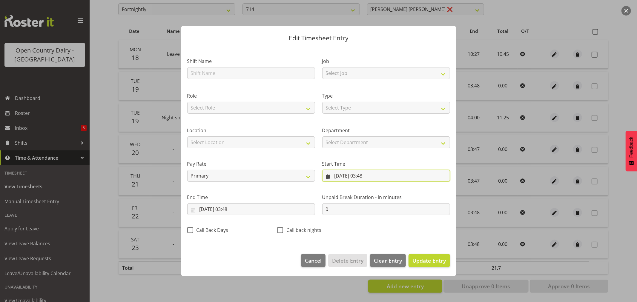
click at [345, 175] on input "19/08/2025, 03:48" at bounding box center [386, 176] width 128 height 12
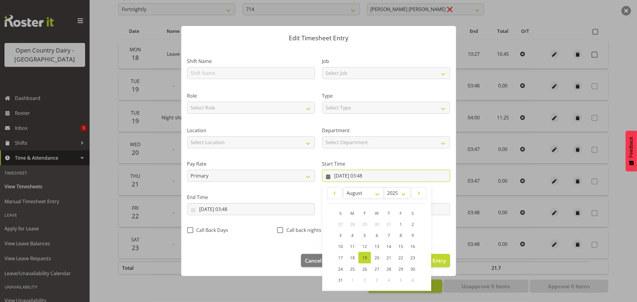
scroll to position [27, 0]
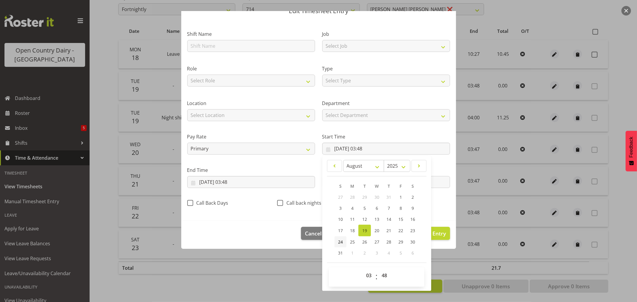
click at [338, 240] on span "24" at bounding box center [340, 242] width 5 height 6
click at [229, 180] on input "19/08/2025, 03:48" at bounding box center [251, 182] width 128 height 12
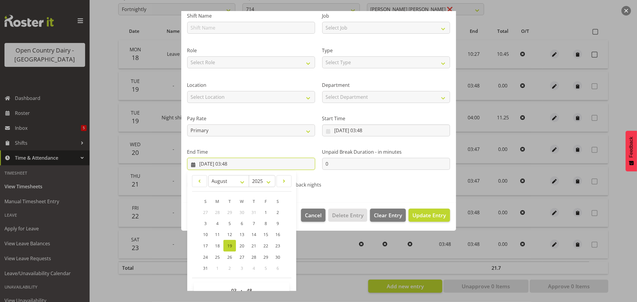
scroll to position [61, 0]
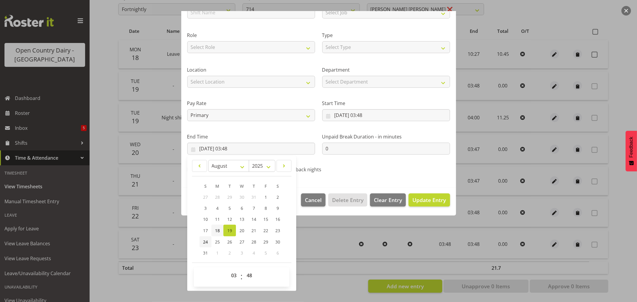
click at [204, 240] on span "24" at bounding box center [205, 242] width 5 height 6
click at [423, 199] on span "Update Entry" at bounding box center [428, 199] width 33 height 7
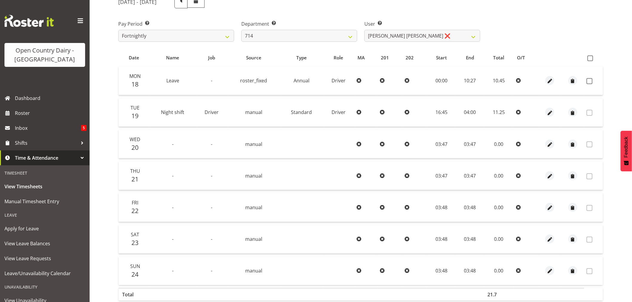
scroll to position [47, 0]
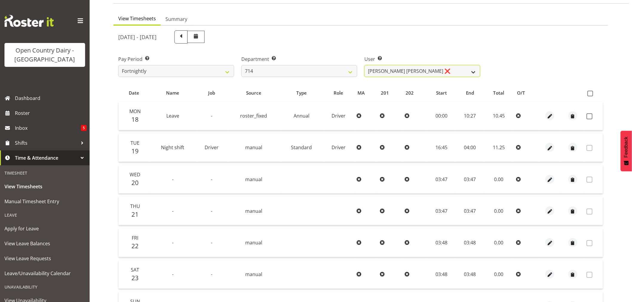
click at [422, 67] on select "Fraser Stephens ❌ Nev Brewster ❌ Stephen Parsons ❌ Tom Gaelic ❌" at bounding box center [422, 71] width 116 height 12
click at [291, 69] on select "701 702 703 704 705 706 707 708 709 710 711 712 713 714 715 716 717 718 719 720" at bounding box center [299, 71] width 116 height 12
click at [241, 65] on select "701 702 703 704 705 706 707 708 709 710 711 712 713 714 715 716 717 718 719 720" at bounding box center [299, 71] width 116 height 12
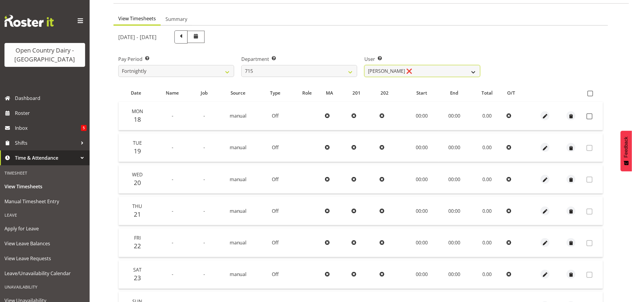
click at [423, 65] on select "Glenn McPherson ❌ Greg Healey ❌ Max Coulter ❌ Neal Chalklen ❌" at bounding box center [422, 71] width 116 height 12
click at [364, 65] on select "Glenn McPherson ❌ Greg Healey ❌ Max Coulter ❌ Neal Chalklen ❌" at bounding box center [422, 71] width 116 height 12
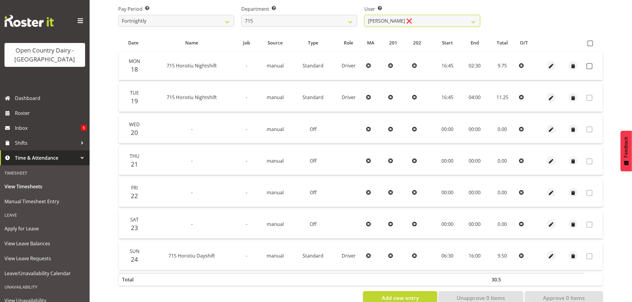
scroll to position [113, 0]
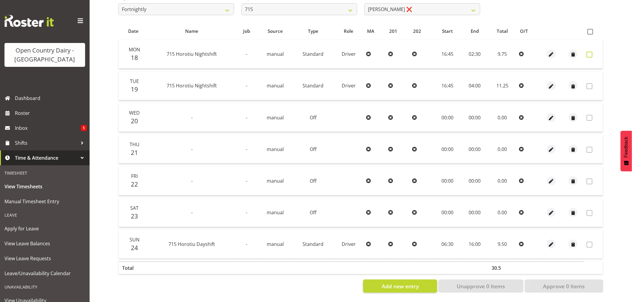
drag, startPoint x: 588, startPoint y: 48, endPoint x: 589, endPoint y: 144, distance: 95.8
click at [588, 52] on span at bounding box center [589, 55] width 6 height 6
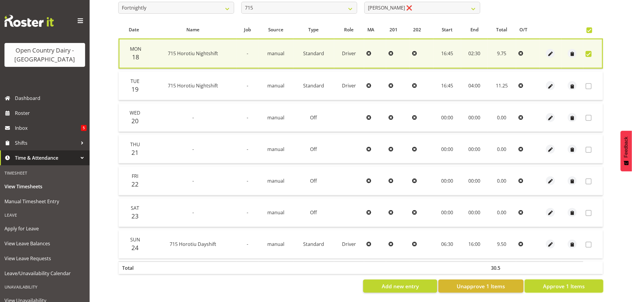
click at [550, 285] on span "Approve 1 Items" at bounding box center [564, 286] width 42 height 8
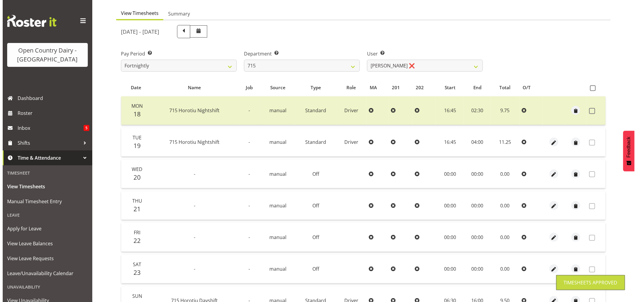
scroll to position [0, 0]
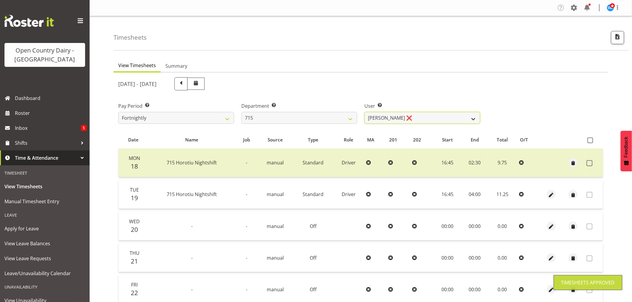
click at [420, 117] on select "Glenn McPherson ❌ Greg Healey ❌ Max Coulter ❌ Neal Chalklen ❌" at bounding box center [422, 118] width 116 height 12
click at [295, 115] on select "701 702 703 704 705 706 707 708 709 710 711 712 713 714 715 716 717 718 719 720" at bounding box center [299, 118] width 116 height 12
click at [241, 112] on select "701 702 703 704 705 706 707 708 709 710 711 712 713 714 715 716 717 718 719 720" at bounding box center [299, 118] width 116 height 12
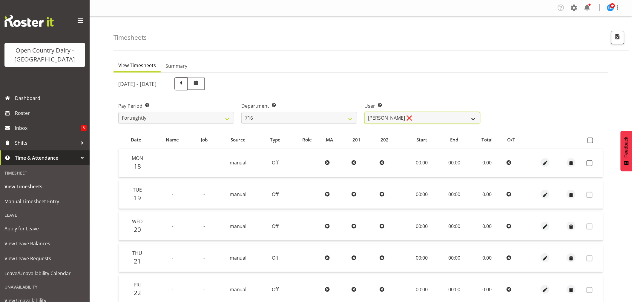
click at [429, 114] on select "Casey Leonard ❌ Darren Norris ❌ Glen Fraser ❌ Happy Kaler ❌ Michael O'Connor ❌" at bounding box center [422, 118] width 116 height 12
click at [364, 112] on select "Casey Leonard ❌ Darren Norris ❌ Glen Fraser ❌ Happy Kaler ❌ Michael O'Connor ❌" at bounding box center [422, 118] width 116 height 12
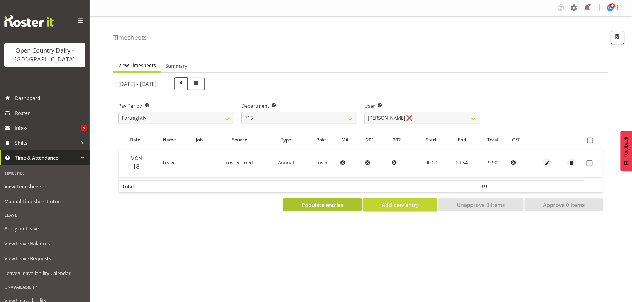
click at [346, 207] on button "Populate entries" at bounding box center [322, 204] width 79 height 13
click at [382, 205] on span "Add new entry" at bounding box center [400, 205] width 37 height 8
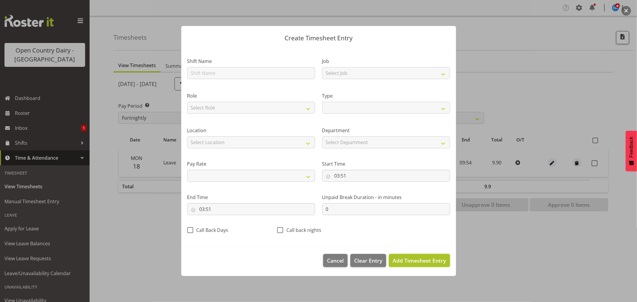
click at [407, 261] on span "Add Timesheet Entry" at bounding box center [419, 260] width 53 height 7
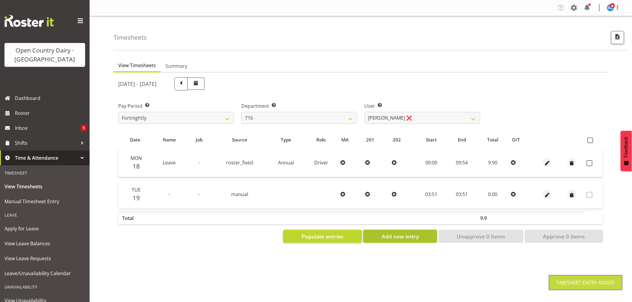
click at [388, 238] on span "Add new entry" at bounding box center [400, 237] width 37 height 8
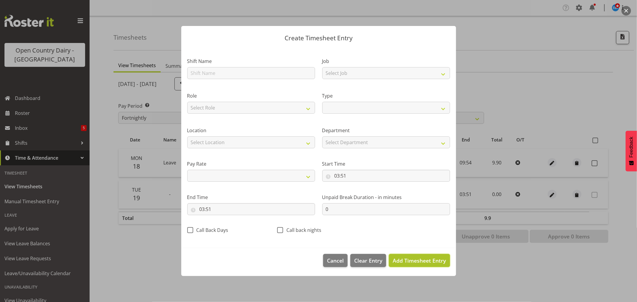
click at [413, 261] on span "Add Timesheet Entry" at bounding box center [419, 260] width 53 height 7
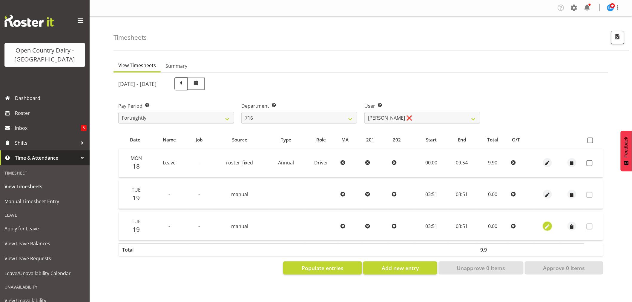
click at [550, 227] on span "button" at bounding box center [547, 226] width 7 height 7
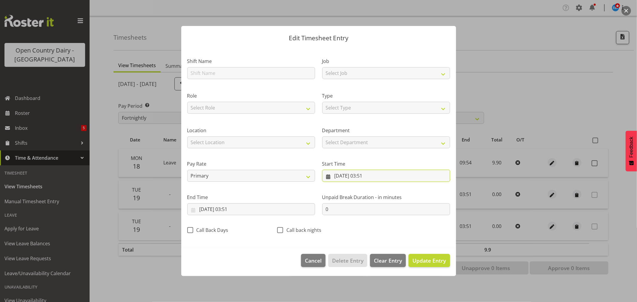
click at [342, 175] on input "19/08/2025, 03:51" at bounding box center [386, 176] width 128 height 12
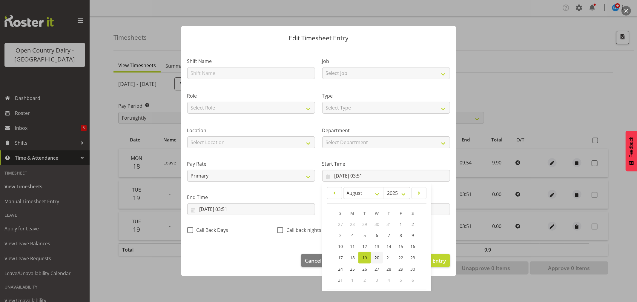
click at [374, 257] on span "20" at bounding box center [376, 258] width 5 height 6
click at [227, 210] on input "19/08/2025, 03:51" at bounding box center [251, 209] width 128 height 12
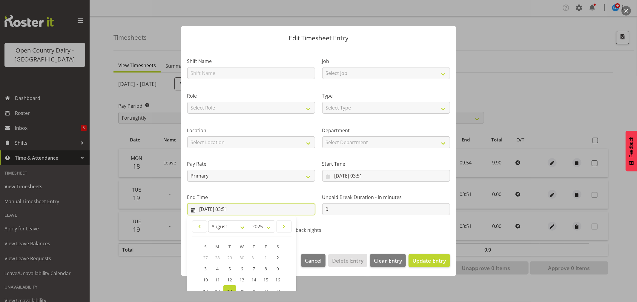
scroll to position [61, 0]
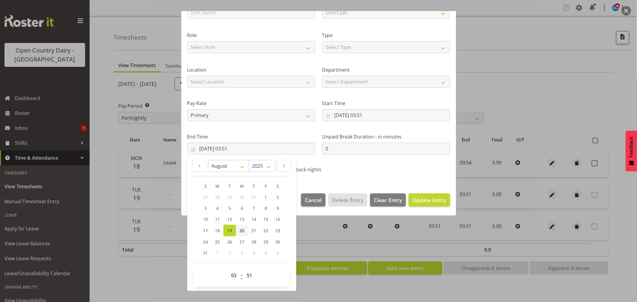
click at [240, 230] on span "20" at bounding box center [241, 231] width 5 height 6
click at [416, 196] on span "Update Entry" at bounding box center [428, 199] width 33 height 7
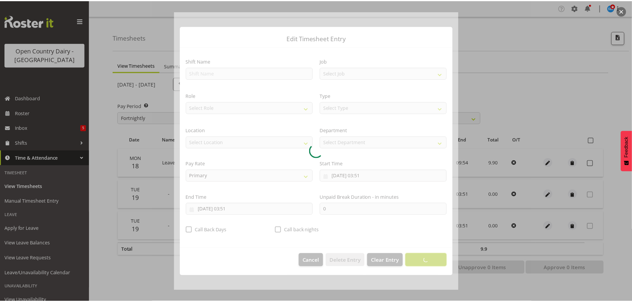
scroll to position [0, 0]
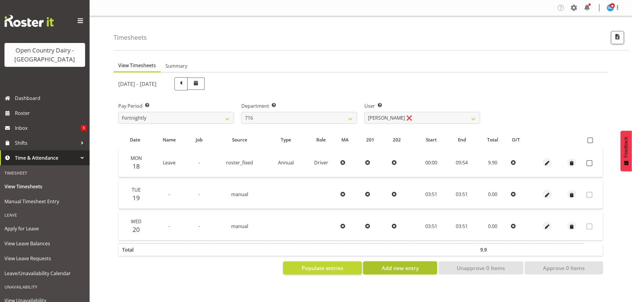
click at [421, 270] on button "Add new entry" at bounding box center [400, 268] width 74 height 13
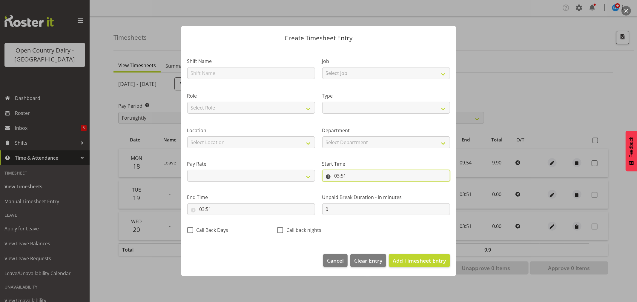
click at [342, 173] on input "03:51" at bounding box center [386, 176] width 128 height 12
click at [417, 261] on span "Add Timesheet Entry" at bounding box center [419, 260] width 53 height 7
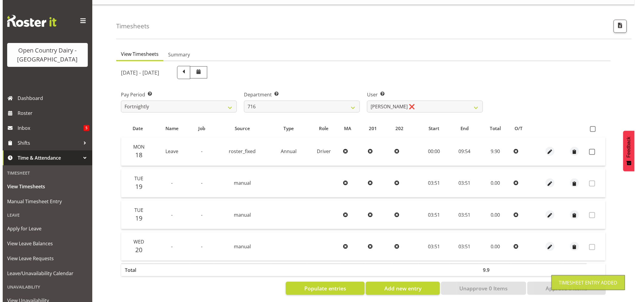
scroll to position [18, 0]
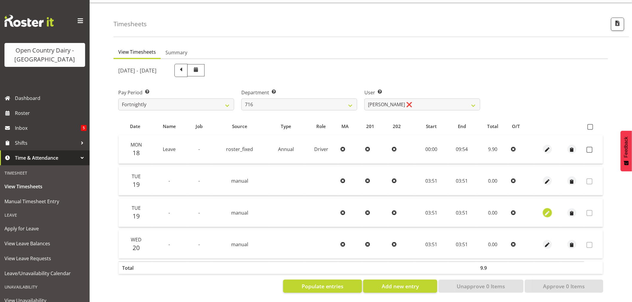
click at [547, 210] on span "button" at bounding box center [547, 213] width 7 height 7
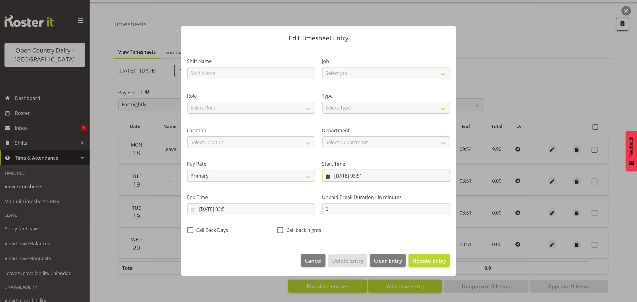
click
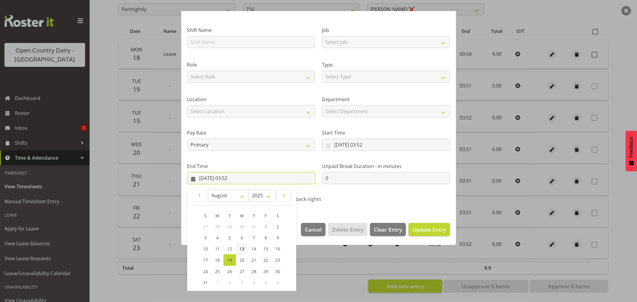
scroll to position [61, 0]
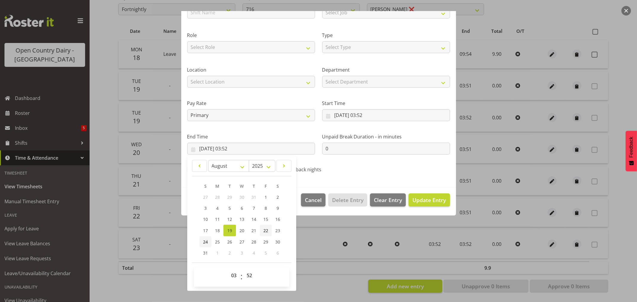
drag, startPoint x: 207, startPoint y: 242, endPoint x: 270, endPoint y: 229, distance: 64.4
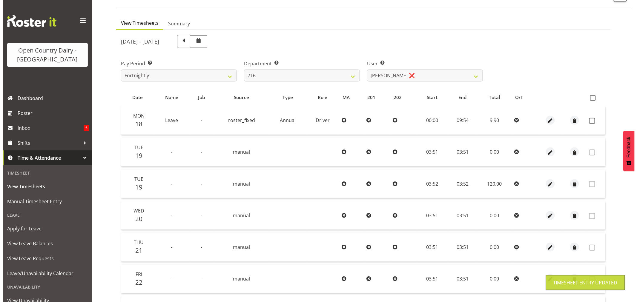
scroll to position [99, 0]
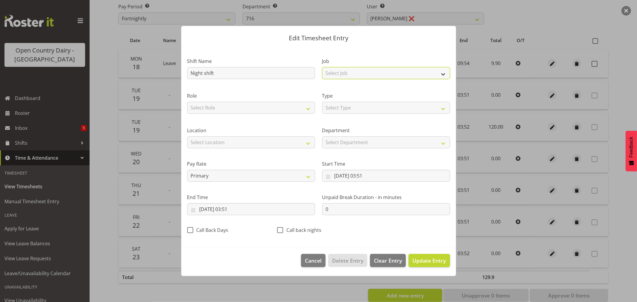
drag, startPoint x: 359, startPoint y: 68, endPoint x: 356, endPoint y: 73, distance: 6.3
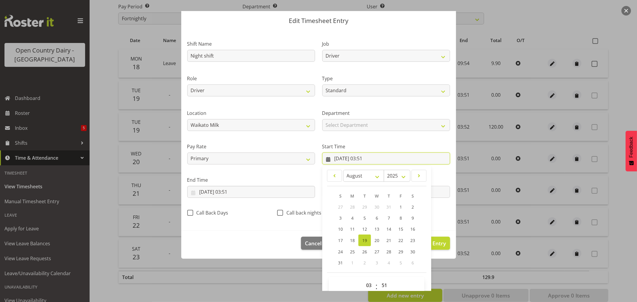
scroll to position [27, 0]
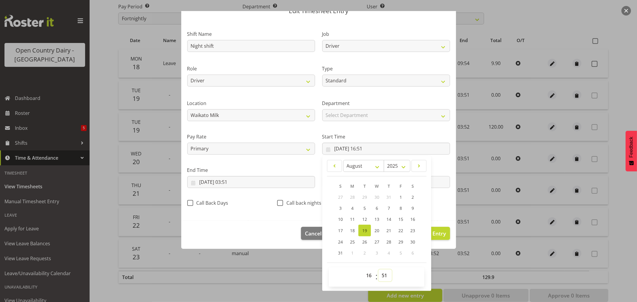
drag, startPoint x: 381, startPoint y: 277, endPoint x: 381, endPoint y: 272, distance: 4.5
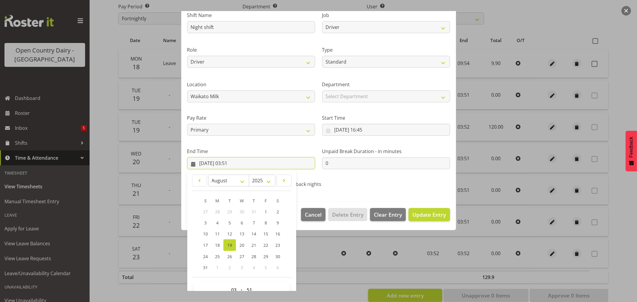
scroll to position [61, 0]
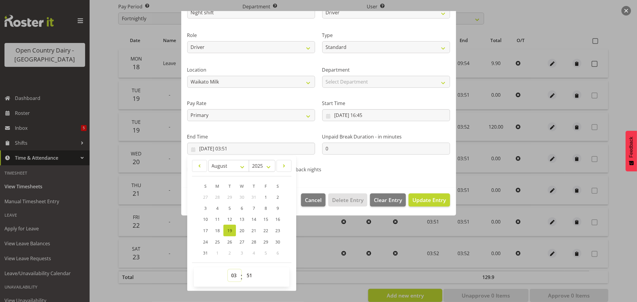
drag, startPoint x: 233, startPoint y: 275, endPoint x: 238, endPoint y: 272, distance: 5.5
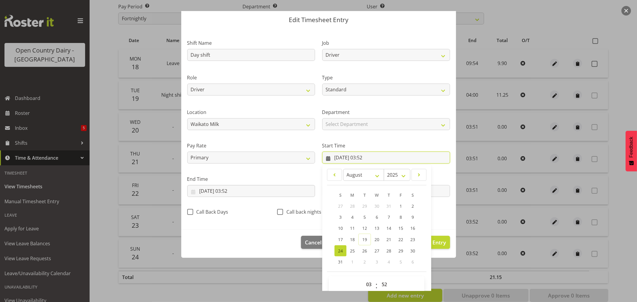
scroll to position [27, 0]
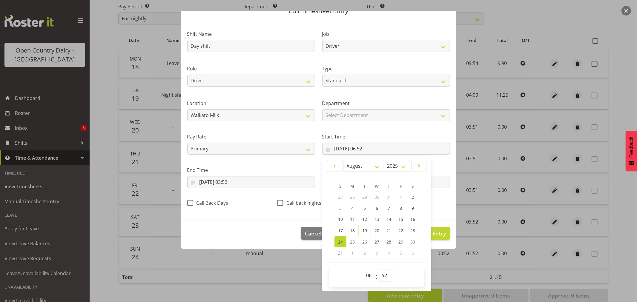
drag, startPoint x: 383, startPoint y: 276, endPoint x: 384, endPoint y: 270, distance: 5.1
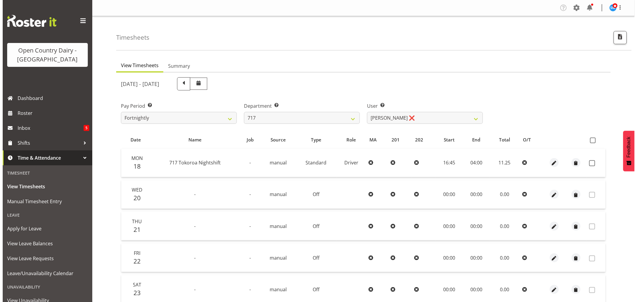
scroll to position [82, 0]
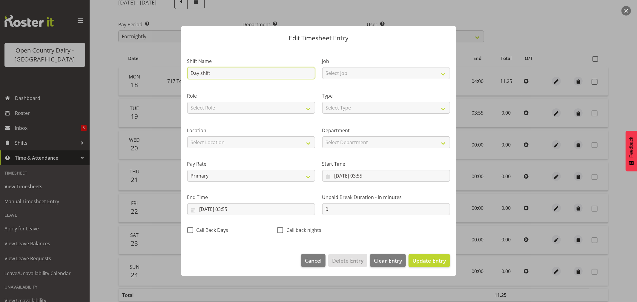
drag, startPoint x: 199, startPoint y: 73, endPoint x: 165, endPoint y: 73, distance: 34.0
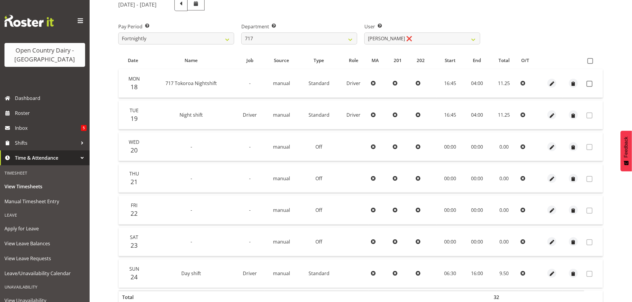
scroll to position [47, 0]
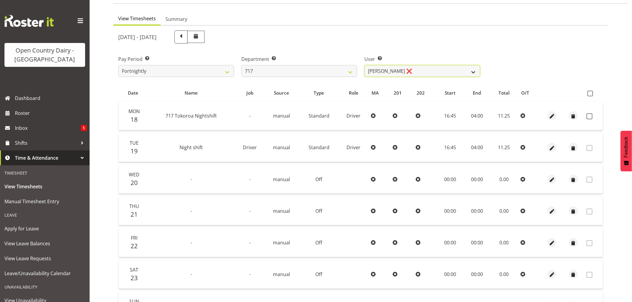
drag, startPoint x: 409, startPoint y: 67, endPoint x: 396, endPoint y: 67, distance: 13.7
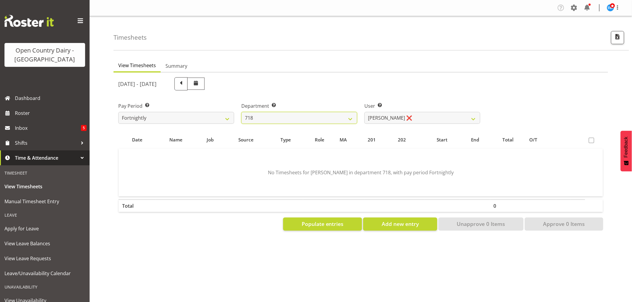
scroll to position [0, 0]
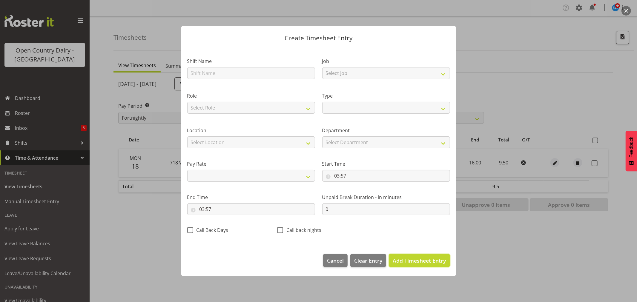
drag, startPoint x: 412, startPoint y: 259, endPoint x: 463, endPoint y: 236, distance: 55.9
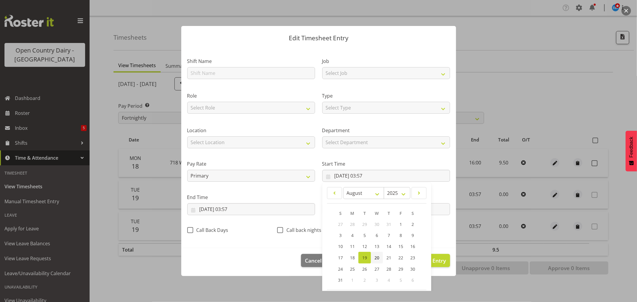
drag, startPoint x: 375, startPoint y: 258, endPoint x: 366, endPoint y: 258, distance: 9.0
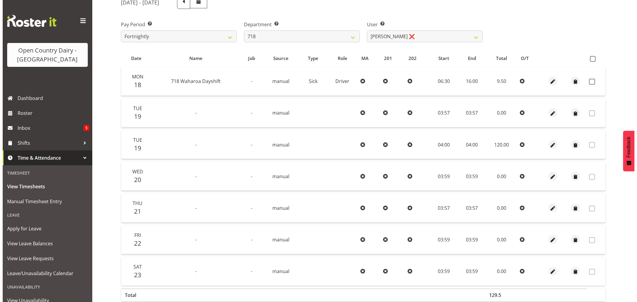
scroll to position [113, 0]
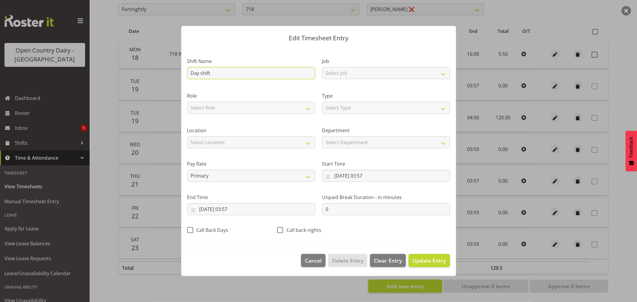
drag, startPoint x: 199, startPoint y: 73, endPoint x: 161, endPoint y: 70, distance: 38.3
drag, startPoint x: 199, startPoint y: 73, endPoint x: 111, endPoint y: 72, distance: 87.8
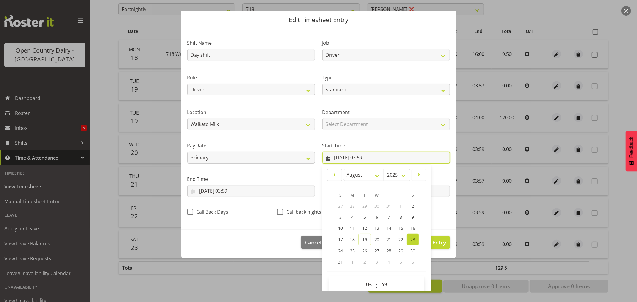
scroll to position [27, 0]
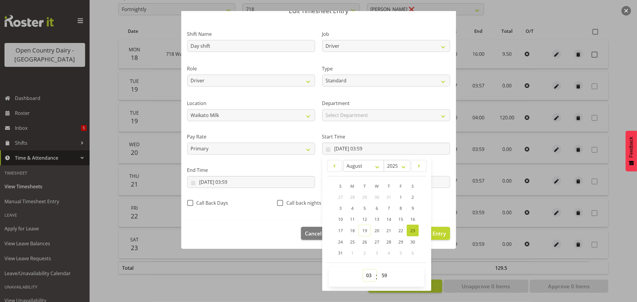
drag, startPoint x: 364, startPoint y: 276, endPoint x: 367, endPoint y: 273, distance: 3.4
drag, startPoint x: 383, startPoint y: 276, endPoint x: 385, endPoint y: 270, distance: 6.0
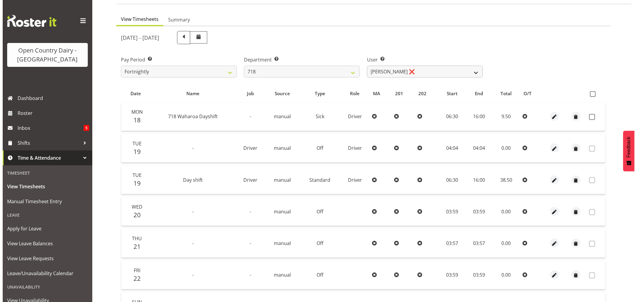
scroll to position [0, 0]
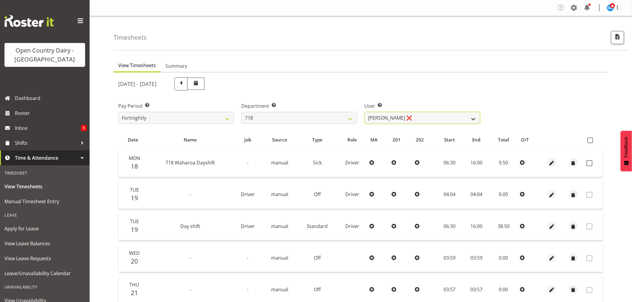
click at [416, 117] on select "Graeme Raupi ❌ Jimmy Boult ❌ Linsay Bourne ❌ Tony Fielding ❌" at bounding box center [422, 118] width 116 height 12
drag, startPoint x: 416, startPoint y: 117, endPoint x: 409, endPoint y: 118, distance: 6.9
click at [415, 117] on select "Graeme Raupi ❌ Jimmy Boult ❌ Linsay Bourne ❌ Tony Fielding ❌" at bounding box center [422, 118] width 116 height 12
click at [273, 114] on select "701 702 703 704 705 706 707 708 709 710 711 712 713 714 715 716 717 718 719 720" at bounding box center [299, 118] width 116 height 12
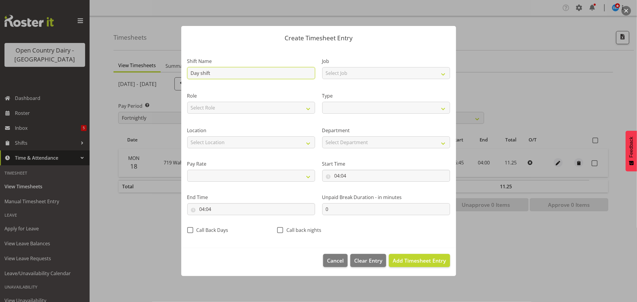
drag, startPoint x: 200, startPoint y: 73, endPoint x: 132, endPoint y: 66, distance: 68.4
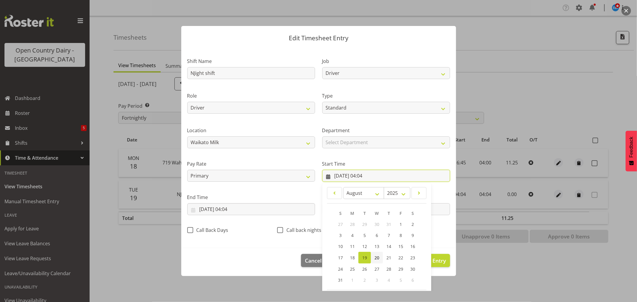
scroll to position [27, 0]
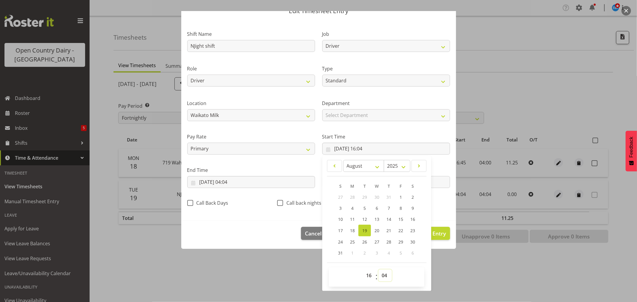
drag, startPoint x: 384, startPoint y: 276, endPoint x: 384, endPoint y: 271, distance: 5.4
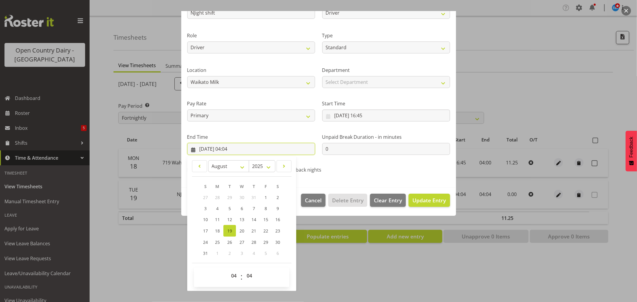
scroll to position [61, 0]
click at [243, 270] on select "00 01 02 03 04 05 06 07 08 09 10 11 12 13 14 15 16 17 18 19 20 21 22 23 24 25 2…" at bounding box center [249, 276] width 13 height 12
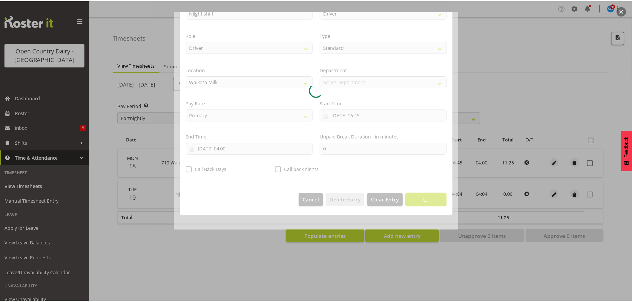
scroll to position [0, 0]
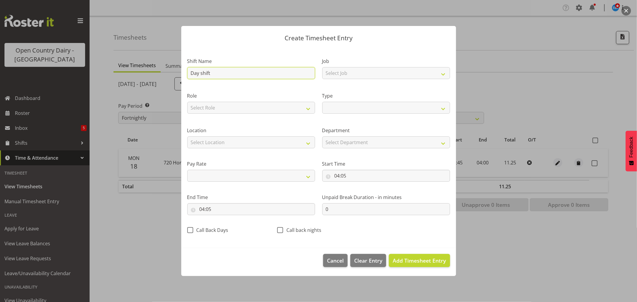
drag, startPoint x: 201, startPoint y: 71, endPoint x: 112, endPoint y: 67, distance: 88.8
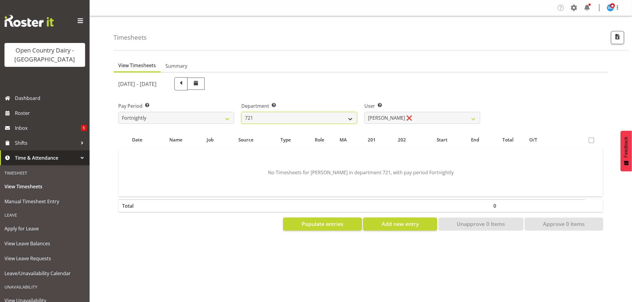
drag, startPoint x: 332, startPoint y: 119, endPoint x: 349, endPoint y: 119, distance: 16.4
click at [332, 119] on select "701 702 703 704 705 706 707 708 709 710 711 712 713 714 715 716 717 718 719 720" at bounding box center [299, 118] width 116 height 12
click at [349, 119] on select "701 702 703 704 705 706 707 708 709 710 711 712 713 714 715 716 717 718 719 720" at bounding box center [299, 118] width 116 height 12
click at [316, 118] on select "701 702 703 704 705 706 707 708 709 710 711 712 713 714 715 716 717 718 719 720" at bounding box center [299, 118] width 116 height 12
click at [241, 112] on select "701 702 703 704 705 706 707 708 709 710 711 712 713 714 715 716 717 718 719 720" at bounding box center [299, 118] width 116 height 12
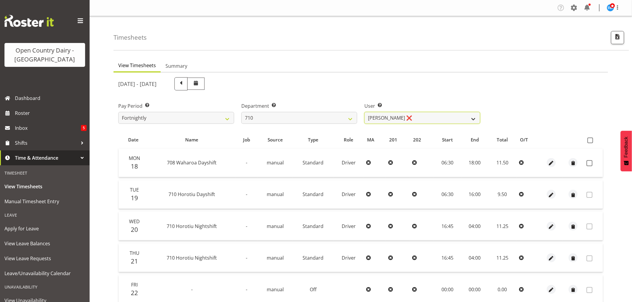
click at [420, 116] on select "Dean Chapman ❌ George Megchelse ❌ Kris Gambhir ❌ Richie Epere ❌" at bounding box center [422, 118] width 116 height 12
click at [364, 112] on select "Dean Chapman ❌ George Megchelse ❌ Kris Gambhir ❌ Richie Epere ❌" at bounding box center [422, 118] width 116 height 12
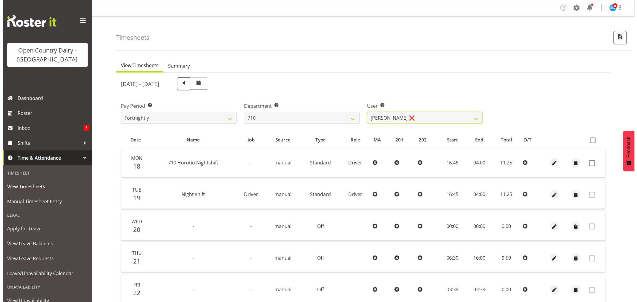
scroll to position [99, 0]
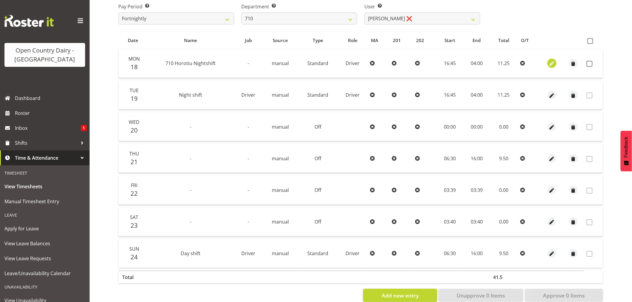
click at [551, 64] on span "button" at bounding box center [551, 64] width 7 height 7
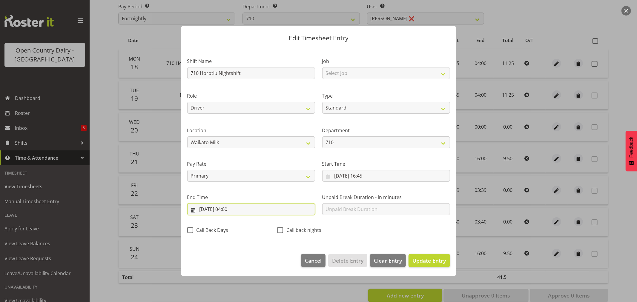
click at [235, 211] on input "19/08/2025, 04:00" at bounding box center [251, 209] width 128 height 12
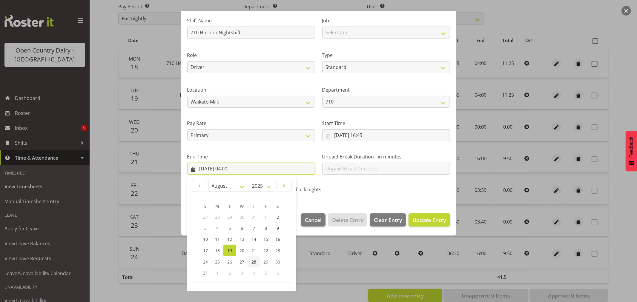
scroll to position [61, 0]
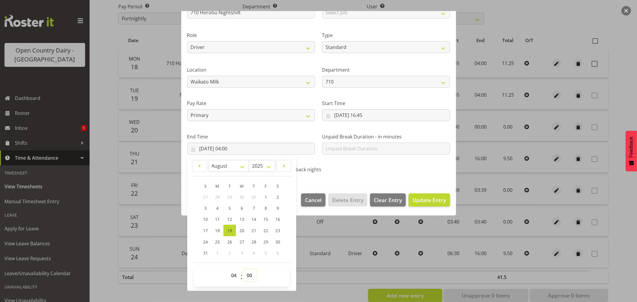
click at [249, 277] on select "00 01 02 03 04 05 06 07 08 09 10 11 12 13 14 15 16 17 18 19 20 21 22 23 24 25 2…" at bounding box center [249, 276] width 13 height 12
click at [243, 270] on select "00 01 02 03 04 05 06 07 08 09 10 11 12 13 14 15 16 17 18 19 20 21 22 23 24 25 2…" at bounding box center [249, 276] width 13 height 12
drag, startPoint x: 371, startPoint y: 181, endPoint x: 402, endPoint y: 190, distance: 32.5
click at [371, 180] on section "Shift Name 710 Horotiu Nightshift Job Select Job Driver Driver supervisor Suppo…" at bounding box center [318, 86] width 275 height 201
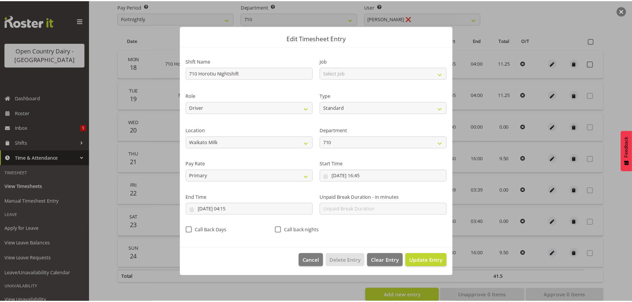
scroll to position [0, 0]
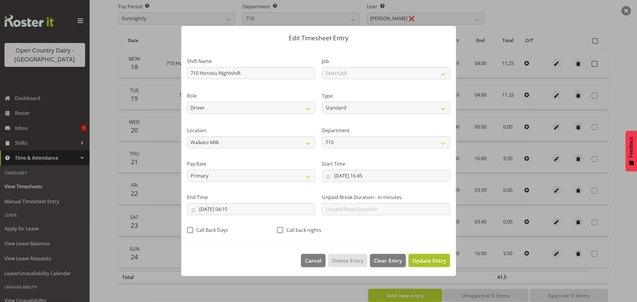
click at [439, 263] on span "Update Entry" at bounding box center [428, 260] width 33 height 7
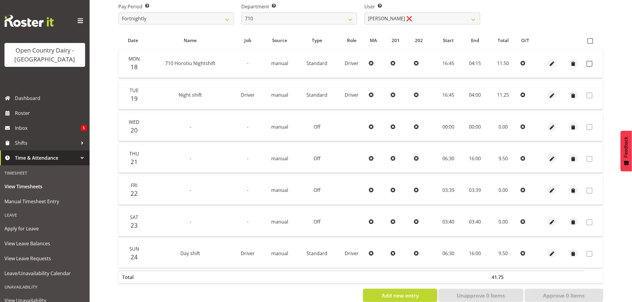
drag, startPoint x: 588, startPoint y: 66, endPoint x: 588, endPoint y: 74, distance: 8.1
click at [588, 66] on span at bounding box center [589, 64] width 6 height 6
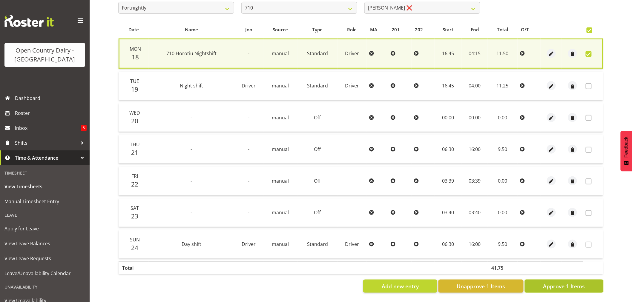
click at [572, 283] on span "Approve 1 Items" at bounding box center [564, 286] width 42 height 8
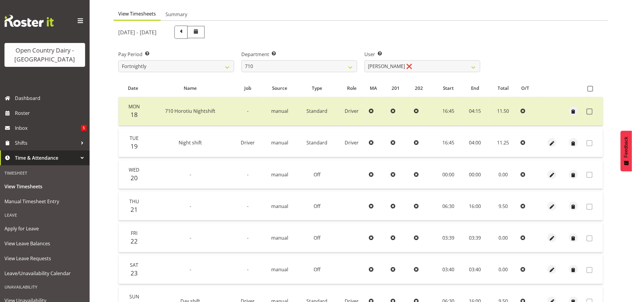
scroll to position [14, 0]
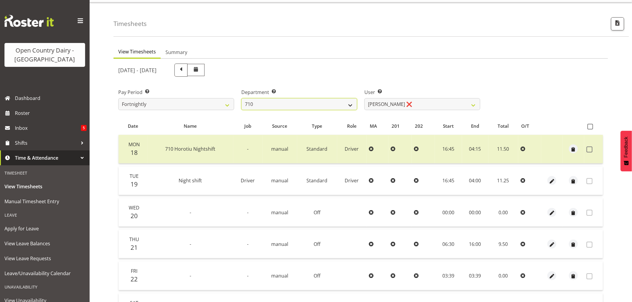
click at [331, 100] on select "701 702 703 704 705 706 707 708 709 710 711 712 713 714 715 716 717 718 719 720" at bounding box center [299, 104] width 116 height 12
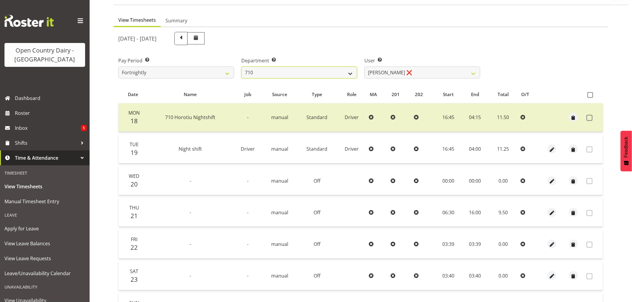
scroll to position [80, 0]
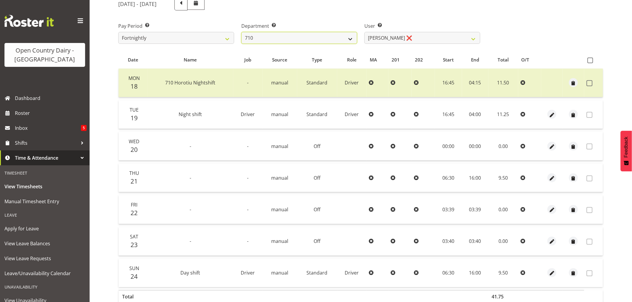
click at [317, 34] on select "701 702 703 704 705 706 707 708 709 710 711 712 713 714 715 716 717 718 719 720" at bounding box center [299, 38] width 116 height 12
click at [241, 32] on select "701 702 703 704 705 706 707 708 709 710 711 712 713 714 715 716 717 718 719 720" at bounding box center [299, 38] width 116 height 12
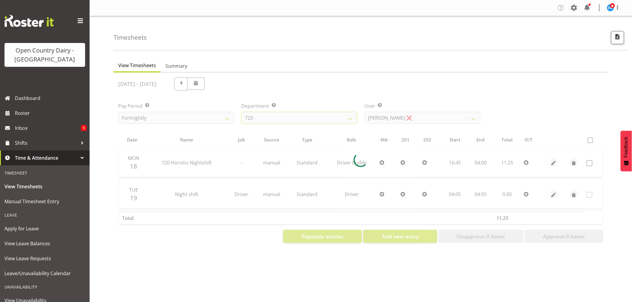
scroll to position [0, 0]
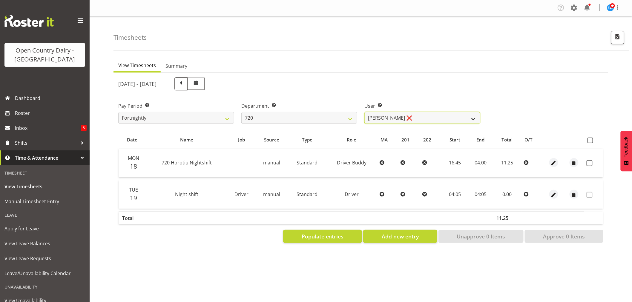
click at [417, 116] on select "Garry Hooper ❌ Kerry Slater ❌ Nathan Frankhouser ❌ Steve Daly ❌" at bounding box center [422, 118] width 116 height 12
click at [317, 116] on select "701 702 703 704 705 706 707 708 709 710 711 712 713 714 715 716 717 718 719 720" at bounding box center [299, 118] width 116 height 12
click at [241, 112] on select "701 702 703 704 705 706 707 708 709 710 711 712 713 714 715 716 717 718 719 720" at bounding box center [299, 118] width 116 height 12
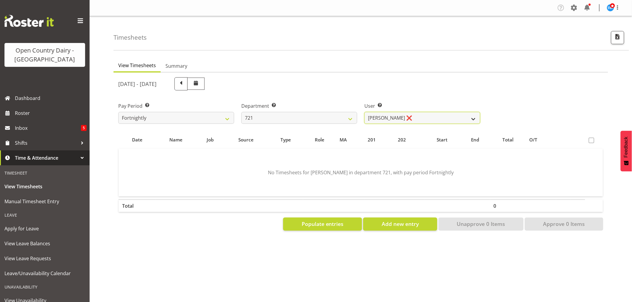
click at [421, 118] on select "George Taylor ❌ Grant Vercoe ❌" at bounding box center [422, 118] width 116 height 12
click at [385, 224] on span "Add new entry" at bounding box center [400, 224] width 37 height 8
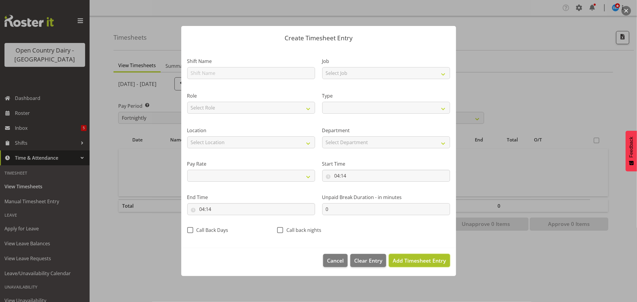
click at [417, 264] on span "Add Timesheet Entry" at bounding box center [419, 260] width 53 height 7
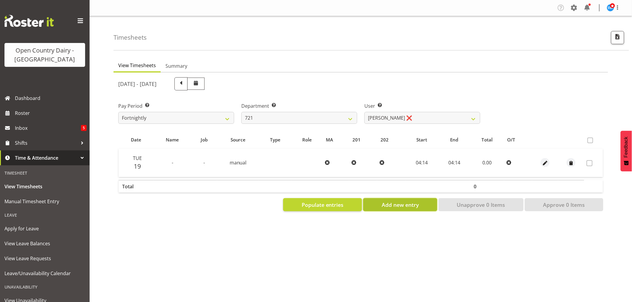
click at [409, 206] on span "Add new entry" at bounding box center [400, 205] width 37 height 8
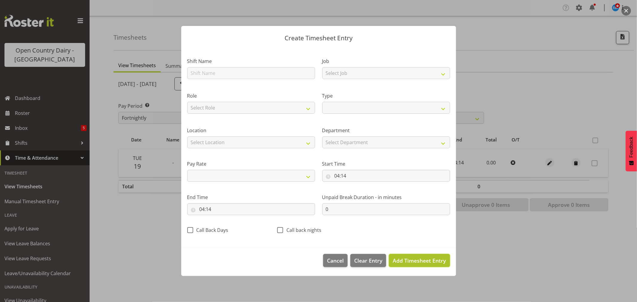
click at [409, 263] on span "Add Timesheet Entry" at bounding box center [419, 260] width 53 height 7
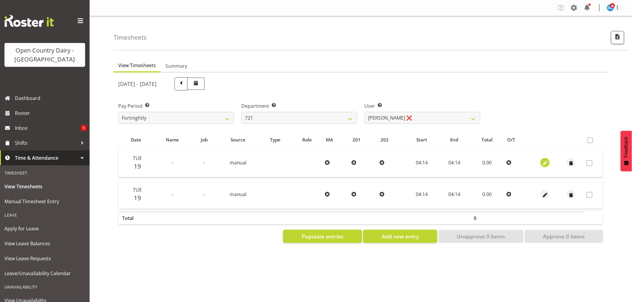
click at [542, 162] on span "button" at bounding box center [545, 163] width 7 height 7
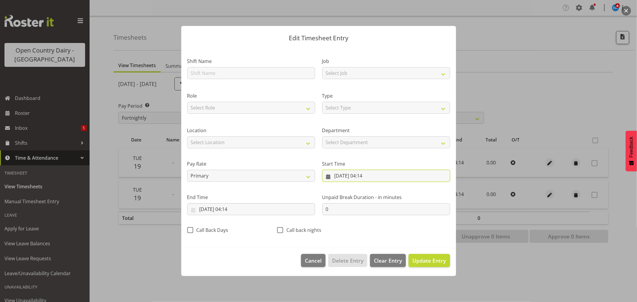
click at [353, 176] on input "19/08/2025, 04:14" at bounding box center [386, 176] width 128 height 12
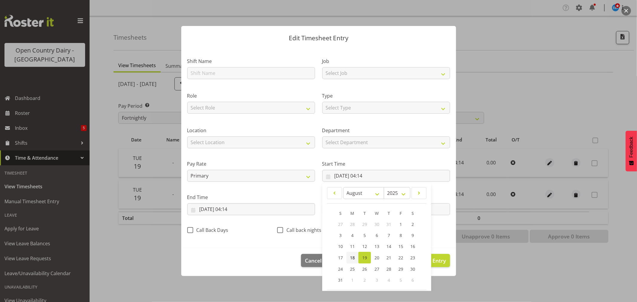
drag, startPoint x: 352, startPoint y: 258, endPoint x: 344, endPoint y: 258, distance: 7.8
click at [352, 258] on span "18" at bounding box center [352, 258] width 5 height 6
click at [226, 210] on input "19/08/2025, 04:14" at bounding box center [251, 209] width 128 height 12
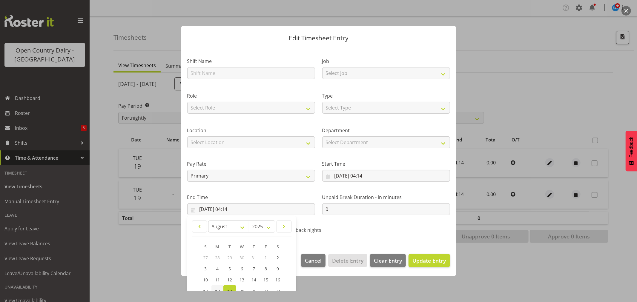
click at [219, 290] on span "18" at bounding box center [217, 291] width 5 height 6
click at [418, 257] on span "Update Entry" at bounding box center [428, 260] width 33 height 7
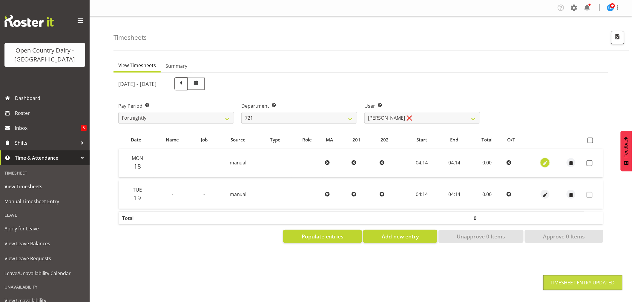
click at [548, 163] on button "button" at bounding box center [544, 162] width 9 height 9
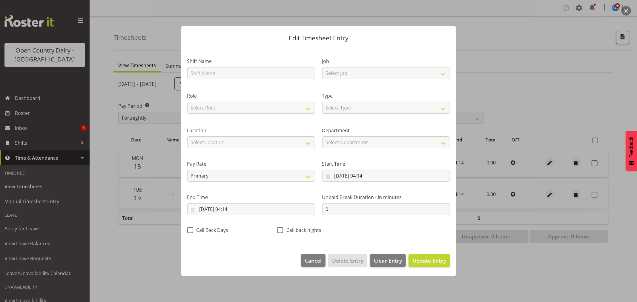
click at [215, 73] on div at bounding box center [318, 151] width 287 height 280
click at [217, 74] on input "text" at bounding box center [251, 73] width 128 height 12
click at [328, 76] on select "Select Job Driver Driver supervisor Support" at bounding box center [386, 73] width 128 height 12
click at [322, 67] on select "Select Job Driver Driver supervisor Support" at bounding box center [386, 73] width 128 height 12
click at [260, 108] on select "Select Role Driver" at bounding box center [251, 108] width 128 height 12
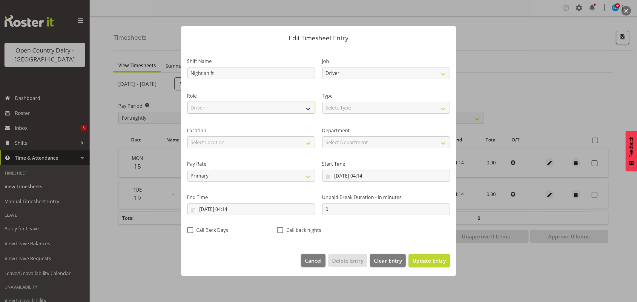
click at [187, 102] on select "Select Role Driver" at bounding box center [251, 108] width 128 height 12
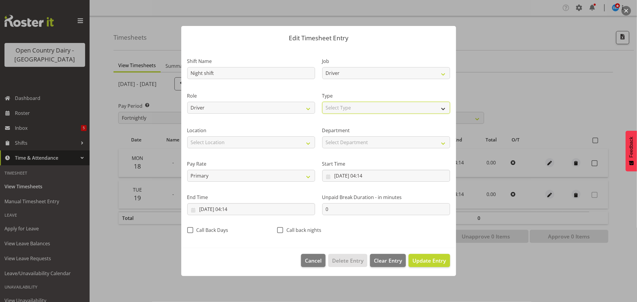
click at [371, 106] on select "Select Type Off Standard Public Holiday Public Holiday (Worked) Day In Lieu Ann…" at bounding box center [386, 108] width 128 height 12
click at [322, 102] on select "Select Type Off Standard Public Holiday Public Holiday (Worked) Day In Lieu Ann…" at bounding box center [386, 108] width 128 height 12
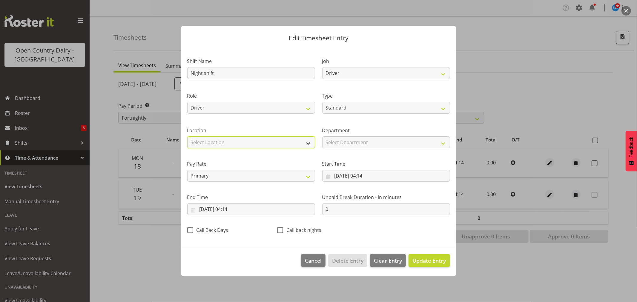
click at [268, 140] on select "Select Location Containers Horotiu Ingredients Waharoa Office Waikato Milk Whan…" at bounding box center [251, 142] width 128 height 12
click at [187, 136] on select "Select Location Containers Horotiu Ingredients Waharoa Office Waikato Milk Whan…" at bounding box center [251, 142] width 128 height 12
click at [420, 263] on span "Update Entry" at bounding box center [428, 260] width 33 height 7
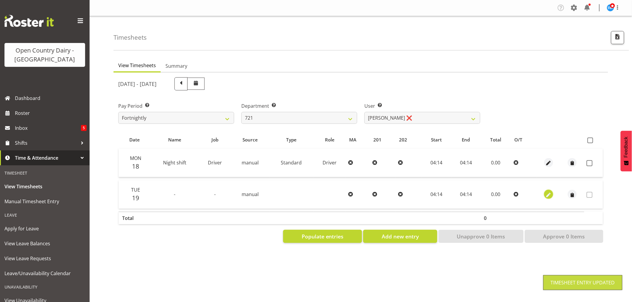
click at [548, 193] on span "button" at bounding box center [548, 195] width 7 height 7
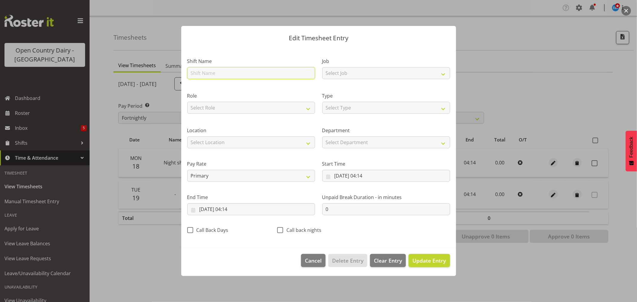
click at [225, 70] on input "text" at bounding box center [251, 73] width 128 height 12
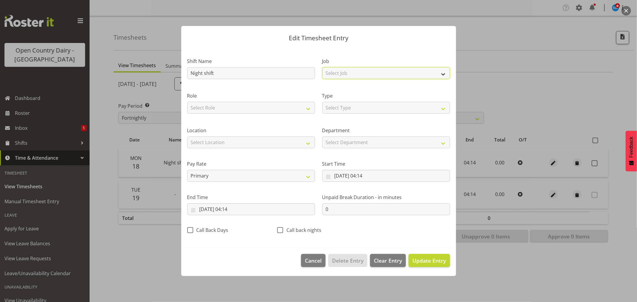
click at [350, 75] on select "Select Job Driver Driver supervisor Support" at bounding box center [386, 73] width 128 height 12
click at [322, 67] on select "Select Job Driver Driver supervisor Support" at bounding box center [386, 73] width 128 height 12
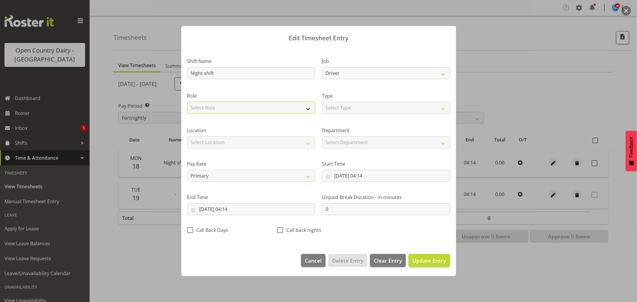
click at [237, 106] on select "Select Role Driver" at bounding box center [251, 108] width 128 height 12
click at [187, 102] on select "Select Role Driver" at bounding box center [251, 108] width 128 height 12
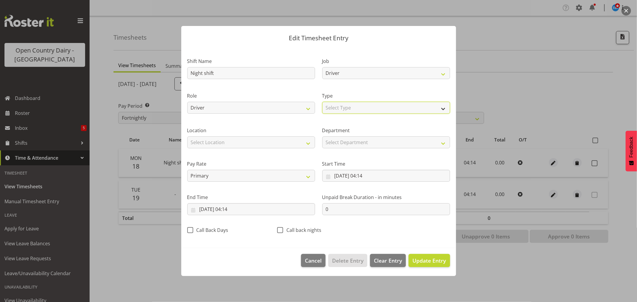
click at [337, 109] on select "Select Type Off Standard Public Holiday Public Holiday (Worked) Day In Lieu Ann…" at bounding box center [386, 108] width 128 height 12
click at [322, 102] on select "Select Type Off Standard Public Holiday Public Holiday (Worked) Day In Lieu Ann…" at bounding box center [386, 108] width 128 height 12
click at [428, 261] on span "Update Entry" at bounding box center [428, 260] width 33 height 7
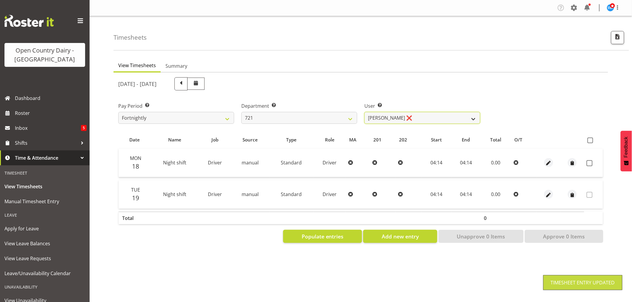
click at [414, 115] on select "George Taylor ❌ Grant Vercoe ❌" at bounding box center [422, 118] width 116 height 12
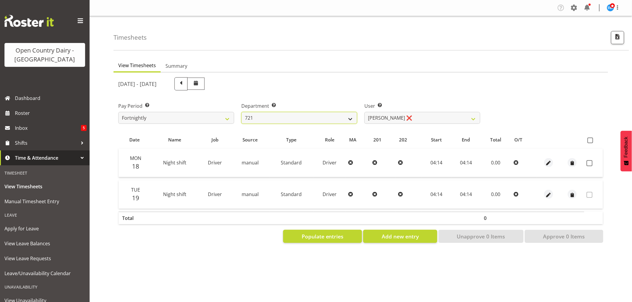
click at [304, 117] on select "701 702 703 704 705 706 707 708 709 710 711 712 713 714 715 716 717 718 719 720" at bounding box center [299, 118] width 116 height 12
click at [241, 112] on select "701 702 703 704 705 706 707 708 709 710 711 712 713 714 715 716 717 718 719 720" at bounding box center [299, 118] width 116 height 12
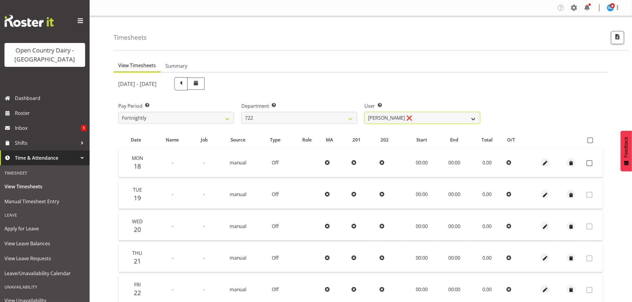
click at [409, 115] on select "Andy Webb ❌ Darren Hatcher ❌ Gurpreet Singh ❌" at bounding box center [422, 118] width 116 height 12
click at [364, 112] on select "Andy Webb ❌ Darren Hatcher ❌ Gurpreet Singh ❌" at bounding box center [422, 118] width 116 height 12
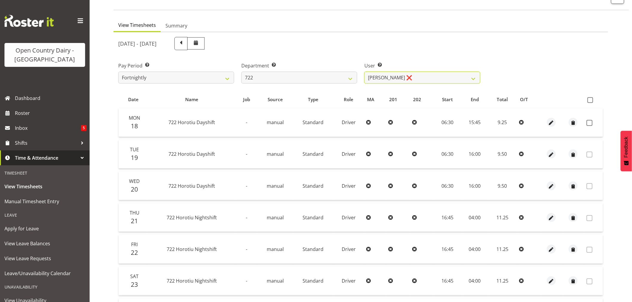
scroll to position [99, 0]
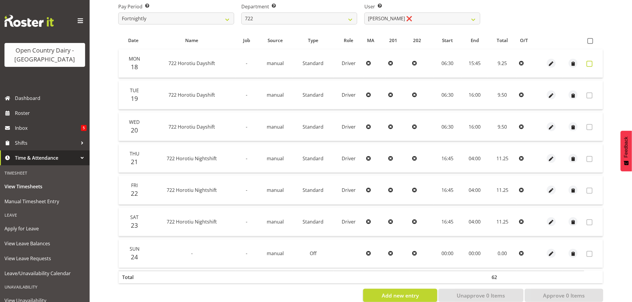
click at [589, 64] on span at bounding box center [589, 64] width 6 height 6
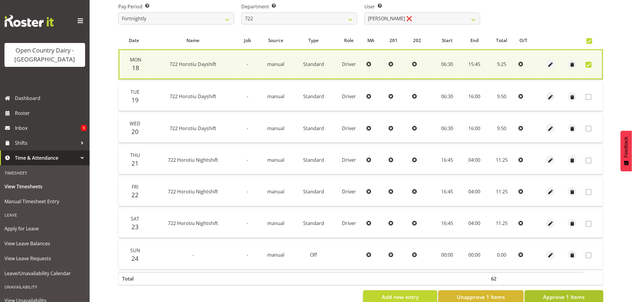
click at [567, 294] on span "Approve 1 Items" at bounding box center [564, 297] width 42 height 8
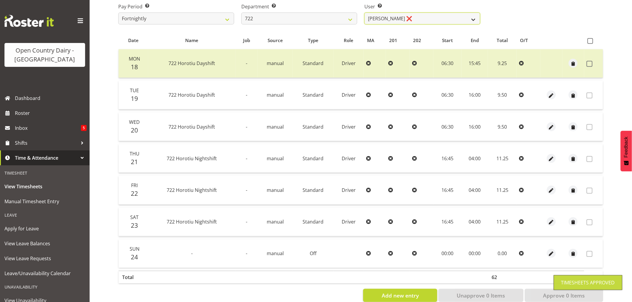
click at [415, 16] on select "Andy Webb ❌ Darren Hatcher ❌ Gurpreet Singh ❌" at bounding box center [422, 19] width 116 height 12
click at [364, 13] on select "Andy Webb ❌ Darren Hatcher ❌ Gurpreet Singh ❌" at bounding box center [422, 19] width 116 height 12
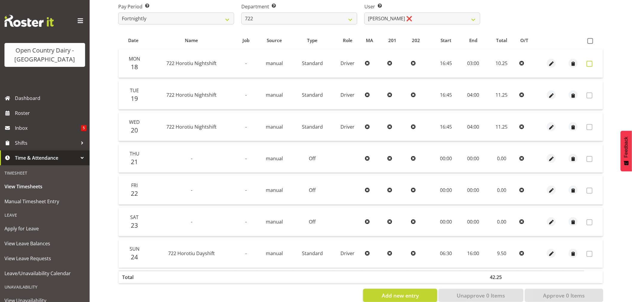
click at [589, 64] on span at bounding box center [589, 64] width 6 height 6
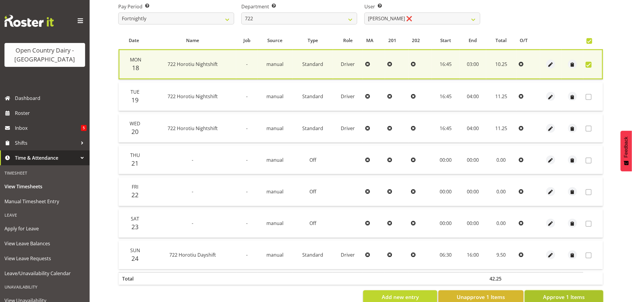
click at [583, 296] on span "Approve 1 Items" at bounding box center [564, 297] width 42 height 8
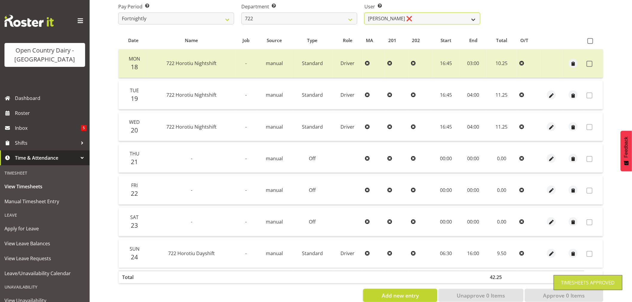
click at [413, 16] on select "Andy Webb ❌ Darren Hatcher ❌ Gurpreet Singh ❌" at bounding box center [422, 19] width 116 height 12
drag, startPoint x: 413, startPoint y: 16, endPoint x: 398, endPoint y: 17, distance: 15.3
click at [413, 16] on select "Andy Webb ❌ Darren Hatcher ❌ Gurpreet Singh ❌" at bounding box center [422, 19] width 116 height 12
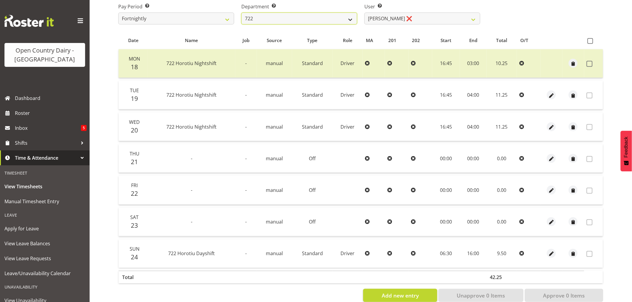
click at [293, 17] on select "701 702 703 704 705 706 707 708 709 710 711 712 713 714 715 716 717 718 719 720" at bounding box center [299, 19] width 116 height 12
click at [241, 13] on select "701 702 703 704 705 706 707 708 709 710 711 712 713 714 715 716 717 718 719 720" at bounding box center [299, 19] width 116 height 12
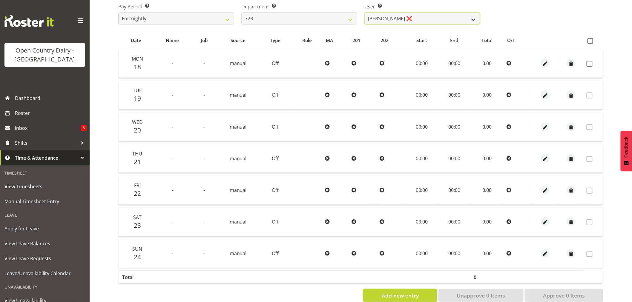
click at [412, 19] on select "Daljeet Rai ❌ Manjinder Singh ❌ Prabhjot Singh ❌ Varninder Singh ❌" at bounding box center [422, 19] width 116 height 12
click at [364, 13] on select "Daljeet Rai ❌ Manjinder Singh ❌ Prabhjot Singh ❌ Varninder Singh ❌" at bounding box center [422, 19] width 116 height 12
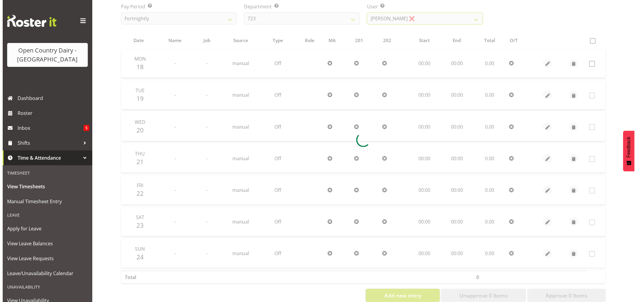
scroll to position [0, 0]
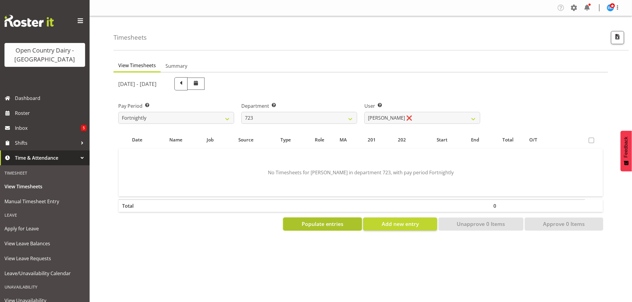
click at [344, 222] on span "Populate entries" at bounding box center [323, 224] width 42 height 8
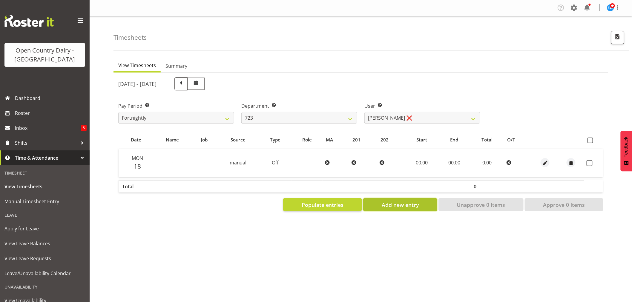
click at [412, 204] on span "Add new entry" at bounding box center [400, 205] width 37 height 8
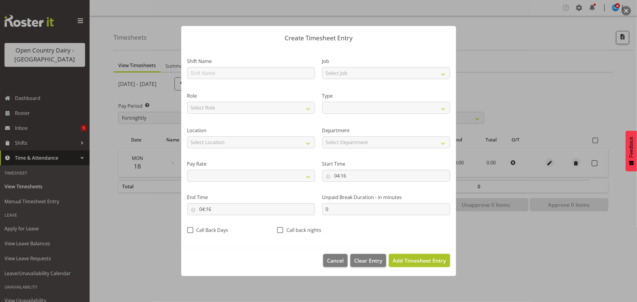
click at [416, 261] on span "Add Timesheet Entry" at bounding box center [419, 260] width 53 height 7
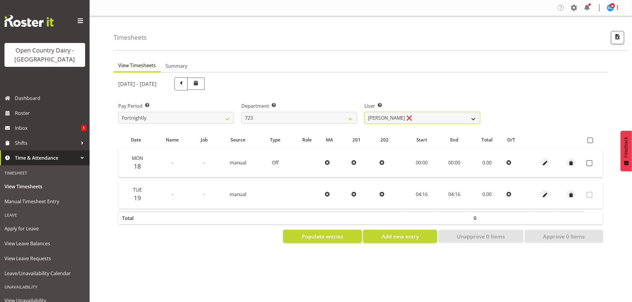
click at [424, 116] on select "Daljeet Rai ❌ Manjinder Singh ❌ Prabhjot Singh ❌ Varninder Singh ❌" at bounding box center [422, 118] width 116 height 12
click at [318, 117] on select "701 702 703 704 705 706 707 708 709 710 711 712 713 714 715 716 717 718 719 720" at bounding box center [299, 118] width 116 height 12
click at [241, 112] on select "701 702 703 704 705 706 707 708 709 710 711 712 713 714 715 716 717 718 719 720" at bounding box center [299, 118] width 116 height 12
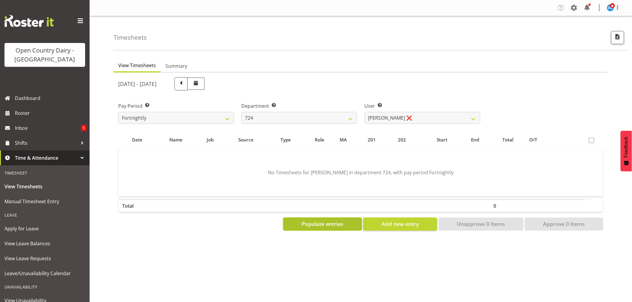
click at [338, 223] on span "Populate entries" at bounding box center [323, 224] width 42 height 8
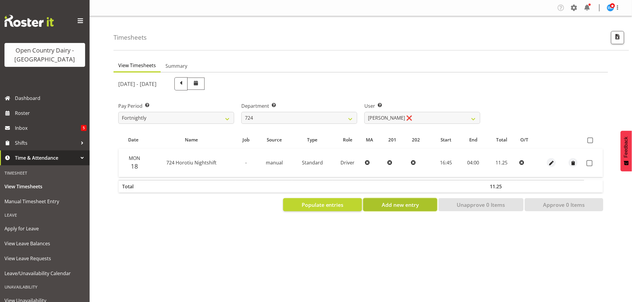
click at [405, 208] on button "Add new entry" at bounding box center [400, 204] width 74 height 13
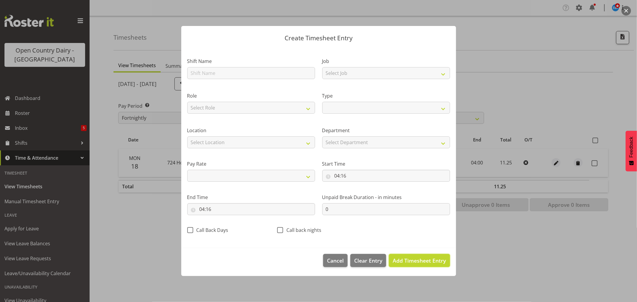
click at [422, 261] on span "Add Timesheet Entry" at bounding box center [419, 260] width 53 height 7
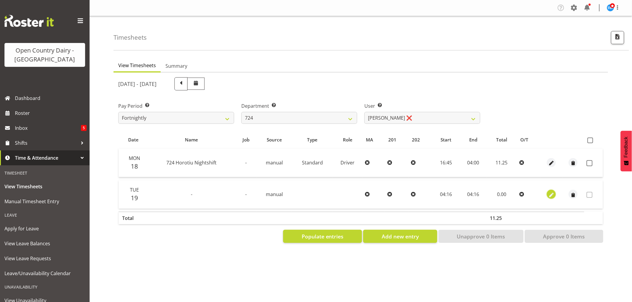
click at [553, 194] on span "button" at bounding box center [551, 195] width 7 height 7
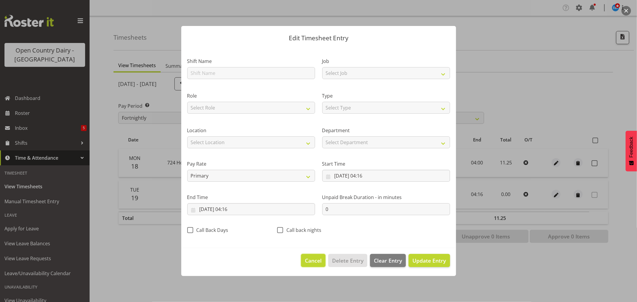
click at [311, 258] on span "Cancel" at bounding box center [313, 261] width 17 height 8
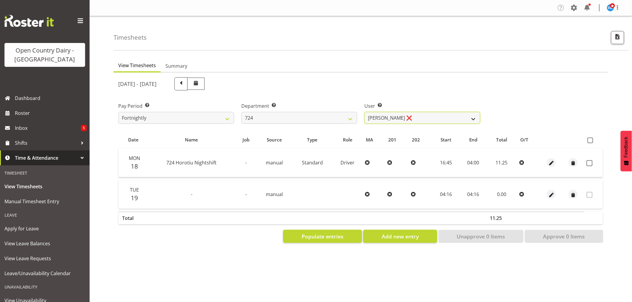
click at [413, 116] on select "Brent Adams ❌ Jaspreet Singh ❌ John Walters ❌" at bounding box center [422, 118] width 116 height 12
click at [273, 116] on select "701 702 703 704 705 706 707 708 709 710 711 712 713 714 715 716 717 718 719 720" at bounding box center [299, 118] width 116 height 12
click at [241, 112] on select "701 702 703 704 705 706 707 708 709 710 711 712 713 714 715 716 717 718 719 720" at bounding box center [299, 118] width 116 height 12
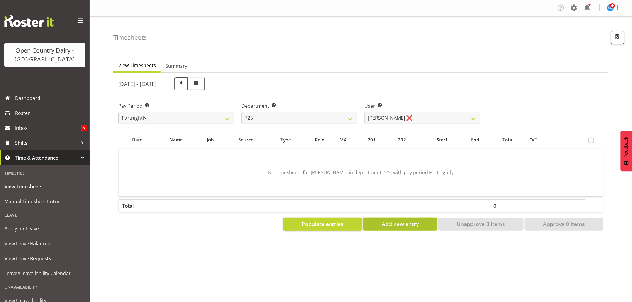
click at [402, 222] on span "Add new entry" at bounding box center [400, 224] width 37 height 8
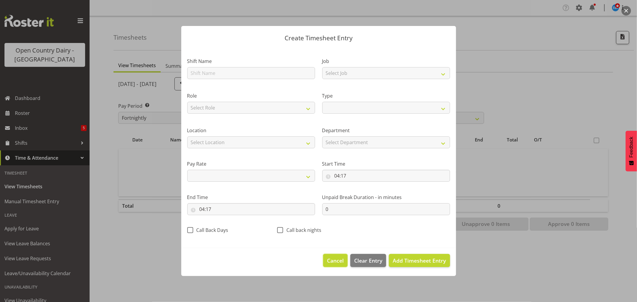
click at [329, 260] on span "Cancel" at bounding box center [335, 261] width 17 height 8
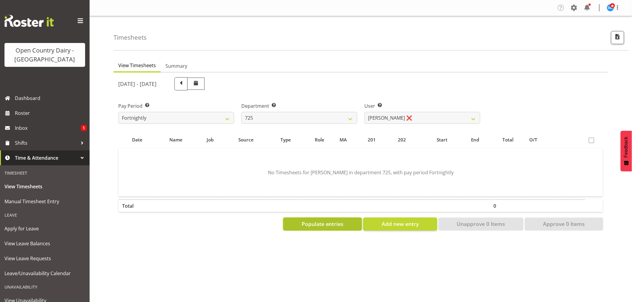
click at [347, 226] on button "Populate entries" at bounding box center [322, 224] width 79 height 13
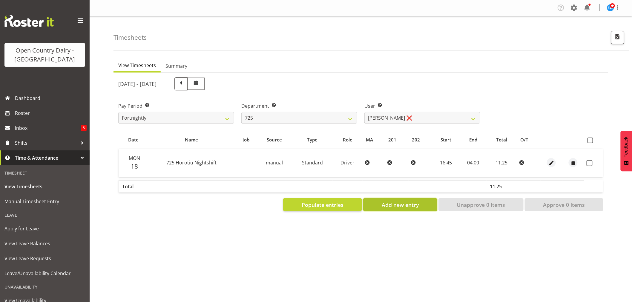
click at [399, 203] on span "Add new entry" at bounding box center [400, 205] width 37 height 8
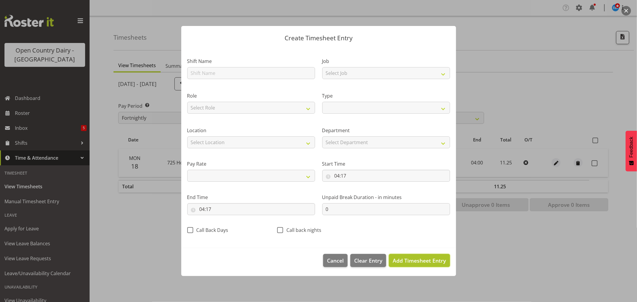
click at [417, 263] on span "Add Timesheet Entry" at bounding box center [419, 260] width 53 height 7
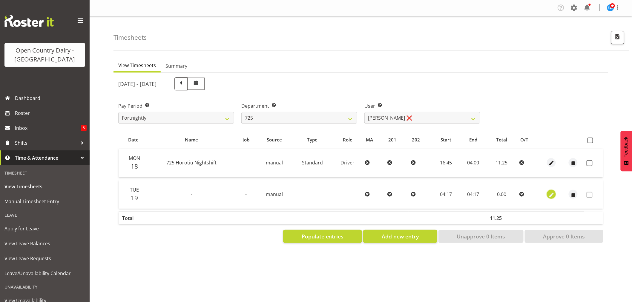
click at [553, 196] on span "button" at bounding box center [551, 195] width 7 height 7
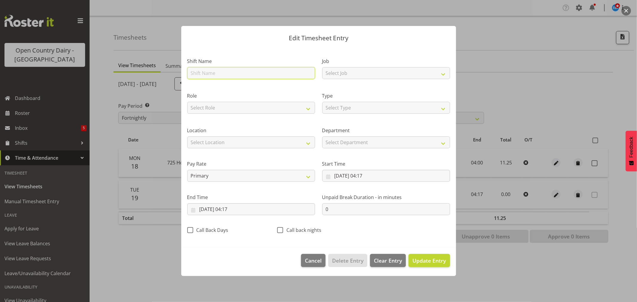
click at [236, 73] on input "text" at bounding box center [251, 73] width 128 height 12
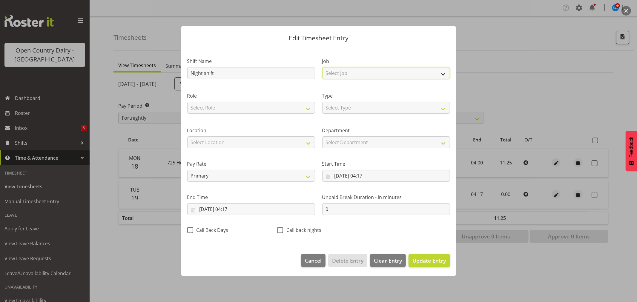
click at [336, 72] on select "Select Job Driver Driver supervisor Support" at bounding box center [386, 73] width 128 height 12
click at [322, 67] on select "Select Job Driver Driver supervisor Support" at bounding box center [386, 73] width 128 height 12
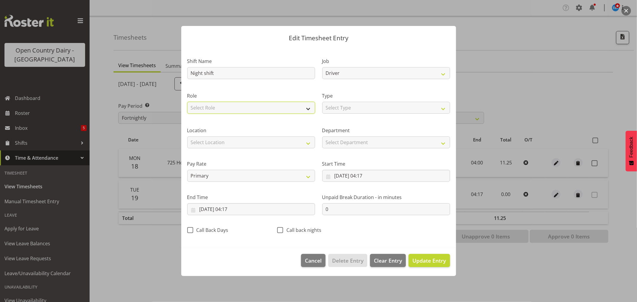
click at [283, 103] on select "Select Role Driver" at bounding box center [251, 108] width 128 height 12
click at [187, 102] on select "Select Role Driver" at bounding box center [251, 108] width 128 height 12
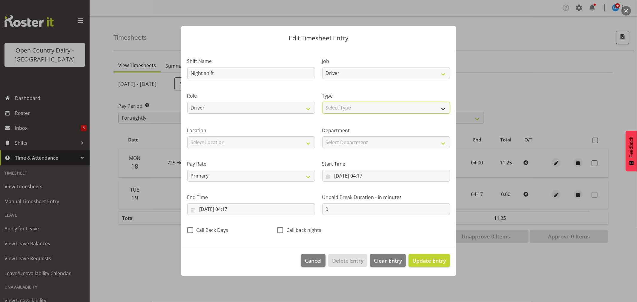
click at [342, 106] on select "Select Type Off Standard Public Holiday Public Holiday (Worked) Day In Lieu Ann…" at bounding box center [386, 108] width 128 height 12
click at [322, 102] on select "Select Type Off Standard Public Holiday Public Holiday (Worked) Day In Lieu Ann…" at bounding box center [386, 108] width 128 height 12
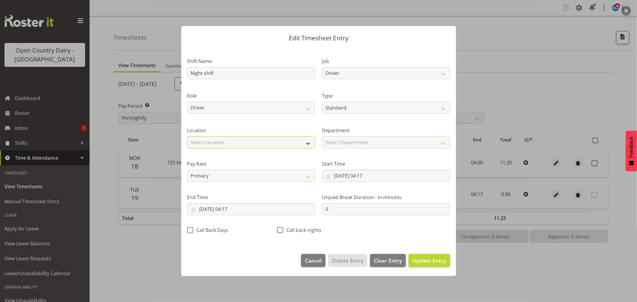
click at [259, 139] on select "Select Location Containers Horotiu Ingredients Waharoa Office Waikato Milk Whan…" at bounding box center [251, 142] width 128 height 12
click at [187, 136] on select "Select Location Containers Horotiu Ingredients Waharoa Office Waikato Milk Whan…" at bounding box center [251, 142] width 128 height 12
click at [430, 261] on span "Update Entry" at bounding box center [428, 260] width 33 height 7
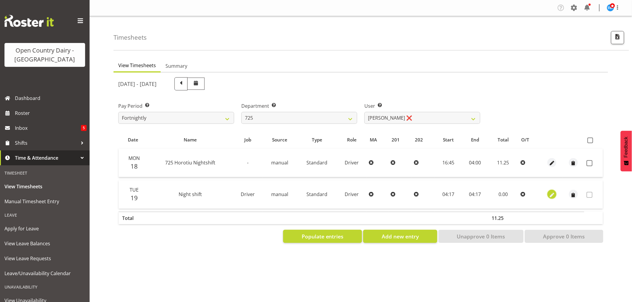
click at [553, 195] on span "button" at bounding box center [551, 195] width 7 height 7
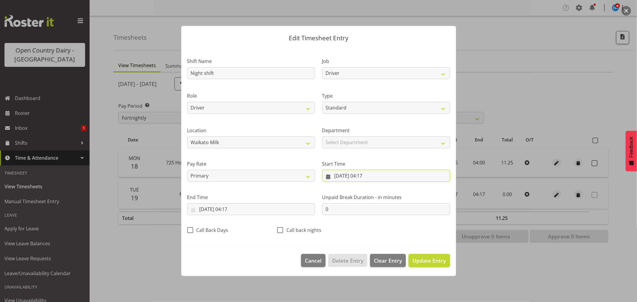
click at [351, 175] on input "19/08/2025, 04:17" at bounding box center [386, 176] width 128 height 12
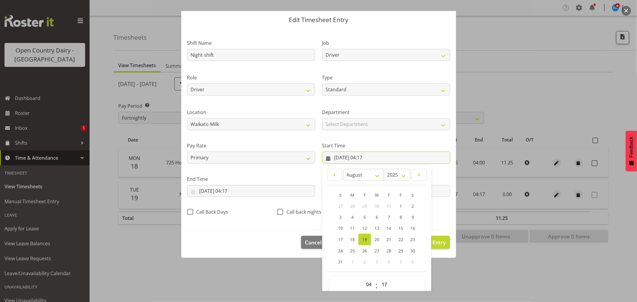
scroll to position [27, 0]
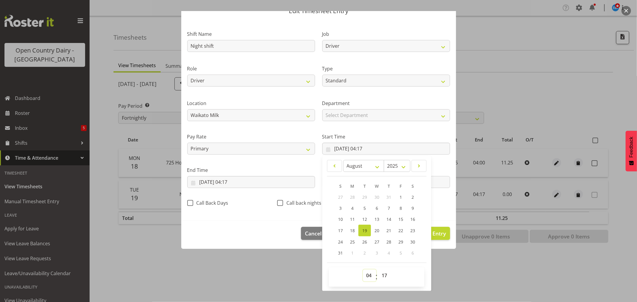
click at [365, 277] on select "00 01 02 03 04 05 06 07 08 09 10 11 12 13 14 15 16 17 18 19 20 21 22 23" at bounding box center [369, 276] width 13 height 12
click at [363, 270] on select "00 01 02 03 04 05 06 07 08 09 10 11 12 13 14 15 16 17 18 19 20 21 22 23" at bounding box center [369, 276] width 13 height 12
drag, startPoint x: 383, startPoint y: 276, endPoint x: 383, endPoint y: 271, distance: 4.5
click at [383, 276] on select "00 01 02 03 04 05 06 07 08 09 10 11 12 13 14 15 16 17 18 19 20 21 22 23 24 25 2…" at bounding box center [384, 276] width 13 height 12
click at [378, 270] on select "00 01 02 03 04 05 06 07 08 09 10 11 12 13 14 15 16 17 18 19 20 21 22 23 24 25 2…" at bounding box center [384, 276] width 13 height 12
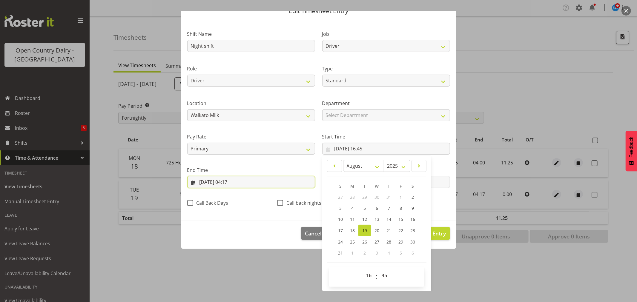
click at [222, 180] on input "19/08/2025, 04:17" at bounding box center [251, 182] width 128 height 12
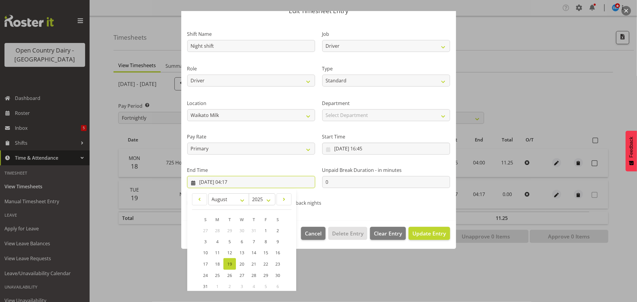
scroll to position [61, 0]
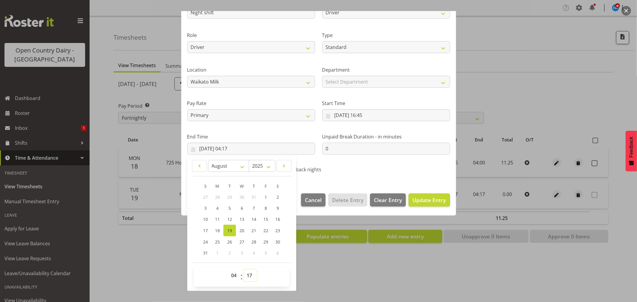
click at [250, 275] on select "00 01 02 03 04 05 06 07 08 09 10 11 12 13 14 15 16 17 18 19 20 21 22 23 24 25 2…" at bounding box center [249, 276] width 13 height 12
click at [243, 270] on select "00 01 02 03 04 05 06 07 08 09 10 11 12 13 14 15 16 17 18 19 20 21 22 23 24 25 2…" at bounding box center [249, 276] width 13 height 12
click at [432, 199] on span "Update Entry" at bounding box center [428, 199] width 33 height 7
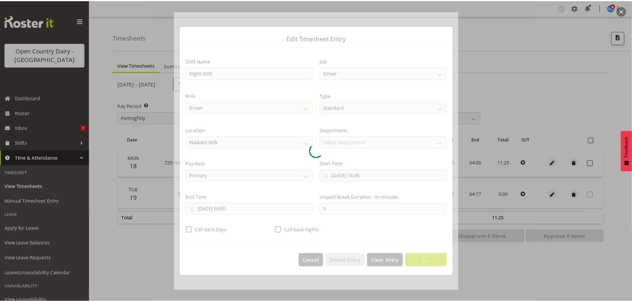
scroll to position [0, 0]
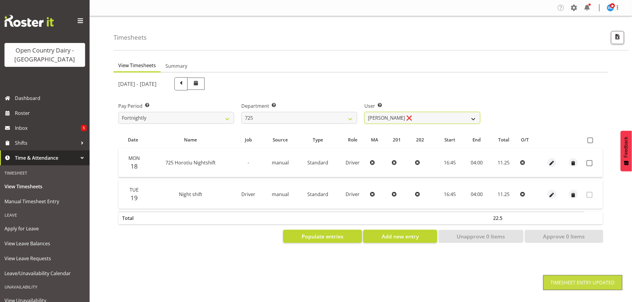
click at [428, 118] on select "Bhupinder Dhaliwal ❌ Gurpreet Singh Kahlon ❌ Hendrik Potgieter ❌ Len Grace ❌" at bounding box center [422, 118] width 116 height 12
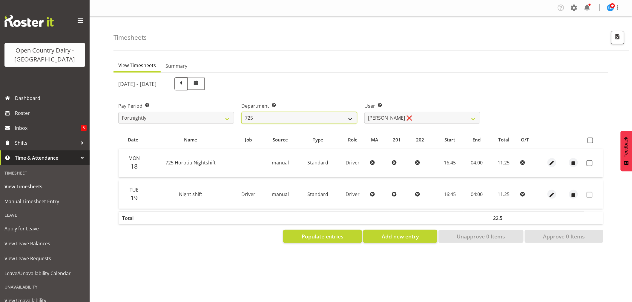
click at [264, 116] on select "701 702 703 704 705 706 707 708 709 710 711 712 713 714 715 716 717 718 719 720" at bounding box center [299, 118] width 116 height 12
click at [241, 112] on select "701 702 703 704 705 706 707 708 709 710 711 712 713 714 715 716 717 718 719 720" at bounding box center [299, 118] width 116 height 12
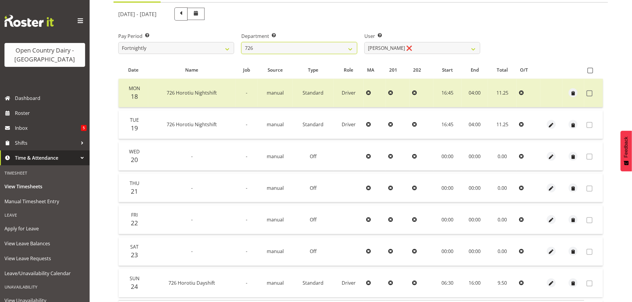
scroll to position [33, 0]
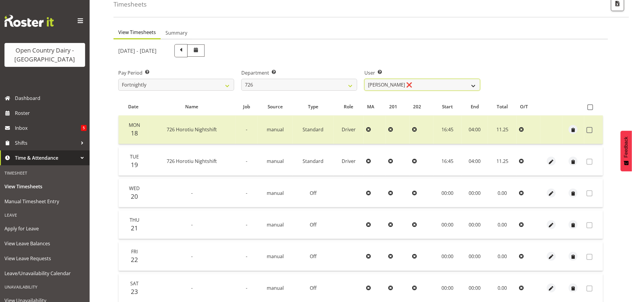
click at [409, 81] on select "Angela Burrill ❌ Bryan Leathart ❌ Harpreet Singh ❌ Kerry Young ❌" at bounding box center [422, 85] width 116 height 12
click at [364, 79] on select "Angela Burrill ❌ Bryan Leathart ❌ Harpreet Singh ❌ Kerry Young ❌" at bounding box center [422, 85] width 116 height 12
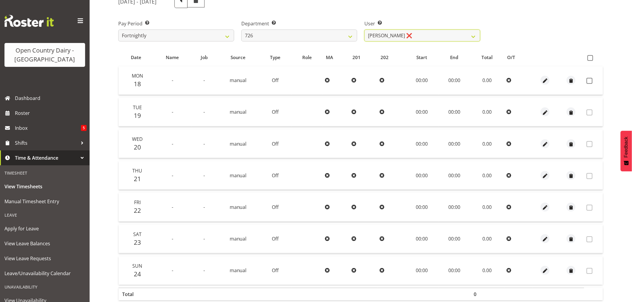
scroll to position [47, 0]
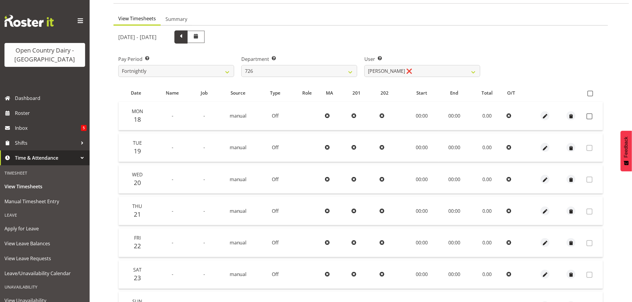
click at [185, 37] on span at bounding box center [181, 37] width 8 height 8
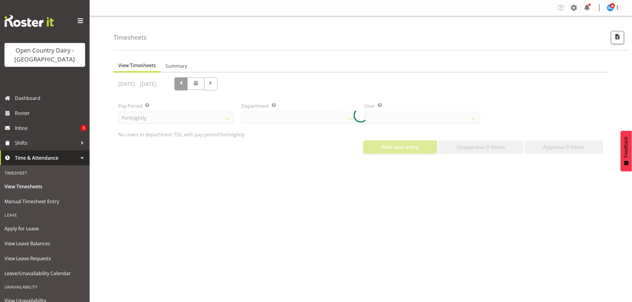
scroll to position [0, 0]
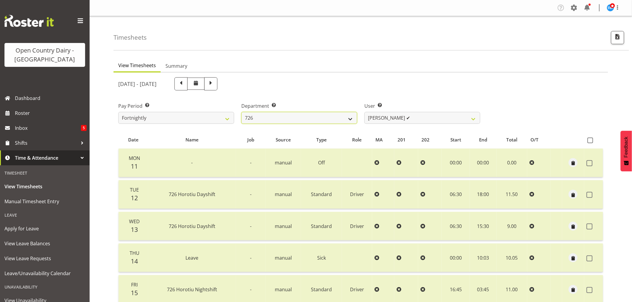
click at [294, 118] on select "701 702 703 704 705 706 707 708 709 710 711 712 713 714 715 716 717 718 719 720" at bounding box center [299, 118] width 116 height 12
click at [241, 112] on select "701 702 703 704 705 706 707 708 709 710 711 712 713 714 715 716 717 718 719 720" at bounding box center [299, 118] width 116 height 12
click at [416, 119] on select "Andrew Kearns ✔ Len Symons ✔ Mark Ansley ✔ Paul Griffin ✔" at bounding box center [422, 118] width 116 height 12
click at [215, 82] on span at bounding box center [211, 83] width 8 height 8
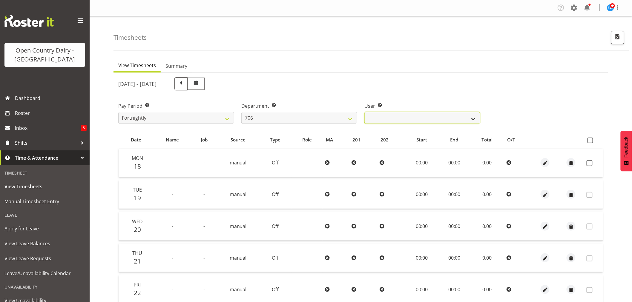
click at [439, 114] on select "Andrew Kearns ❌ Len Symons ❌ Mark Ansley ❌ Paul Griffin ❌" at bounding box center [422, 118] width 116 height 12
click at [364, 112] on select "Andrew Kearns ❌ Len Symons ❌ Mark Ansley ❌ Paul Griffin ❌" at bounding box center [422, 118] width 116 height 12
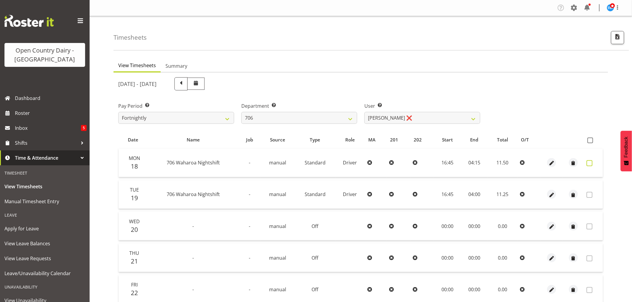
click at [588, 162] on span at bounding box center [589, 163] width 6 height 6
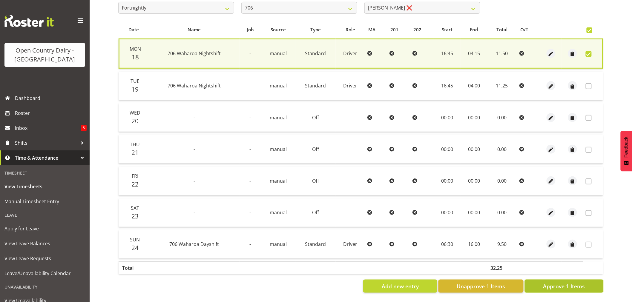
click at [557, 282] on span "Approve 1 Items" at bounding box center [564, 286] width 42 height 8
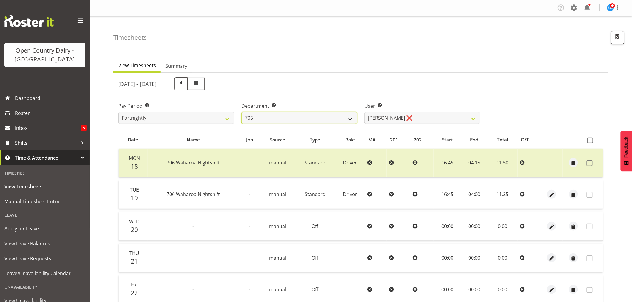
click at [309, 119] on select "701 702 703 704 705 706 707 708 709 710 711 712 713 714 715 716 717 718 719 720" at bounding box center [299, 118] width 116 height 12
click at [241, 112] on select "701 702 703 704 705 706 707 708 709 710 711 712 713 714 715 716 717 718 719 720" at bounding box center [299, 118] width 116 height 12
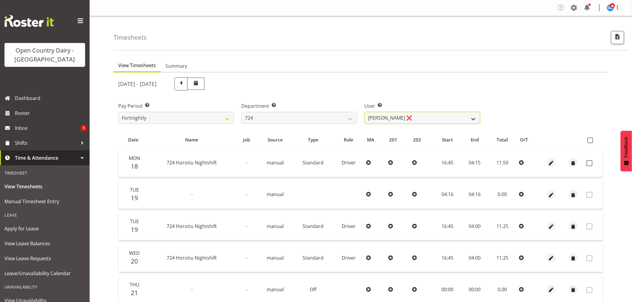
click at [432, 118] on select "Brent Adams ❌ Jaspreet Singh ❌ John Walters ❌" at bounding box center [422, 118] width 116 height 12
click at [578, 105] on div "Pay Period Select which pay period you would like to view. Fortnightly Departme…" at bounding box center [361, 110] width 492 height 33
click at [589, 163] on span at bounding box center [589, 163] width 6 height 6
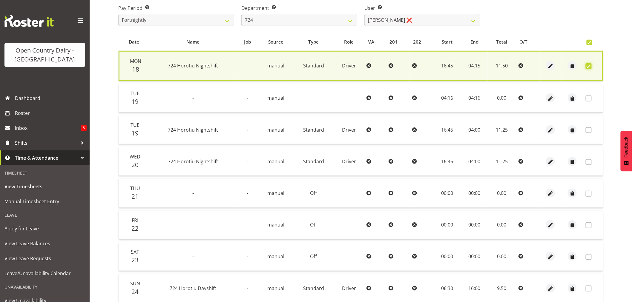
scroll to position [146, 0]
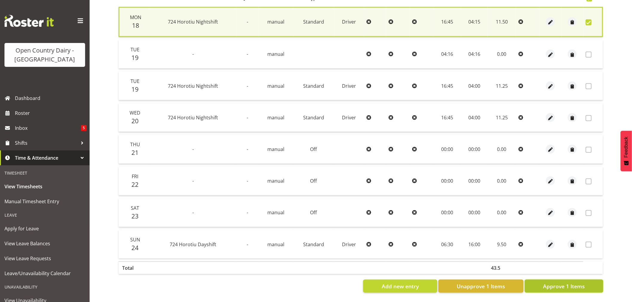
click at [568, 282] on span "Approve 1 Items" at bounding box center [564, 286] width 42 height 8
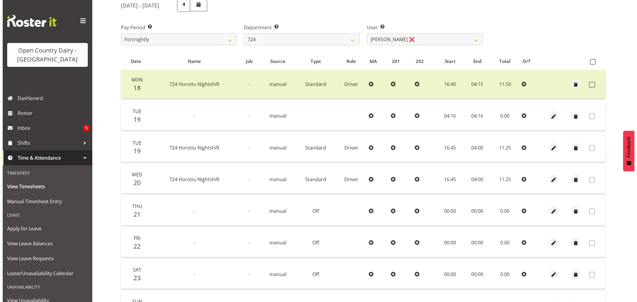
scroll to position [12, 0]
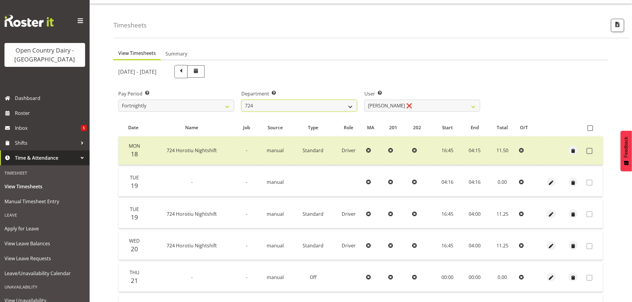
click at [317, 102] on select "701 702 703 704 705 706 707 708 709 710 711 712 713 714 715 716 717 718 719 720" at bounding box center [299, 106] width 116 height 12
click at [241, 100] on select "701 702 703 704 705 706 707 708 709 710 711 712 713 714 715 716 717 718 719 720" at bounding box center [299, 106] width 116 height 12
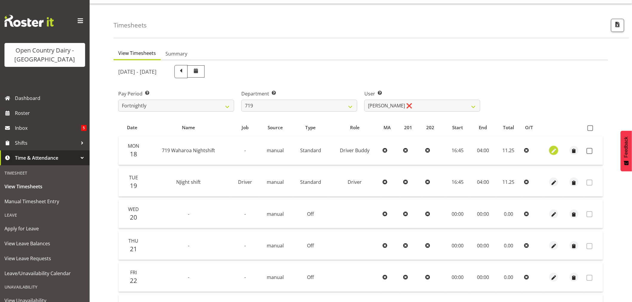
click at [553, 150] on span "button" at bounding box center [553, 151] width 7 height 7
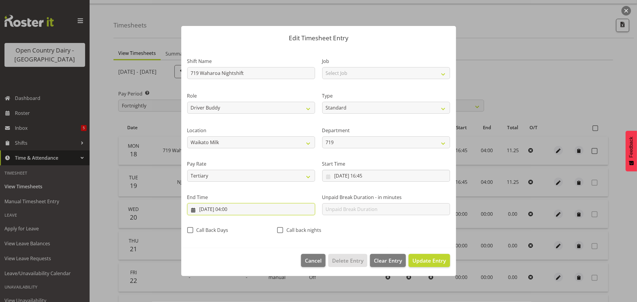
click at [235, 208] on input "19/08/2025, 04:00" at bounding box center [251, 209] width 128 height 12
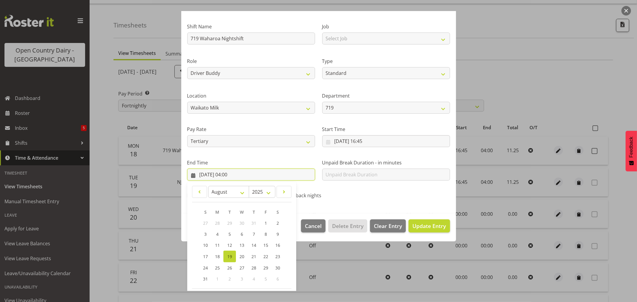
scroll to position [61, 0]
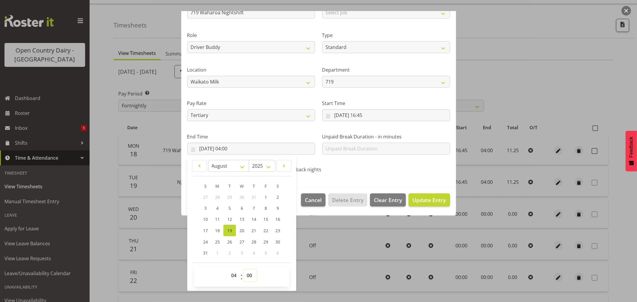
click at [248, 277] on select "00 01 02 03 04 05 06 07 08 09 10 11 12 13 14 15 16 17 18 19 20 21 22 23 24 25 2…" at bounding box center [249, 276] width 13 height 12
click at [243, 270] on select "00 01 02 03 04 05 06 07 08 09 10 11 12 13 14 15 16 17 18 19 20 21 22 23 24 25 2…" at bounding box center [249, 276] width 13 height 12
click at [414, 197] on span "Update Entry" at bounding box center [428, 199] width 33 height 7
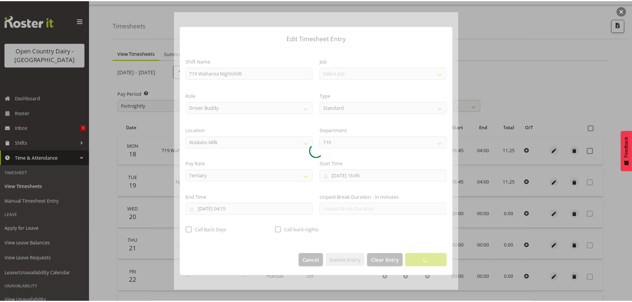
scroll to position [0, 0]
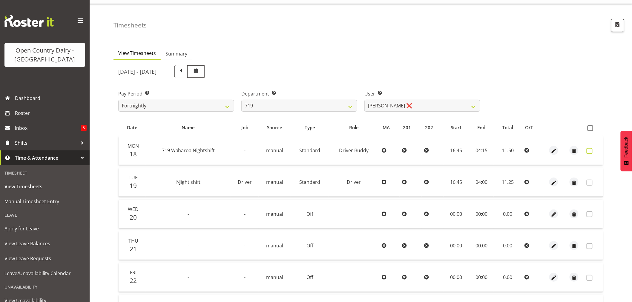
click at [590, 150] on span at bounding box center [589, 151] width 6 height 6
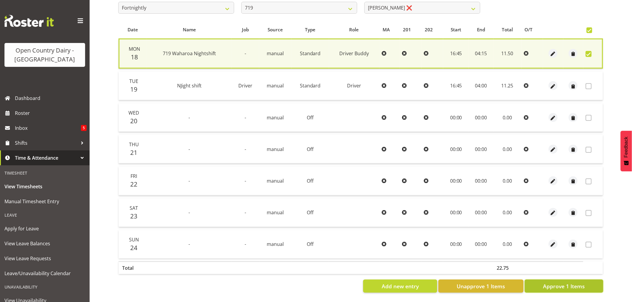
click at [583, 282] on span "Approve 1 Items" at bounding box center [564, 286] width 42 height 8
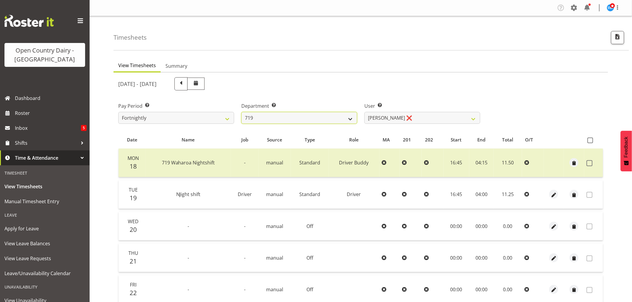
click at [305, 115] on select "701 702 703 704 705 706 707 708 709 710 711 712 713 714 715 716 717 718 719 720" at bounding box center [299, 118] width 116 height 12
click at [241, 112] on select "701 702 703 704 705 706 707 708 709 710 711 712 713 714 715 716 717 718 719 720" at bounding box center [299, 118] width 116 height 12
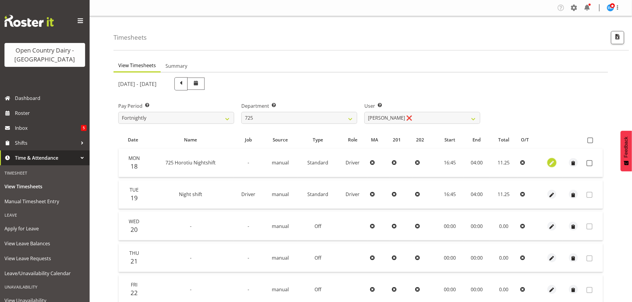
click at [551, 163] on span "button" at bounding box center [551, 163] width 7 height 7
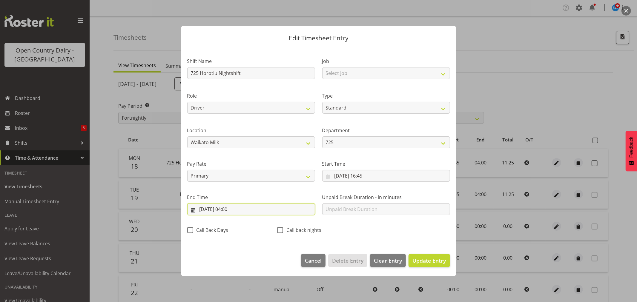
click at [238, 210] on input "19/08/2025, 04:00" at bounding box center [251, 209] width 128 height 12
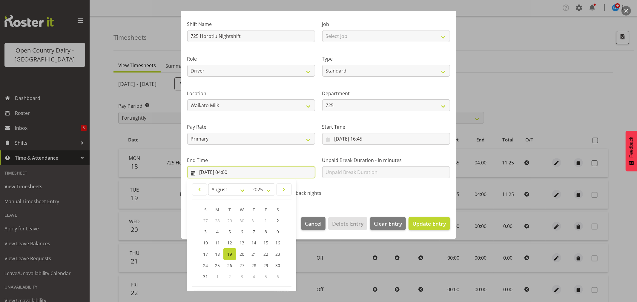
scroll to position [61, 0]
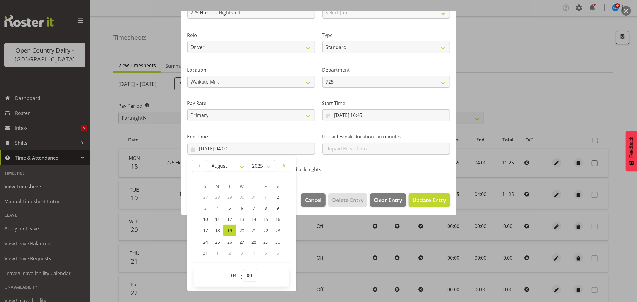
click at [250, 278] on select "00 01 02 03 04 05 06 07 08 09 10 11 12 13 14 15 16 17 18 19 20 21 22 23 24 25 2…" at bounding box center [249, 276] width 13 height 12
click at [243, 270] on select "00 01 02 03 04 05 06 07 08 09 10 11 12 13 14 15 16 17 18 19 20 21 22 23 24 25 2…" at bounding box center [249, 276] width 13 height 12
click at [433, 202] on span "Update Entry" at bounding box center [428, 199] width 33 height 7
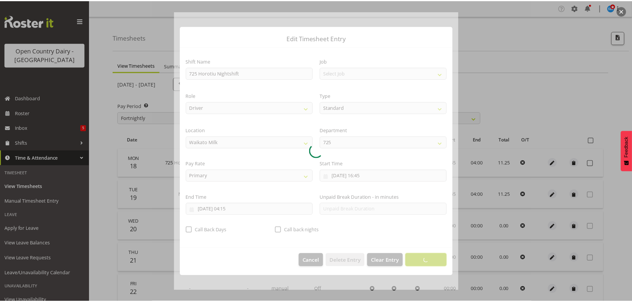
scroll to position [0, 0]
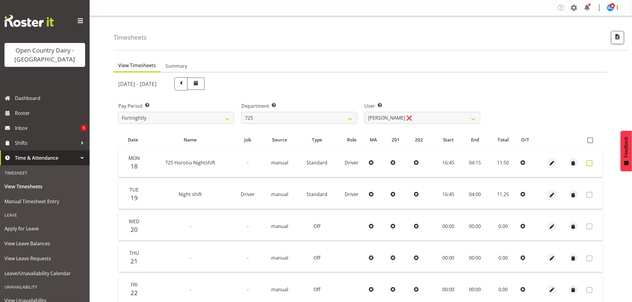
click at [591, 163] on span at bounding box center [589, 163] width 6 height 6
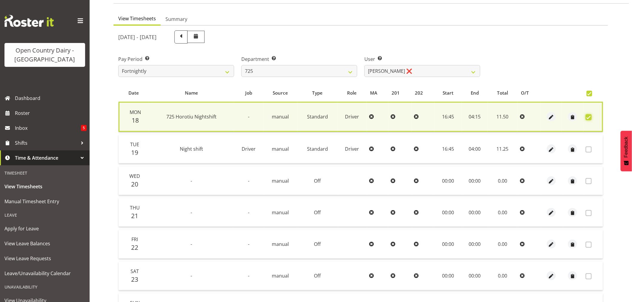
scroll to position [114, 0]
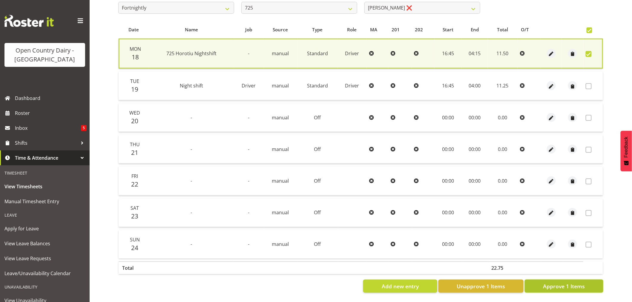
click at [551, 282] on span "Approve 1 Items" at bounding box center [564, 286] width 42 height 8
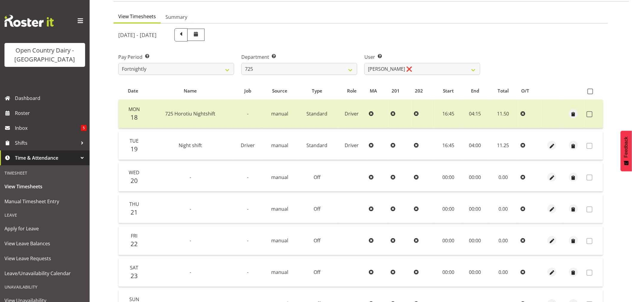
scroll to position [0, 0]
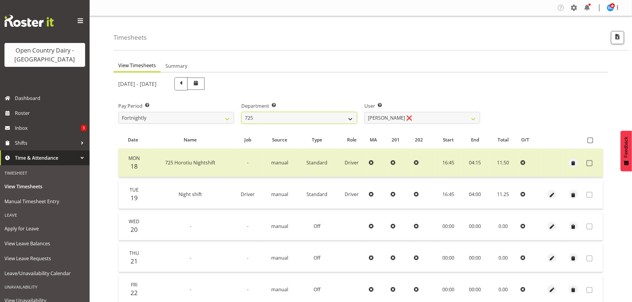
click at [313, 119] on select "701 702 703 704 705 706 707 708 709 710 711 712 713 714 715 716 717 718 719 720" at bounding box center [299, 118] width 116 height 12
click at [241, 112] on select "701 702 703 704 705 706 707 708 709 710 711 712 713 714 715 716 717 718 719 720" at bounding box center [299, 118] width 116 height 12
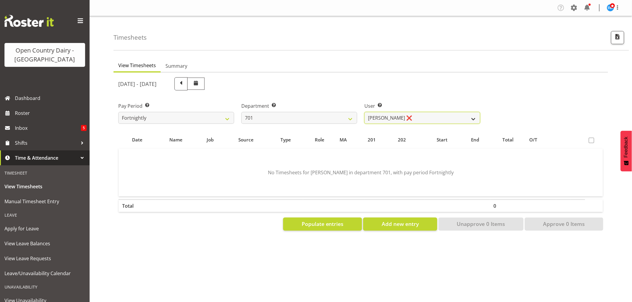
click at [418, 116] on select "Duncan Shirley ❌ Gagandeep Singh ❌ Johann Van Zyl ❌ John Cottingham ❌" at bounding box center [422, 118] width 116 height 12
click at [364, 112] on select "Duncan Shirley ❌ Gagandeep Singh ❌ Johann Van Zyl ❌ John Cottingham ❌" at bounding box center [422, 118] width 116 height 12
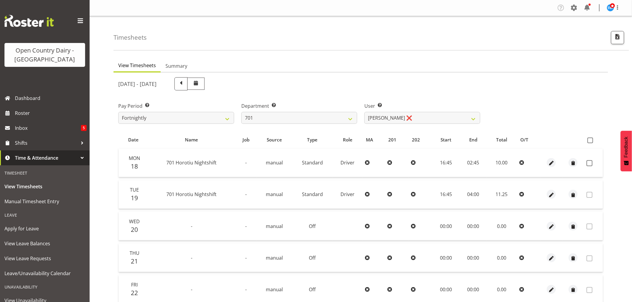
drag, startPoint x: 589, startPoint y: 163, endPoint x: 580, endPoint y: 171, distance: 12.0
click at [589, 162] on span at bounding box center [589, 163] width 6 height 6
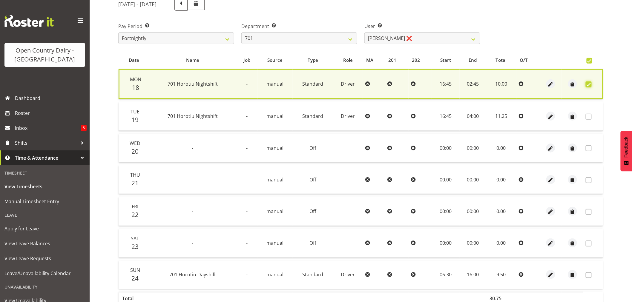
scroll to position [114, 0]
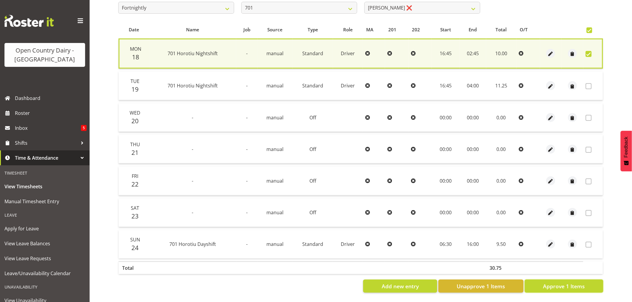
click at [554, 282] on span "Approve 1 Items" at bounding box center [564, 286] width 42 height 8
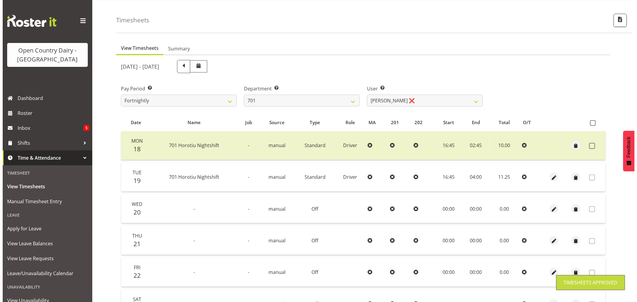
scroll to position [14, 0]
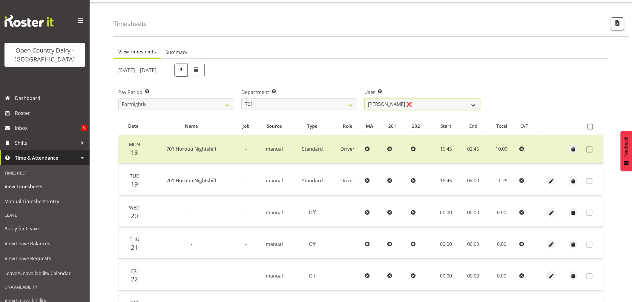
click at [422, 103] on select "Duncan Shirley ❌ Gagandeep Singh ❌ Johann Van Zyl ❌ John Cottingham ❌" at bounding box center [422, 104] width 116 height 12
click at [276, 104] on select "701 702 703 704 705 706 707 708 709 710 711 712 713 714 715 716 717 718 719 720" at bounding box center [299, 104] width 116 height 12
click at [241, 98] on select "701 702 703 704 705 706 707 708 709 710 711 712 713 714 715 716 717 718 719 720" at bounding box center [299, 104] width 116 height 12
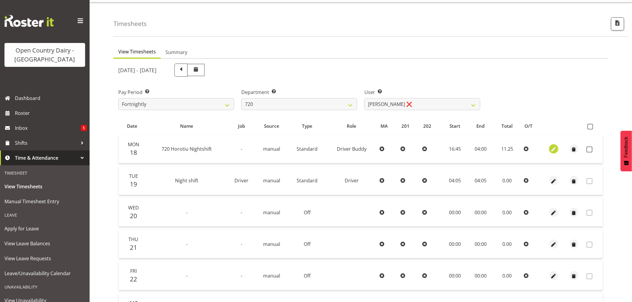
click at [554, 147] on span "button" at bounding box center [553, 149] width 7 height 7
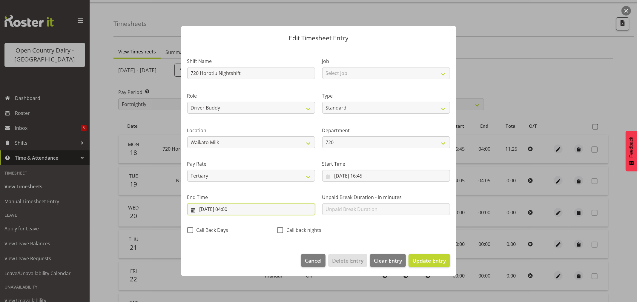
click at [236, 210] on input "19/08/2025, 04:00" at bounding box center [251, 209] width 128 height 12
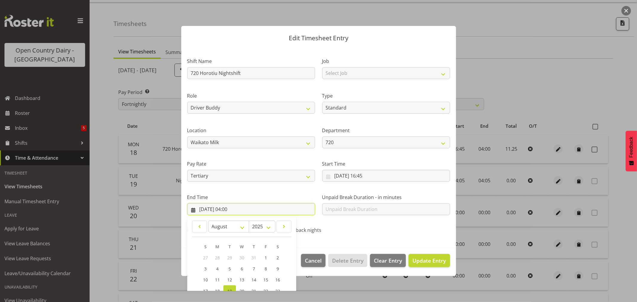
scroll to position [61, 0]
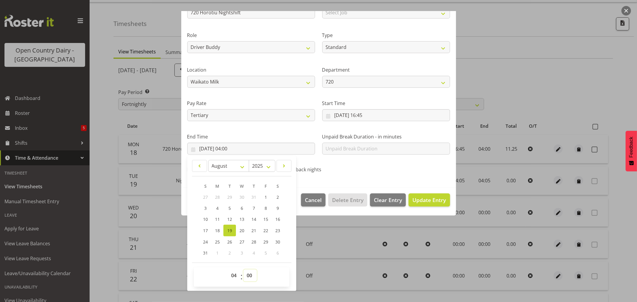
click at [246, 276] on select "00 01 02 03 04 05 06 07 08 09 10 11 12 13 14 15 16 17 18 19 20 21 22 23 24 25 2…" at bounding box center [249, 276] width 13 height 12
click at [243, 270] on select "00 01 02 03 04 05 06 07 08 09 10 11 12 13 14 15 16 17 18 19 20 21 22 23 24 25 2…" at bounding box center [249, 276] width 13 height 12
click at [436, 200] on span "Update Entry" at bounding box center [428, 199] width 33 height 7
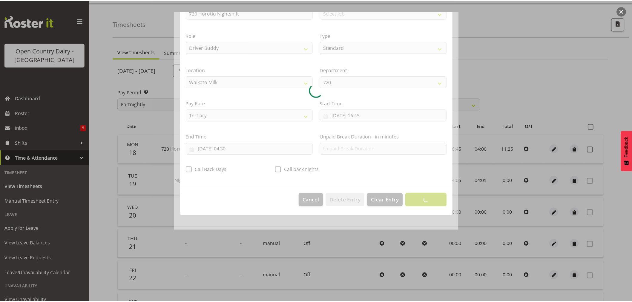
scroll to position [0, 0]
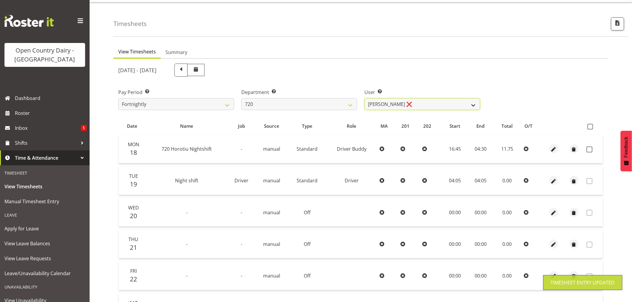
click at [412, 100] on select "Garry Hooper ❌ Kerry Slater ❌ Nathan Frankhouser ❌ Steve Daly ❌" at bounding box center [422, 104] width 116 height 12
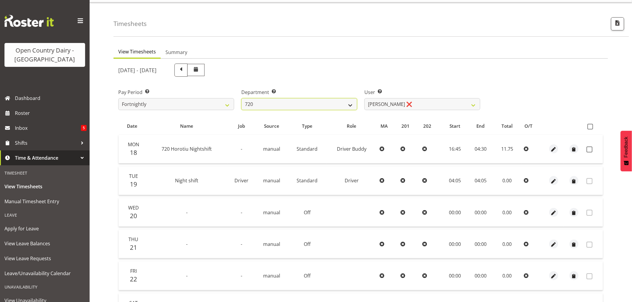
click at [327, 102] on select "701 702 703 704 705 706 707 708 709 710 711 712 713 714 715 716 717 718 719 720" at bounding box center [299, 104] width 116 height 12
click at [241, 98] on select "701 702 703 704 705 706 707 708 709 710 711 712 713 714 715 716 717 718 719 720" at bounding box center [299, 104] width 116 height 12
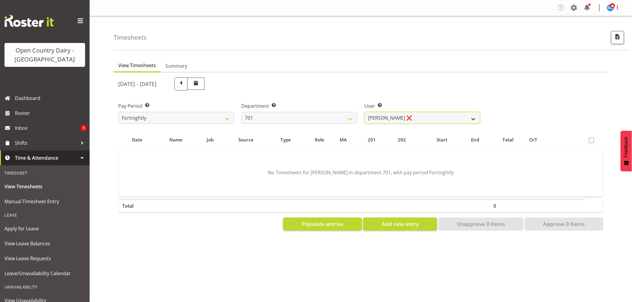
click at [425, 118] on select "Duncan Shirley ❌ Gagandeep Singh ❌ Johann Van Zyl ❌ John Cottingham ❌" at bounding box center [422, 118] width 116 height 12
click at [364, 112] on select "Duncan Shirley ❌ Gagandeep Singh ❌ Johann Van Zyl ❌ John Cottingham ❌" at bounding box center [422, 118] width 116 height 12
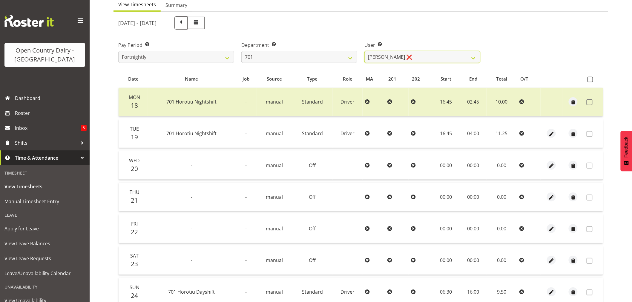
scroll to position [14, 0]
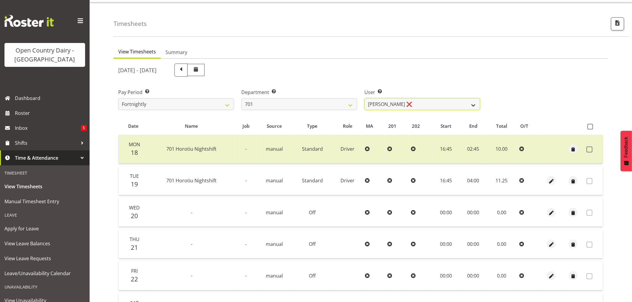
click at [419, 102] on select "Duncan Shirley ❌ Gagandeep Singh ❌ Johann Van Zyl ❌ John Cottingham ❌" at bounding box center [422, 104] width 116 height 12
click at [364, 98] on select "Duncan Shirley ❌ Gagandeep Singh ❌ Johann Van Zyl ❌ John Cottingham ❌" at bounding box center [422, 104] width 116 height 12
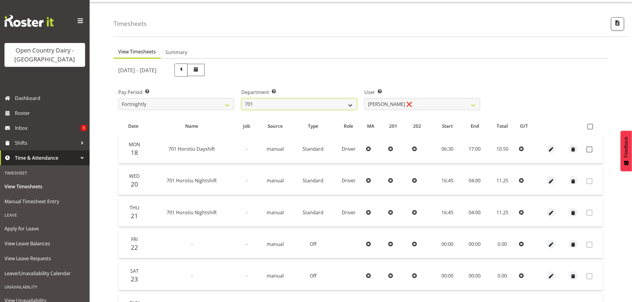
click at [327, 104] on select "701 702 703 704 705 706 707 708 709 710 711 712 713 714 715 716 717 718 719 720" at bounding box center [299, 104] width 116 height 12
click at [241, 98] on select "701 702 703 704 705 706 707 708 709 710 711 712 713 714 715 716 717 718 719 720" at bounding box center [299, 104] width 116 height 12
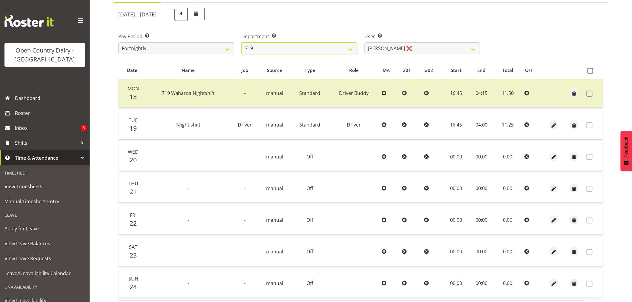
scroll to position [113, 0]
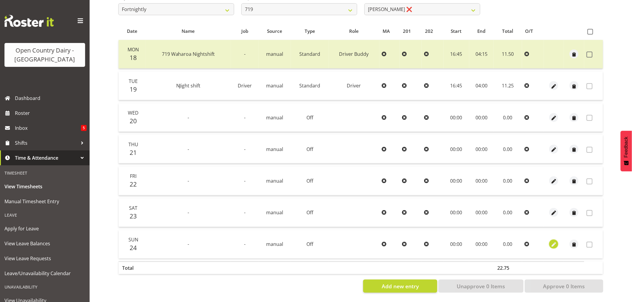
click at [551, 242] on span "button" at bounding box center [553, 245] width 7 height 7
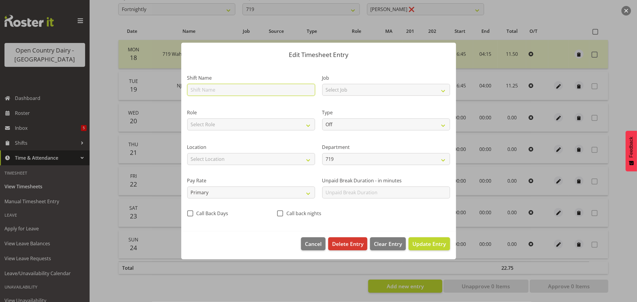
click at [214, 86] on input "text" at bounding box center [251, 90] width 128 height 12
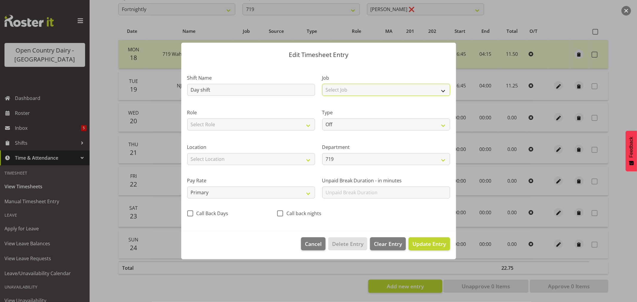
click at [370, 88] on select "Select Job Driver Driver supervisor Support" at bounding box center [386, 90] width 128 height 12
click at [322, 84] on select "Select Job Driver Driver supervisor Support" at bounding box center [386, 90] width 128 height 12
click at [248, 125] on select "Select Role Driver Driver Buddy" at bounding box center [251, 125] width 128 height 12
click at [187, 119] on select "Select Role Driver Driver Buddy" at bounding box center [251, 125] width 128 height 12
click at [384, 124] on select "Off Standard Public Holiday Public Holiday (Worked) Day In Lieu Annual Leave Si…" at bounding box center [386, 125] width 128 height 12
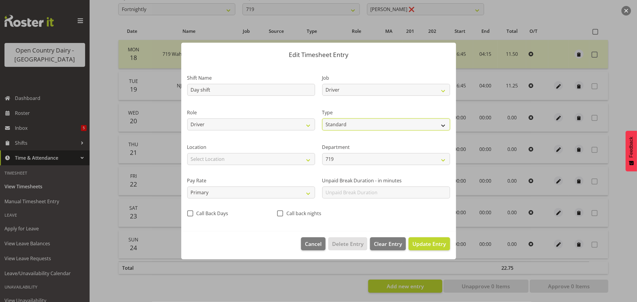
click at [322, 119] on select "Off Standard Public Holiday Public Holiday (Worked) Day In Lieu Annual Leave Si…" at bounding box center [386, 125] width 128 height 12
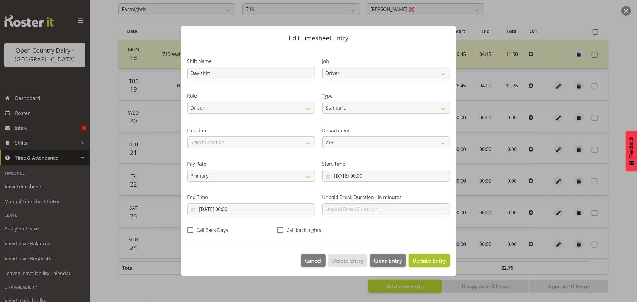
click at [440, 258] on span "Update Entry" at bounding box center [428, 260] width 33 height 7
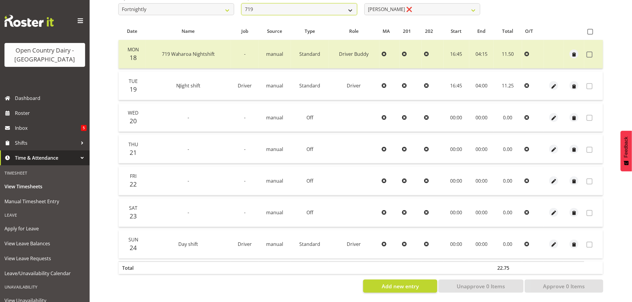
click at [346, 4] on select "701 702 703 704 705 706 707 708 709 710 711 712 713 714 715 716 717 718 719 720" at bounding box center [299, 9] width 116 height 12
click at [241, 3] on select "701 702 703 704 705 706 707 708 709 710 711 712 713 714 715 716 717 718 719 720" at bounding box center [299, 9] width 116 height 12
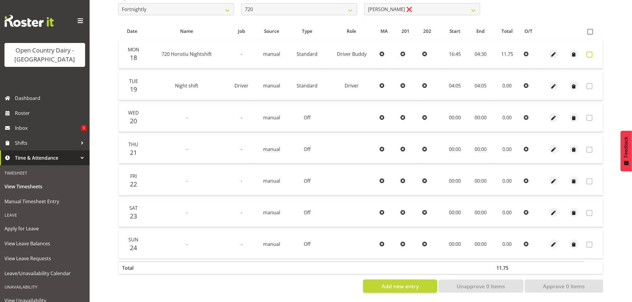
click at [590, 54] on span at bounding box center [589, 55] width 6 height 6
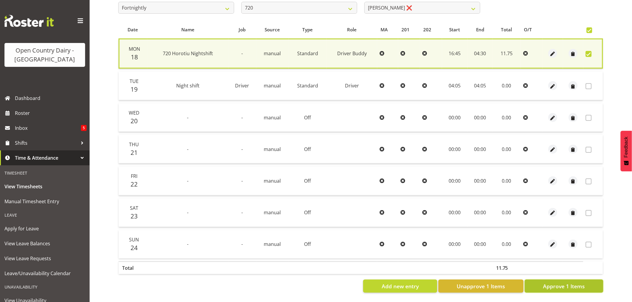
click at [584, 285] on span "Approve 1 Items" at bounding box center [564, 286] width 42 height 8
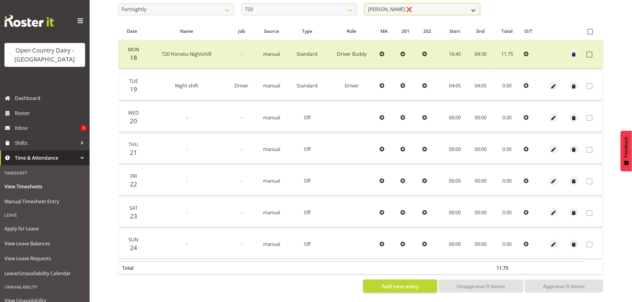
click at [438, 7] on select "Garry Hooper ❌ Kerry Slater ❌ Nathan Frankhouser ❌ Steve Daly ❌" at bounding box center [422, 9] width 116 height 12
click at [316, 4] on select "701 702 703 704 705 706 707 708 709 710 711 712 713 714 715 716 717 718 719 720" at bounding box center [299, 9] width 116 height 12
click at [319, 5] on select "701 702 703 704 705 706 707 708 709 710 711 712 713 714 715 716 717 718 719 720" at bounding box center [299, 9] width 116 height 12
click at [241, 3] on select "701 702 703 704 705 706 707 708 709 710 711 712 713 714 715 716 717 718 719 720" at bounding box center [299, 9] width 116 height 12
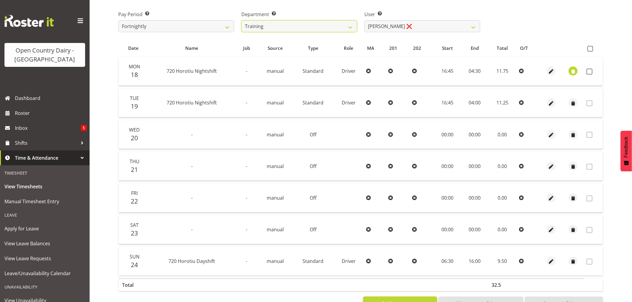
scroll to position [80, 0]
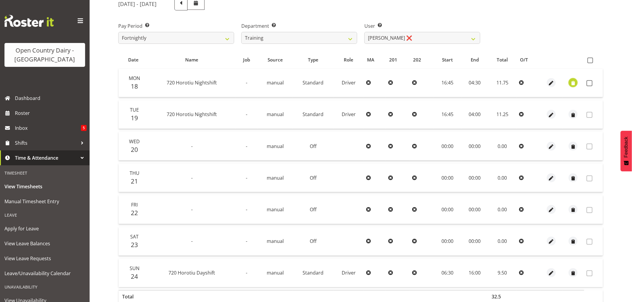
click at [576, 83] on span "button" at bounding box center [573, 83] width 7 height 7
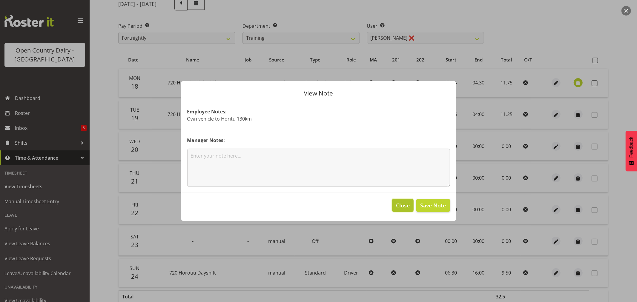
click at [408, 207] on span "Close" at bounding box center [403, 206] width 14 height 8
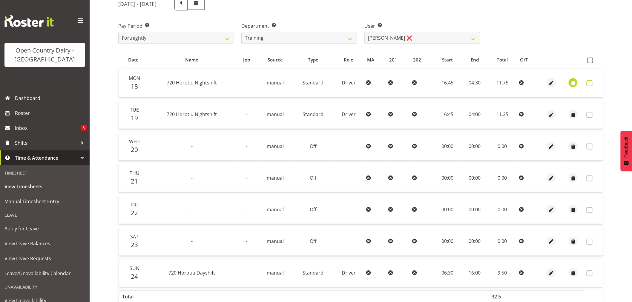
click at [591, 81] on span at bounding box center [589, 83] width 6 height 6
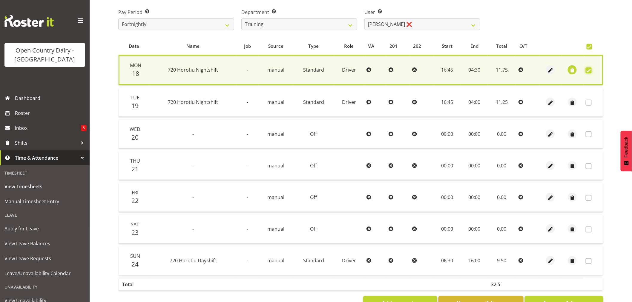
scroll to position [114, 0]
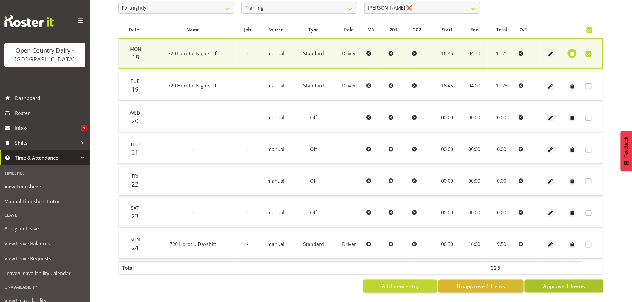
click at [577, 282] on span "Approve 1 Items" at bounding box center [564, 286] width 42 height 8
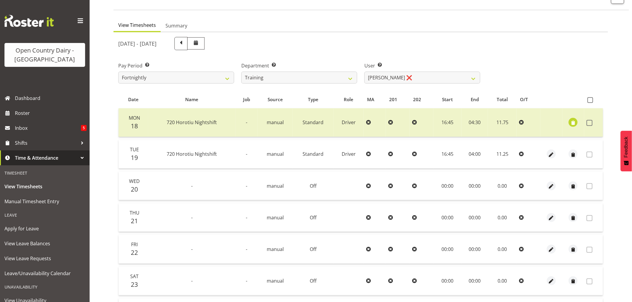
scroll to position [0, 0]
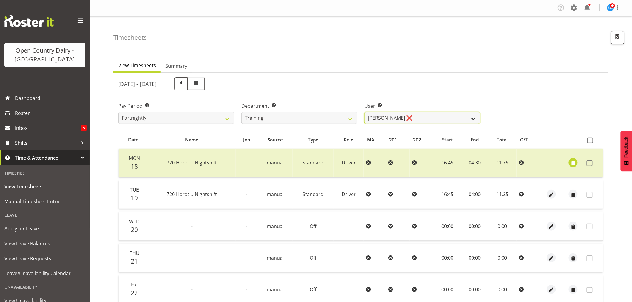
click at [419, 116] on select "Antony Lockyer ❌ Chris Gibbs ❌ David Foote (Junior) ❌ Jesse Simpson ❌ Kimberley…" at bounding box center [422, 118] width 116 height 12
click at [364, 112] on select "Antony Lockyer ❌ Chris Gibbs ❌ David Foote (Junior) ❌ Jesse Simpson ❌ Kimberley…" at bounding box center [422, 118] width 116 height 12
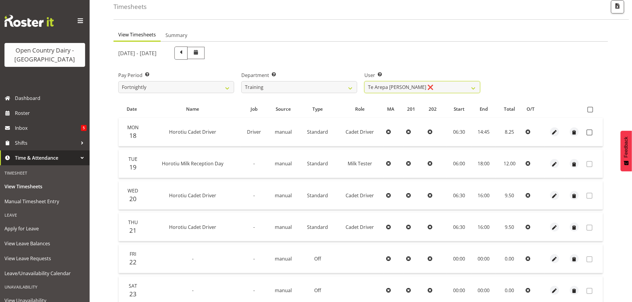
scroll to position [14, 0]
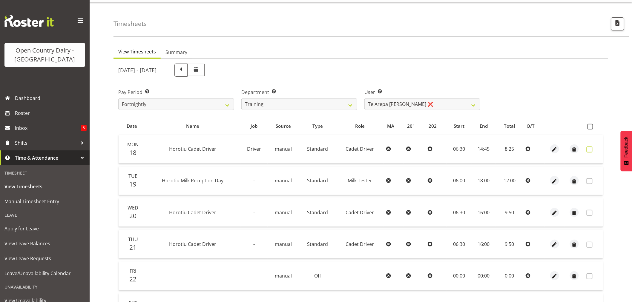
click at [591, 150] on span at bounding box center [589, 150] width 6 height 6
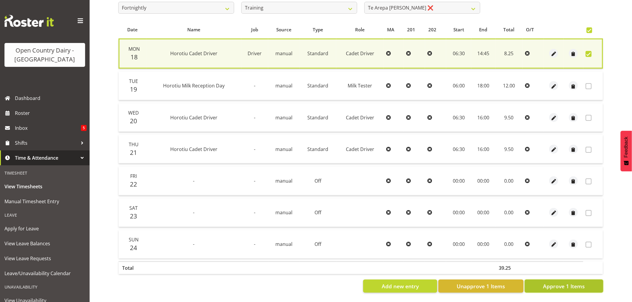
click at [571, 282] on span "Approve 1 Items" at bounding box center [564, 286] width 42 height 8
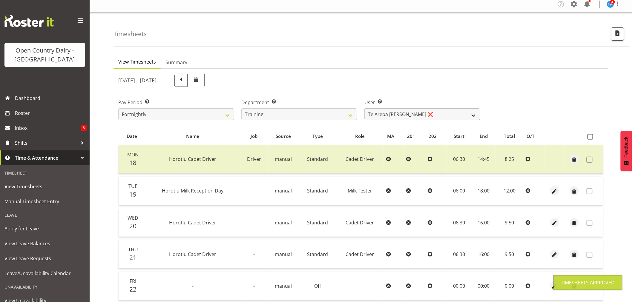
scroll to position [0, 0]
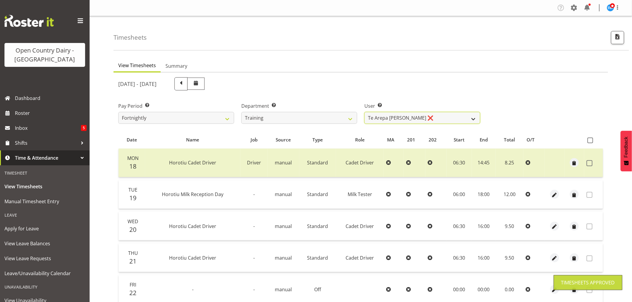
click at [420, 115] on select "Antony Lockyer ❌ Chris Gibbs ❌ David Foote (Junior) ❌ Jesse Simpson ❌ Kimberley…" at bounding box center [422, 118] width 116 height 12
click at [364, 112] on select "Antony Lockyer ❌ Chris Gibbs ❌ David Foote (Junior) ❌ Jesse Simpson ❌ Kimberley…" at bounding box center [422, 118] width 116 height 12
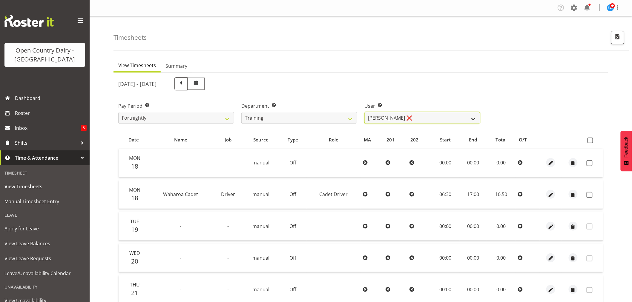
click at [427, 115] on select "Antony Lockyer ❌ Chris Gibbs ❌ David Foote (Junior) ❌ Jesse Simpson ❌ Kimberley…" at bounding box center [422, 118] width 116 height 12
click at [364, 112] on select "Antony Lockyer ❌ Chris Gibbs ❌ David Foote (Junior) ❌ Jesse Simpson ❌ Kimberley…" at bounding box center [422, 118] width 116 height 12
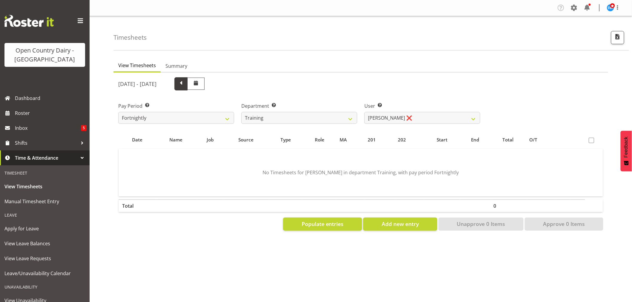
click at [185, 85] on span at bounding box center [181, 83] width 8 height 8
